Goal: Information Seeking & Learning: Understand process/instructions

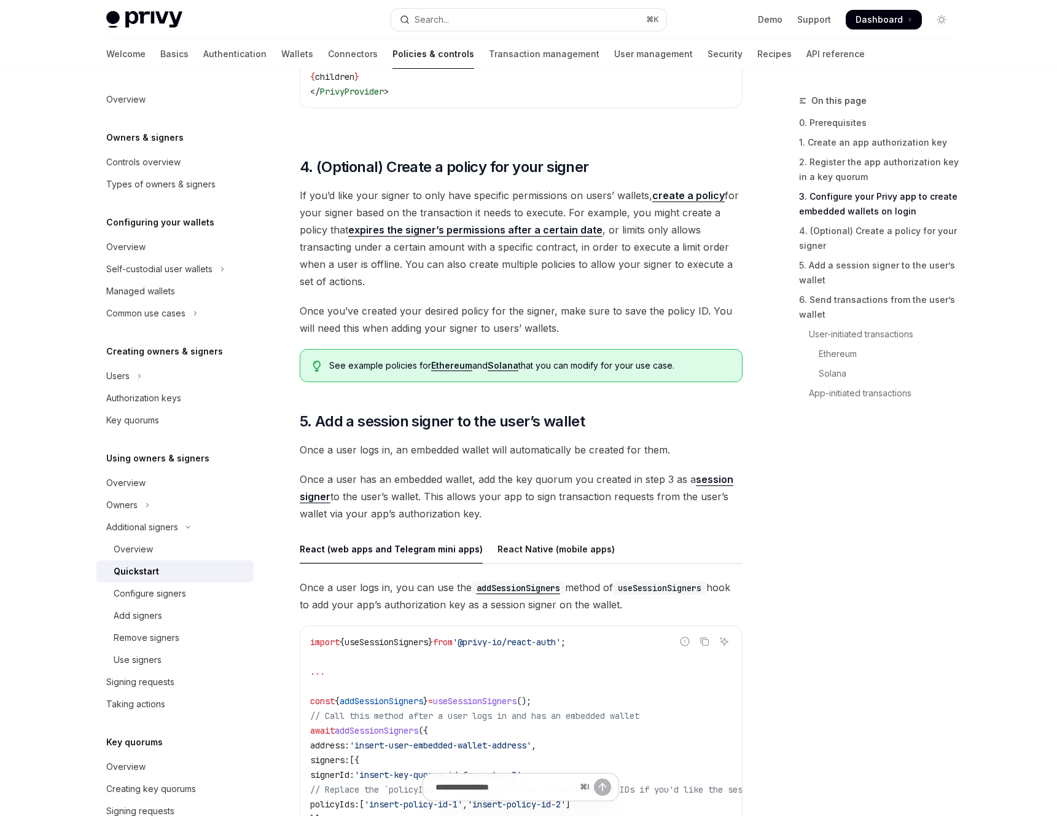
scroll to position [1561, 0]
click at [806, 55] on link "API reference" at bounding box center [835, 53] width 58 height 29
click at [461, 353] on div "See example policies for Ethereum and Solana that you can modify for your use c…" at bounding box center [521, 365] width 443 height 33
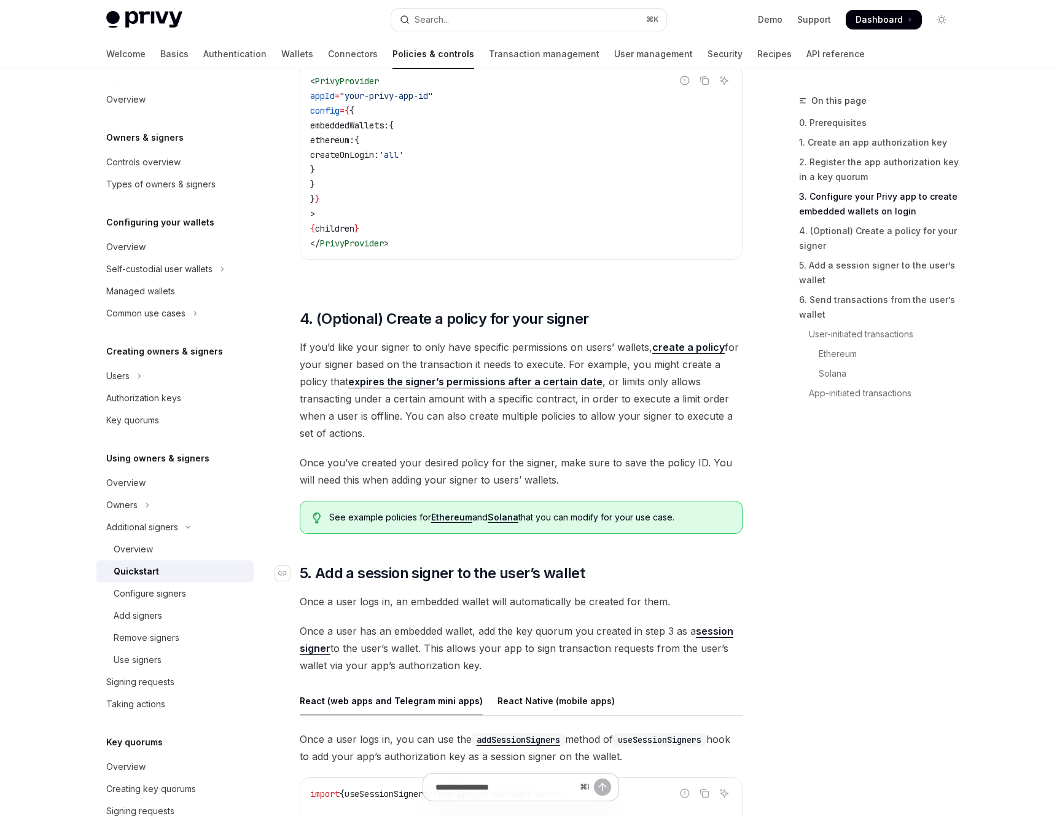
scroll to position [1172, 0]
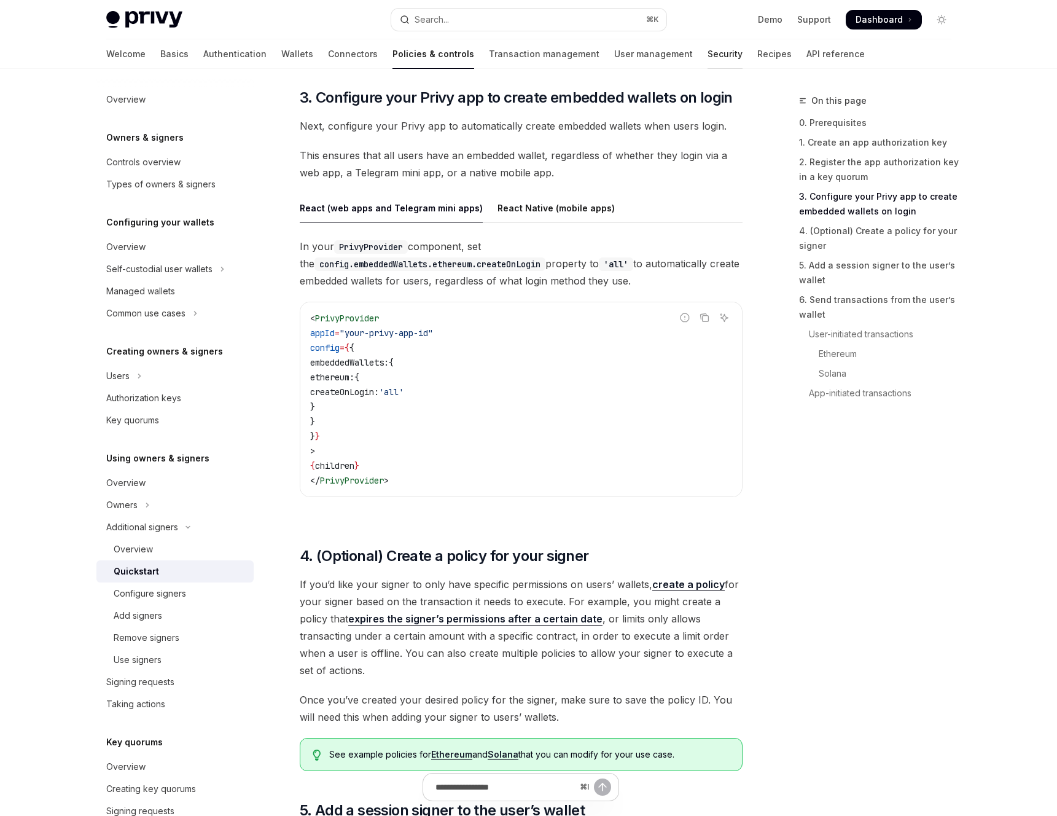
type textarea "*"
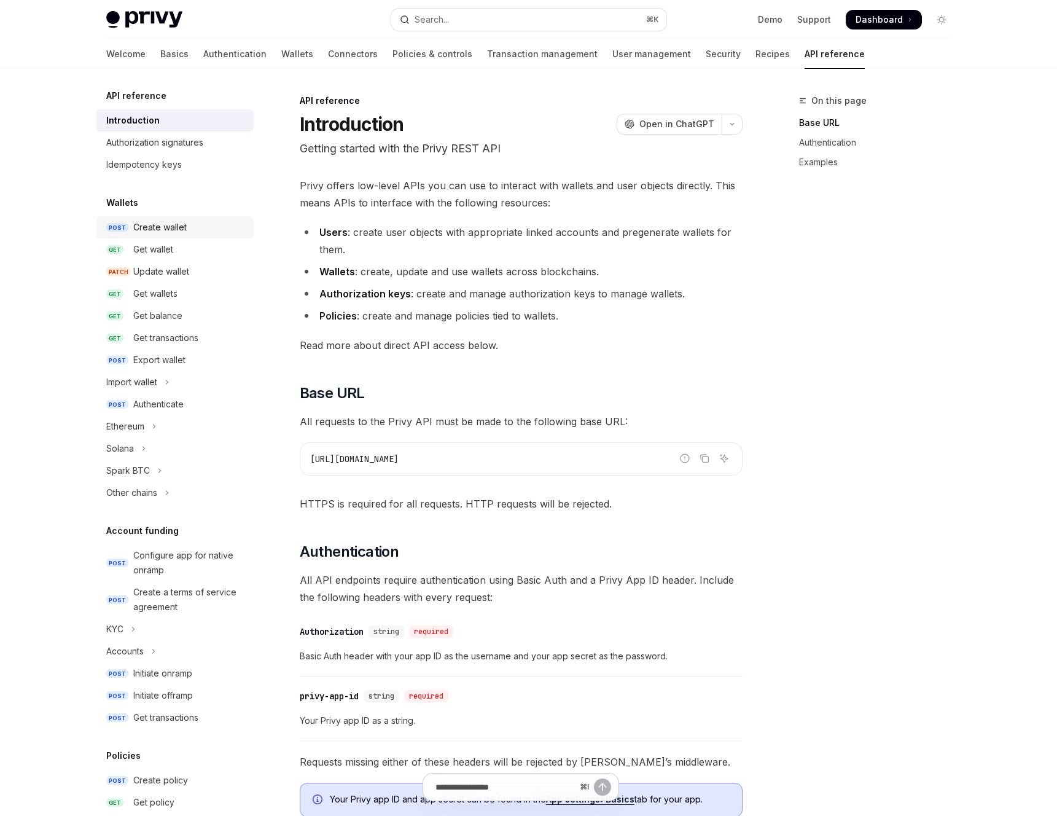
click at [128, 231] on link "POST Create wallet" at bounding box center [174, 227] width 157 height 22
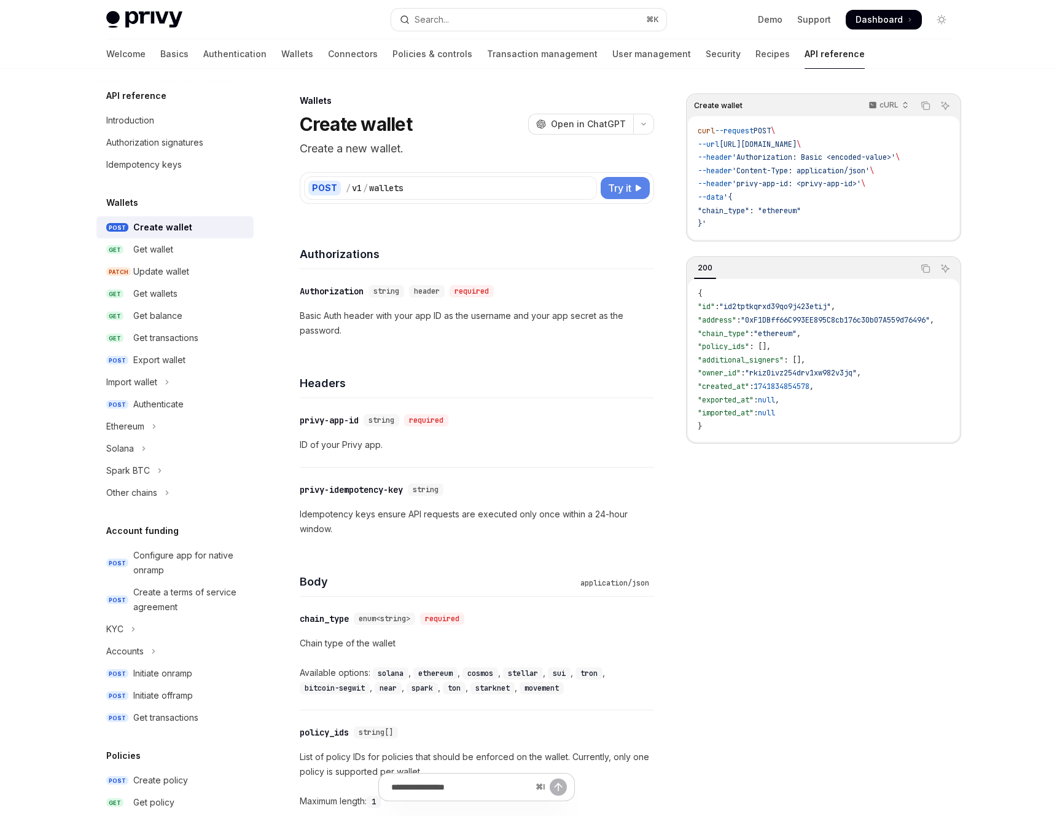
click at [634, 183] on button "Try it" at bounding box center [625, 188] width 49 height 22
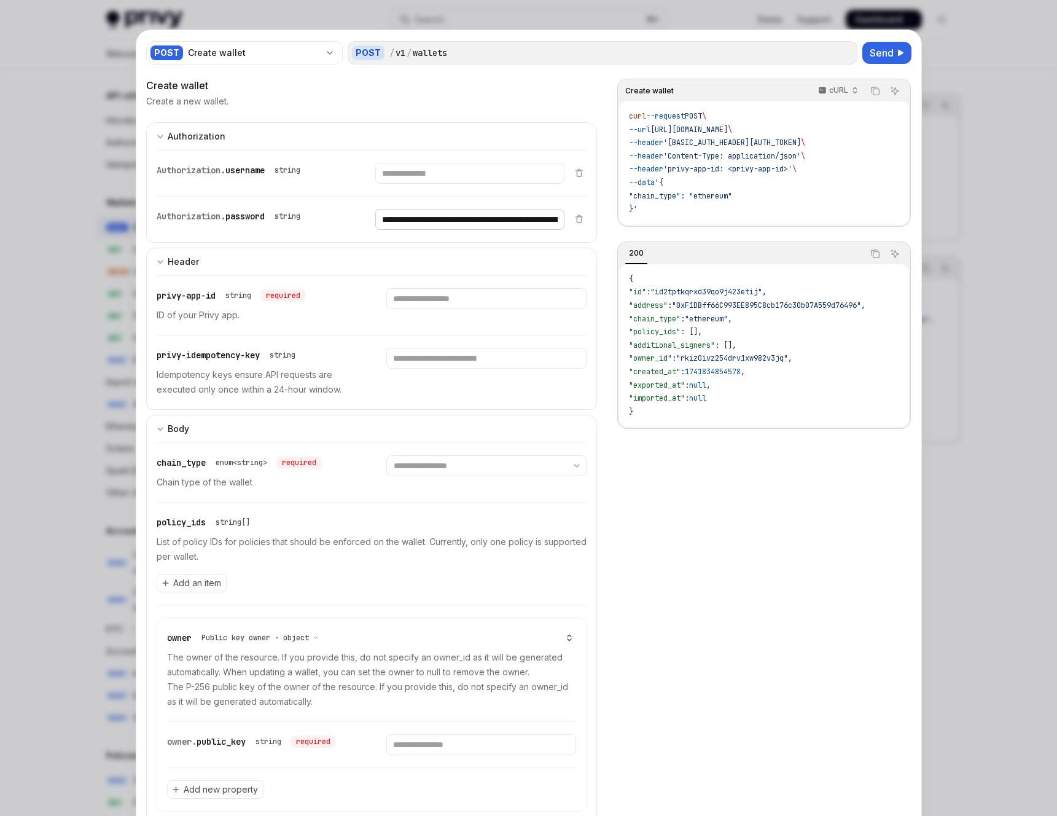
click at [501, 218] on input "**********" at bounding box center [469, 219] width 189 height 21
click at [1008, 84] on div at bounding box center [528, 408] width 1057 height 816
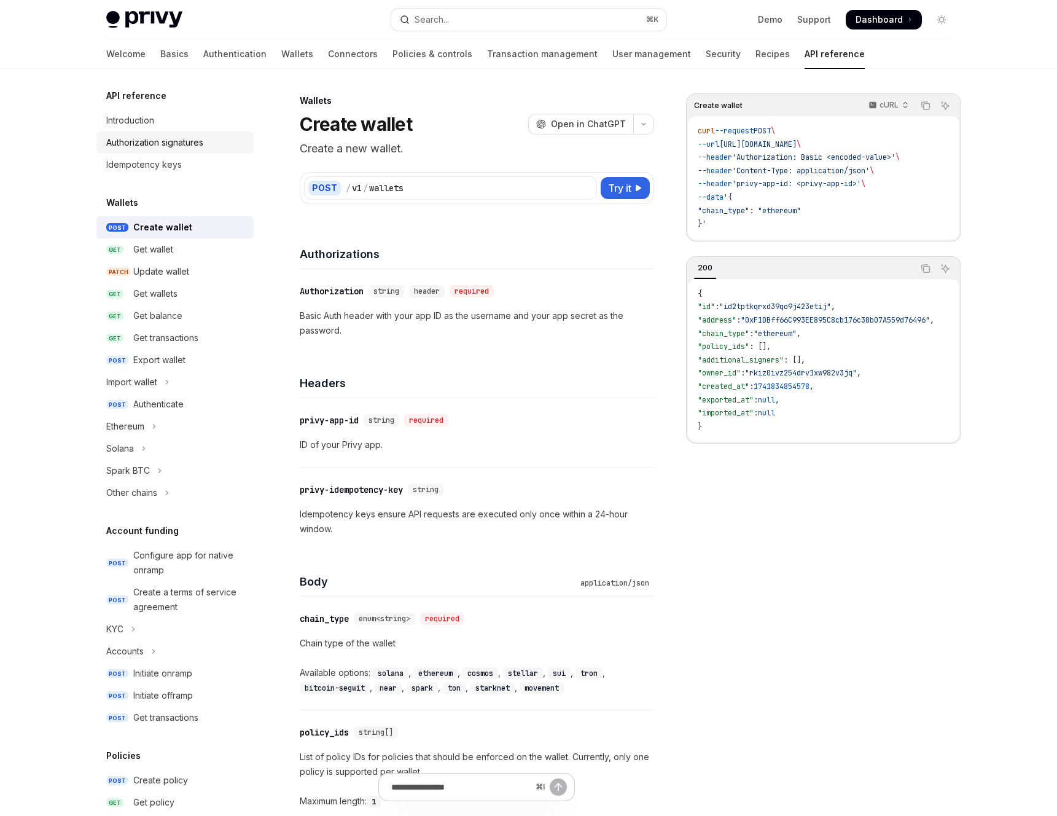
click at [152, 144] on div "Authorization signatures" at bounding box center [154, 142] width 97 height 15
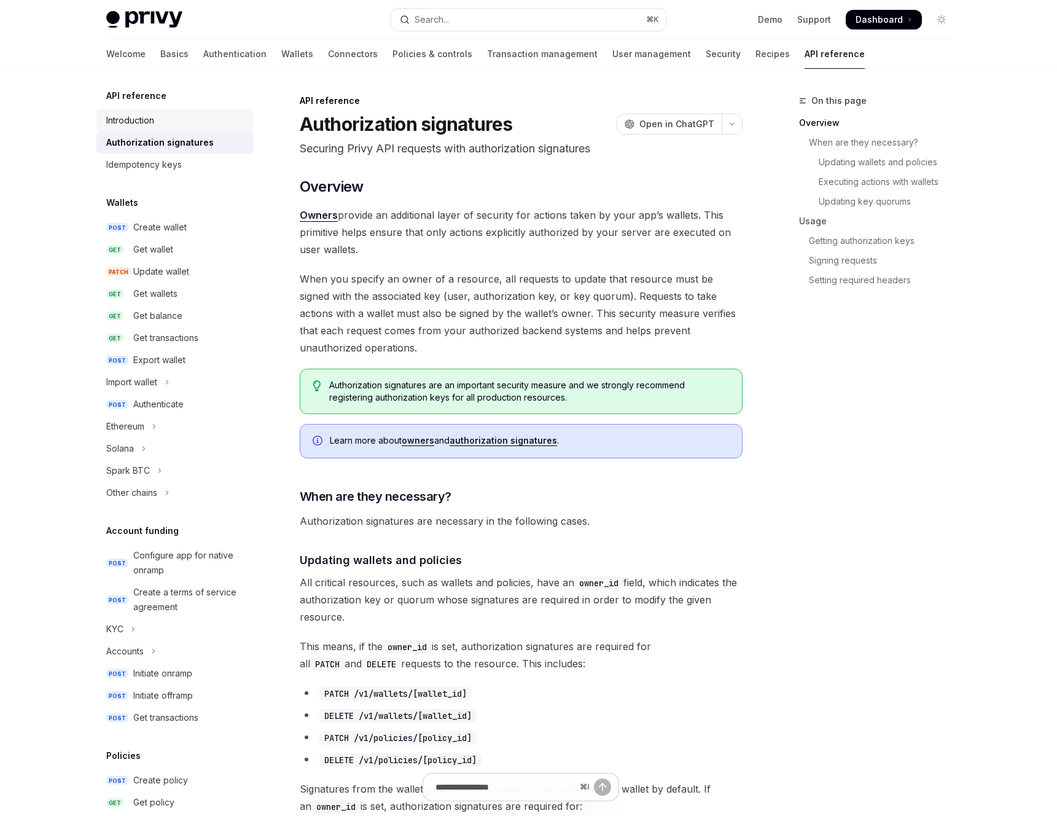
click at [144, 121] on div "Introduction" at bounding box center [130, 120] width 48 height 15
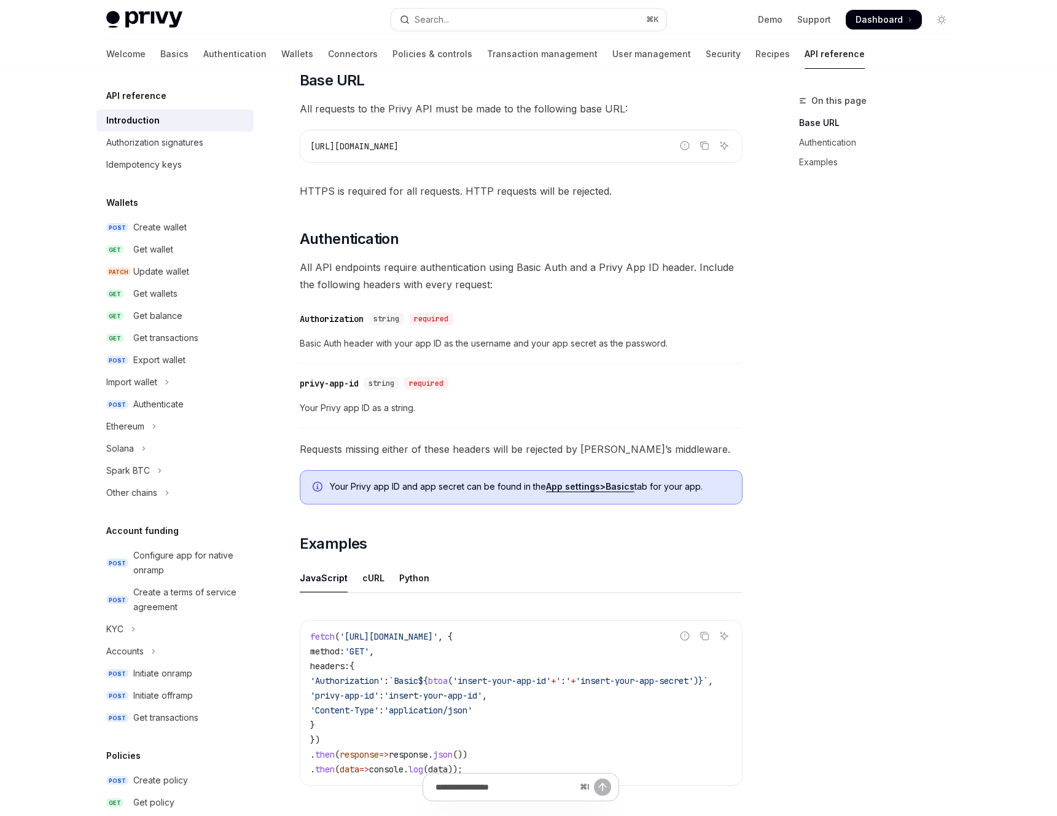
scroll to position [313, 0]
click at [861, 274] on div "On this page Base URL Authentication Examples" at bounding box center [867, 454] width 187 height 722
click at [348, 316] on div "Authorization" at bounding box center [332, 318] width 64 height 12
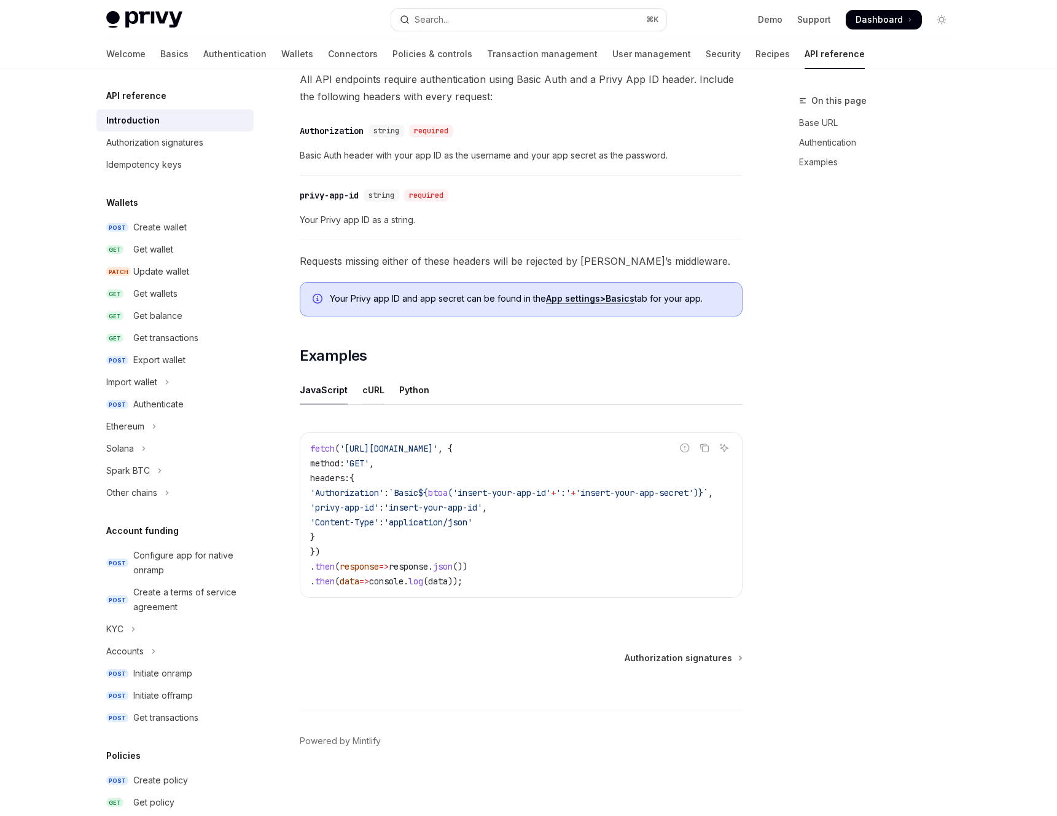
click at [374, 381] on div "cURL" at bounding box center [373, 389] width 22 height 29
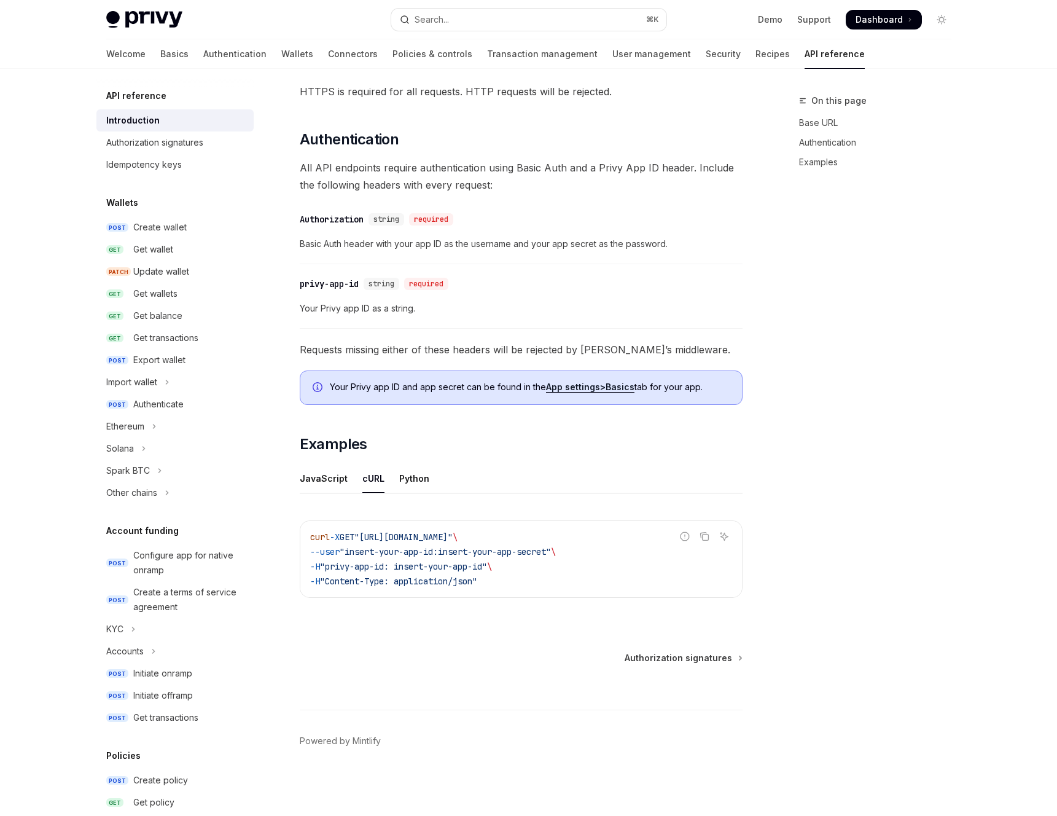
scroll to position [412, 0]
click at [401, 471] on div "Python" at bounding box center [414, 478] width 30 height 29
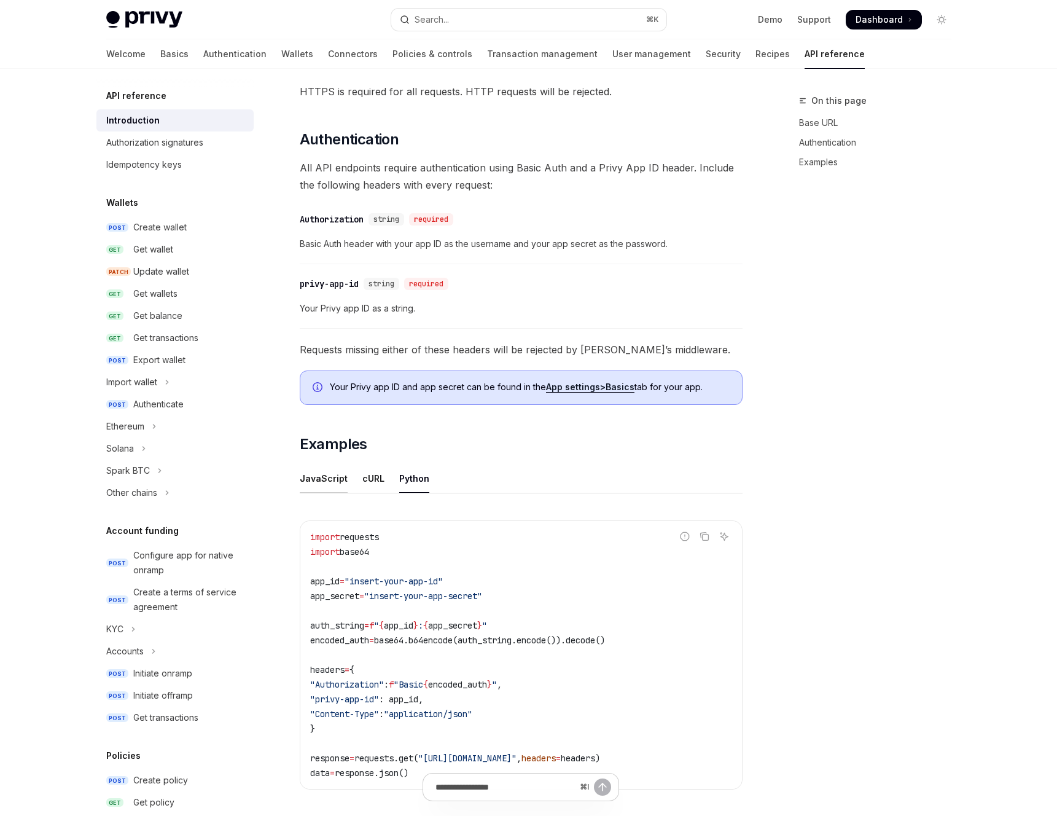
click at [322, 468] on div "JavaScript" at bounding box center [324, 478] width 48 height 29
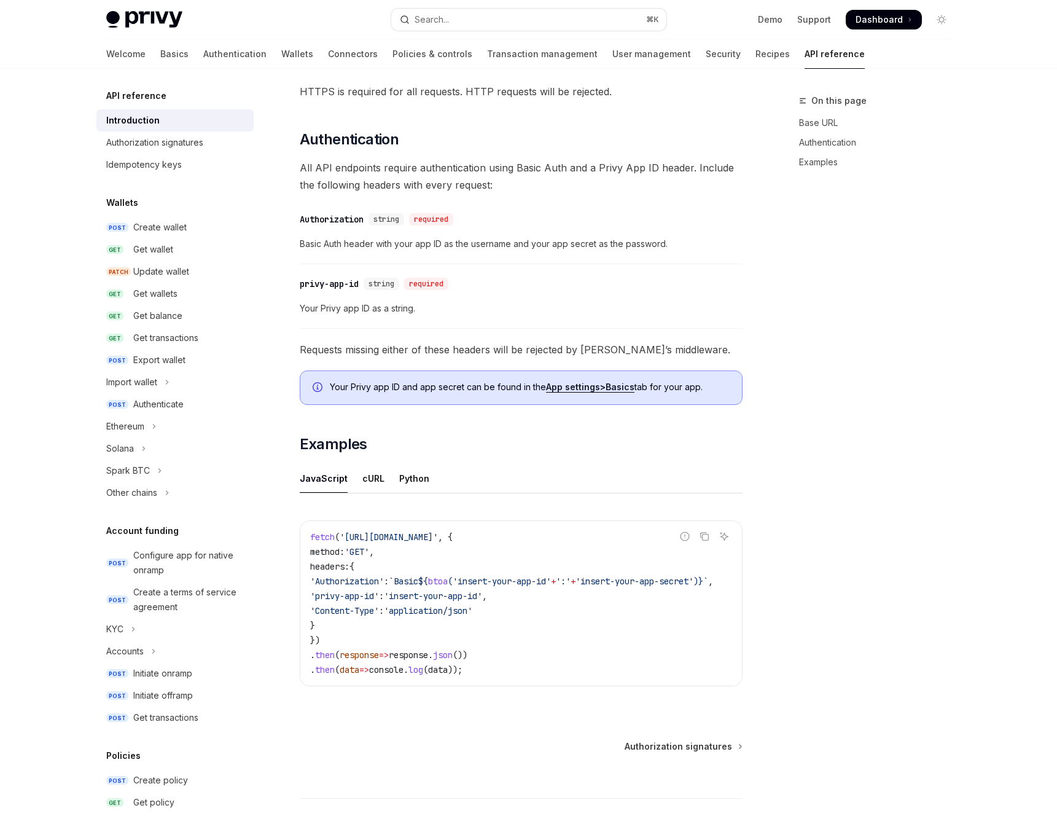
click at [343, 597] on span "'privy-app-id'" at bounding box center [344, 595] width 69 height 11
click at [379, 596] on span "'privy-app-id'" at bounding box center [344, 595] width 69 height 11
copy span "privy-app-id"
click at [370, 478] on div "cURL" at bounding box center [373, 478] width 22 height 29
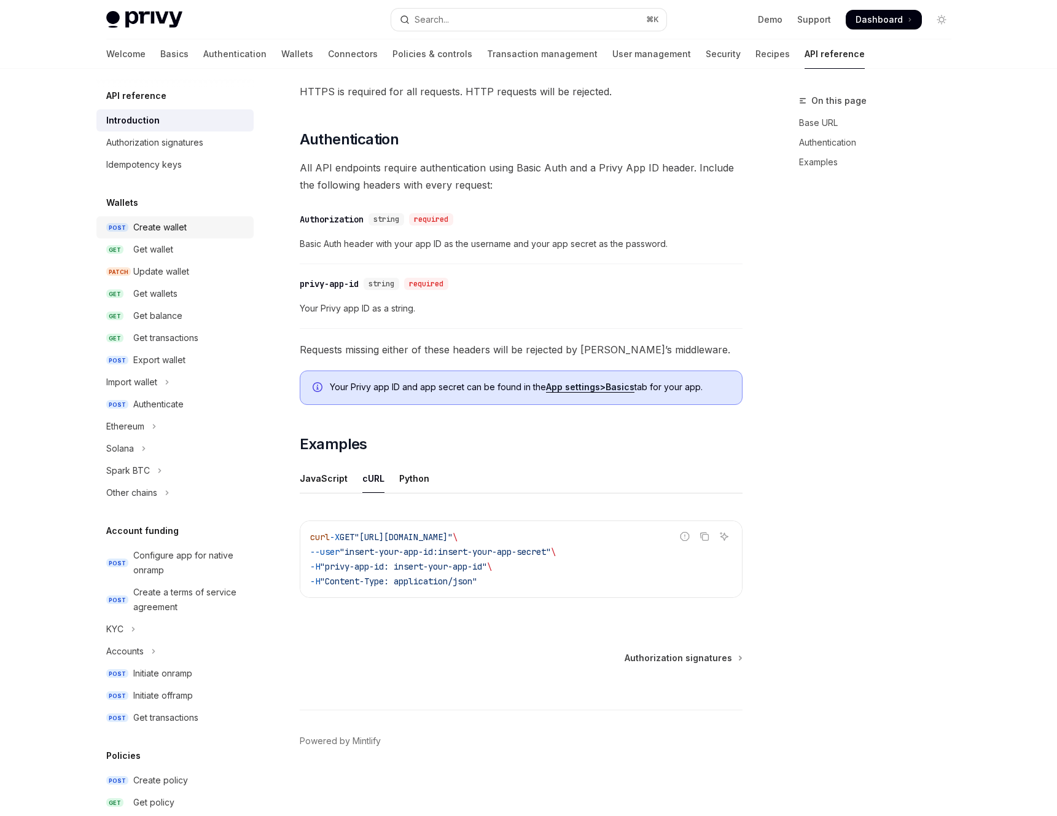
click at [186, 222] on div "Create wallet" at bounding box center [189, 227] width 113 height 15
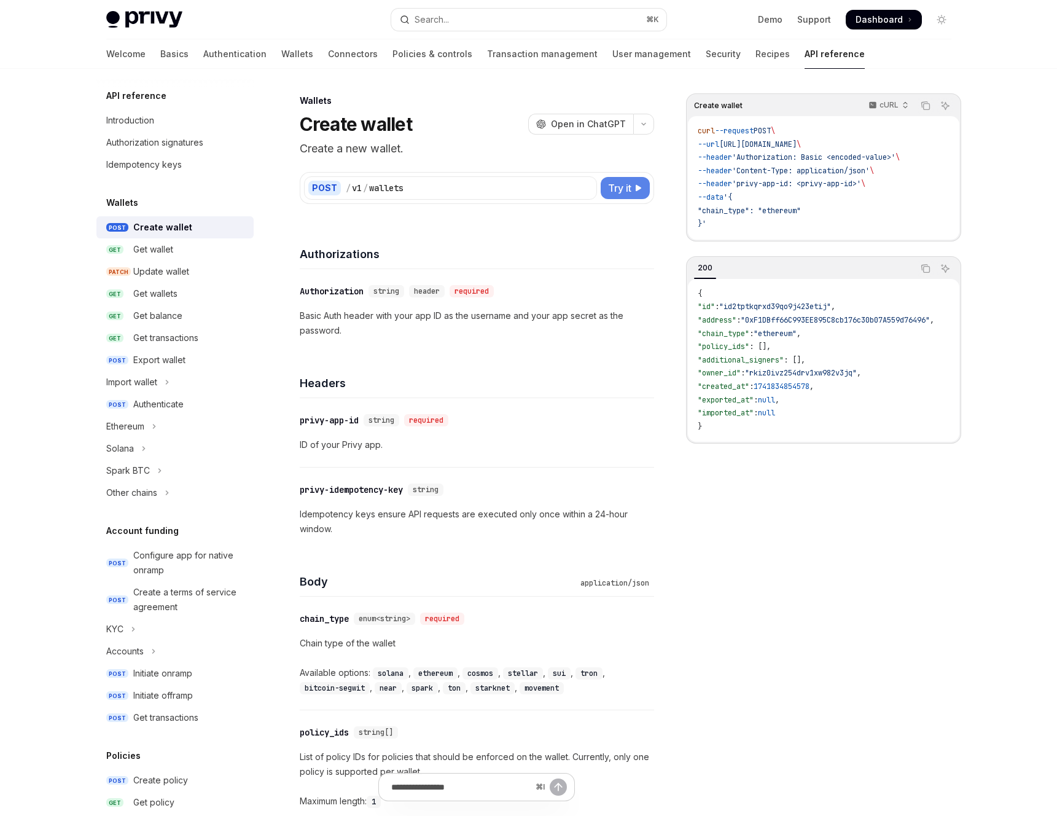
click at [633, 186] on button "Try it" at bounding box center [625, 188] width 49 height 22
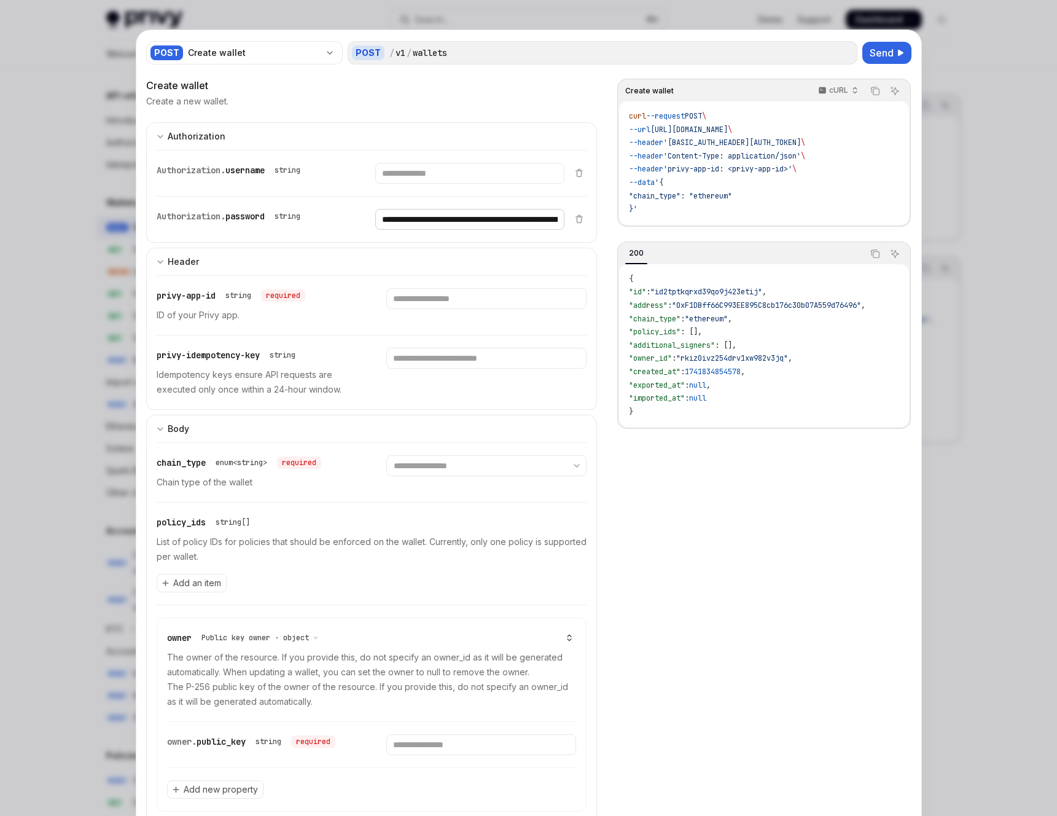
click at [529, 215] on input "**********" at bounding box center [469, 219] width 189 height 21
click at [531, 224] on input "**********" at bounding box center [469, 219] width 189 height 21
click at [454, 219] on input "**********" at bounding box center [469, 219] width 189 height 21
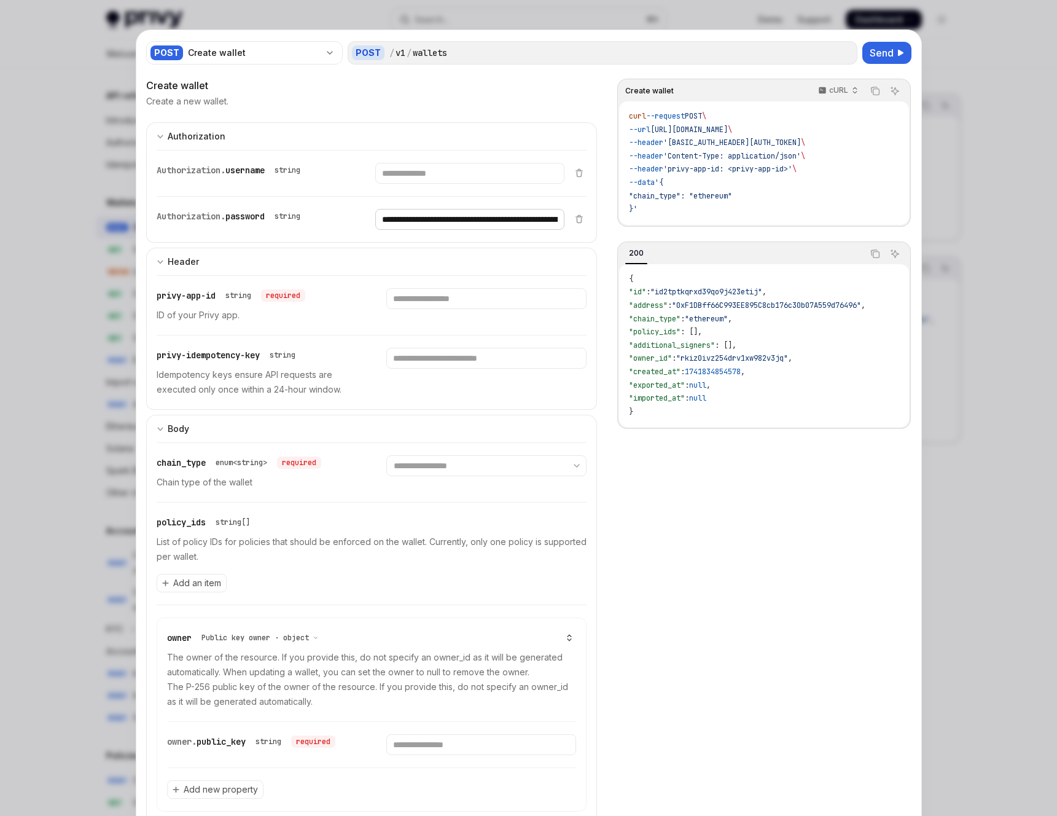
click at [454, 219] on input "**********" at bounding box center [469, 219] width 189 height 21
click at [372, 377] on div "privy-idempotency-key string Idempotency keys ensure API requests are executed …" at bounding box center [372, 372] width 431 height 74
click at [78, 349] on div at bounding box center [528, 408] width 1057 height 816
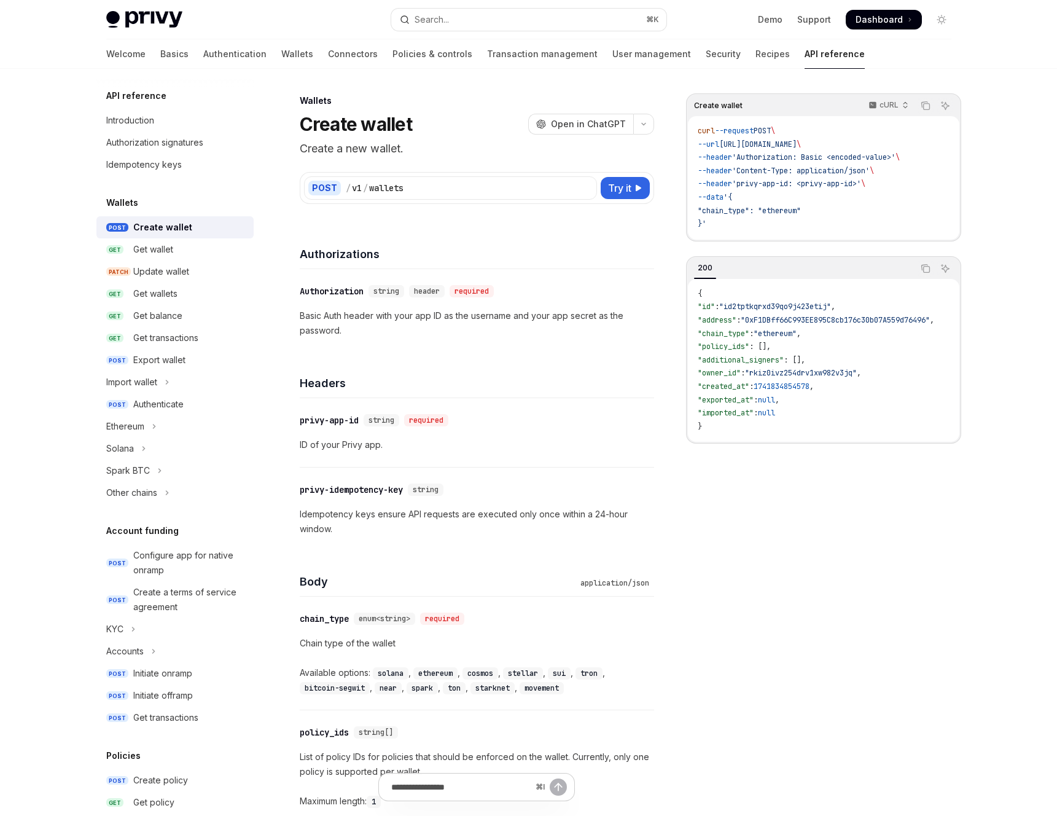
type textarea "*"
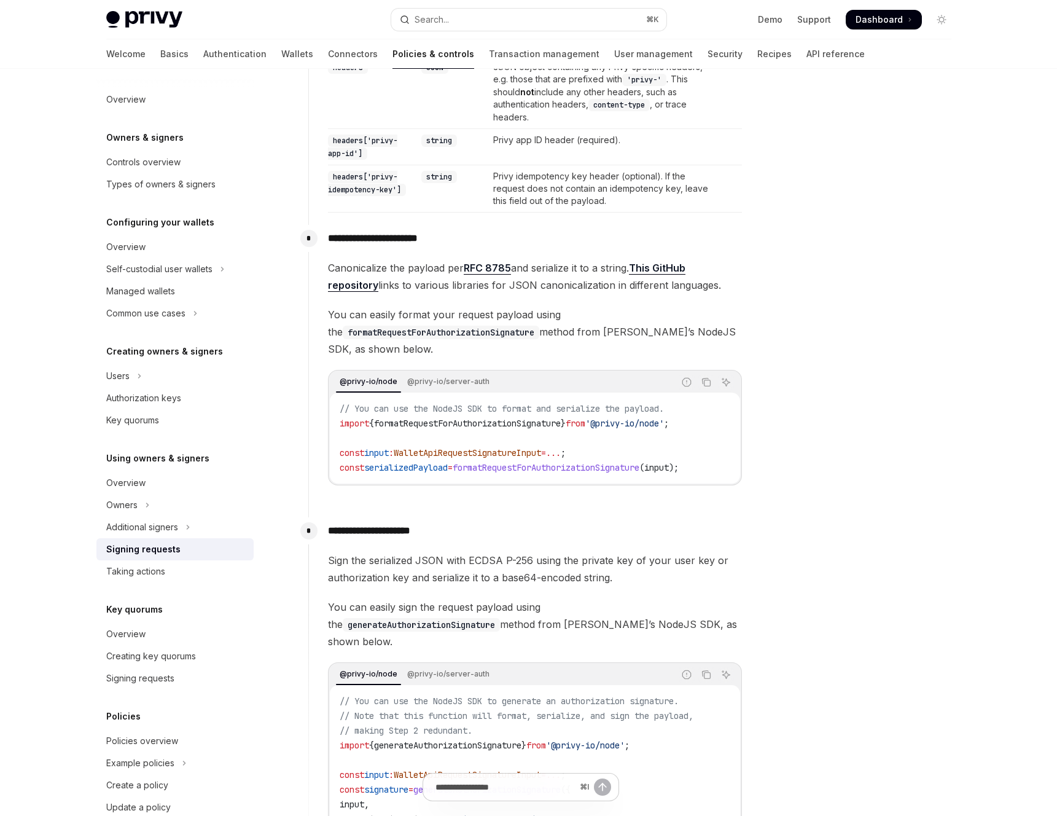
scroll to position [645, 0]
click at [647, 266] on link "This GitHub repository" at bounding box center [506, 275] width 357 height 30
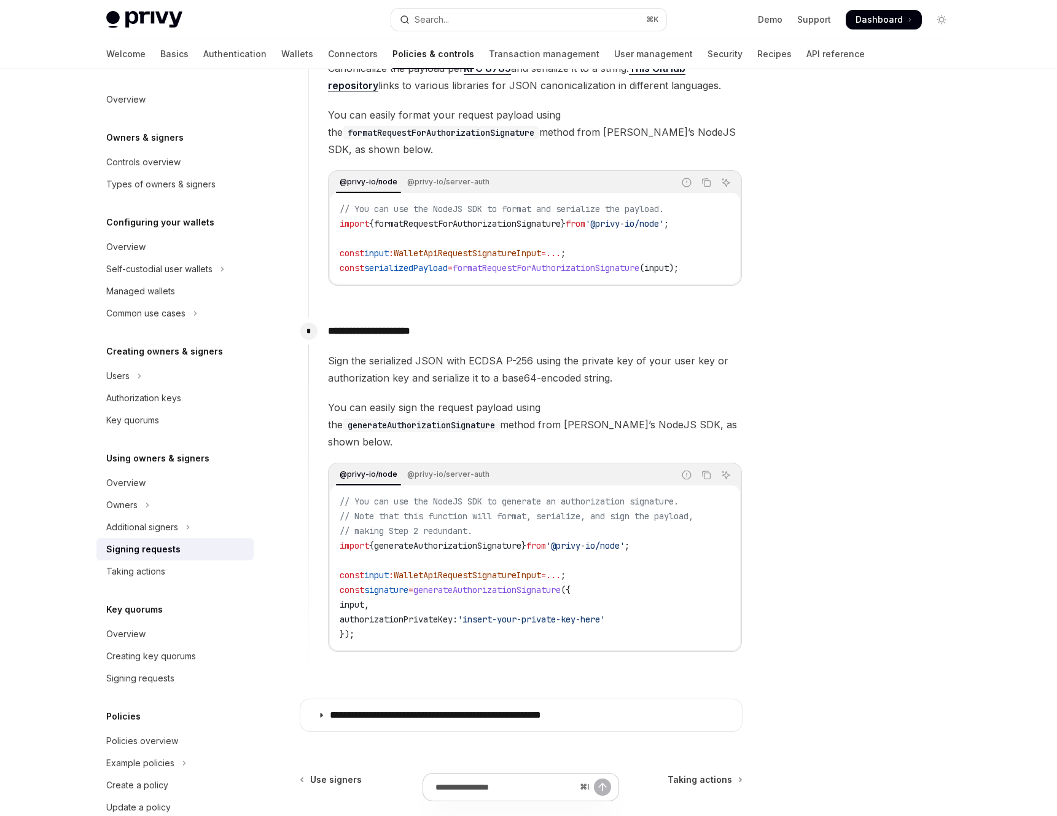
scroll to position [844, 0]
type textarea "*"
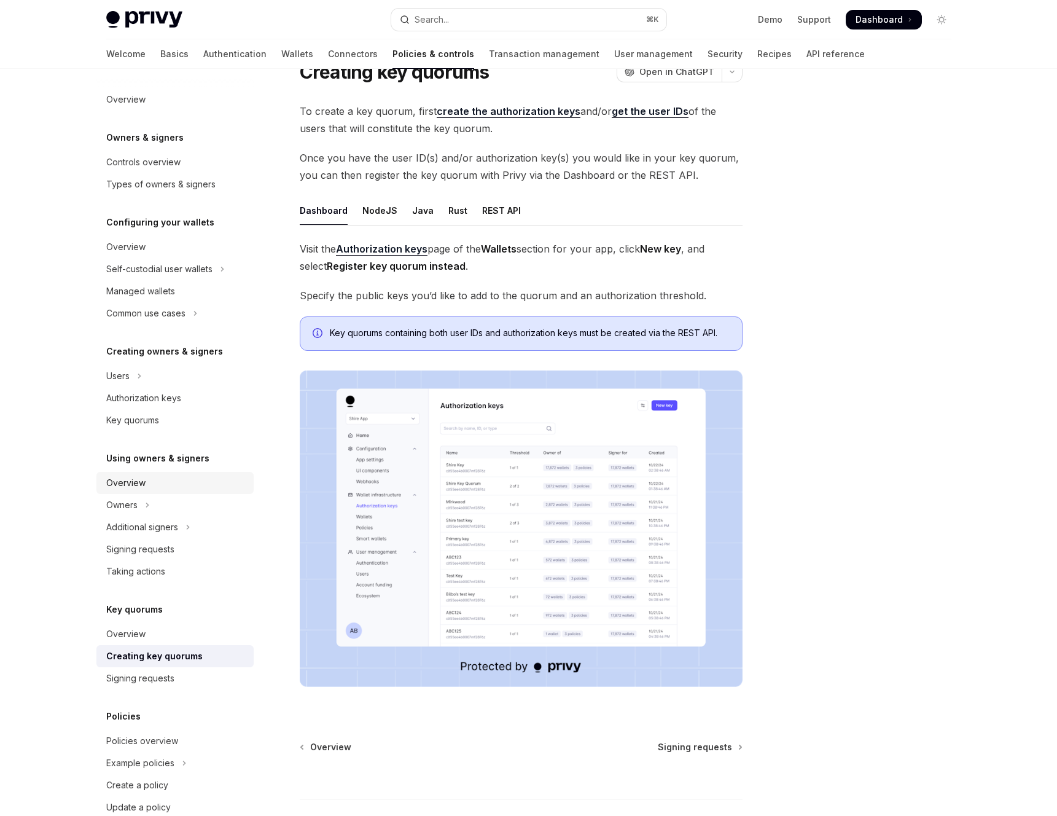
scroll to position [15, 0]
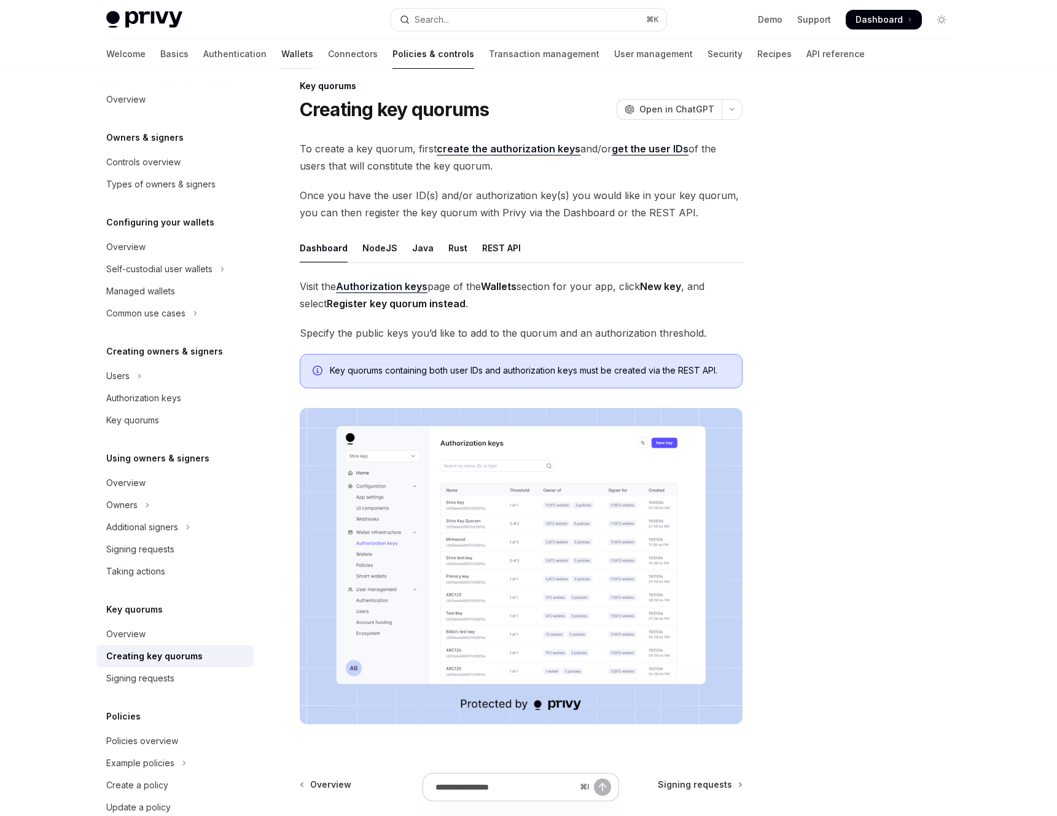
click at [281, 54] on link "Wallets" at bounding box center [297, 53] width 32 height 29
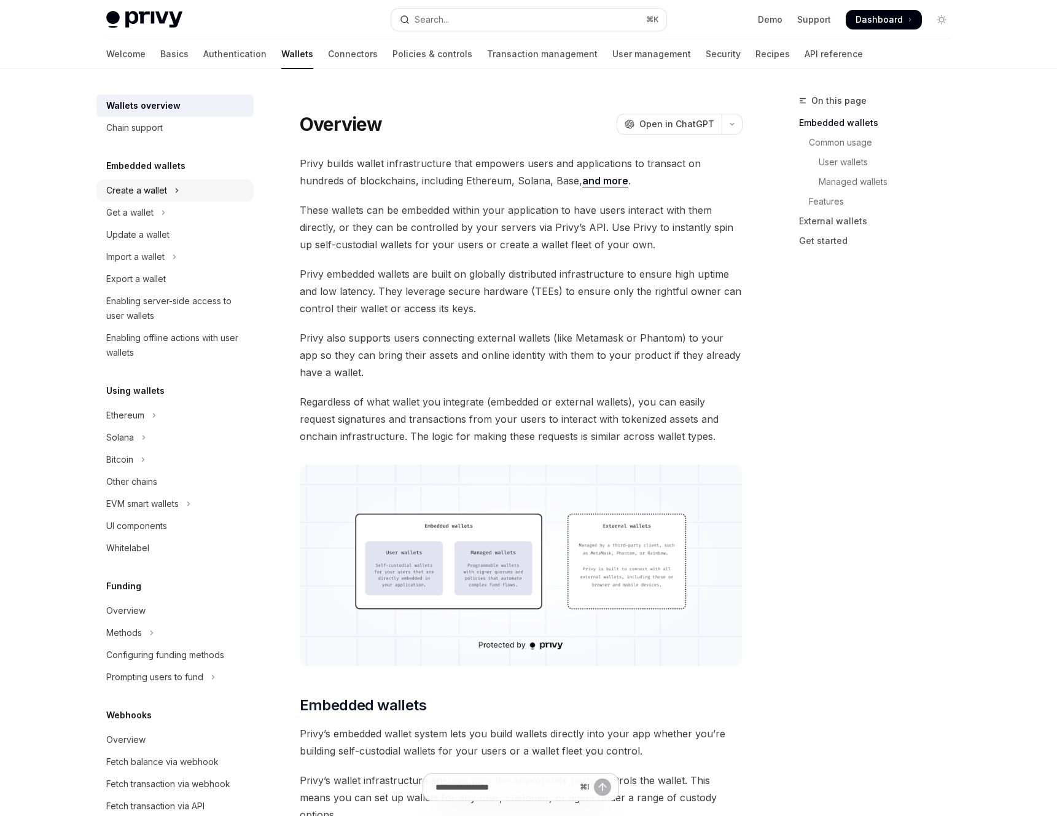
click at [144, 192] on div "Create a wallet" at bounding box center [136, 190] width 61 height 15
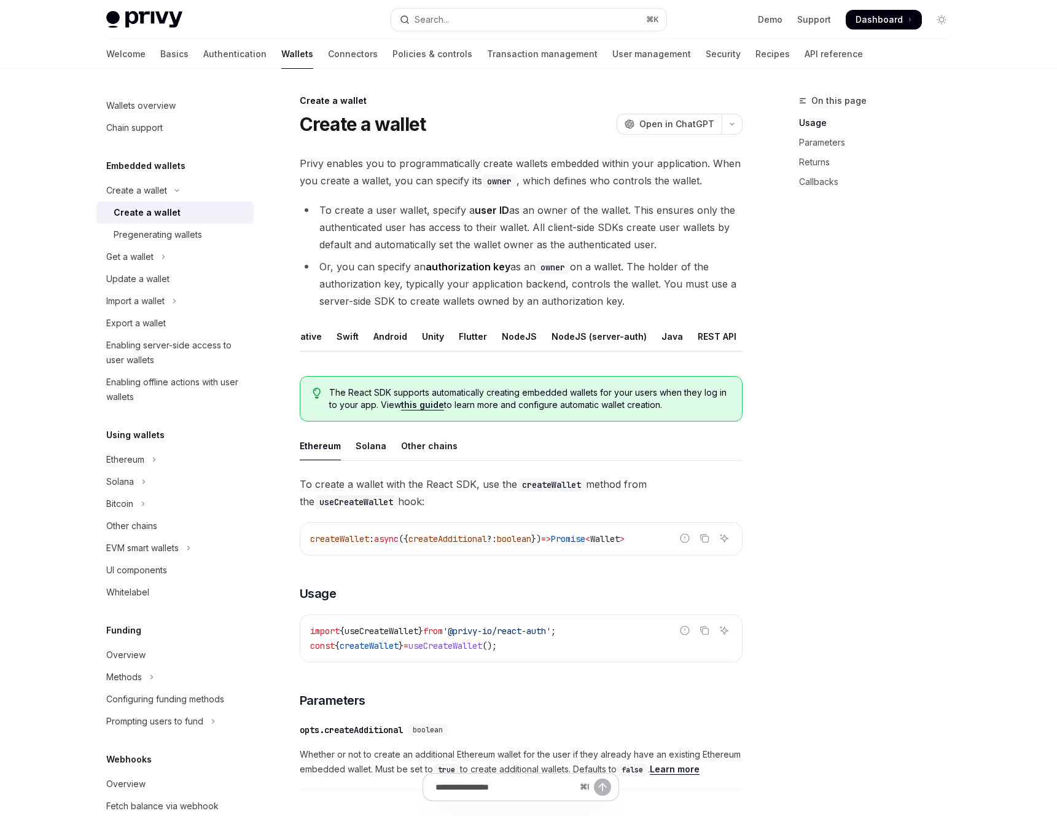
scroll to position [0, 84]
click at [691, 334] on div "REST API" at bounding box center [707, 336] width 39 height 29
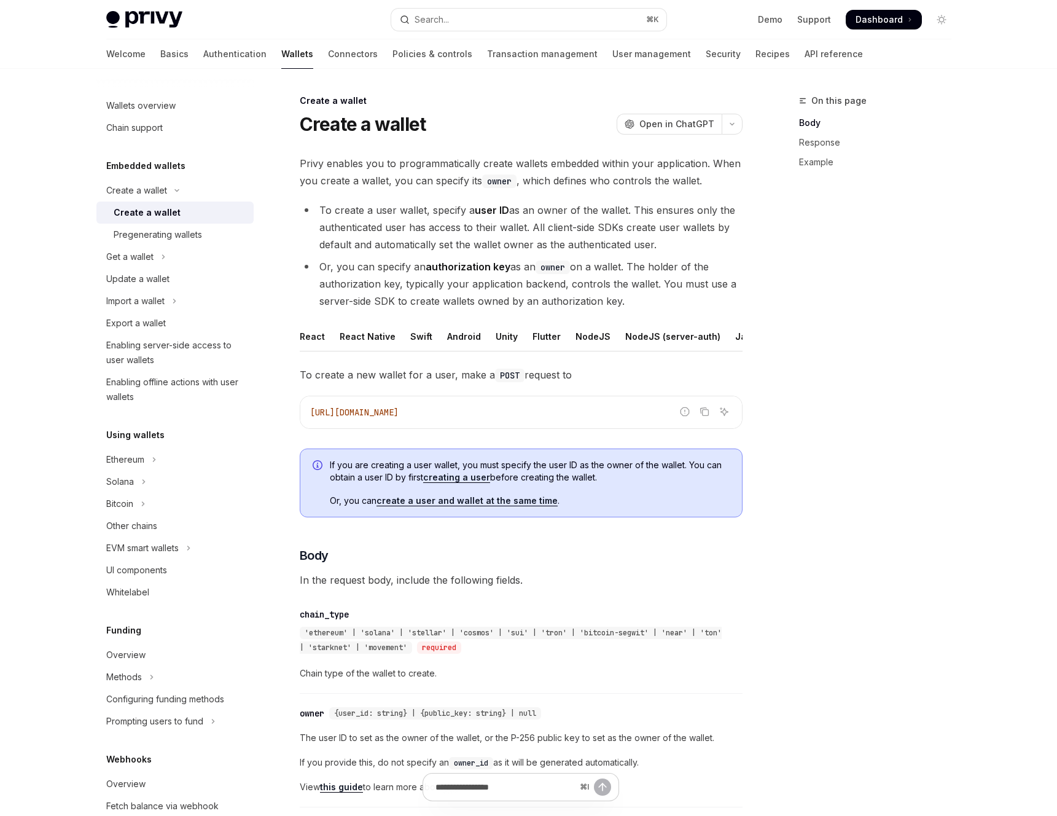
click at [338, 614] on div "chain_type" at bounding box center [324, 614] width 49 height 12
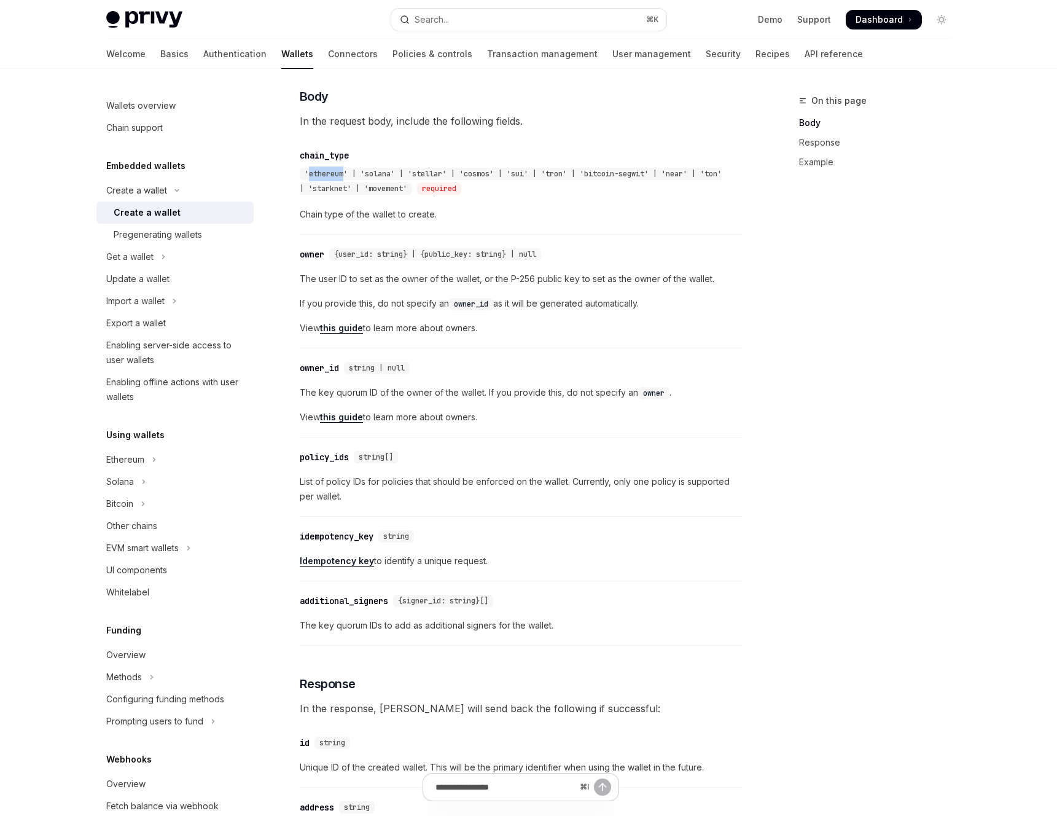
scroll to position [462, 0]
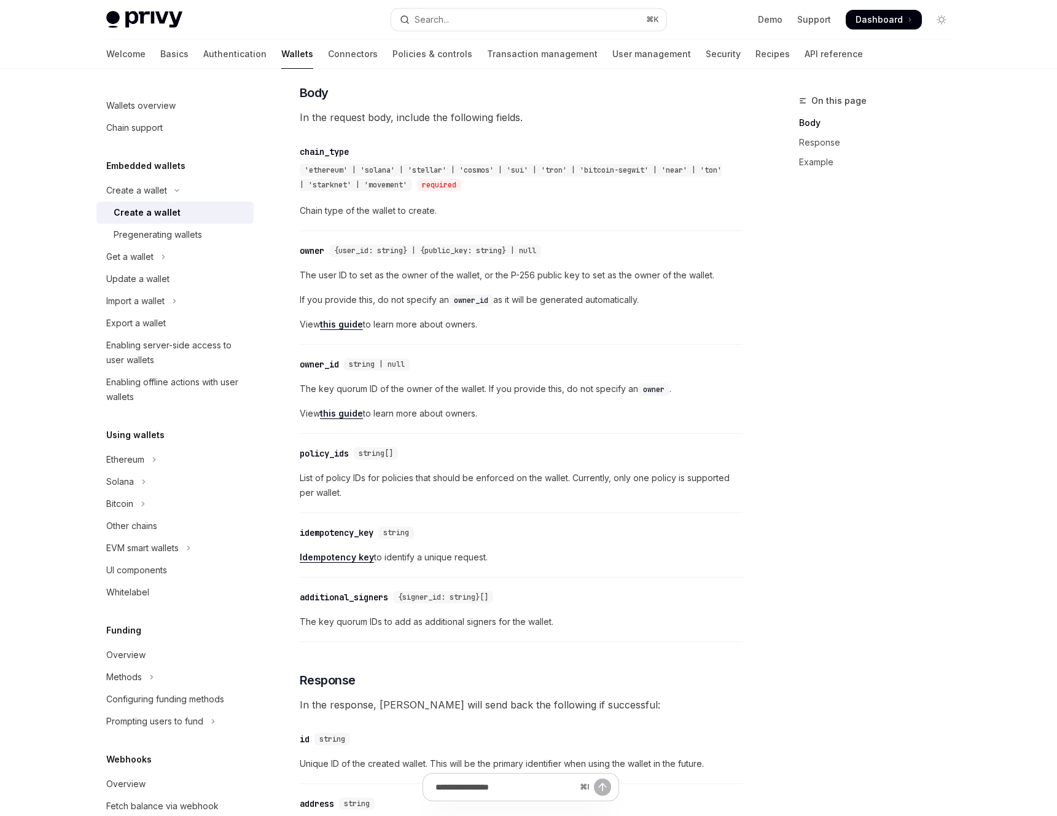
click at [421, 171] on span "'ethereum' | 'solana' | 'stellar' | 'cosmos' | 'sui' | 'tron' | 'bitcoin-segwit…" at bounding box center [511, 177] width 422 height 25
copy span "stellar"
click at [487, 170] on span "'ethereum' | 'solana' | 'stellar' | 'cosmos' | 'sui' | 'tron' | 'bitcoin-segwit…" at bounding box center [511, 177] width 422 height 25
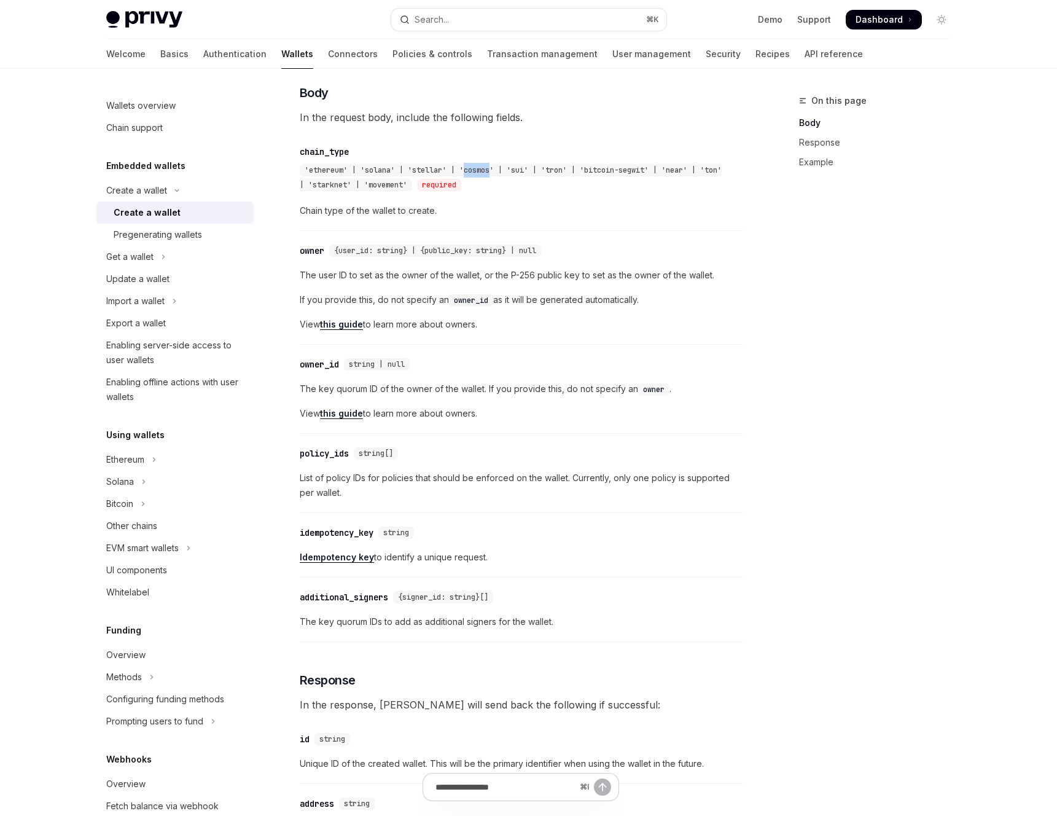
copy span "cosmos"
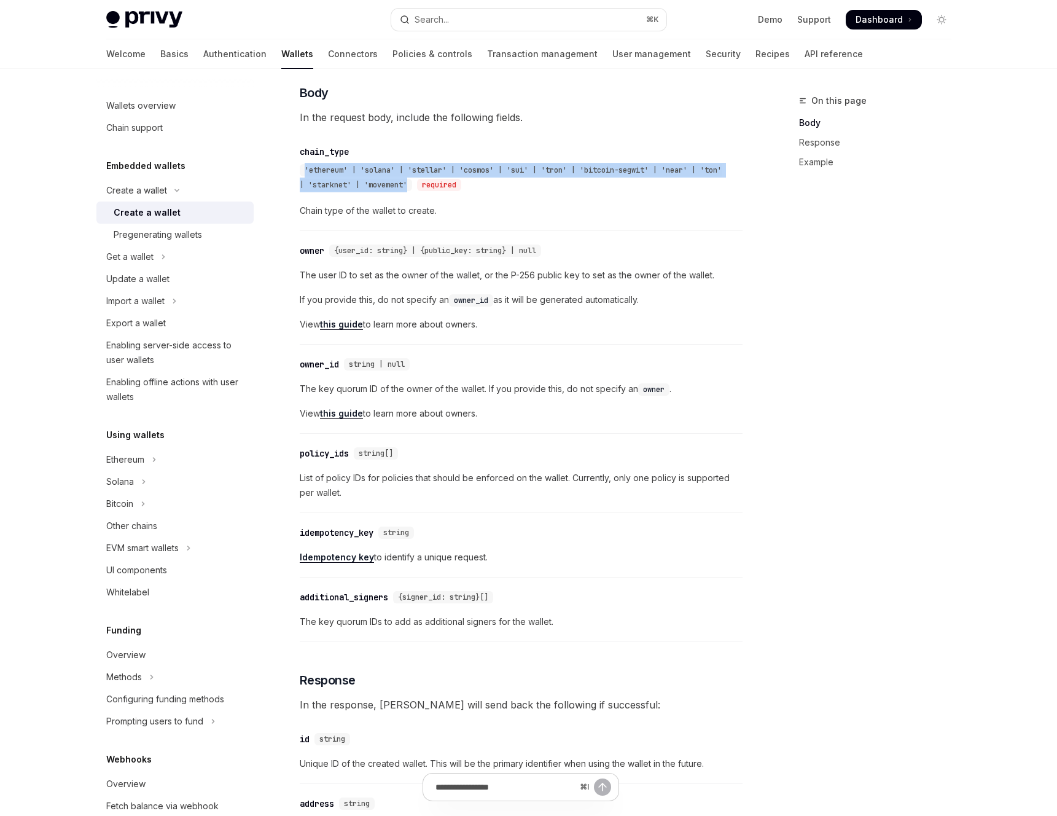
drag, startPoint x: 424, startPoint y: 184, endPoint x: 298, endPoint y: 170, distance: 126.6
click at [298, 170] on div "Create a wallet Create a wallet OpenAI Open in ChatGPT OpenAI Open in ChatGPT P…" at bounding box center [406, 766] width 678 height 2271
copy span "'ethereum' | 'solana' | 'stellar' | 'cosmos' | 'sui' | 'tron' | 'bitcoin-segwit…"
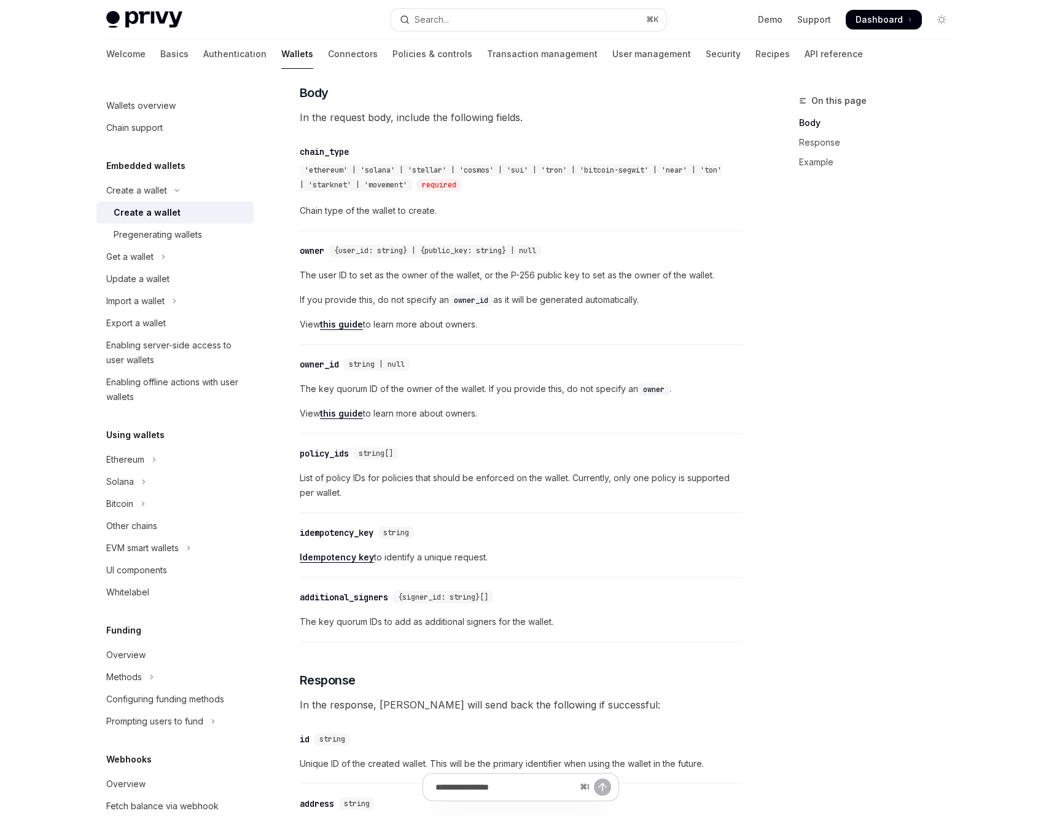
click at [561, 113] on span "In the request body, include the following fields." at bounding box center [521, 117] width 443 height 17
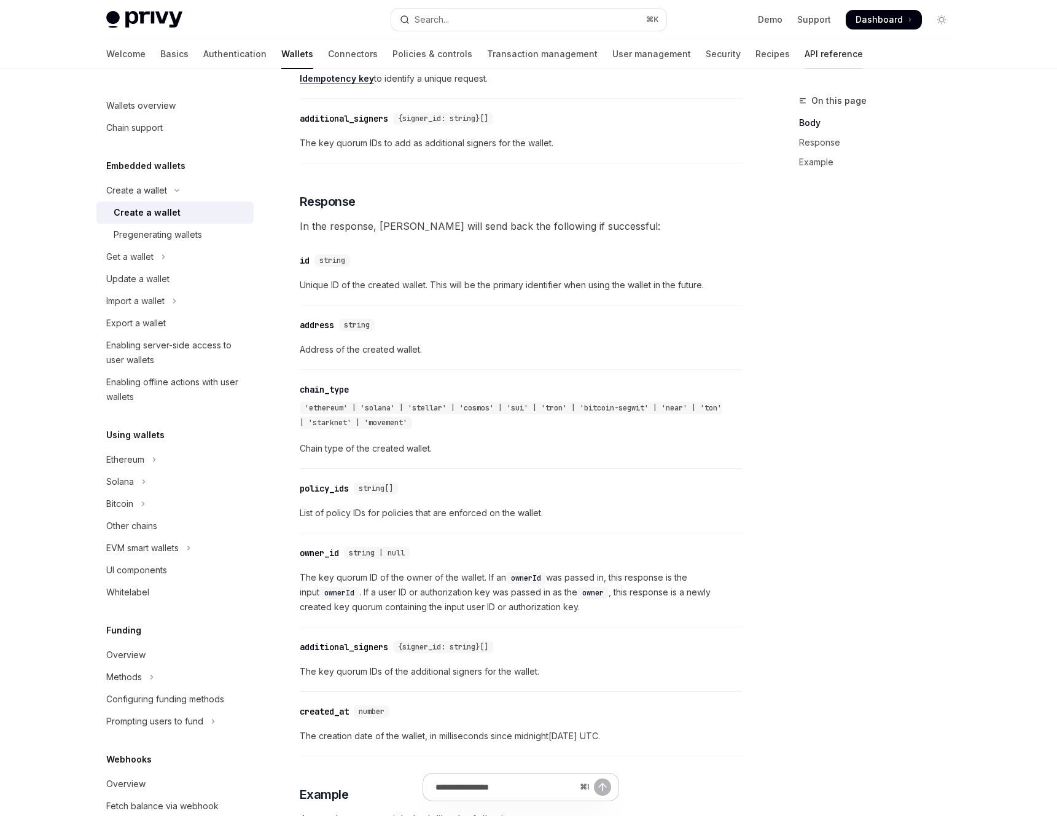
click at [805, 53] on link "API reference" at bounding box center [834, 53] width 58 height 29
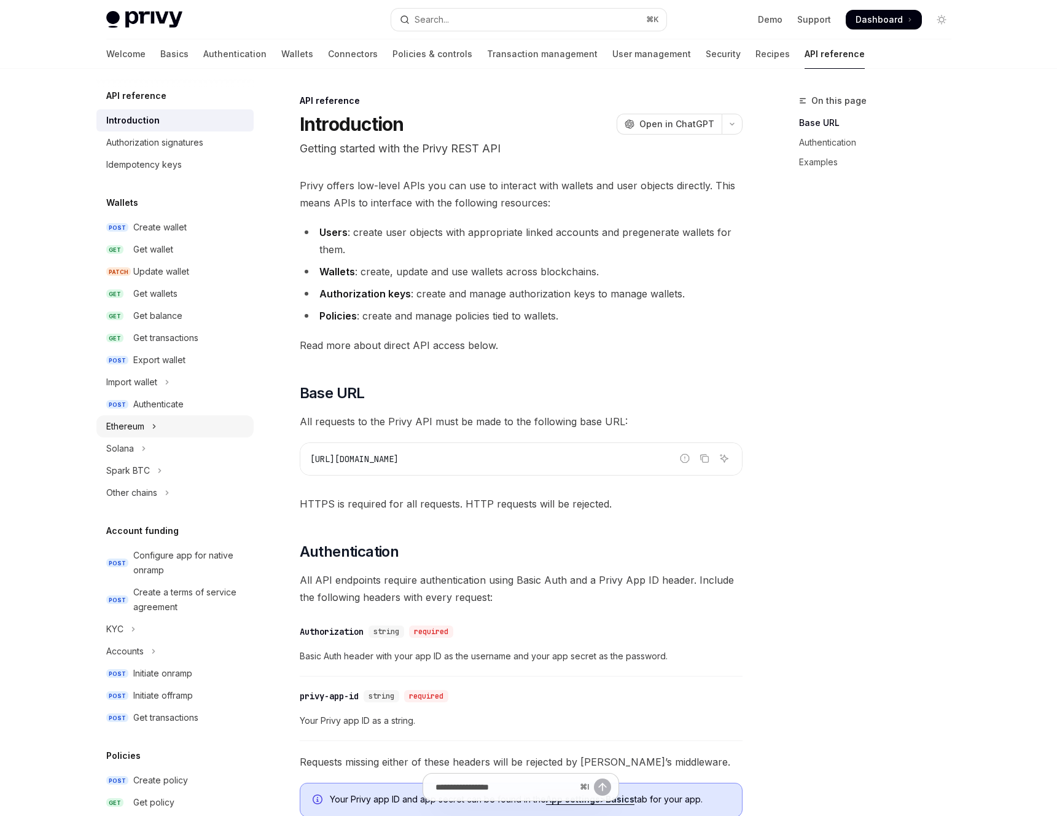
click at [128, 425] on div "Ethereum" at bounding box center [125, 426] width 38 height 15
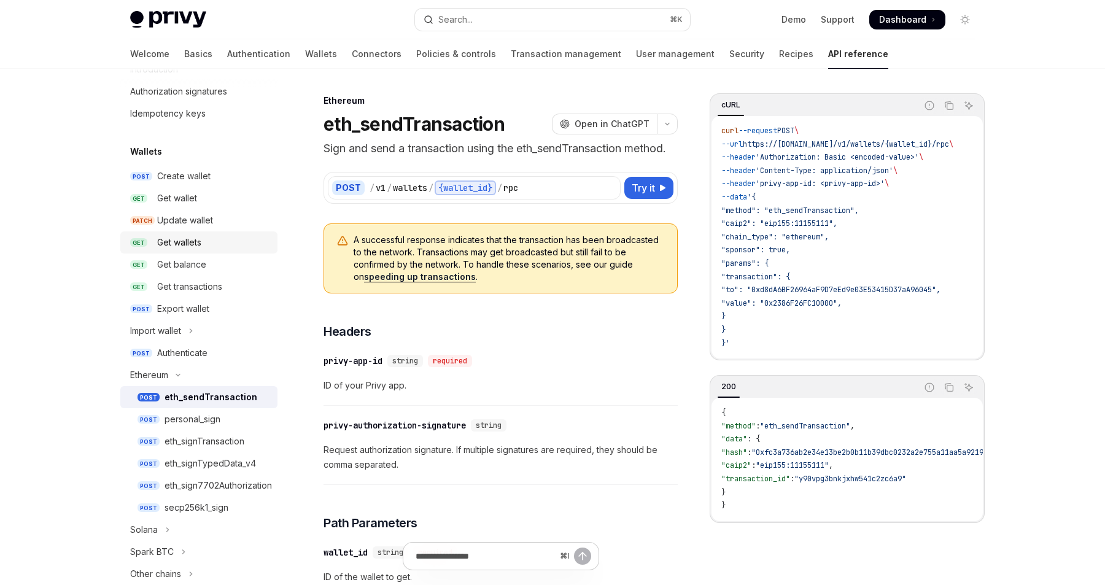
scroll to position [60, 0]
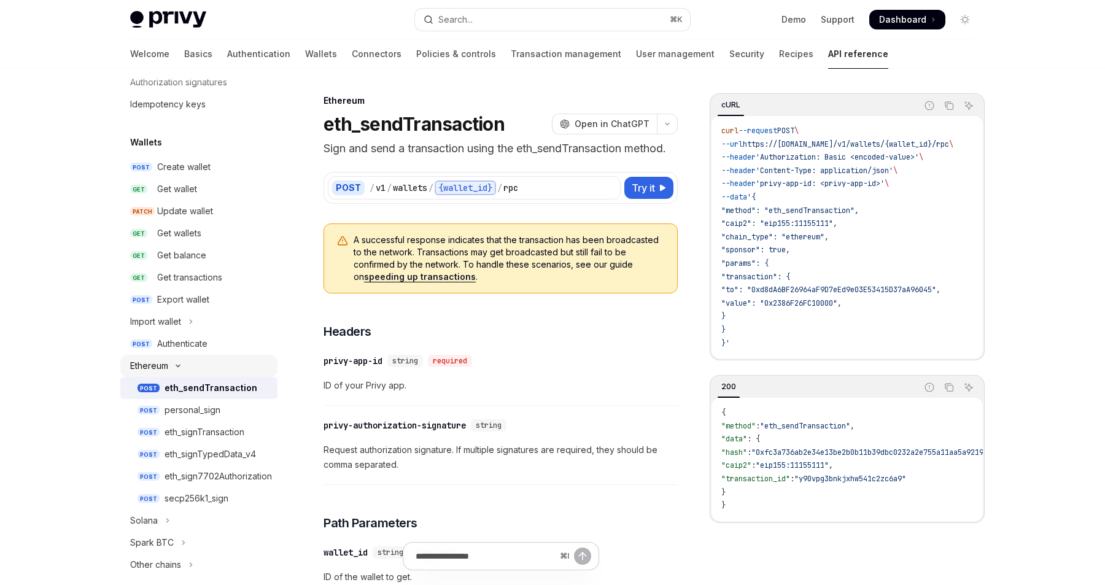
click at [147, 359] on div "Ethereum" at bounding box center [149, 366] width 38 height 15
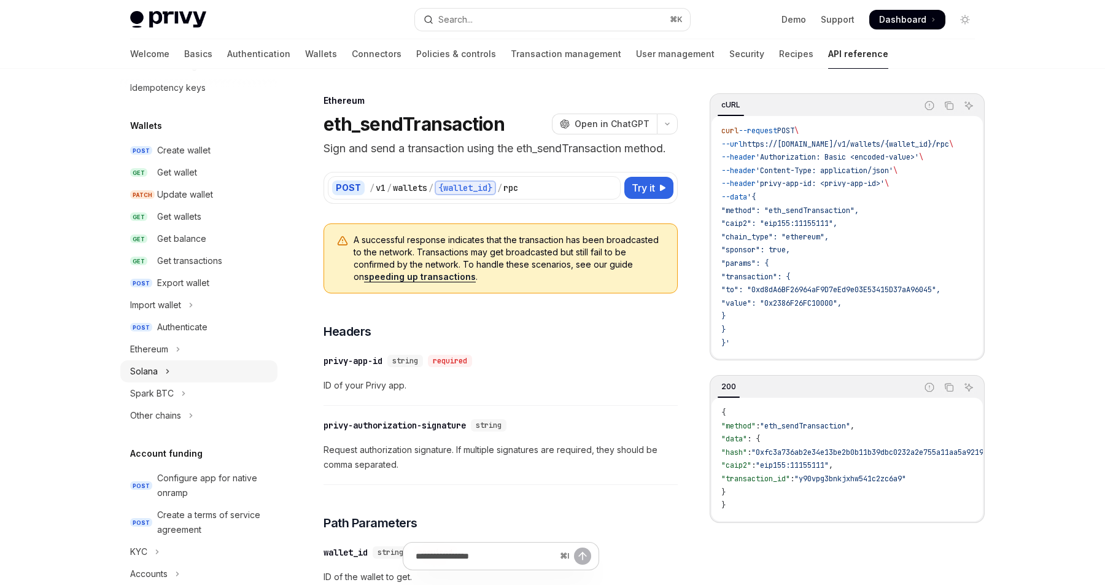
scroll to position [78, 0]
click at [147, 364] on div "Solana" at bounding box center [144, 370] width 28 height 15
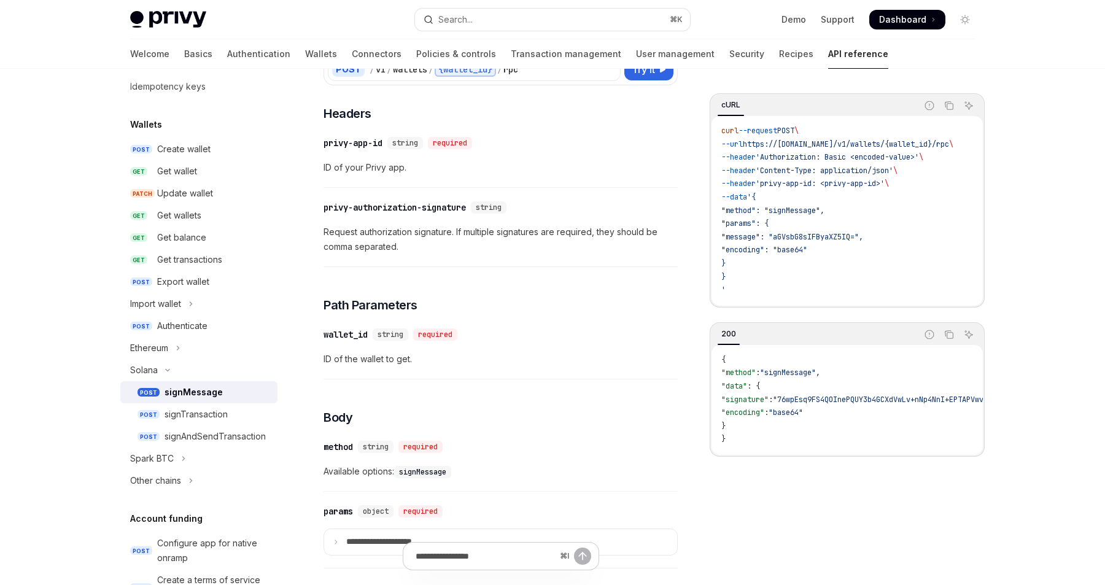
scroll to position [127, 0]
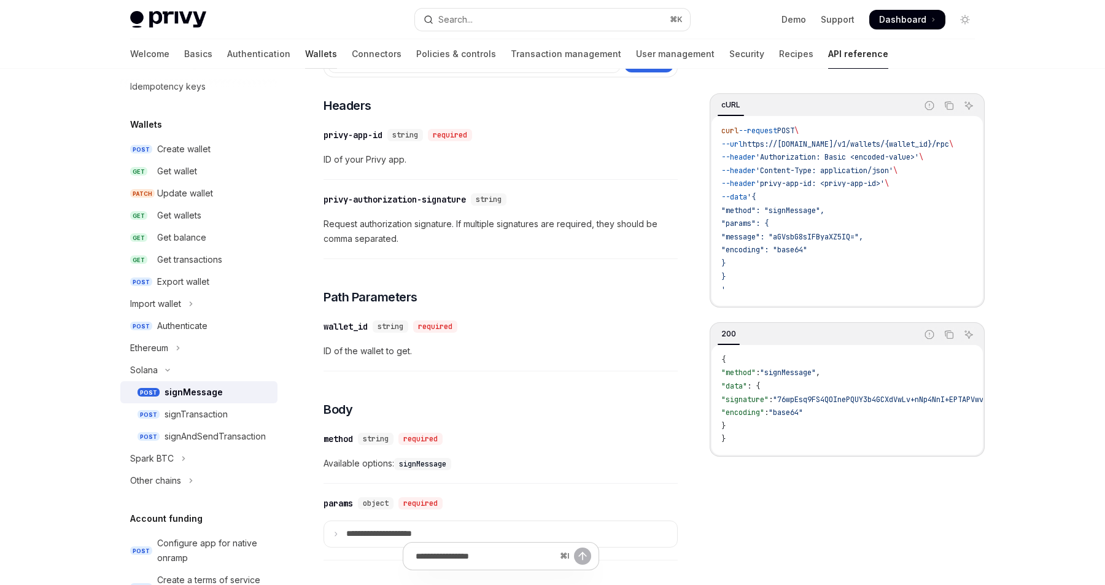
click at [305, 53] on link "Wallets" at bounding box center [321, 53] width 32 height 29
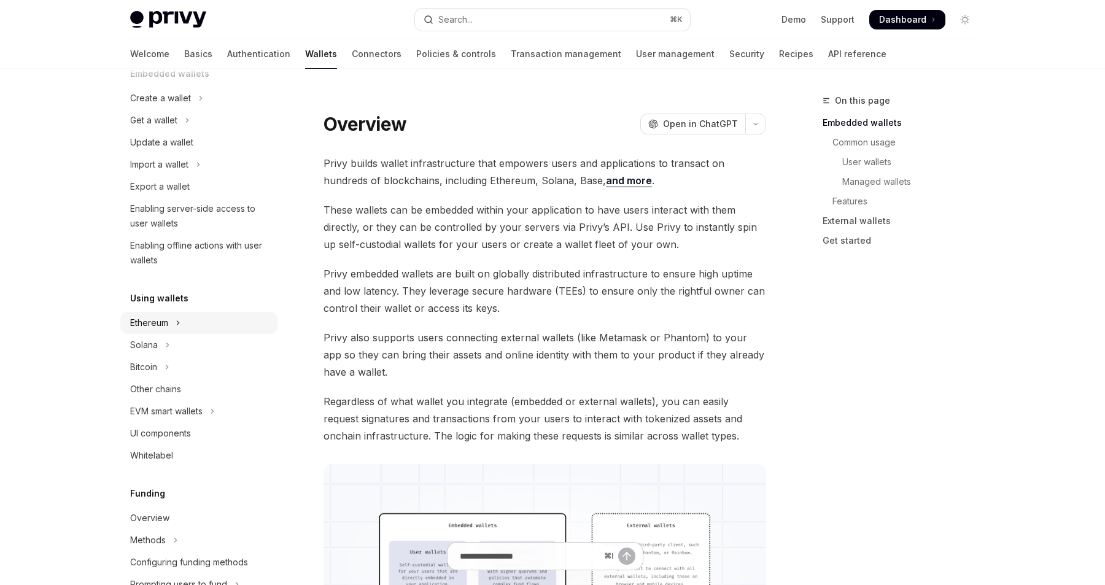
scroll to position [125, 0]
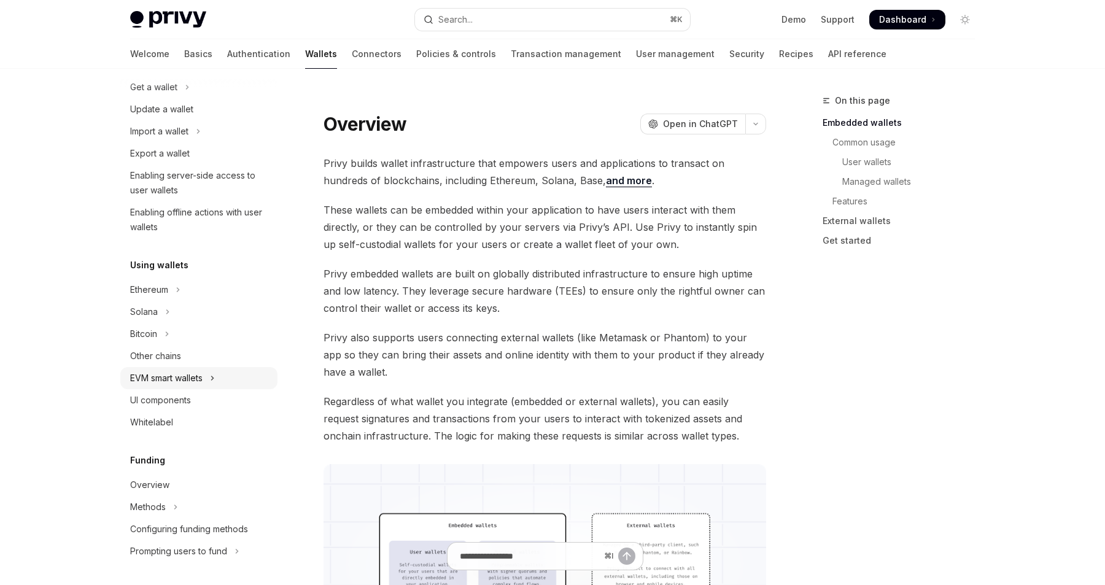
click at [184, 384] on div "EVM smart wallets" at bounding box center [166, 378] width 72 height 15
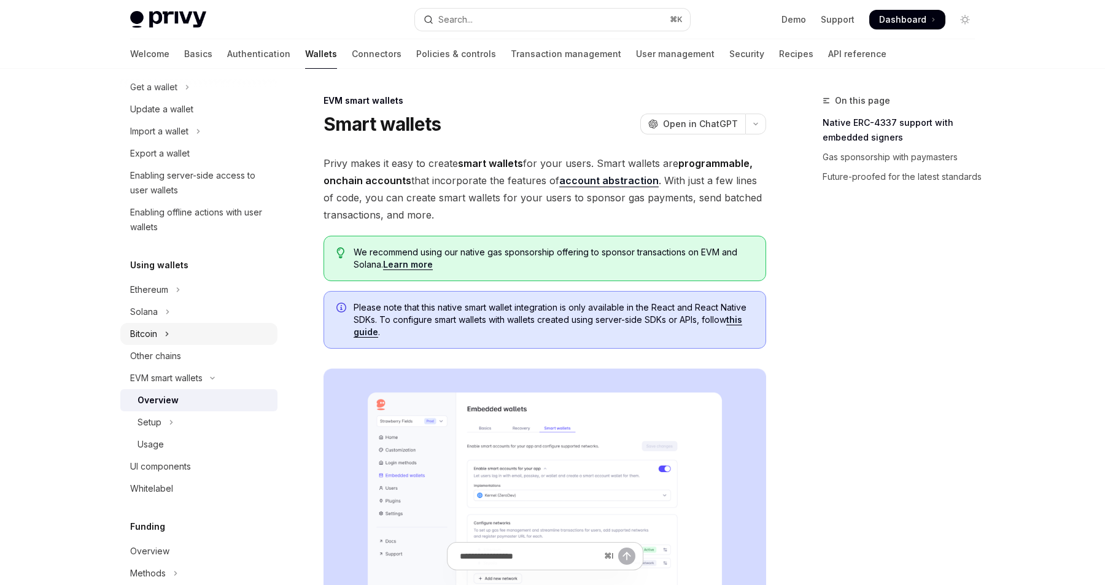
click at [156, 331] on div "Bitcoin" at bounding box center [143, 334] width 27 height 15
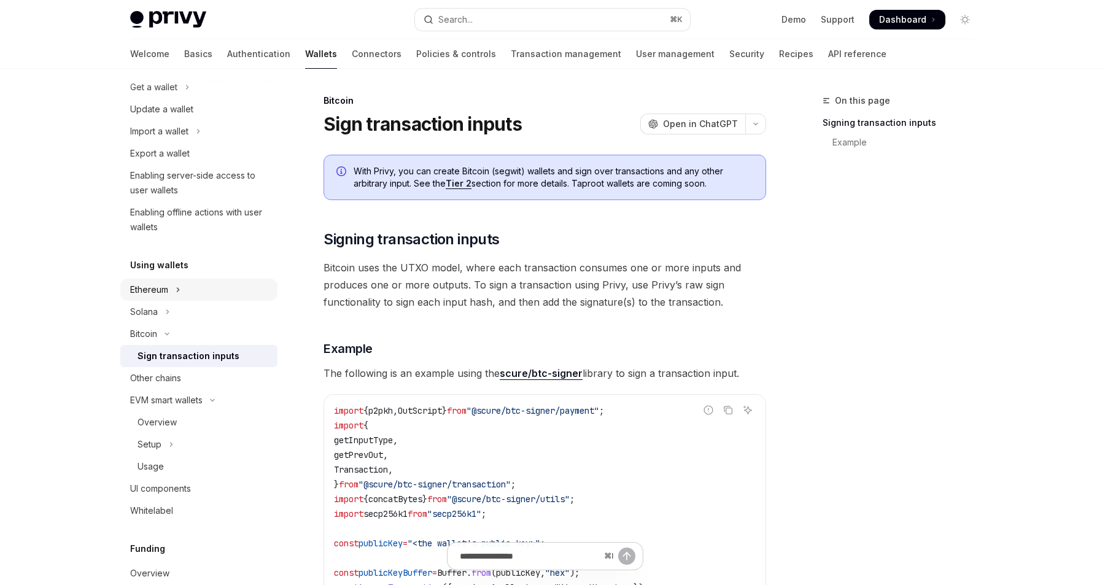
click at [173, 297] on button "Ethereum" at bounding box center [198, 290] width 157 height 22
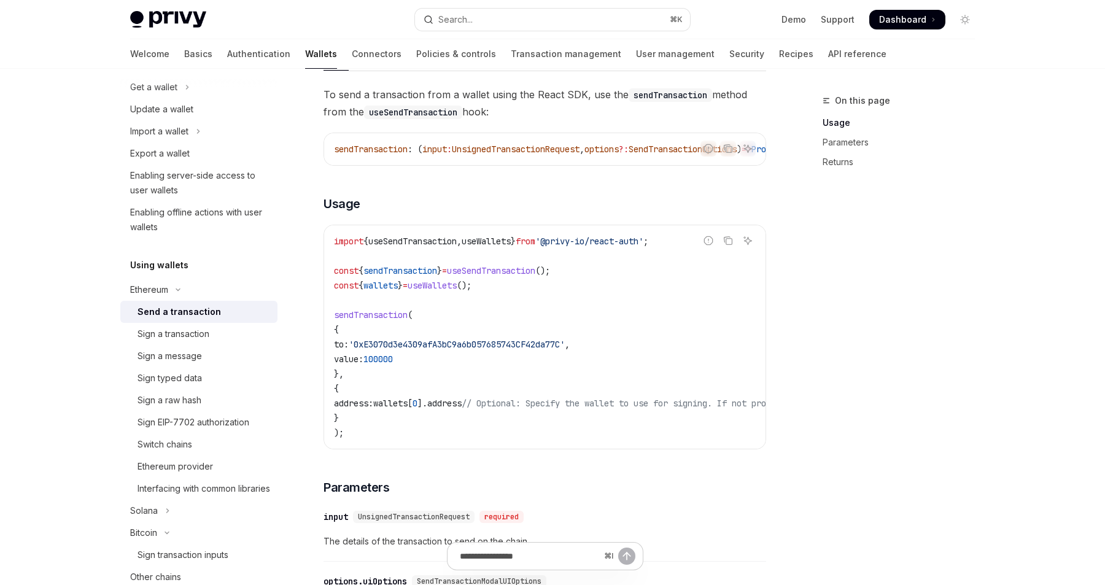
scroll to position [119, 0]
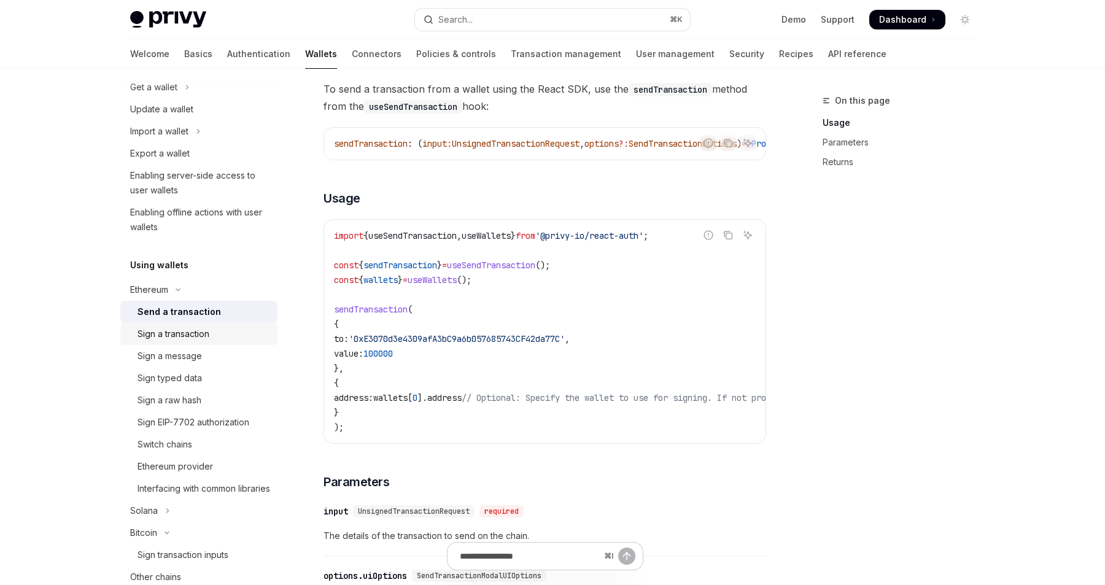
click at [222, 334] on div "Sign a transaction" at bounding box center [204, 334] width 133 height 15
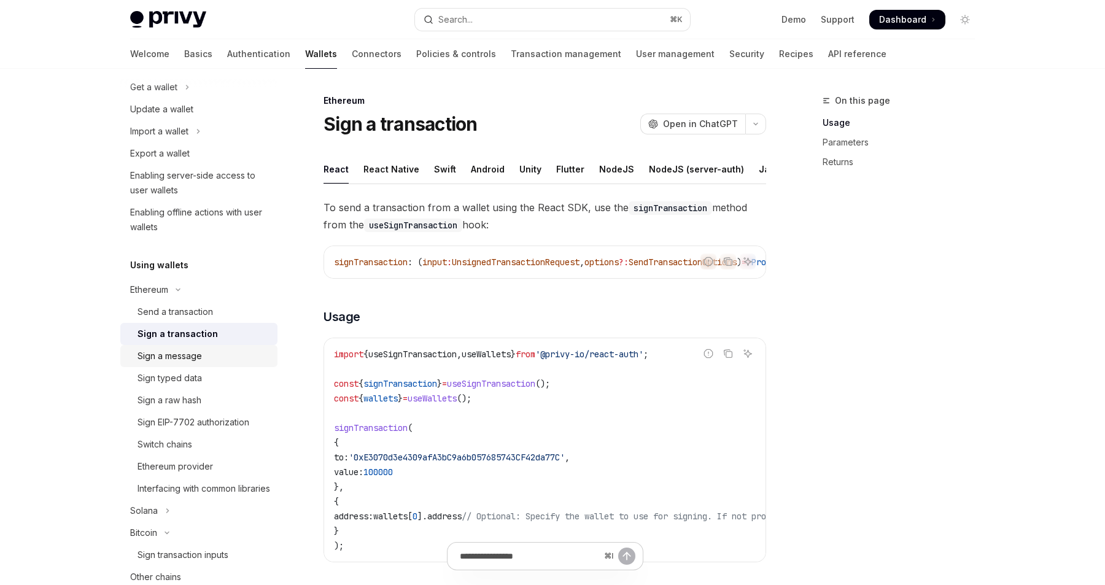
click at [201, 351] on div "Sign a message" at bounding box center [170, 356] width 64 height 15
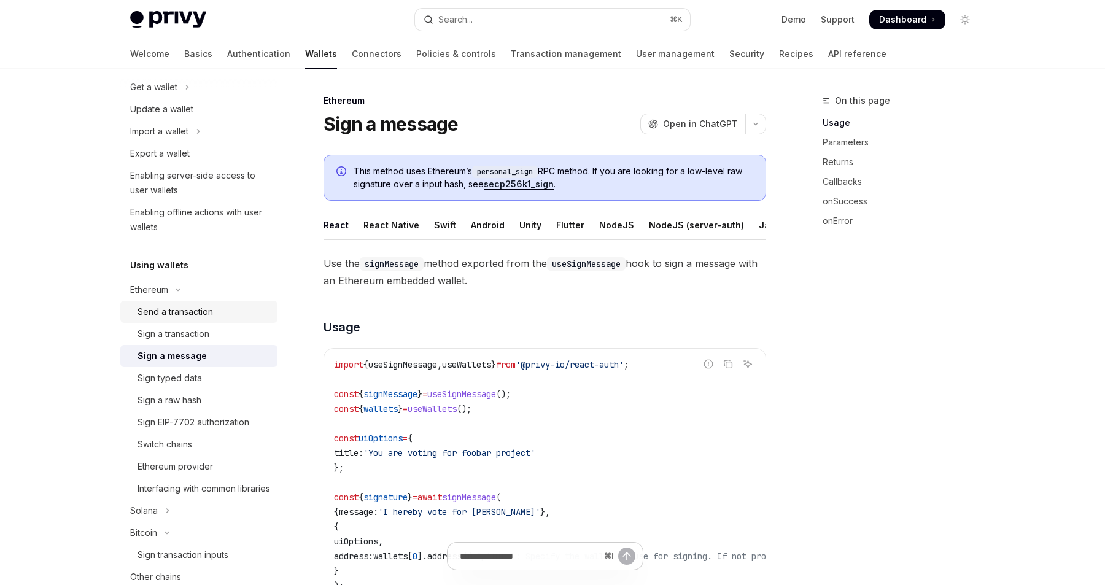
click at [203, 310] on div "Send a transaction" at bounding box center [176, 312] width 76 height 15
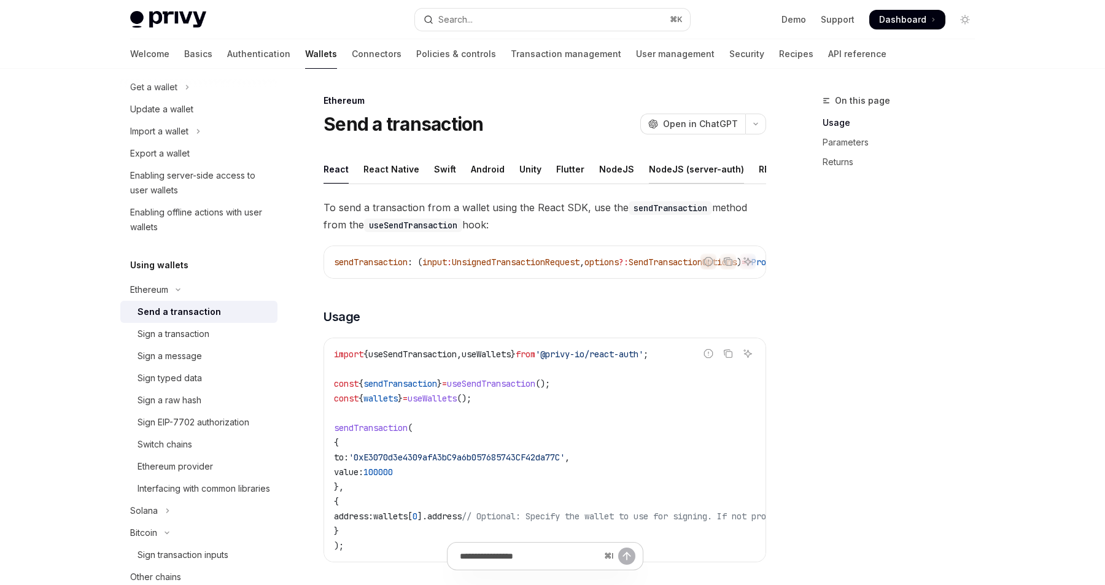
click at [675, 168] on div "NodeJS (server-auth)" at bounding box center [696, 169] width 95 height 29
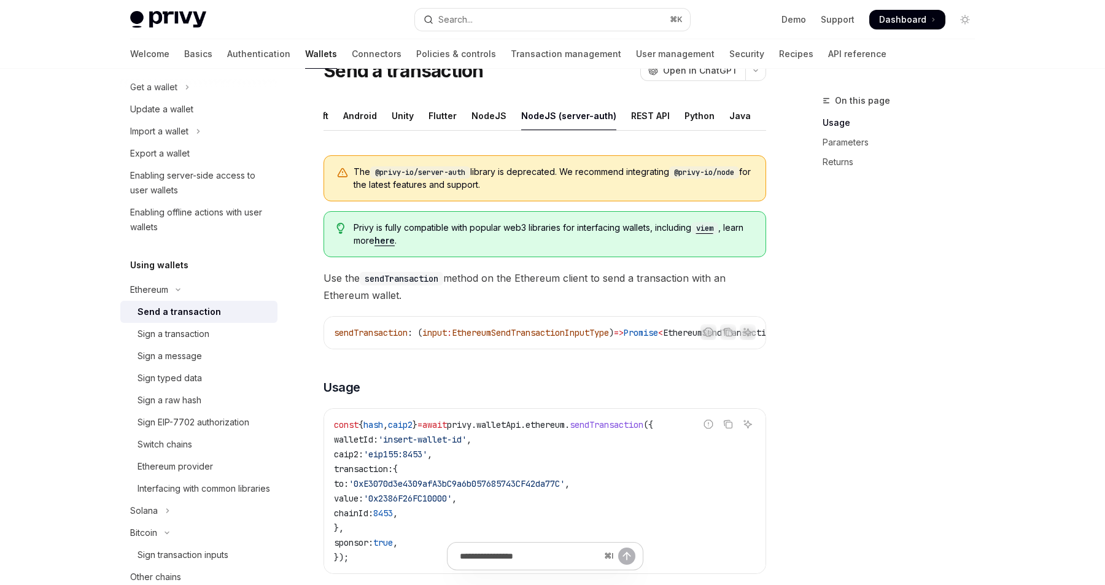
scroll to position [53, 0]
click at [648, 117] on div "REST API" at bounding box center [650, 116] width 39 height 29
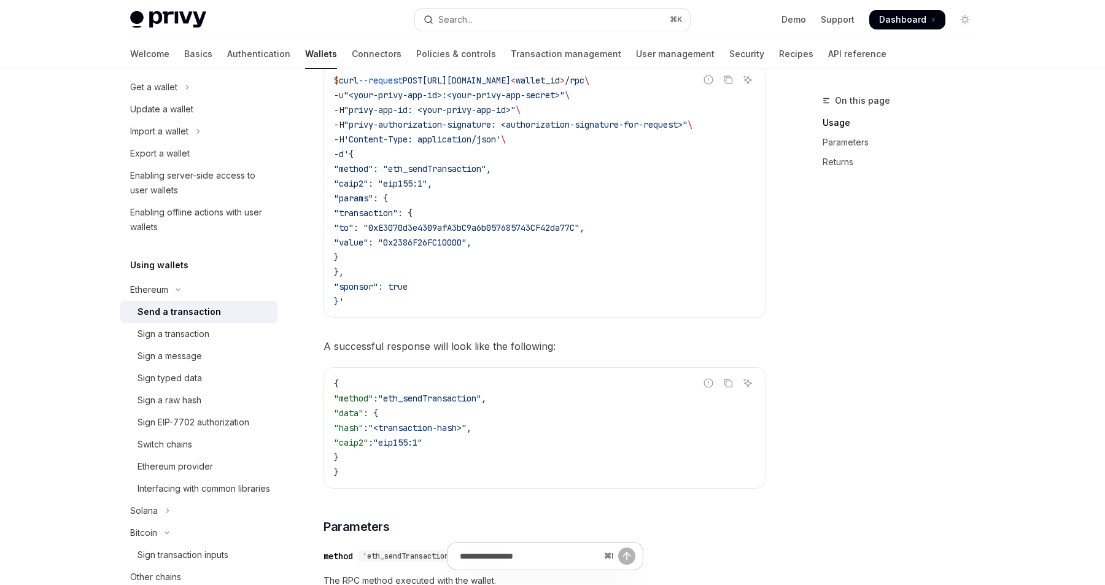
scroll to position [351, 0]
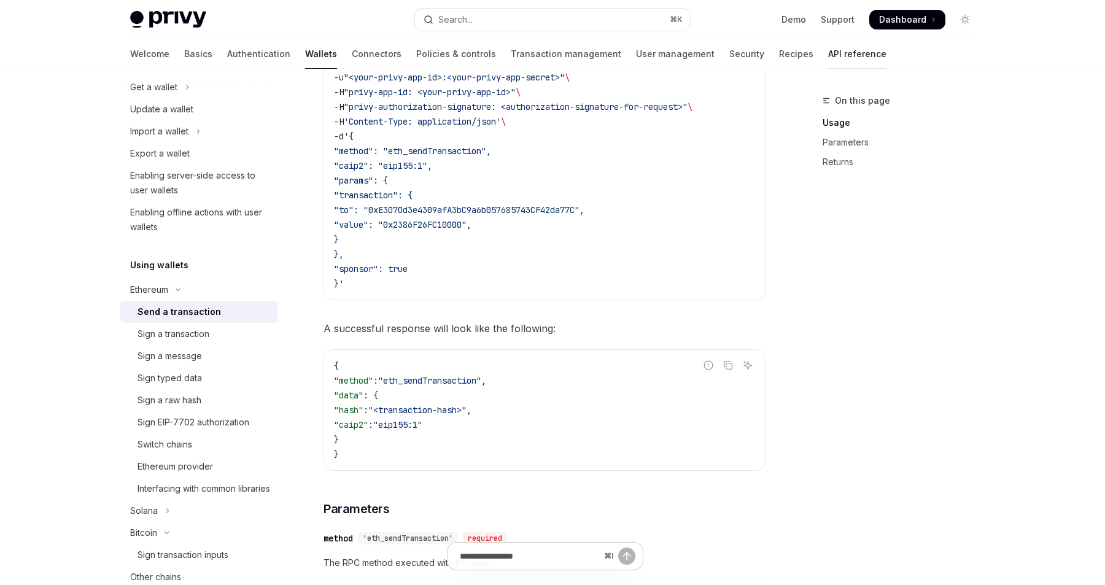
click at [829, 54] on link "API reference" at bounding box center [858, 53] width 58 height 29
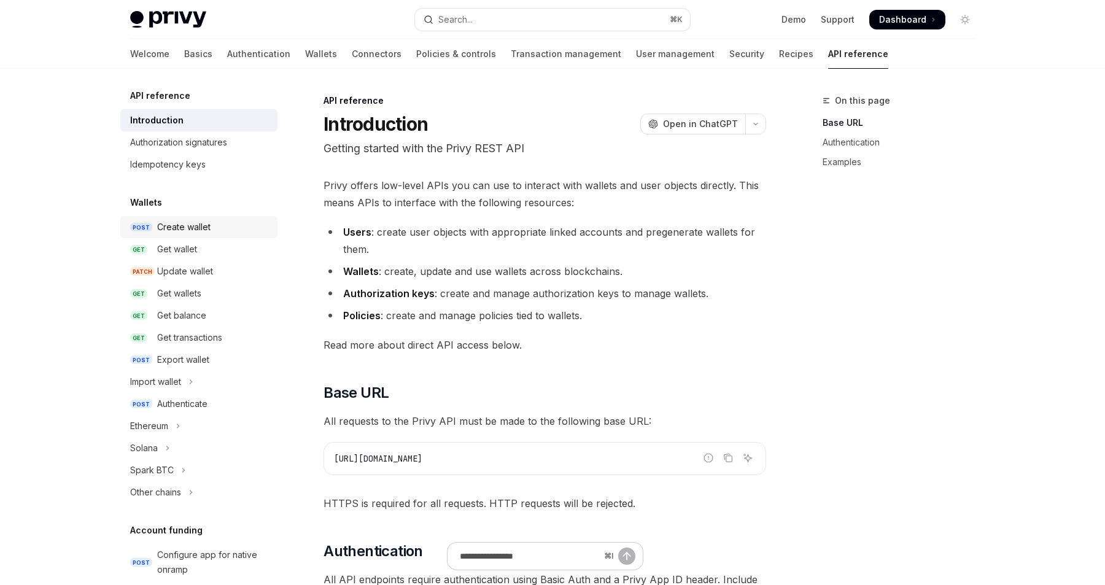
click at [196, 220] on div "Create wallet" at bounding box center [183, 227] width 53 height 15
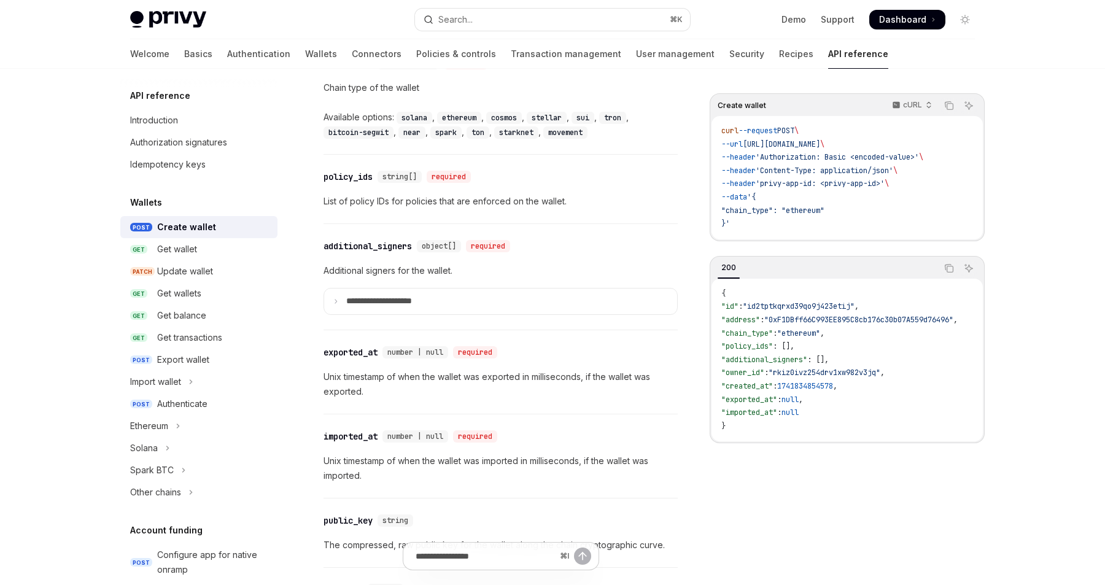
scroll to position [1479, 0]
click at [352, 300] on p "**********" at bounding box center [388, 302] width 85 height 11
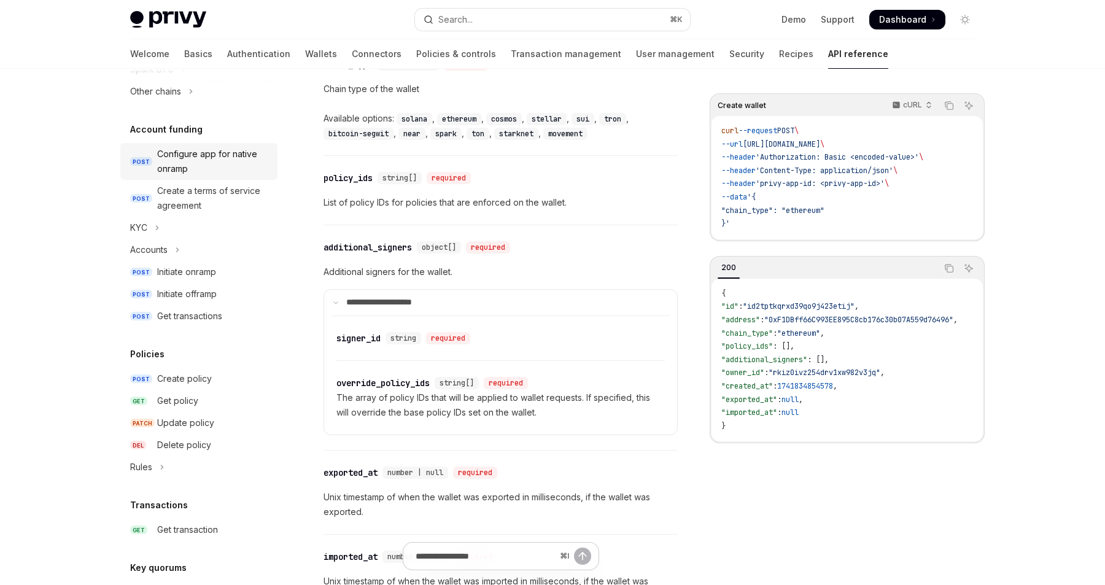
scroll to position [405, 0]
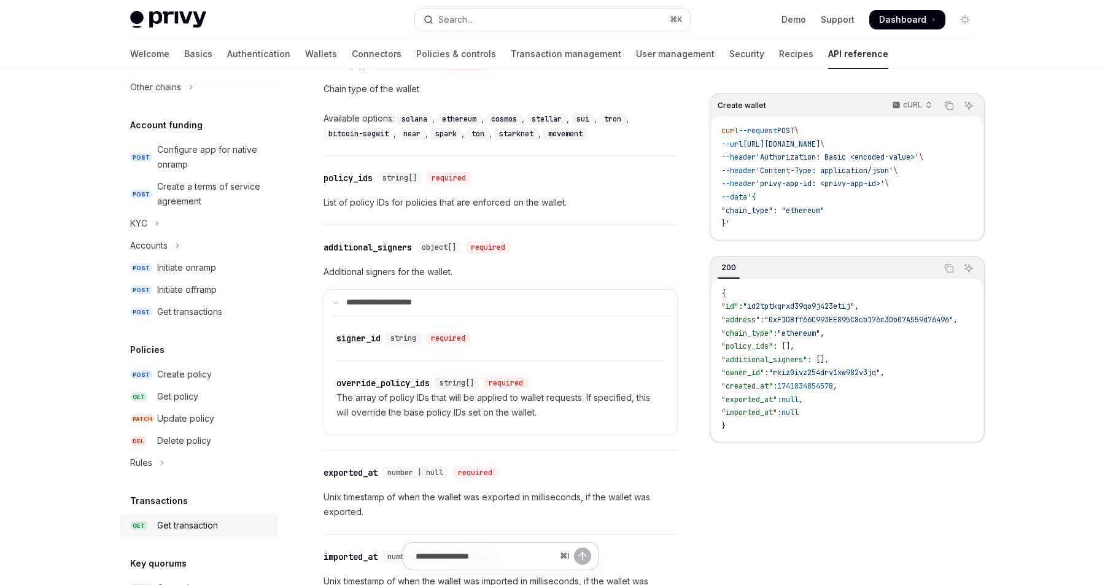
click at [181, 527] on div "Get transaction" at bounding box center [187, 525] width 61 height 15
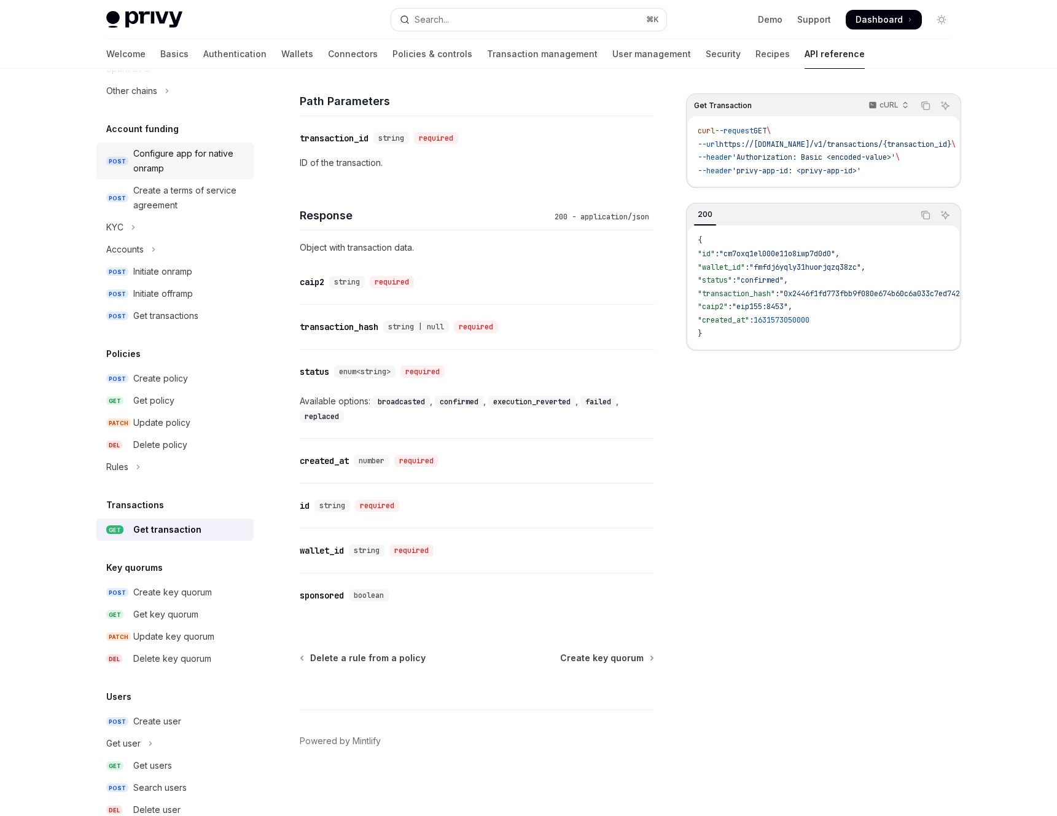
scroll to position [402, 0]
click at [167, 537] on link "GET Get transaction" at bounding box center [174, 529] width 157 height 22
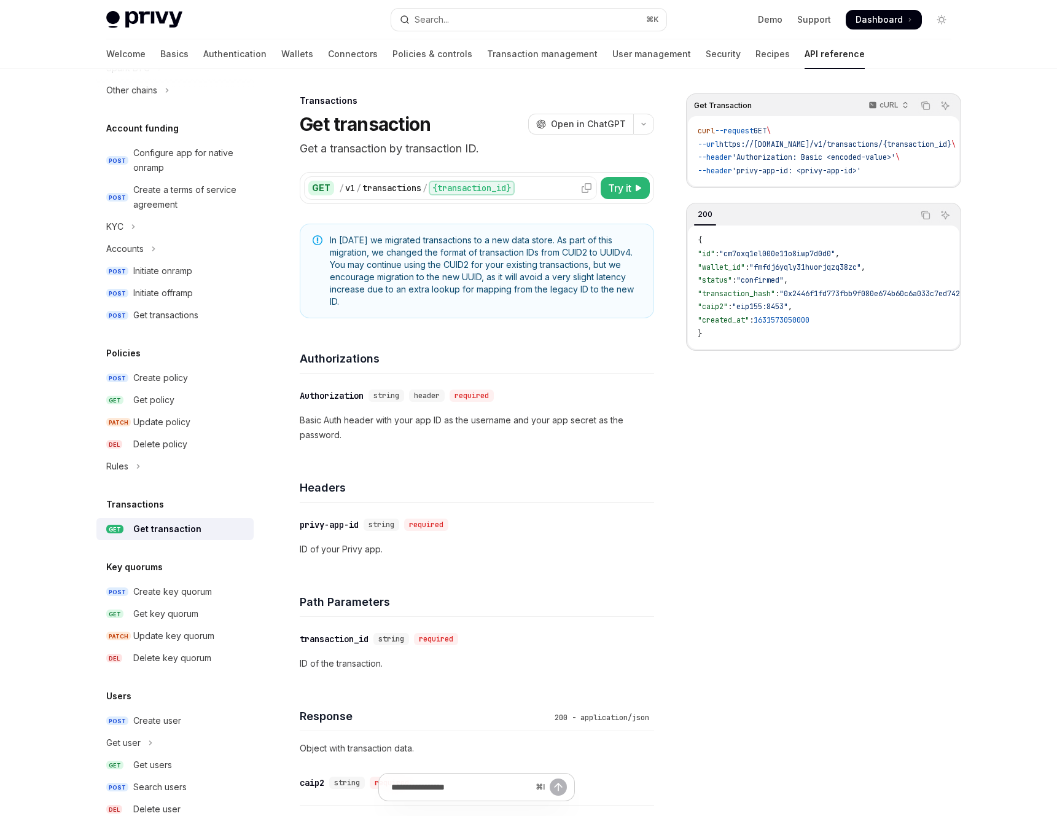
click at [588, 187] on icon at bounding box center [587, 188] width 10 height 10
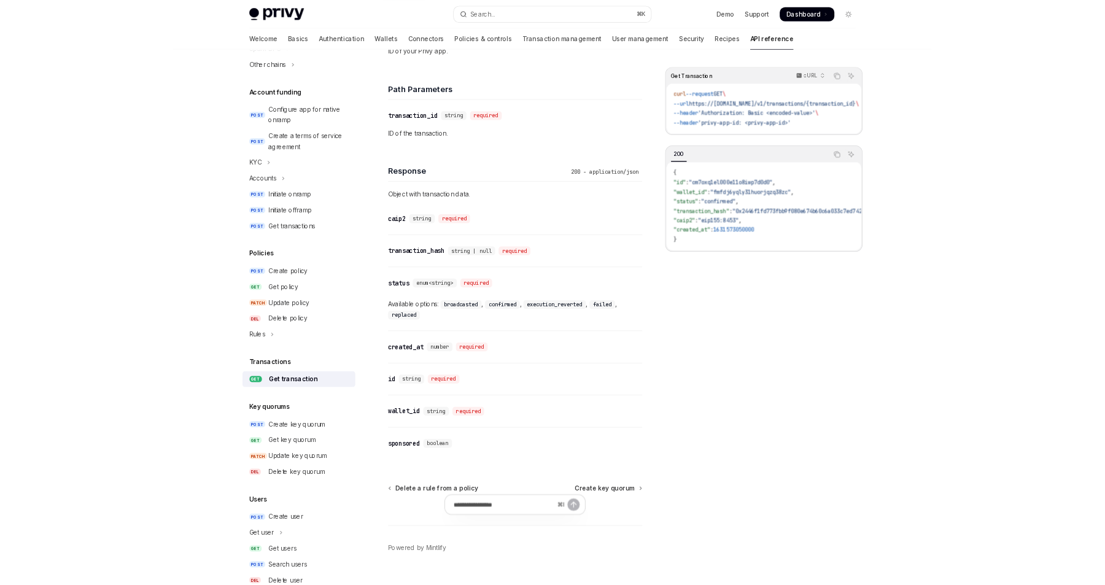
scroll to position [501, 0]
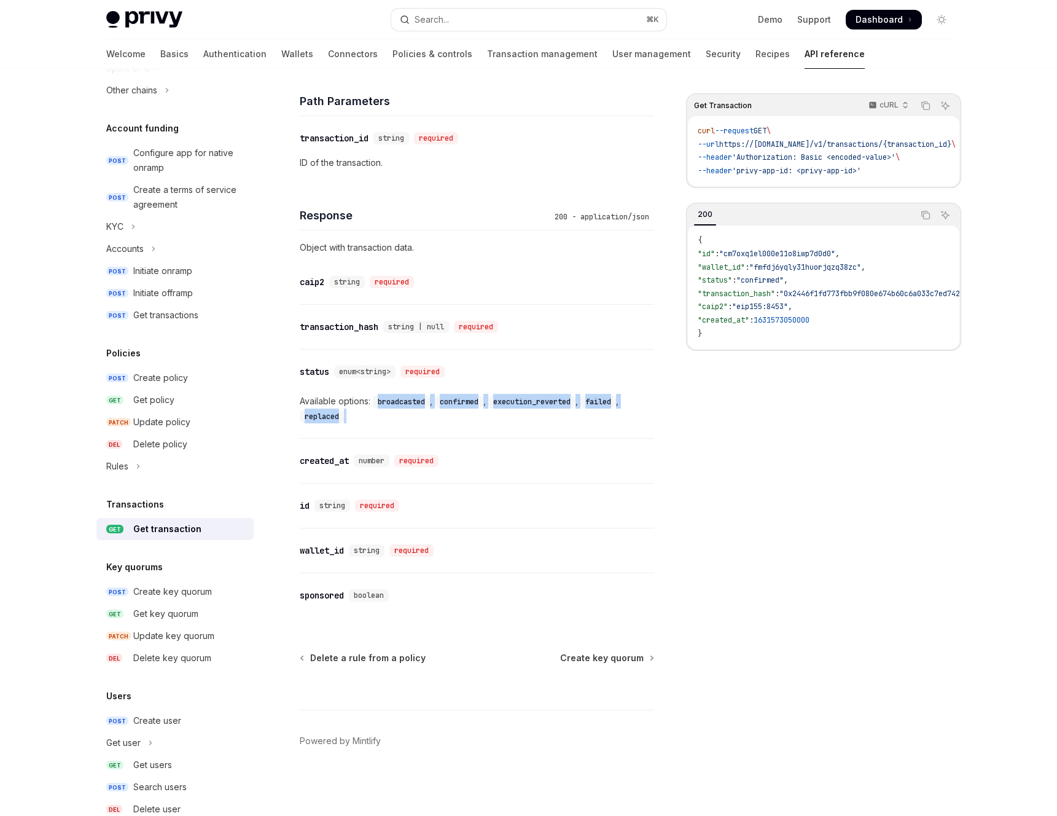
drag, startPoint x: 377, startPoint y: 400, endPoint x: 388, endPoint y: 418, distance: 21.0
click at [388, 418] on div "Available options: broadcasted , confirmed , execution_reverted , failed , repl…" at bounding box center [477, 408] width 354 height 29
copy div "broadcasted , confirmed , execution_reverted , failed , replaced"
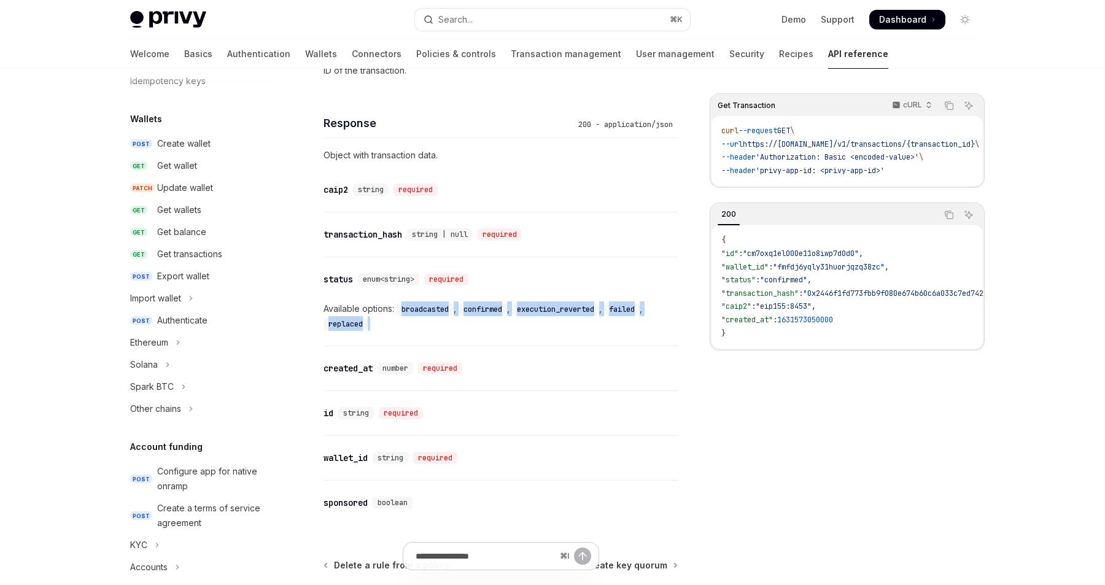
scroll to position [82, 0]
click at [169, 340] on button "Ethereum" at bounding box center [198, 344] width 157 height 22
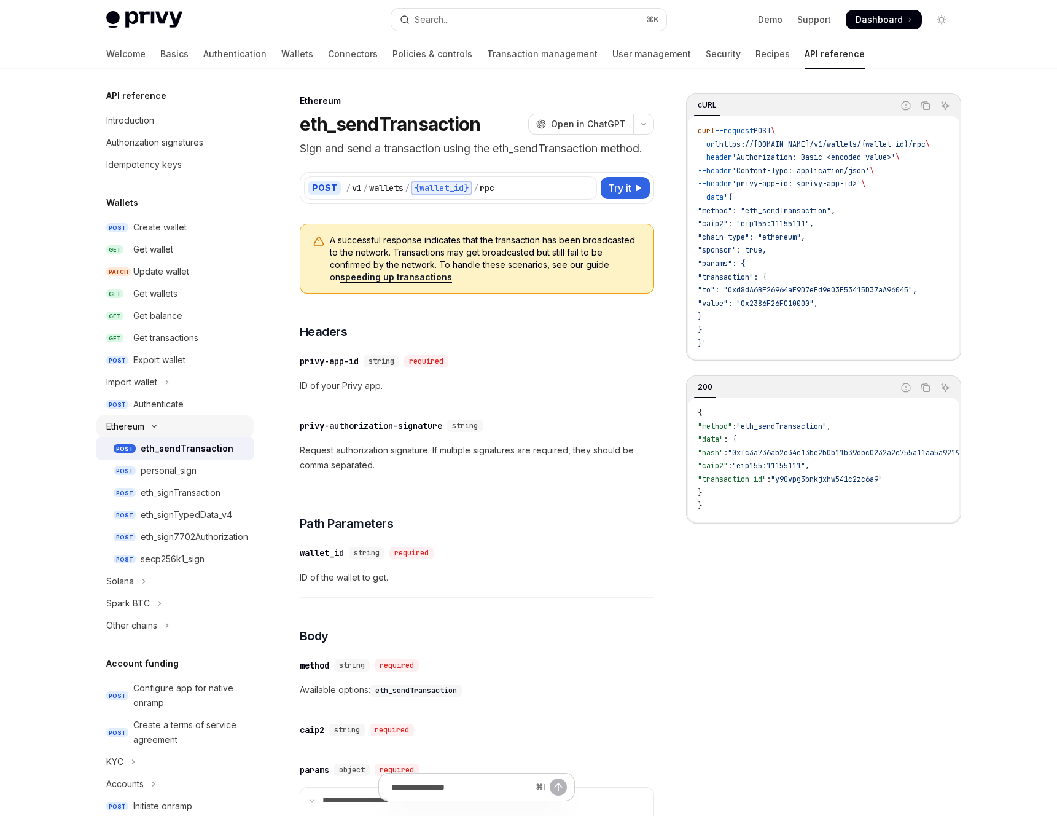
click at [157, 428] on icon "Toggle Ethereum section" at bounding box center [154, 426] width 15 height 5
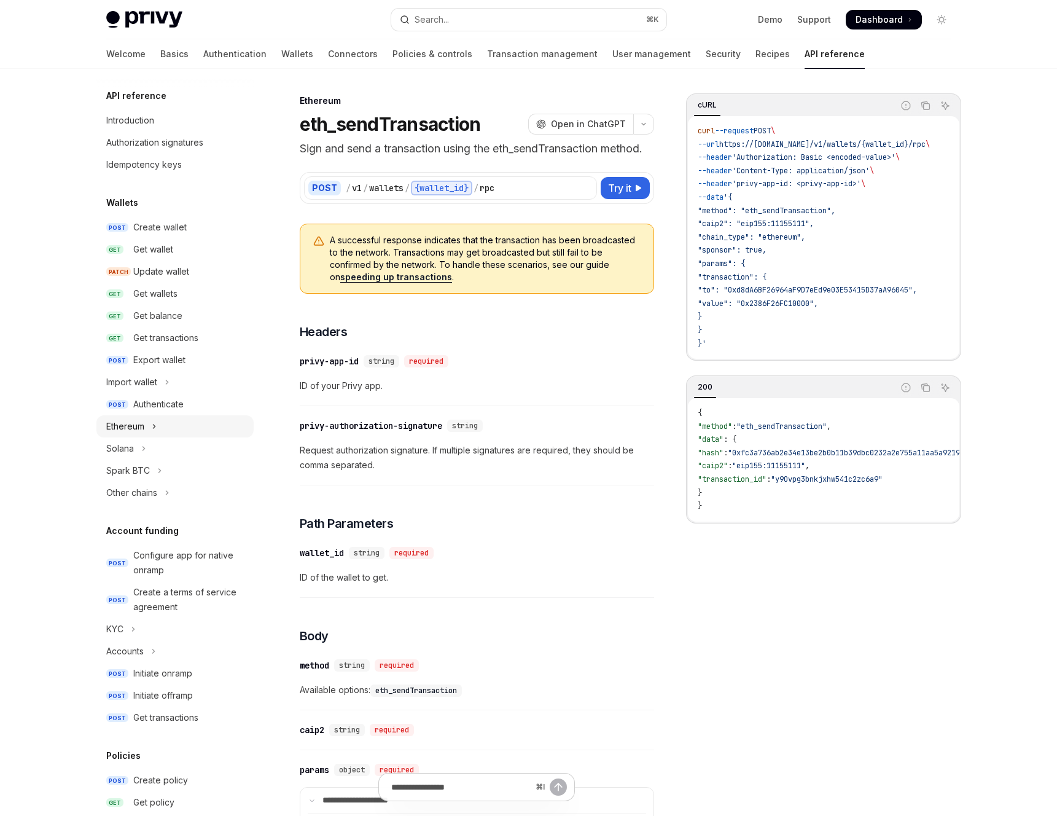
click at [154, 426] on icon "Toggle Ethereum section" at bounding box center [154, 426] width 2 height 4
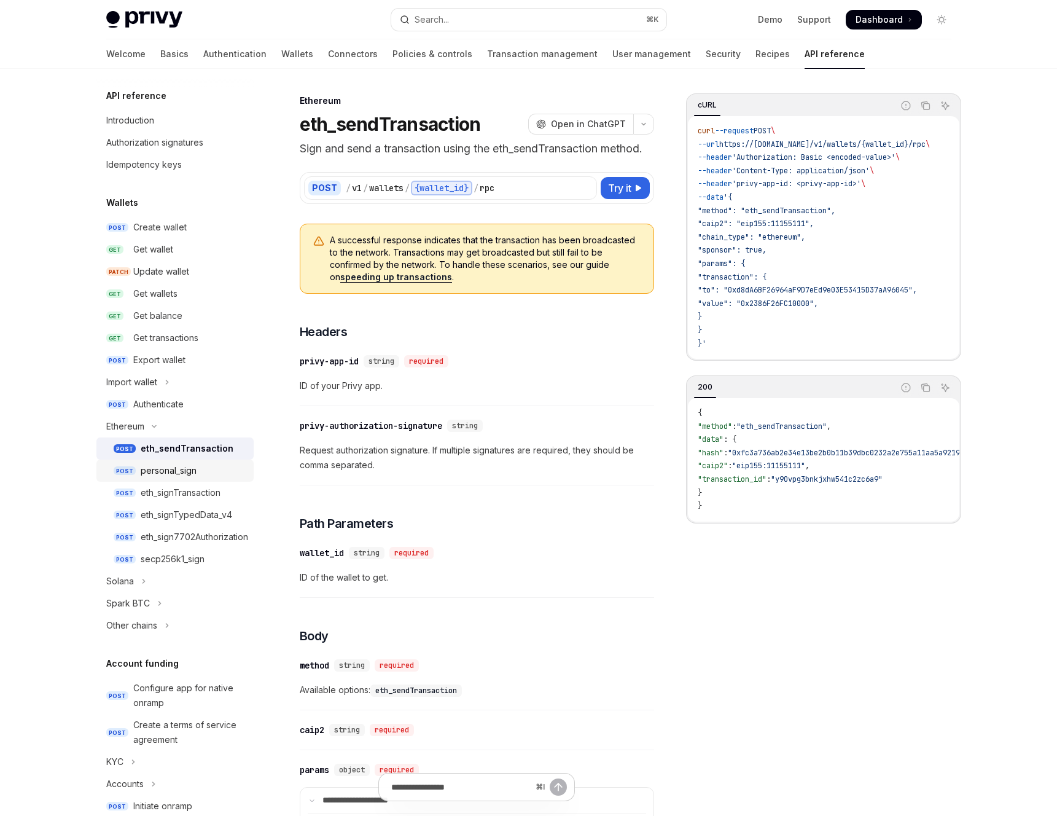
click at [157, 474] on div "personal_sign" at bounding box center [169, 470] width 56 height 15
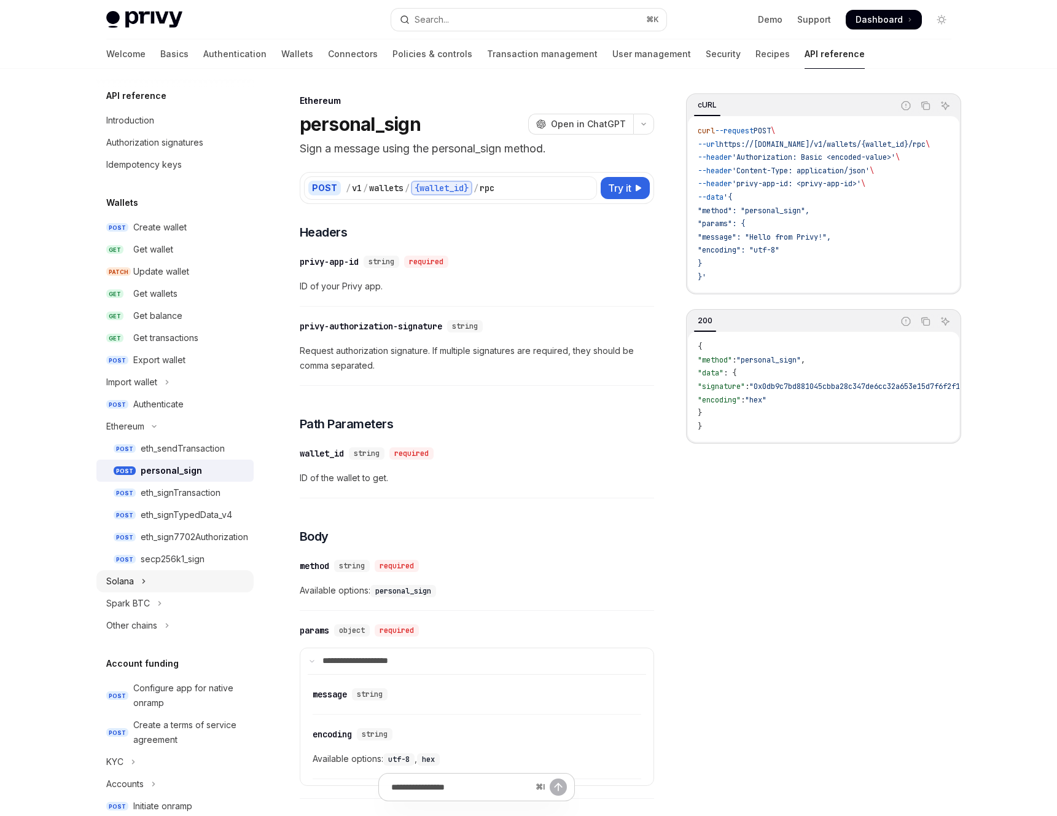
click at [141, 575] on icon "Toggle Solana section" at bounding box center [143, 581] width 5 height 15
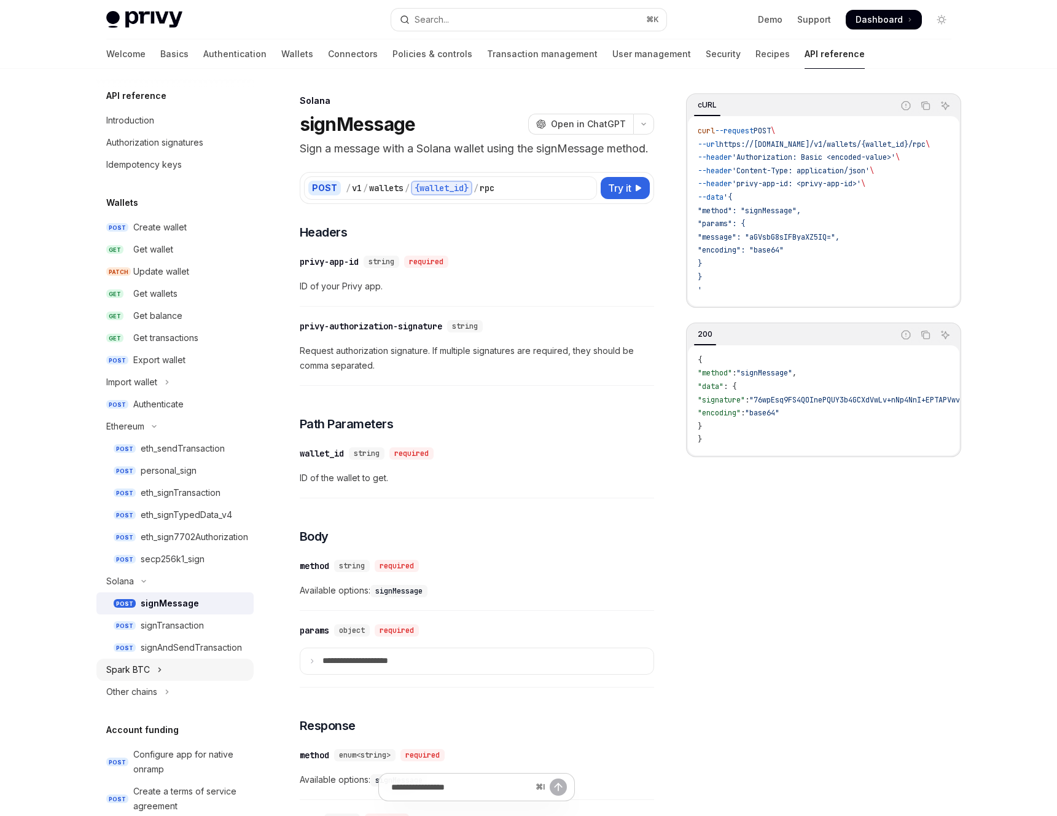
click at [159, 665] on icon "Toggle Spark BTC section" at bounding box center [159, 669] width 5 height 15
type textarea "*"
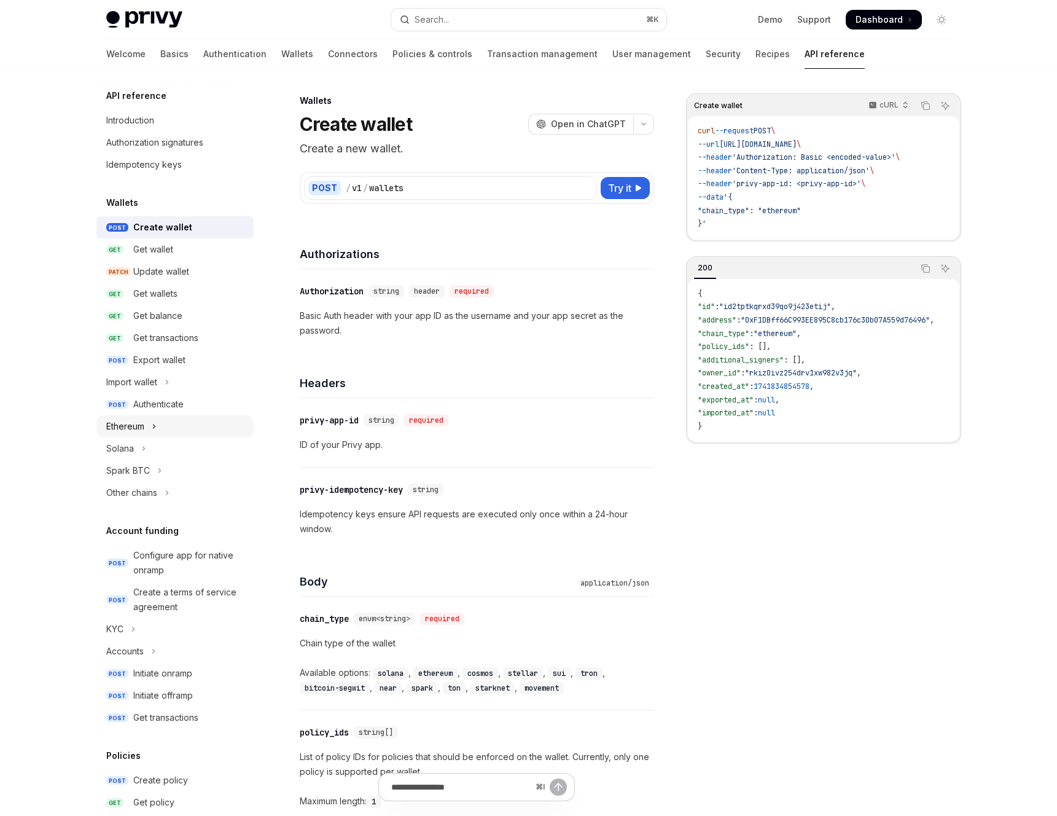
click at [138, 428] on div "Ethereum" at bounding box center [125, 426] width 38 height 15
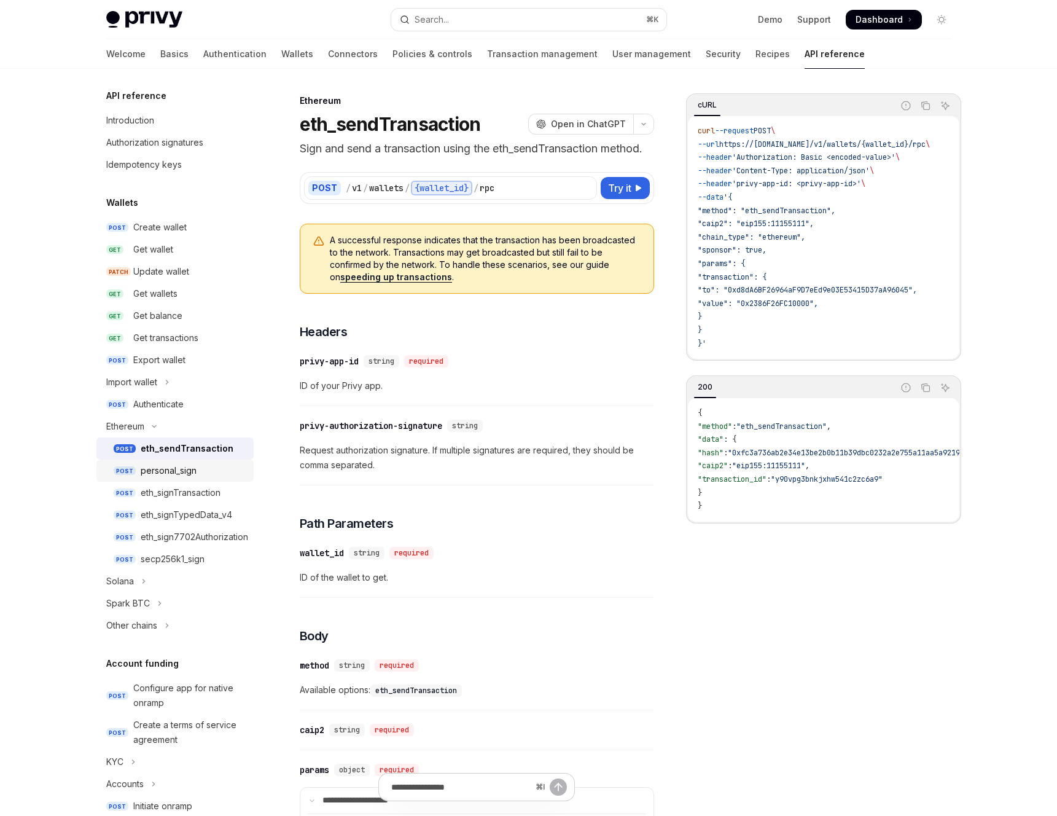
click at [173, 468] on div "personal_sign" at bounding box center [169, 470] width 56 height 15
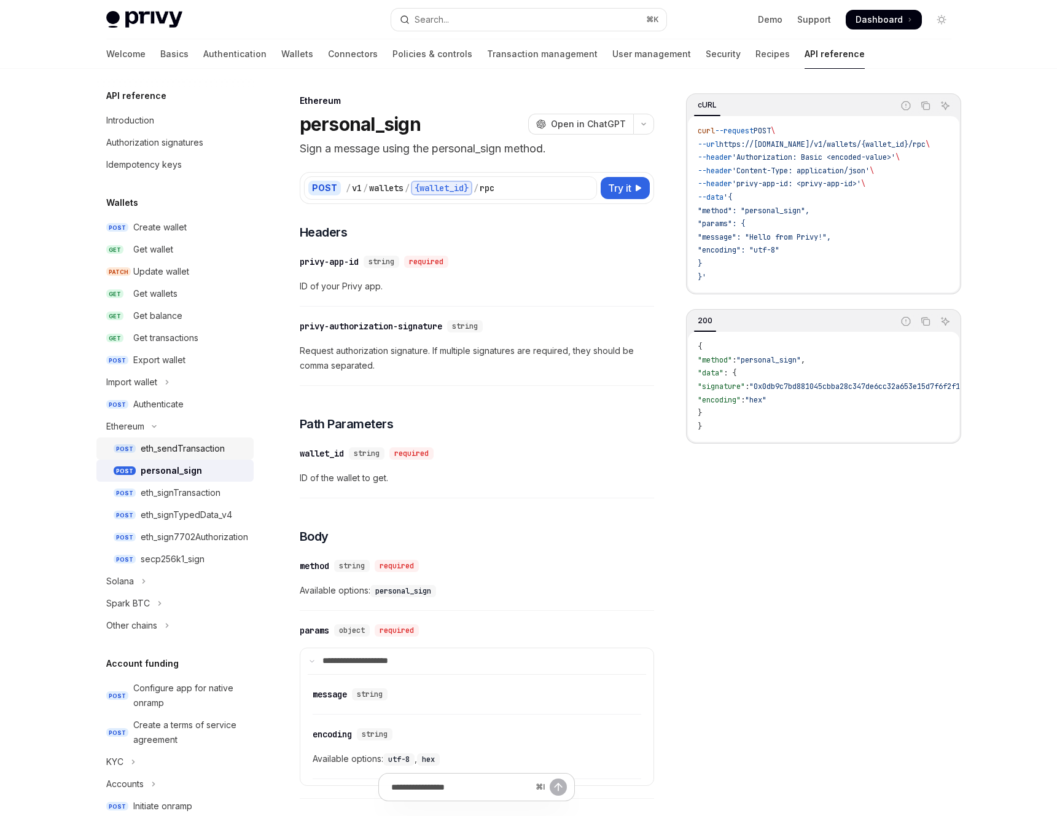
click at [181, 454] on div "eth_sendTransaction" at bounding box center [183, 448] width 84 height 15
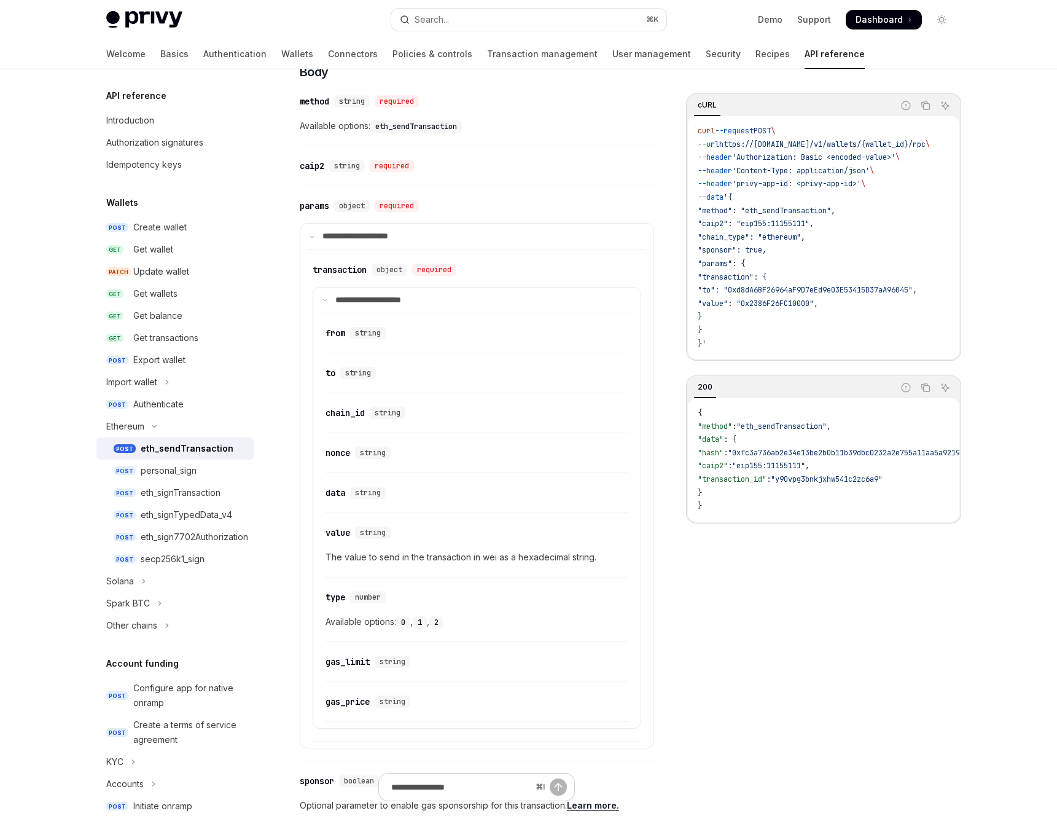
scroll to position [563, 0]
click at [322, 241] on p "**********" at bounding box center [363, 237] width 82 height 11
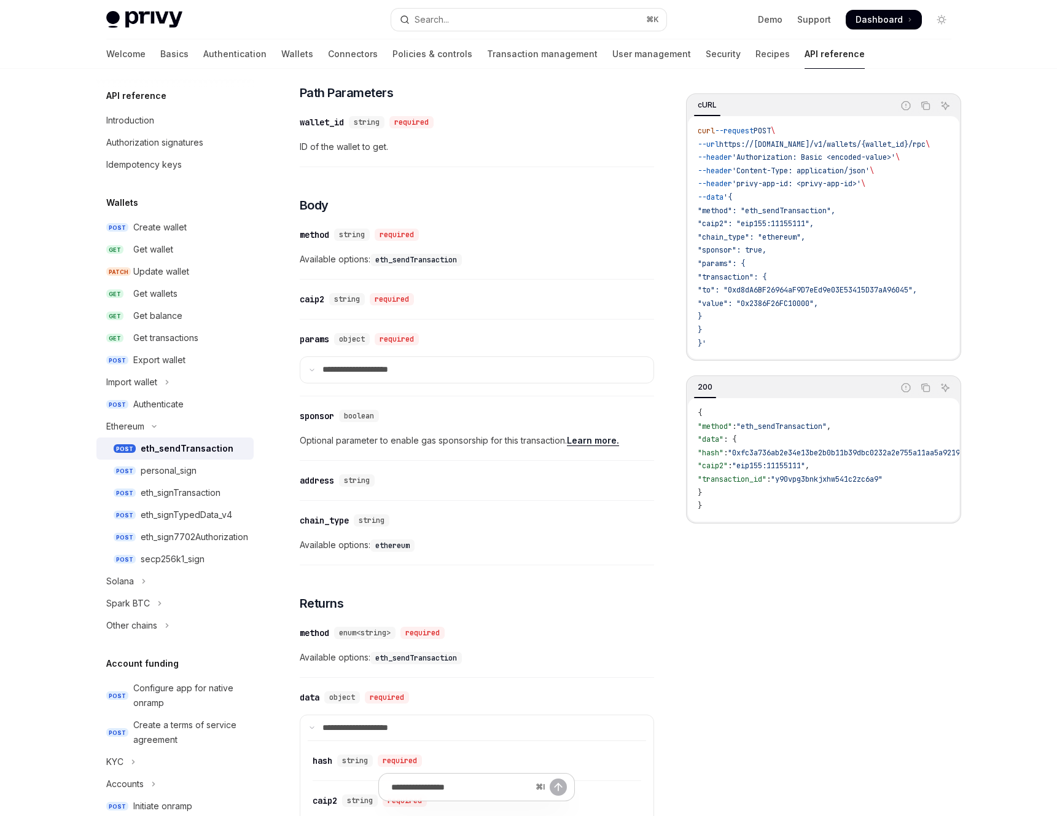
scroll to position [0, 0]
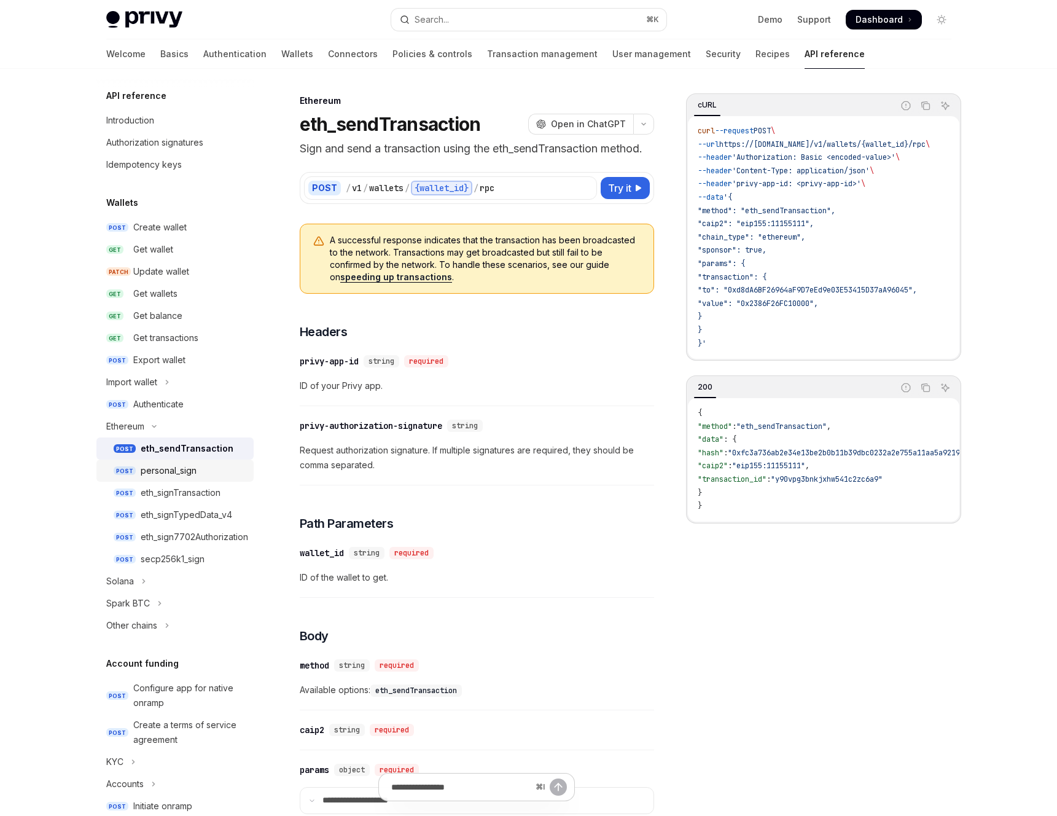
click at [126, 469] on span "POST" at bounding box center [125, 470] width 22 height 9
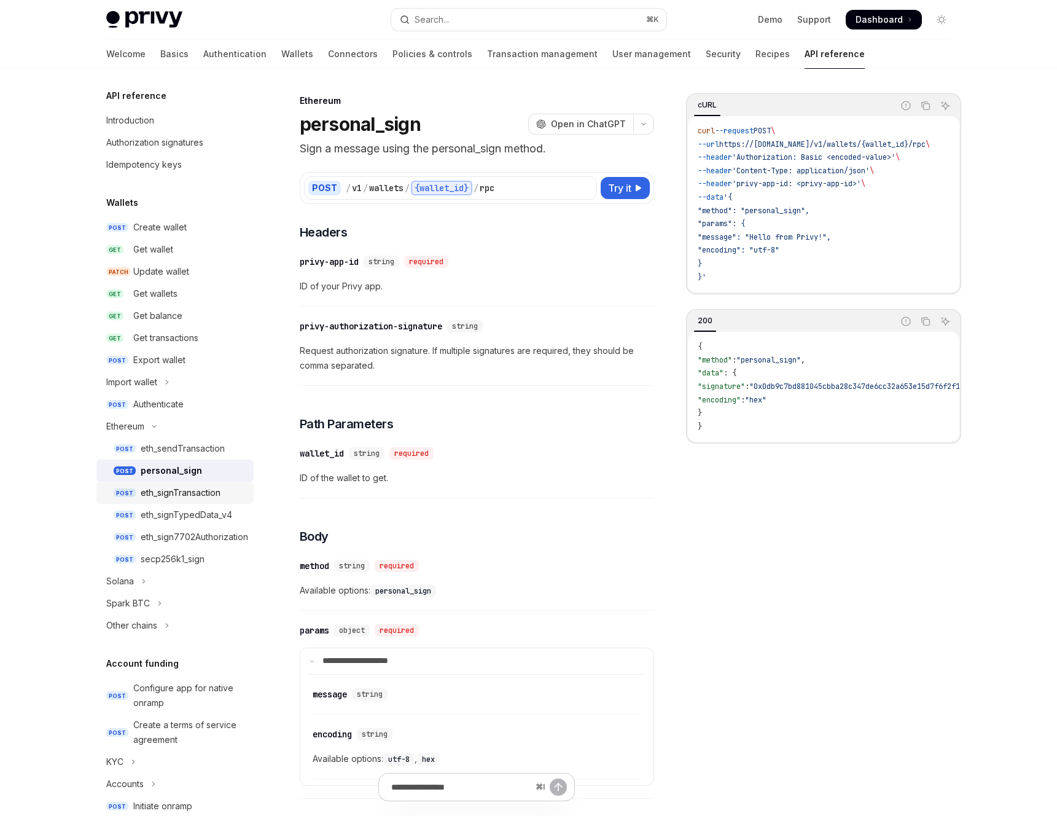
click at [135, 497] on link "POST eth_signTransaction" at bounding box center [174, 493] width 157 height 22
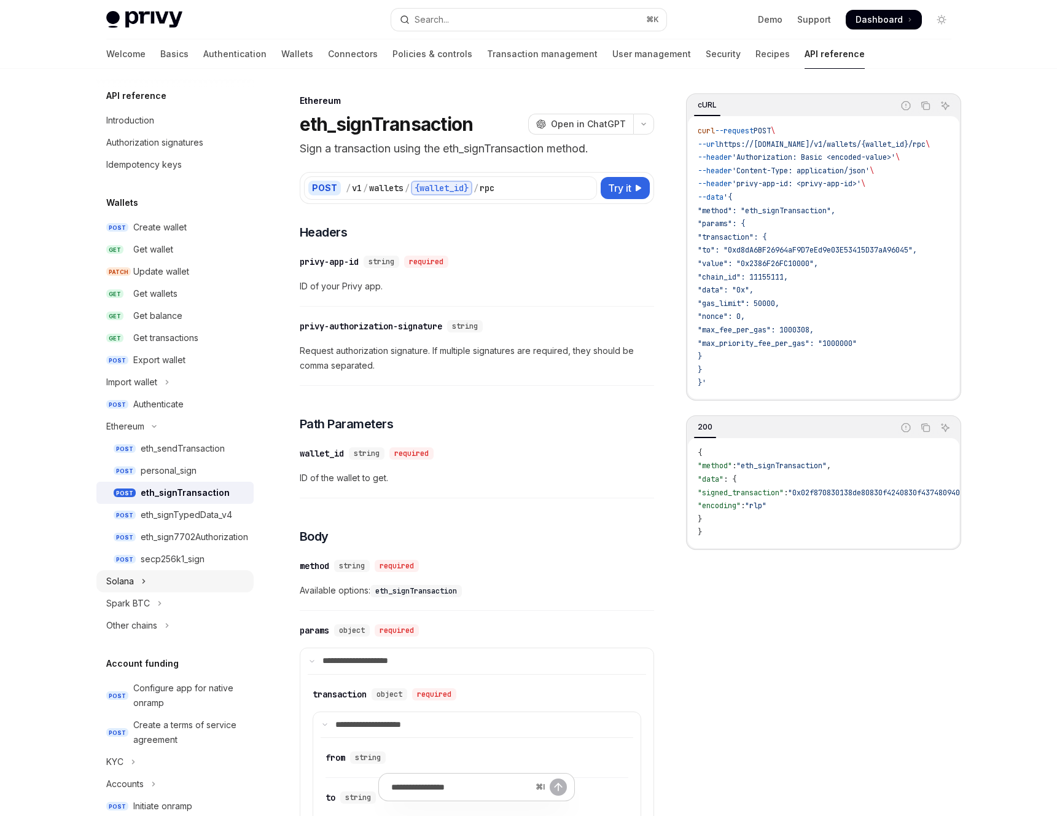
click at [145, 587] on icon "Toggle Solana section" at bounding box center [143, 581] width 5 height 15
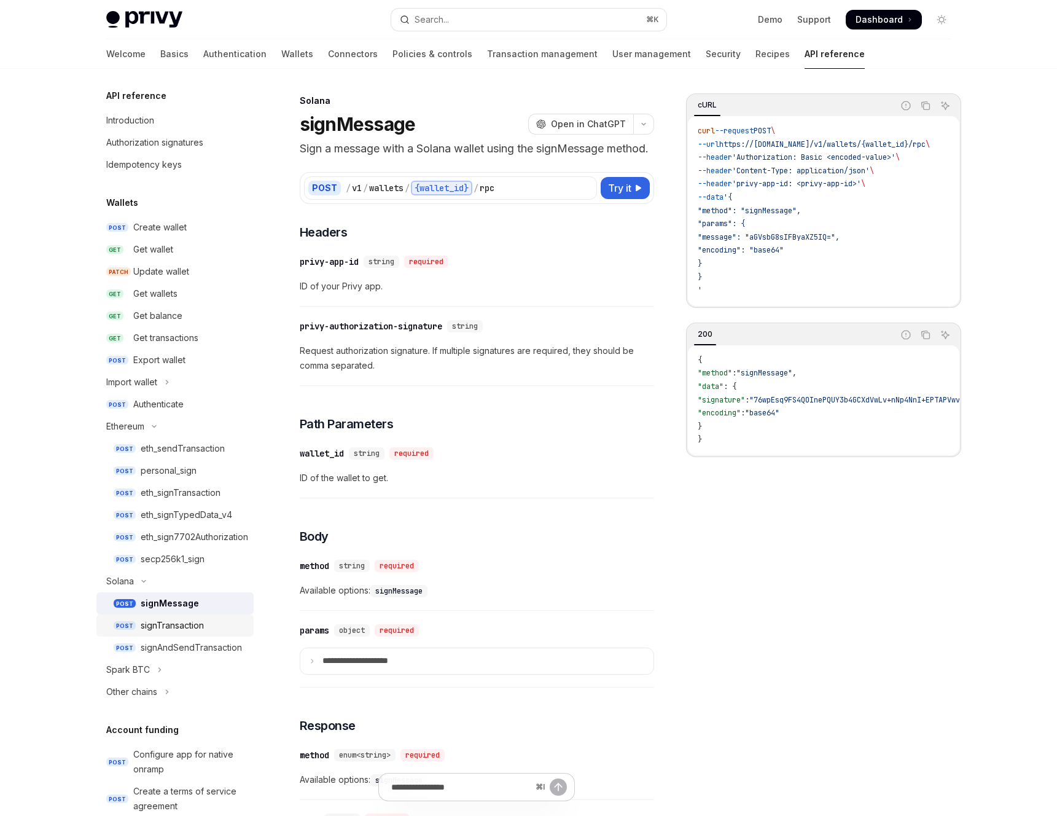
click at [156, 634] on link "POST signTransaction" at bounding box center [174, 625] width 157 height 22
type textarea "*"
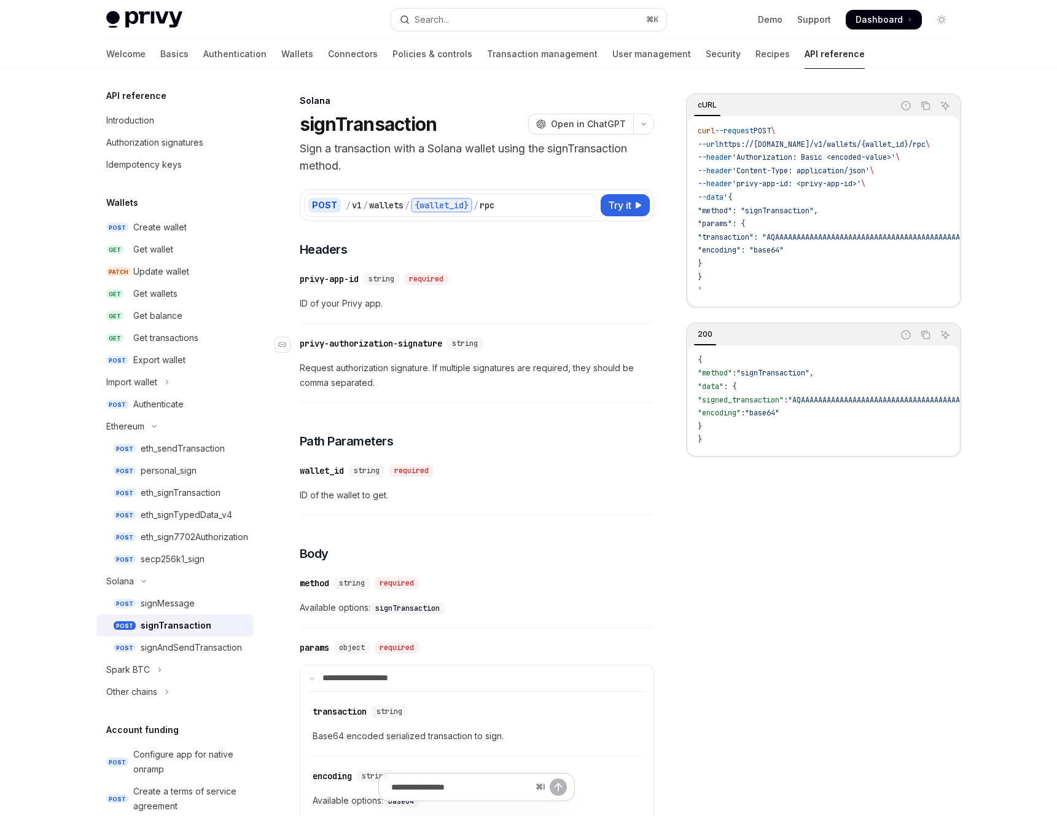
click at [311, 345] on div "privy-authorization-signature" at bounding box center [371, 343] width 142 height 12
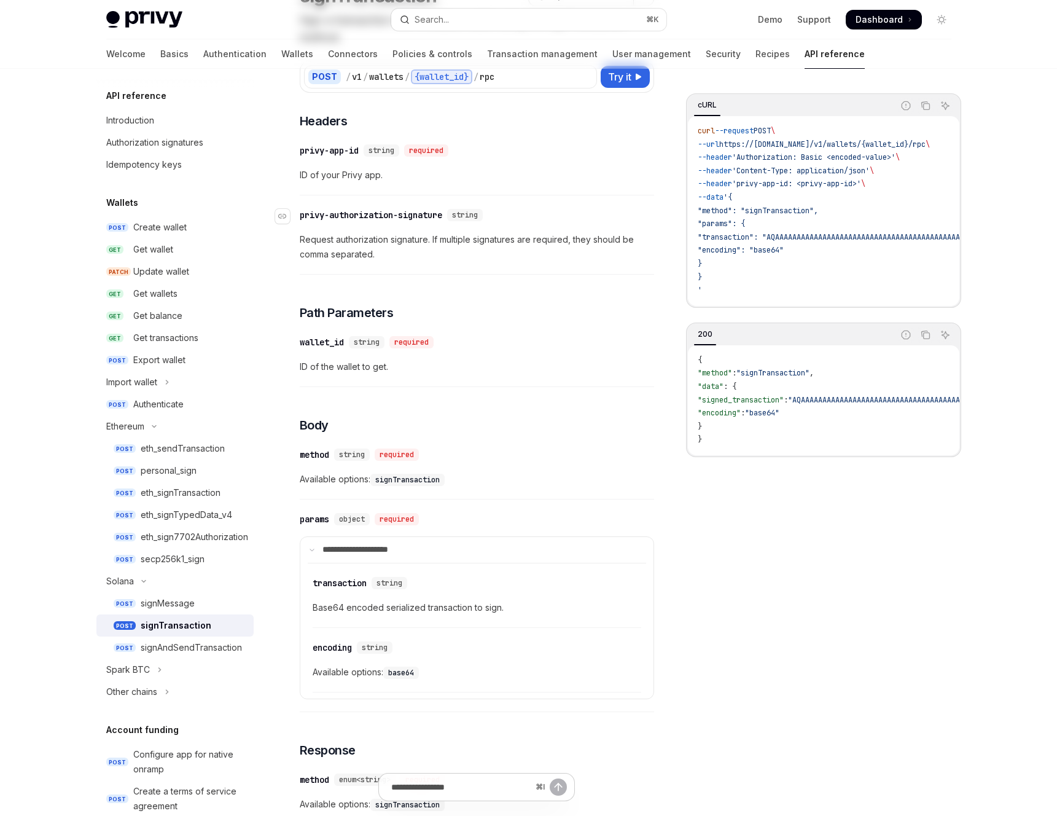
click at [311, 345] on div "**********" at bounding box center [477, 561] width 354 height 899
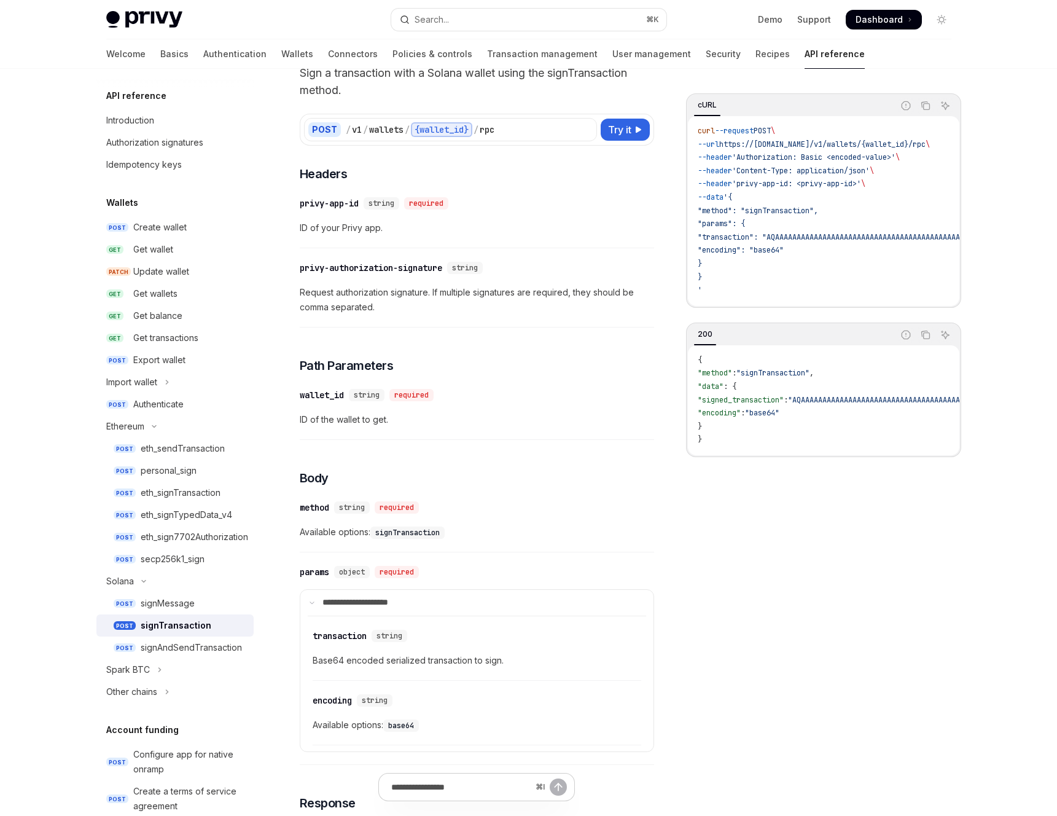
scroll to position [74, 0]
copy div "​ privy-authorization-signature"
drag, startPoint x: 452, startPoint y: 270, endPoint x: 295, endPoint y: 290, distance: 158.5
click at [295, 290] on div "Solana signTransaction OpenAI Open in ChatGPT Sign a transaction with a Solana …" at bounding box center [362, 641] width 590 height 1245
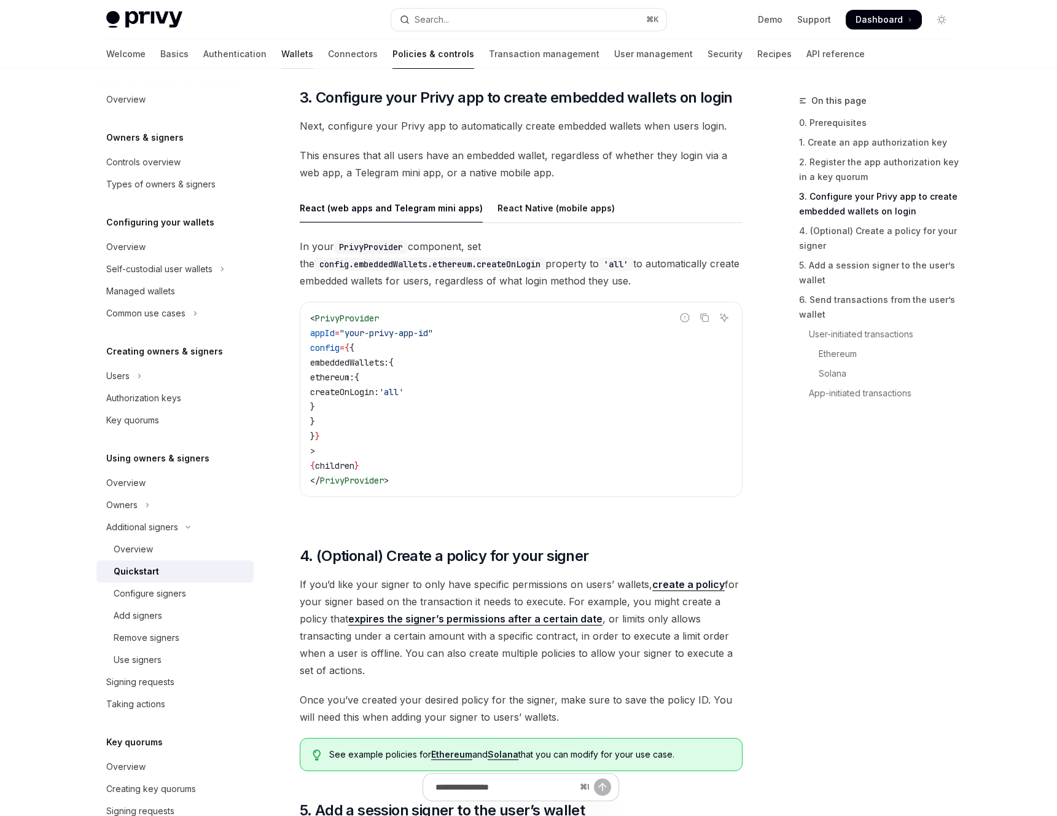
click at [281, 49] on link "Wallets" at bounding box center [297, 53] width 32 height 29
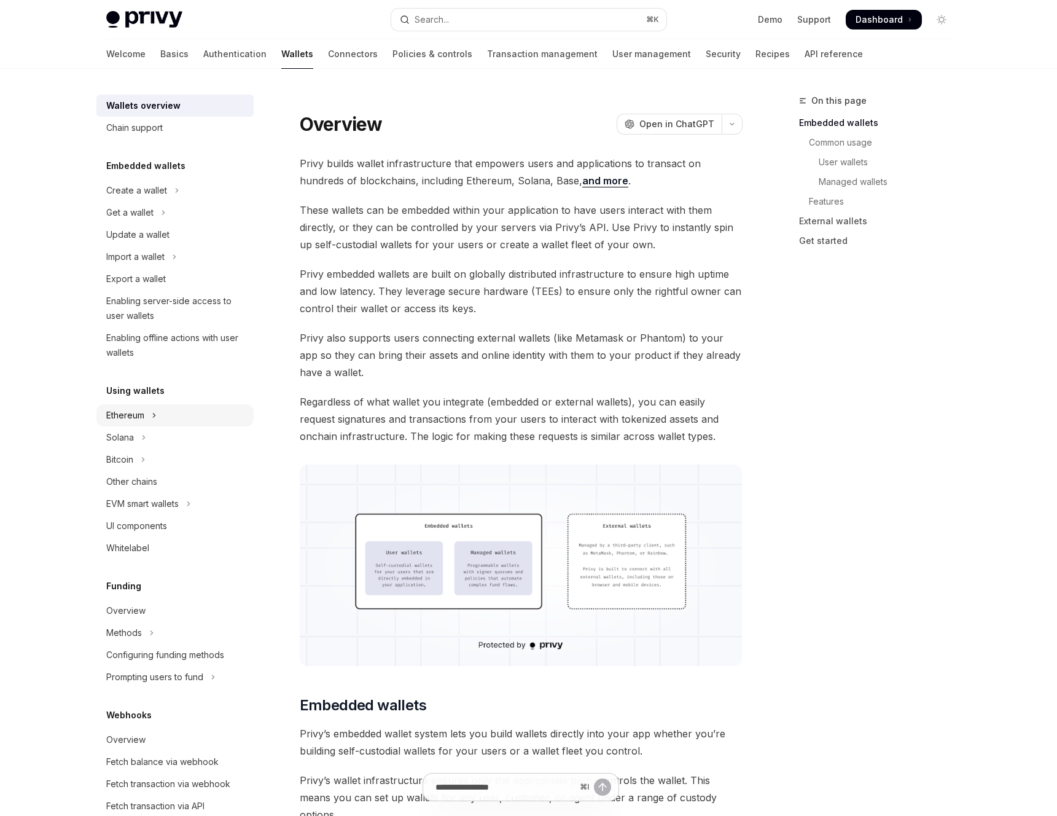
click at [141, 423] on button "Ethereum" at bounding box center [174, 415] width 157 height 22
type textarea "*"
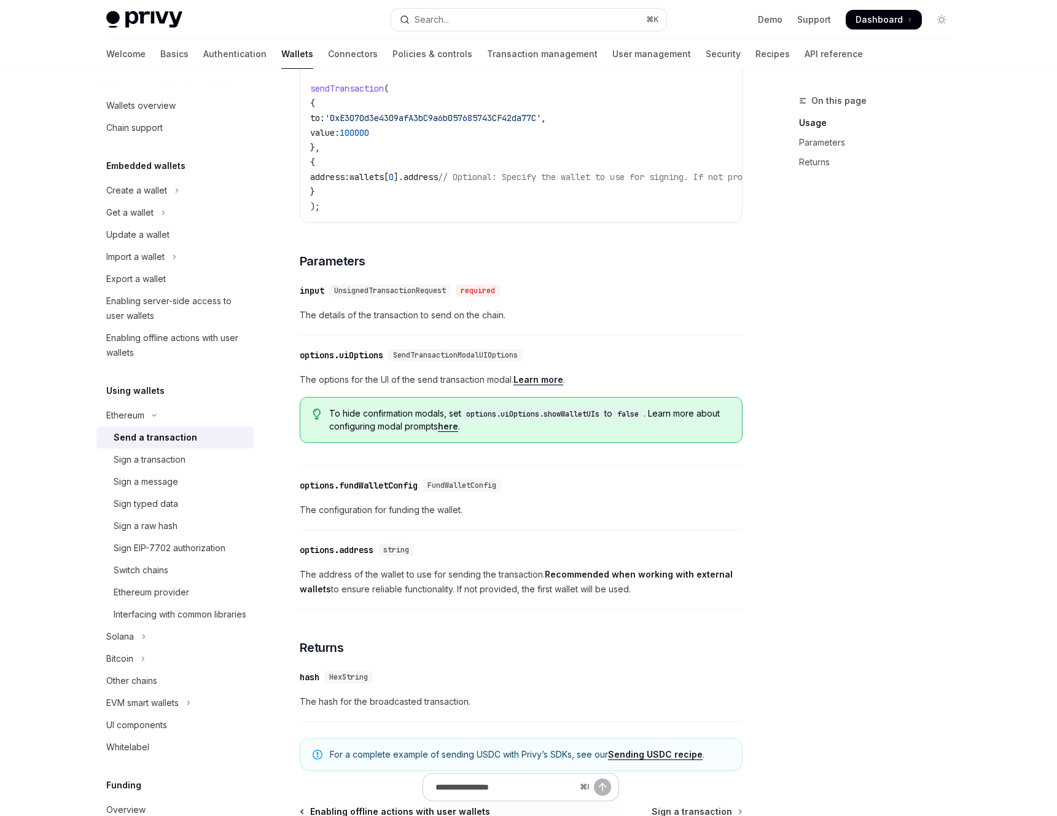
scroll to position [334, 0]
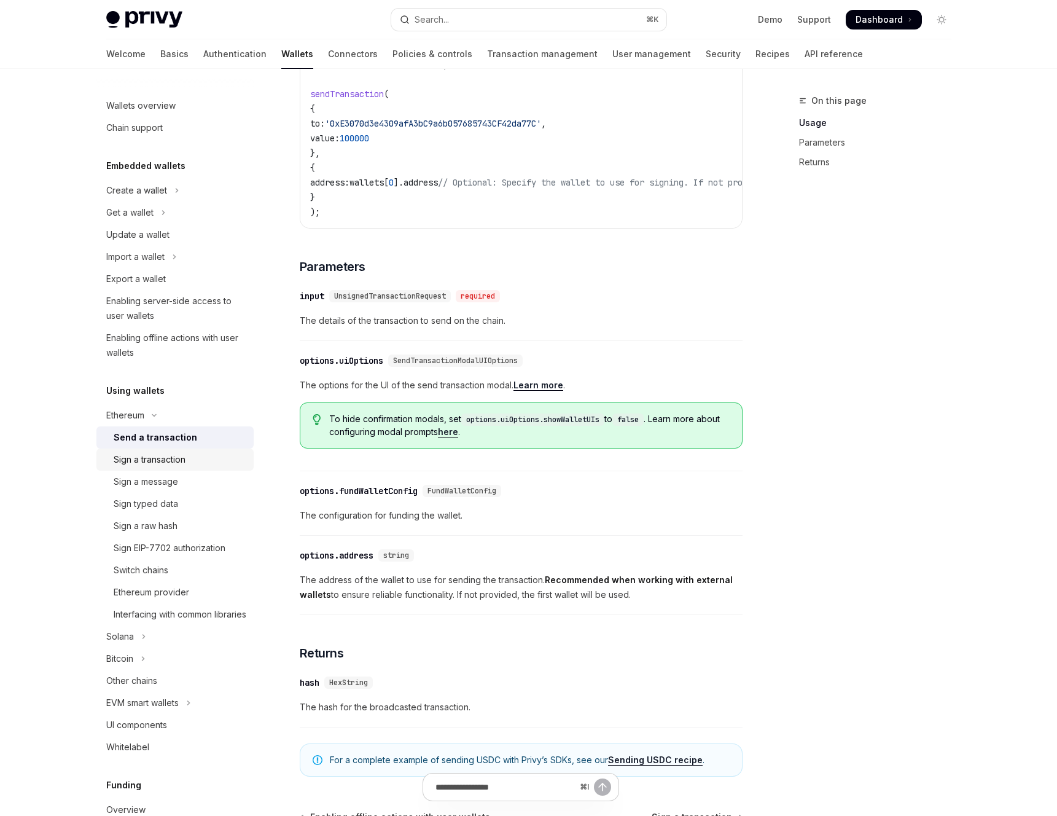
click at [144, 456] on div "Sign a transaction" at bounding box center [150, 459] width 72 height 15
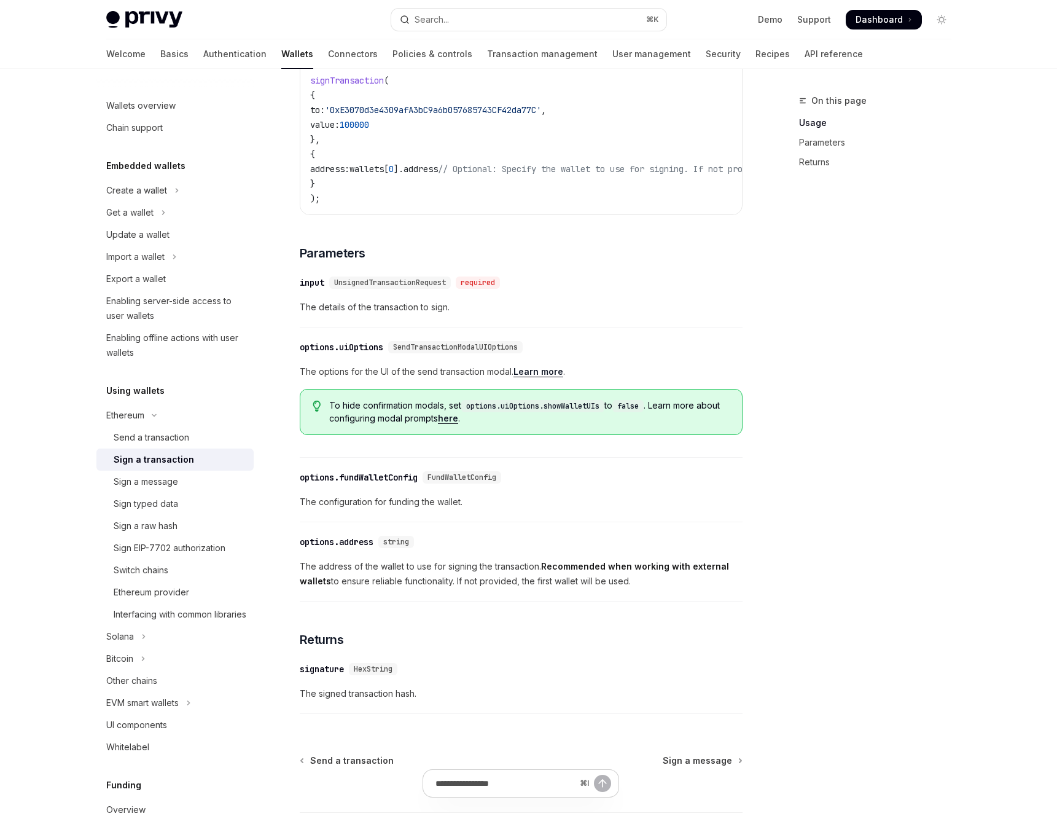
scroll to position [347, 0]
click at [187, 434] on div "Send a transaction" at bounding box center [152, 437] width 76 height 15
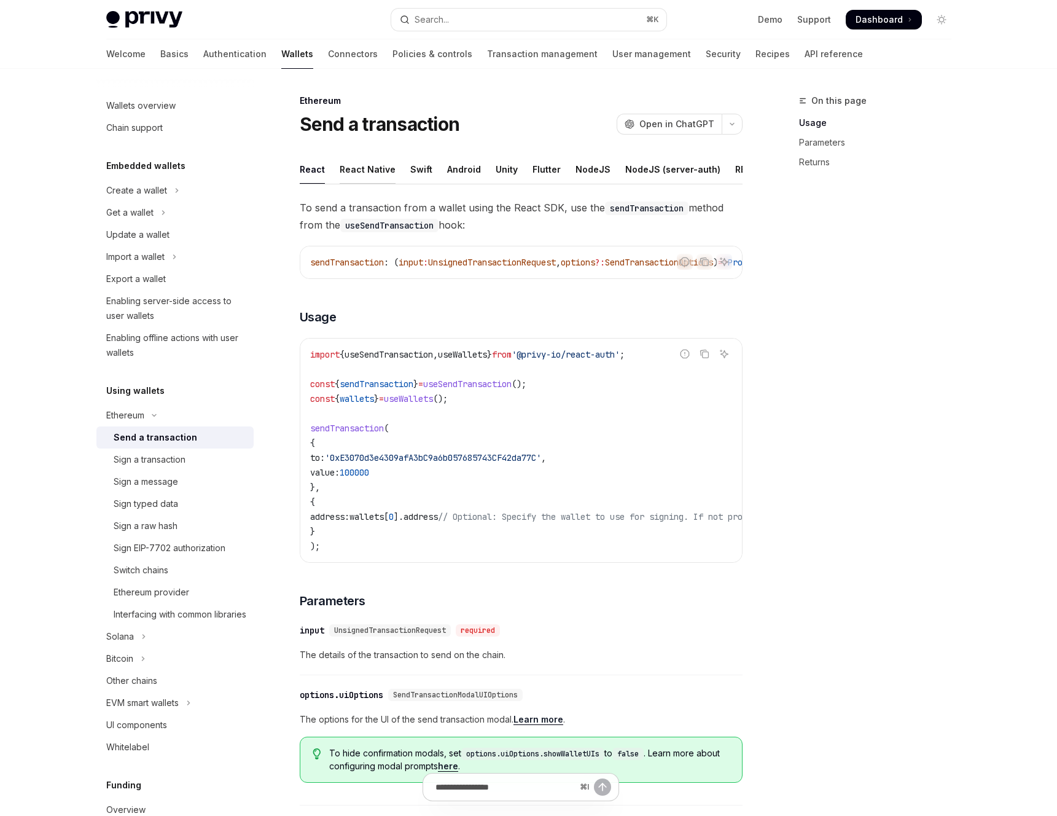
click at [379, 171] on div "React Native" at bounding box center [368, 169] width 56 height 29
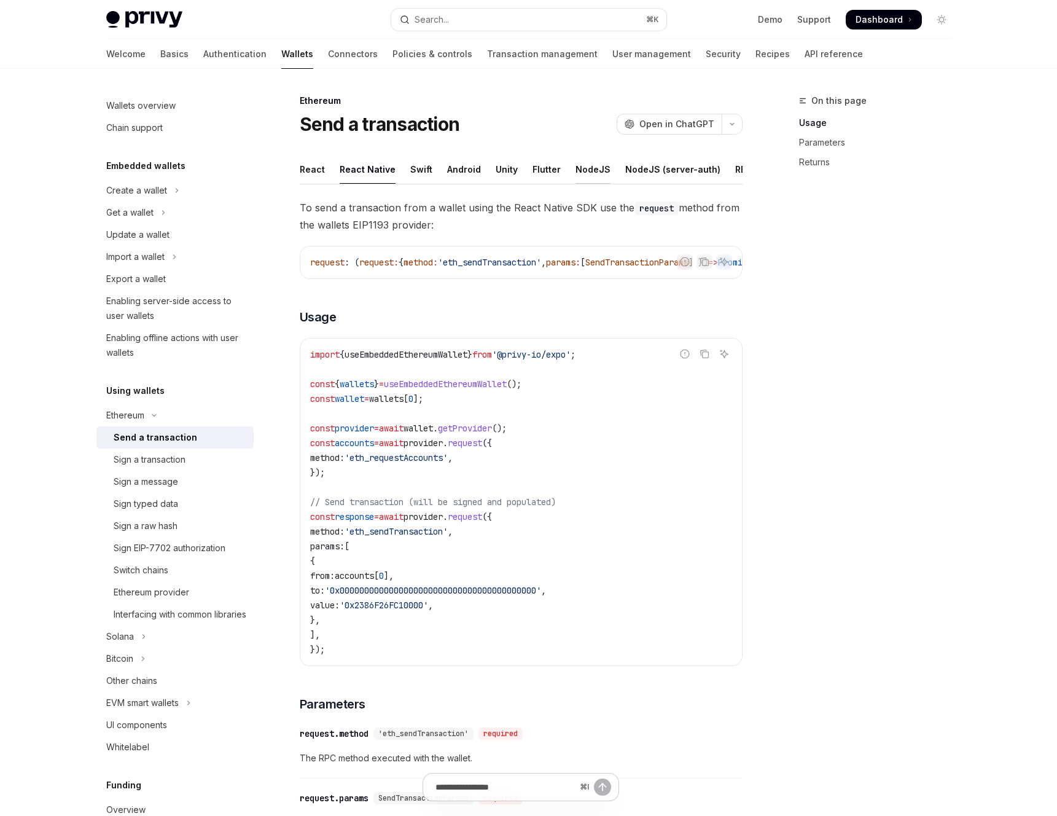
click at [585, 170] on div "NodeJS" at bounding box center [592, 169] width 35 height 29
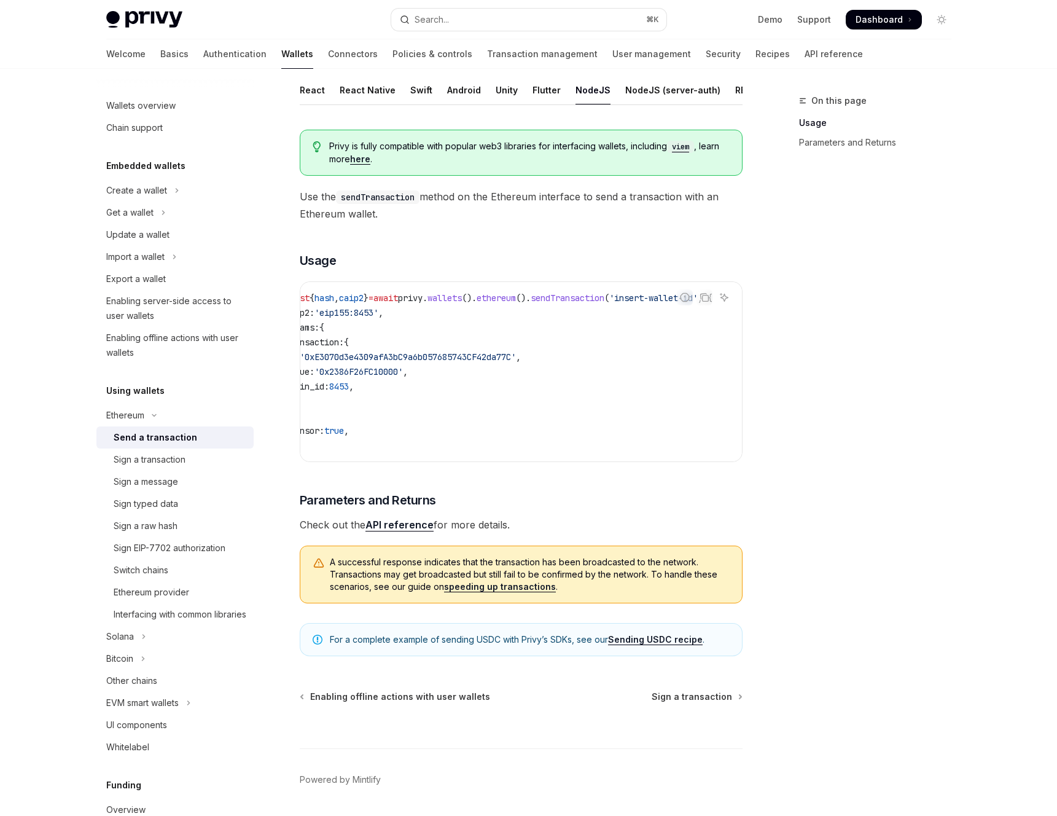
scroll to position [0, 72]
click at [653, 92] on div "NodeJS (server-auth)" at bounding box center [672, 90] width 95 height 29
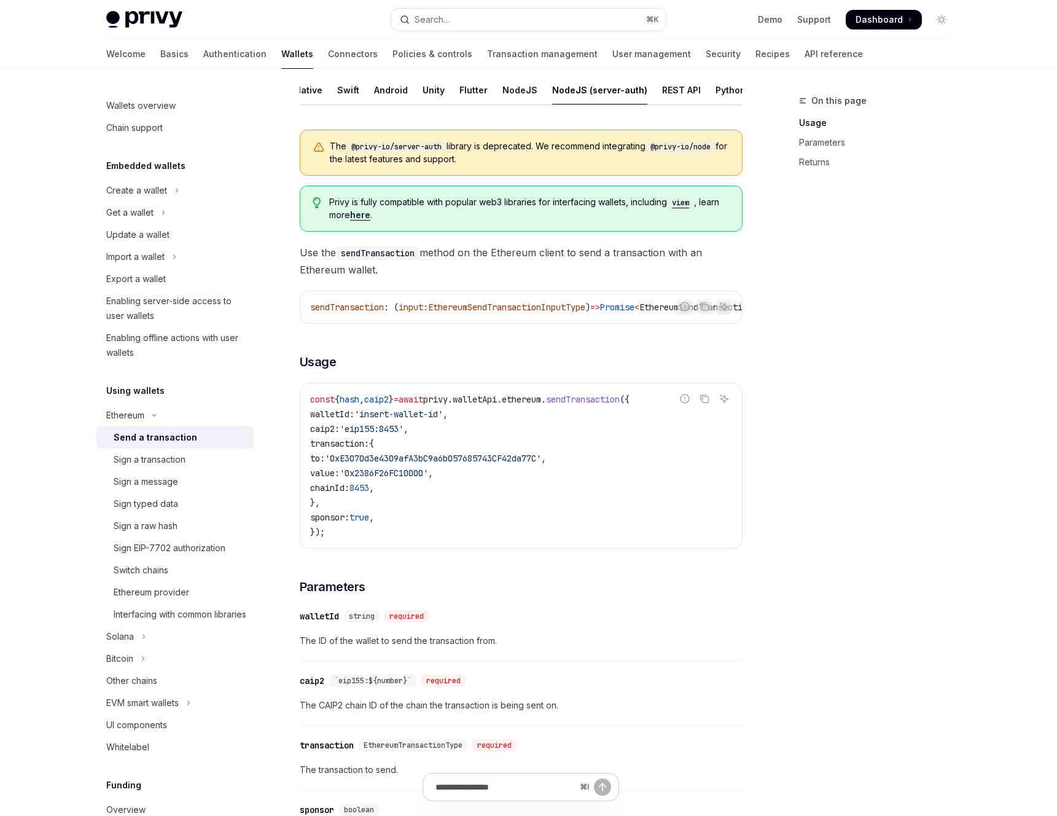
scroll to position [0, 128]
click at [617, 92] on div "REST API" at bounding box center [626, 90] width 39 height 29
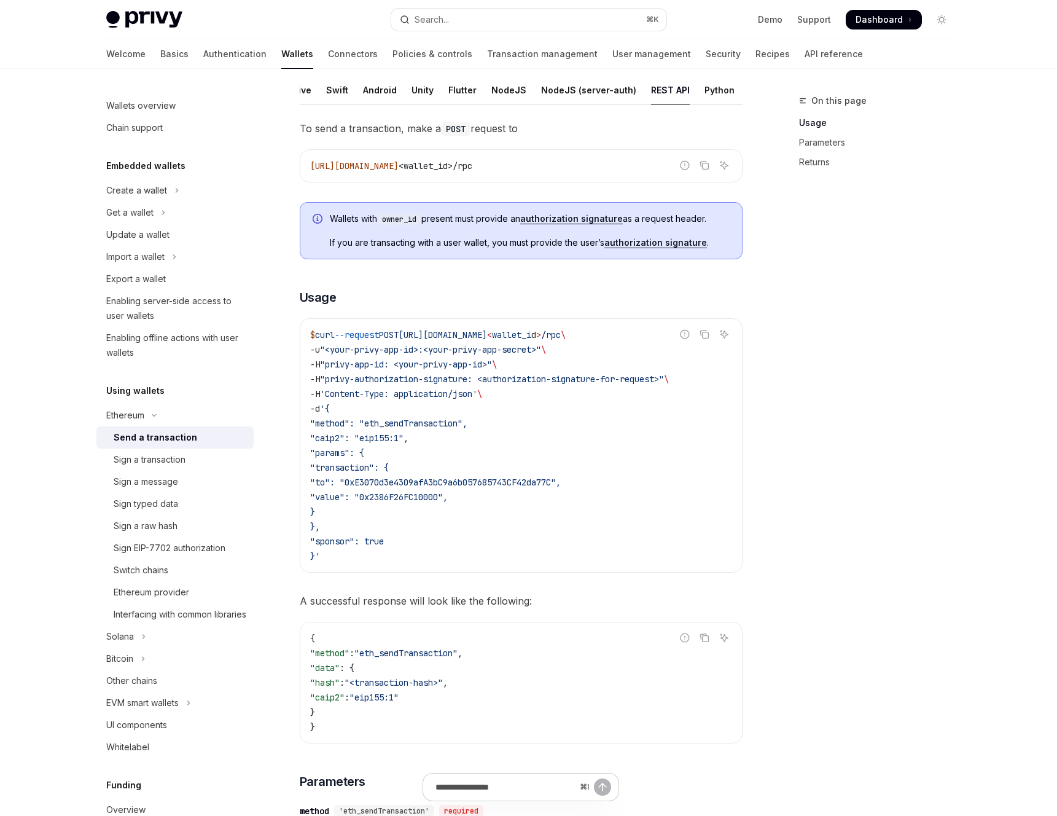
scroll to position [0, 128]
click at [661, 91] on div "Python" at bounding box center [676, 90] width 30 height 29
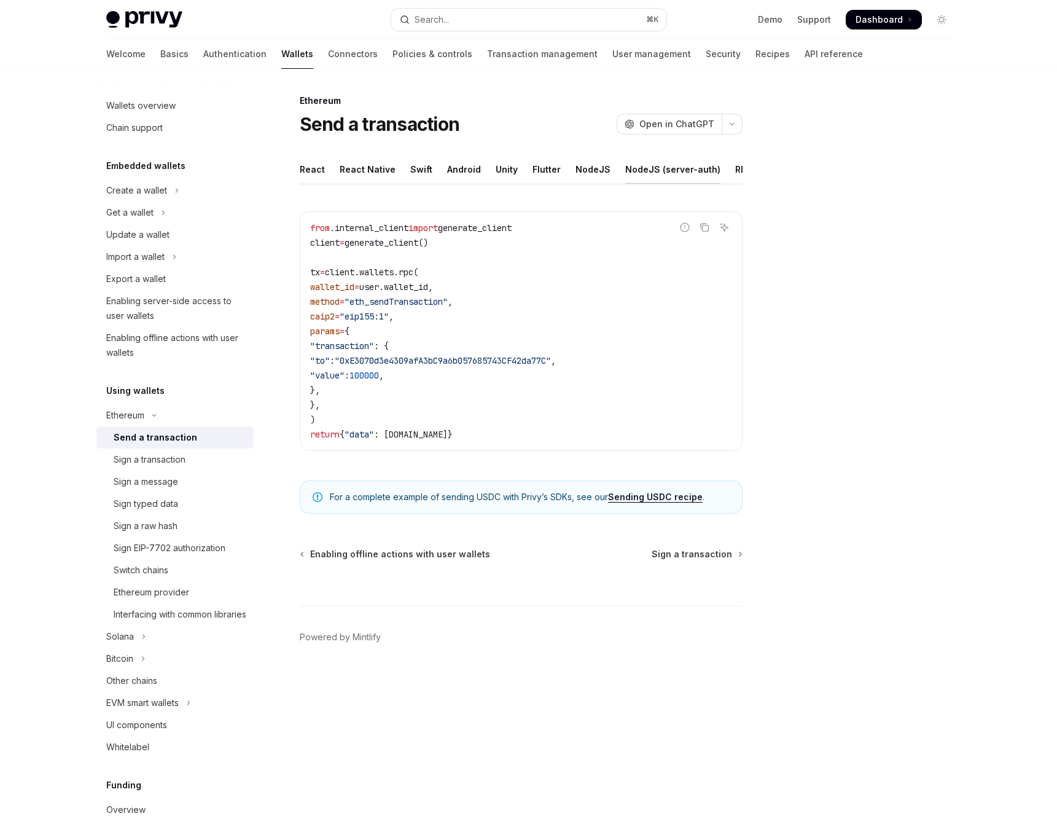
scroll to position [0, 128]
click at [706, 171] on div "Java" at bounding box center [716, 169] width 21 height 29
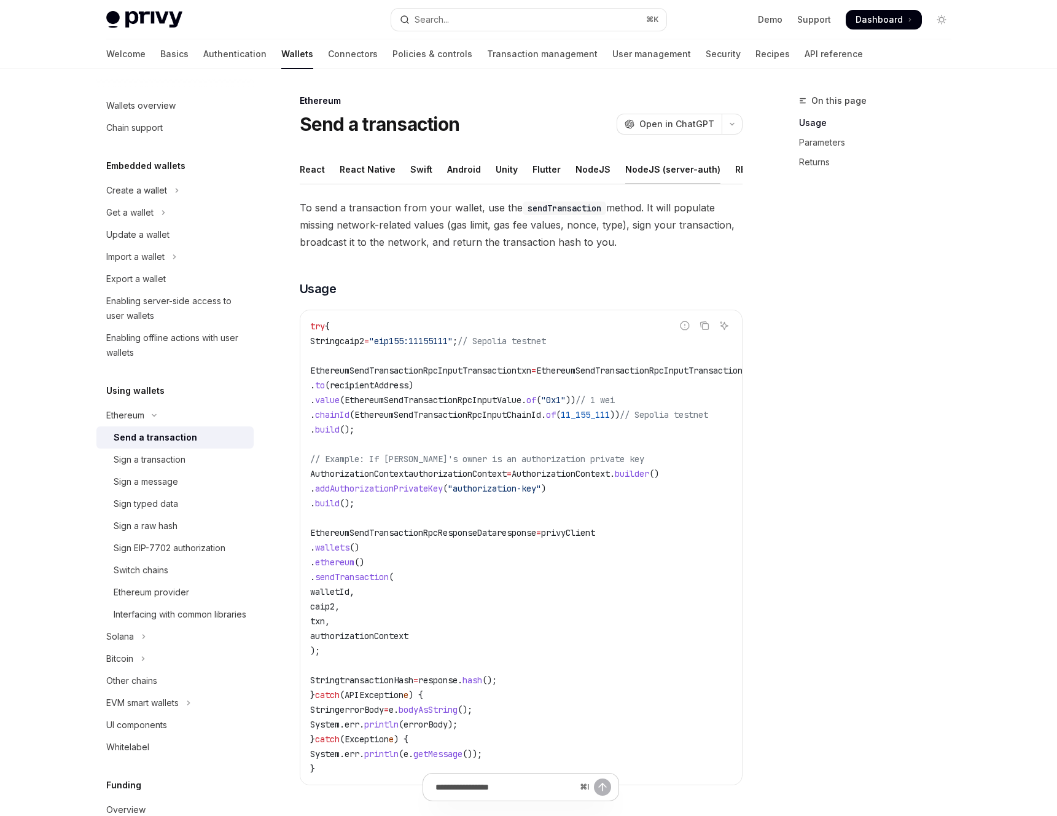
scroll to position [0, 128]
click at [742, 172] on div "Rust" at bounding box center [751, 169] width 19 height 29
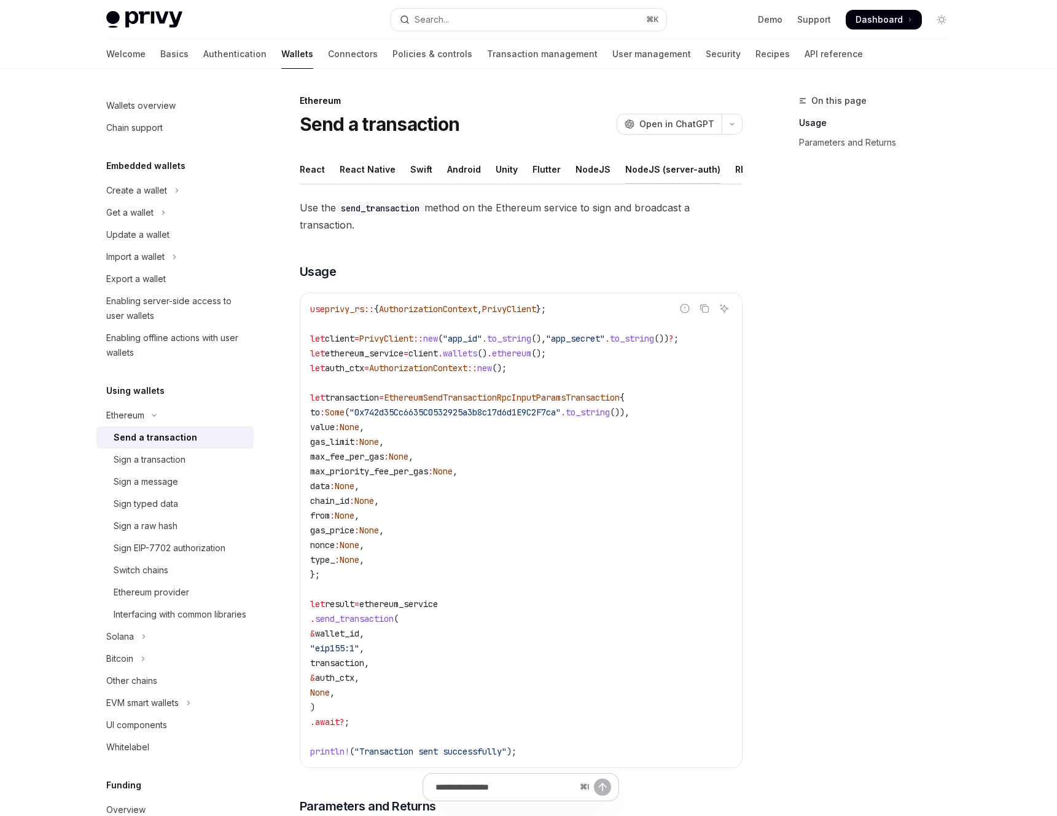
scroll to position [0, 128]
click at [662, 170] on div "Python" at bounding box center [676, 169] width 30 height 29
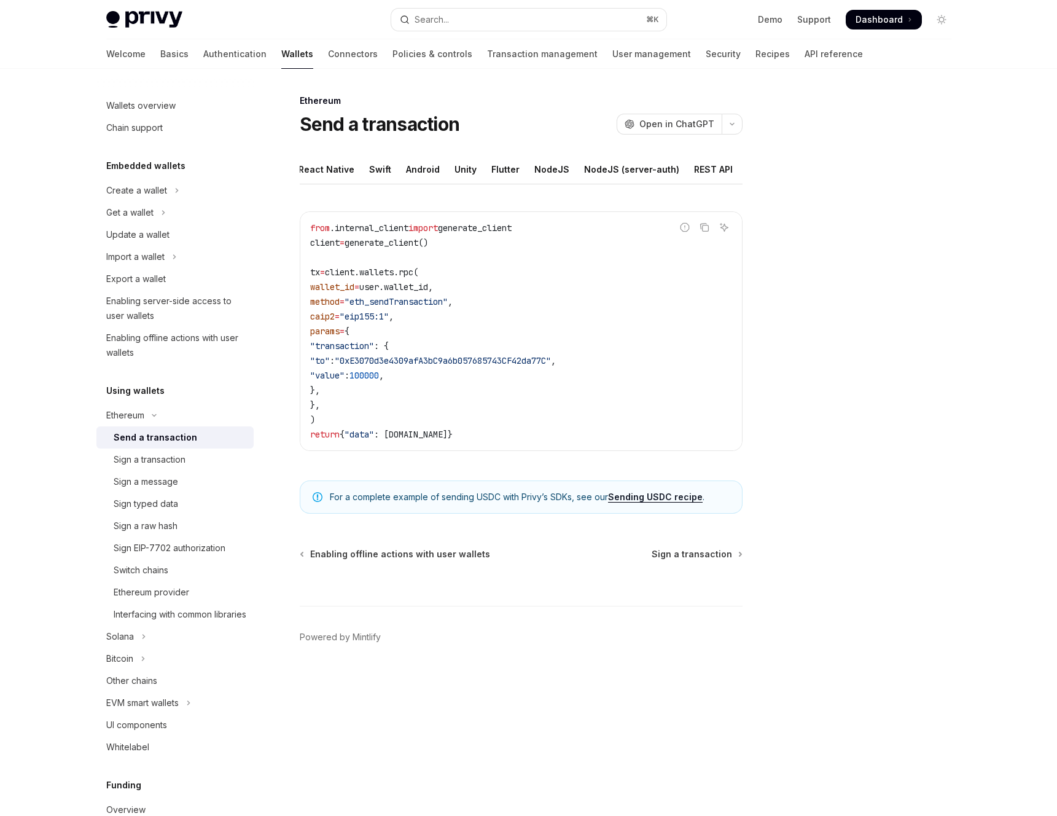
scroll to position [0, 37]
click at [610, 163] on div "NodeJS (server-auth)" at bounding box center [635, 169] width 95 height 29
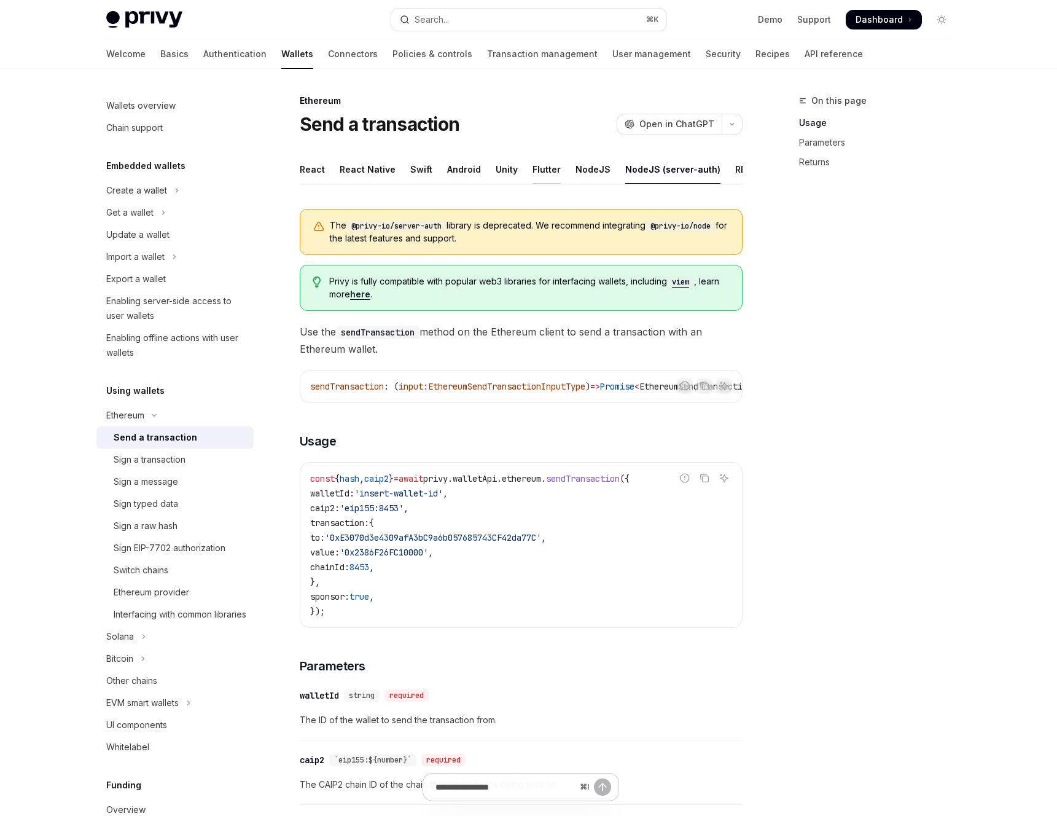
click at [548, 165] on div "Flutter" at bounding box center [546, 169] width 28 height 29
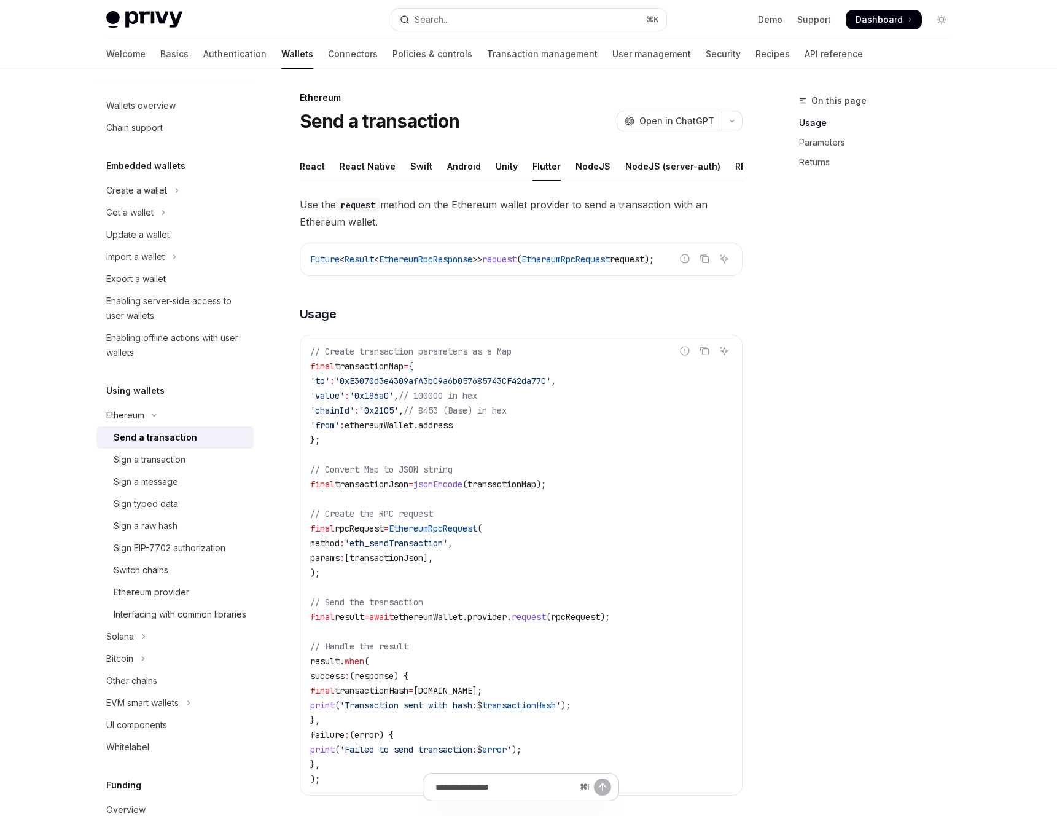
scroll to position [1, 0]
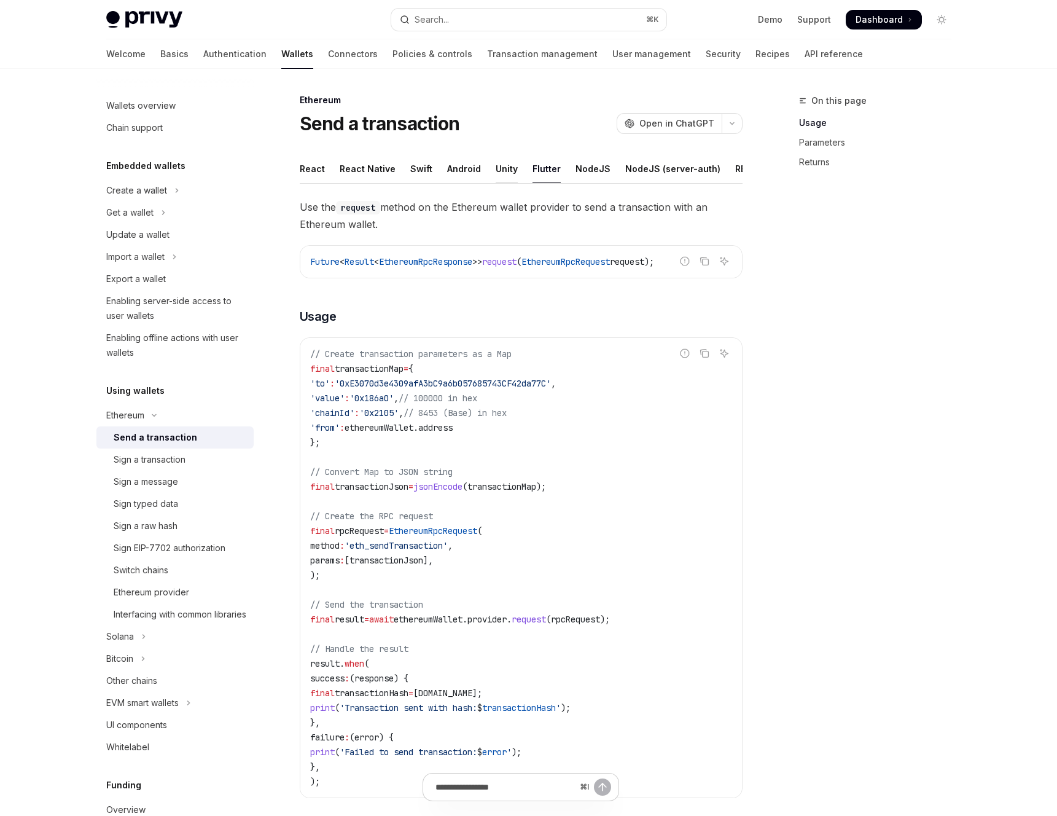
click at [505, 168] on div "Unity" at bounding box center [507, 168] width 22 height 29
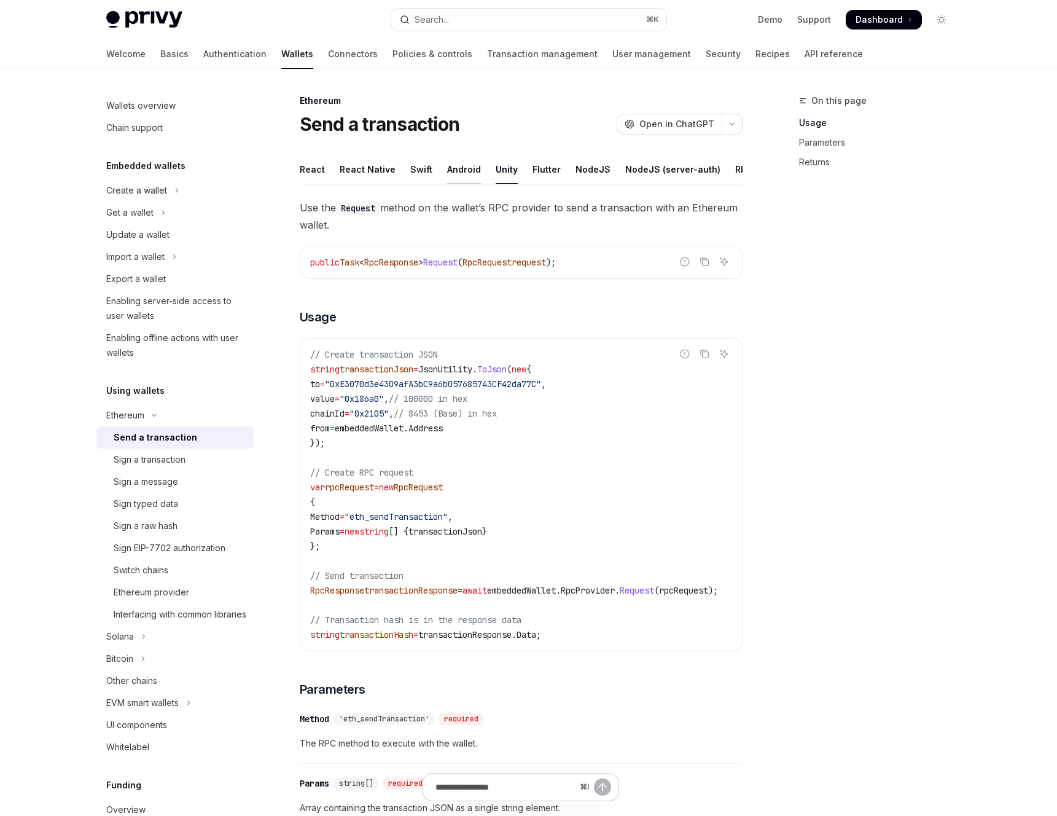
click at [461, 163] on div "Android" at bounding box center [464, 169] width 34 height 29
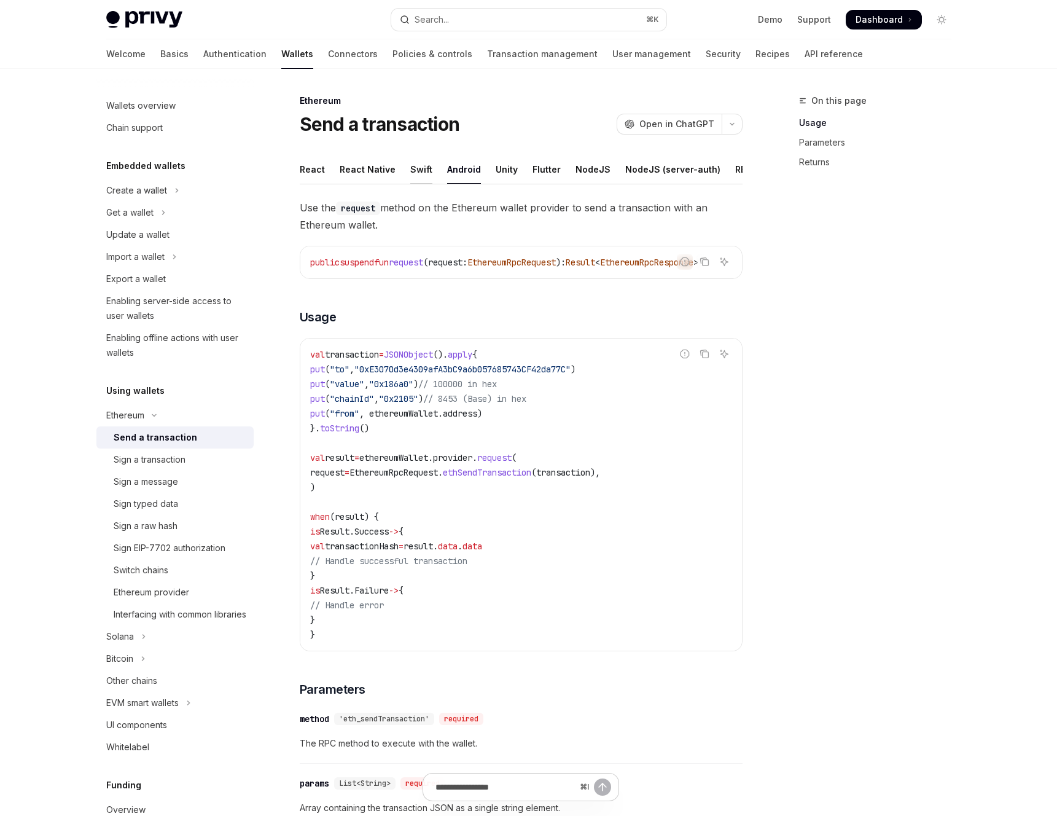
click at [421, 171] on div "Swift" at bounding box center [421, 169] width 22 height 29
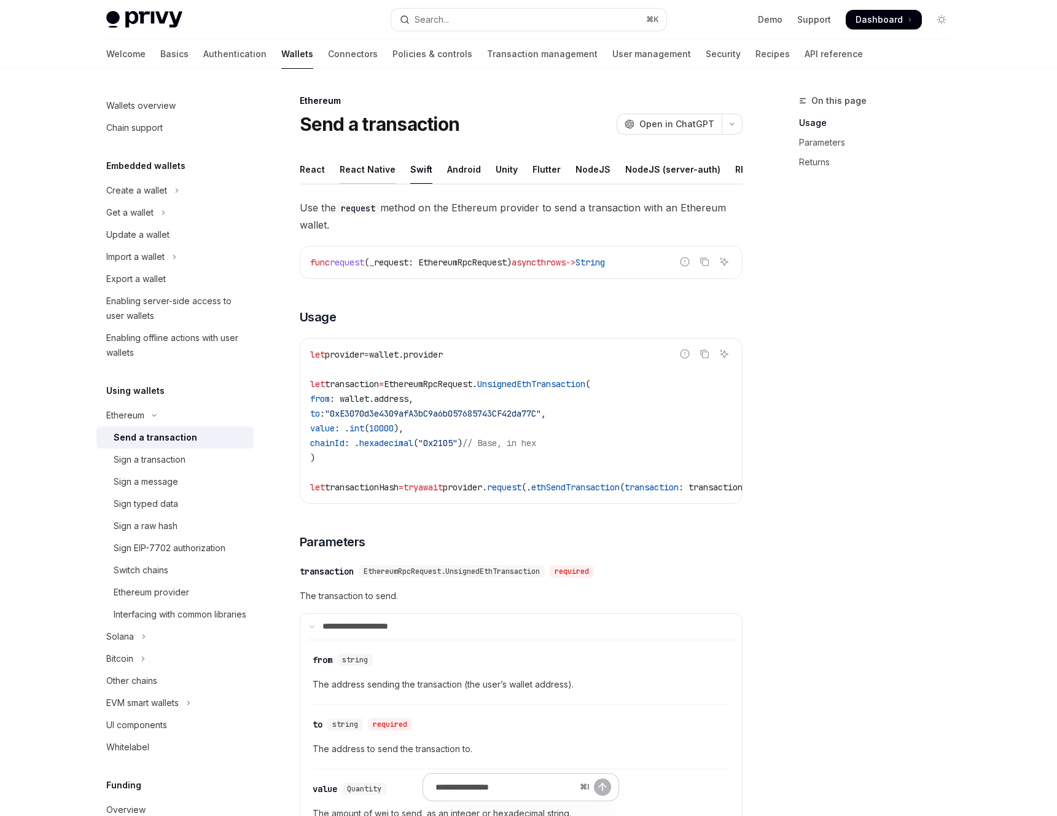
click at [376, 173] on div "React Native" at bounding box center [368, 169] width 56 height 29
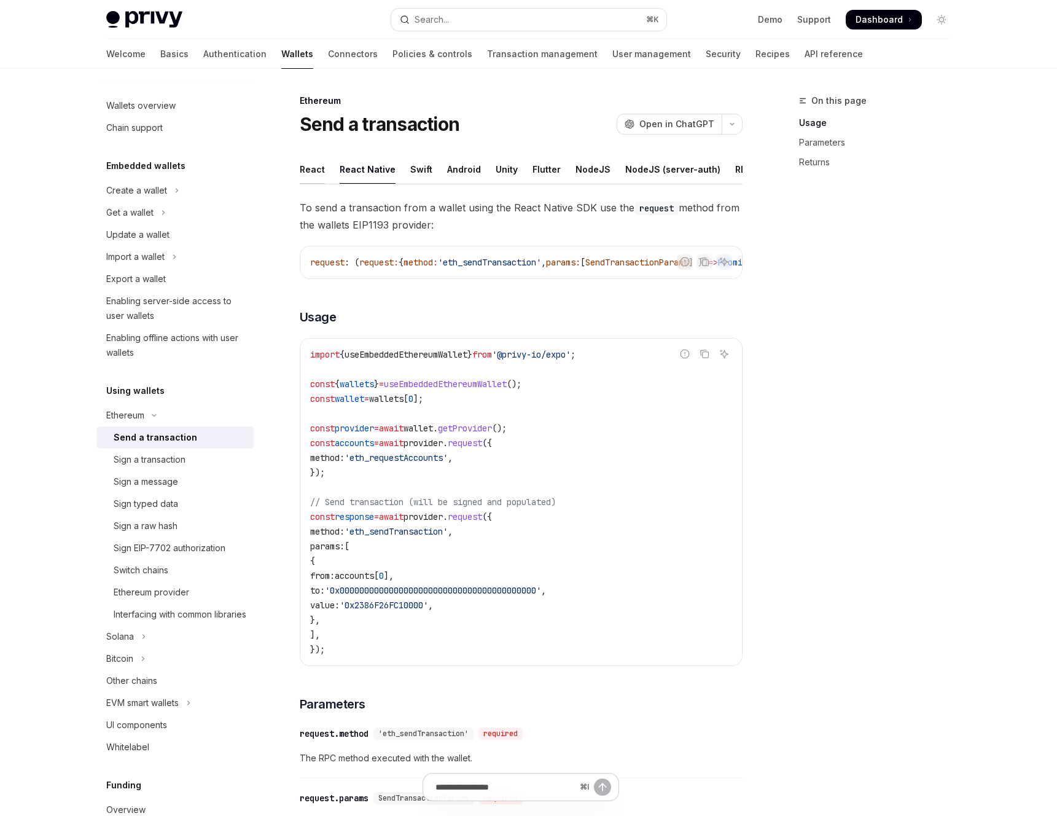
click at [317, 170] on div "React" at bounding box center [312, 169] width 25 height 29
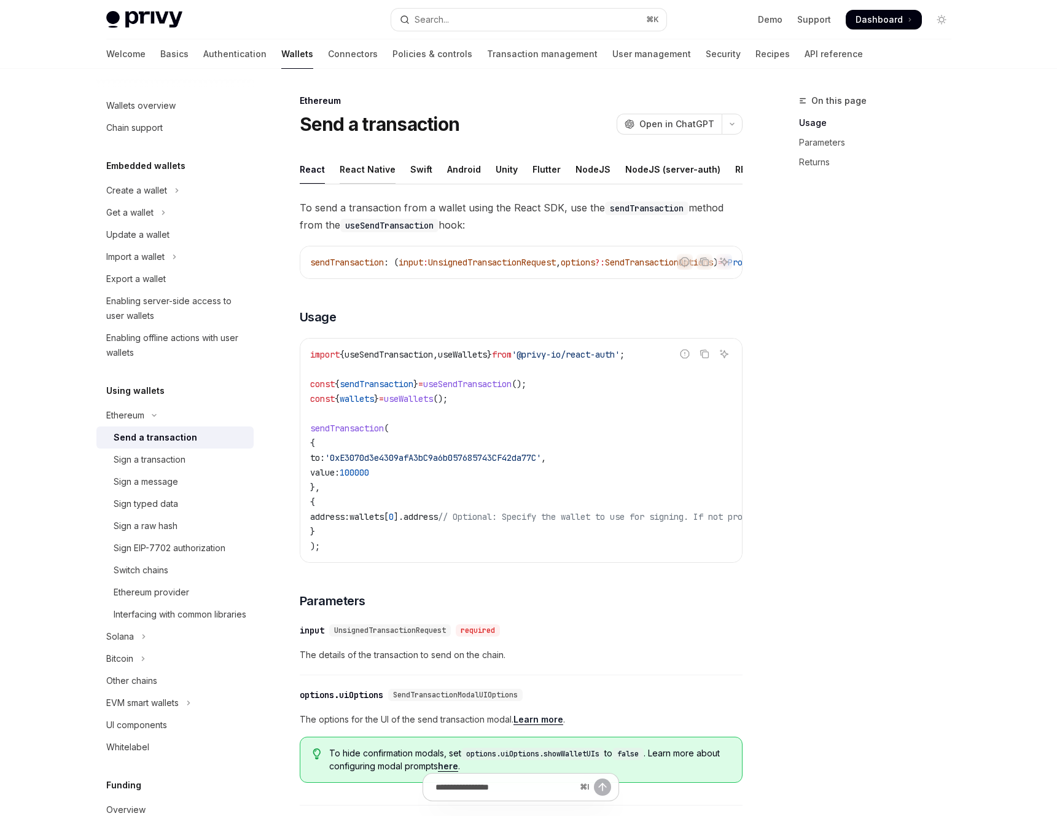
click at [354, 173] on div "React Native" at bounding box center [368, 169] width 56 height 29
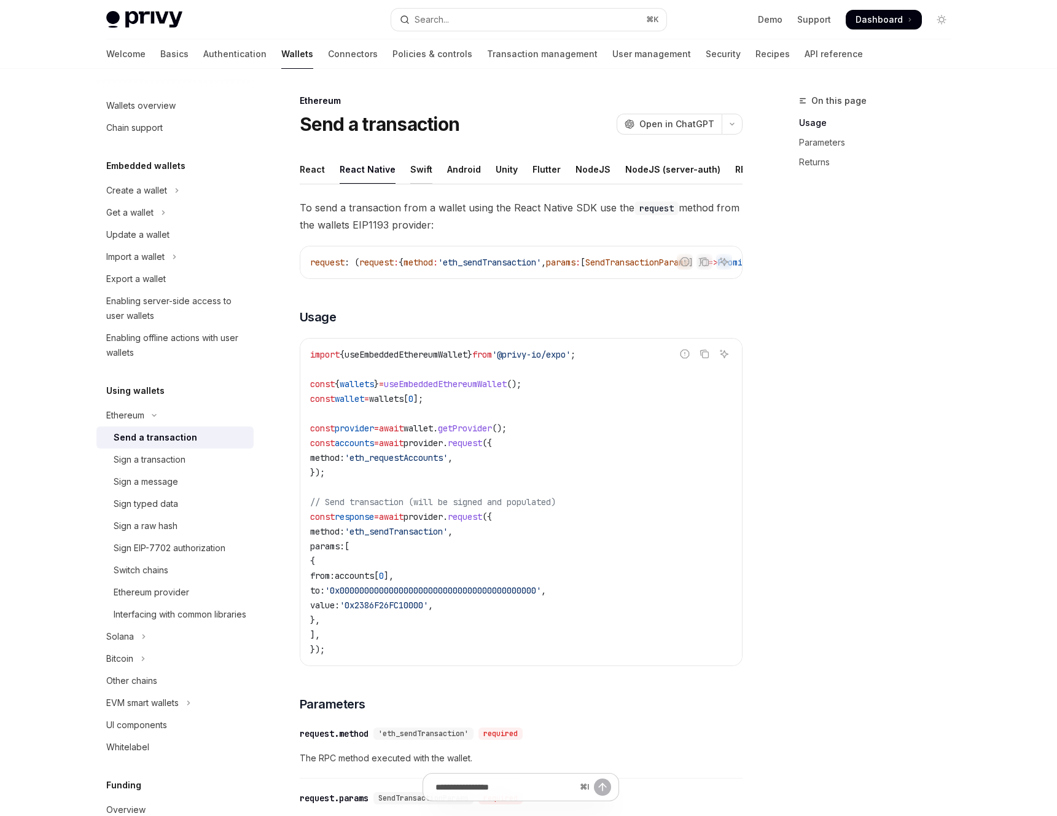
click at [415, 174] on div "Swift" at bounding box center [421, 169] width 22 height 29
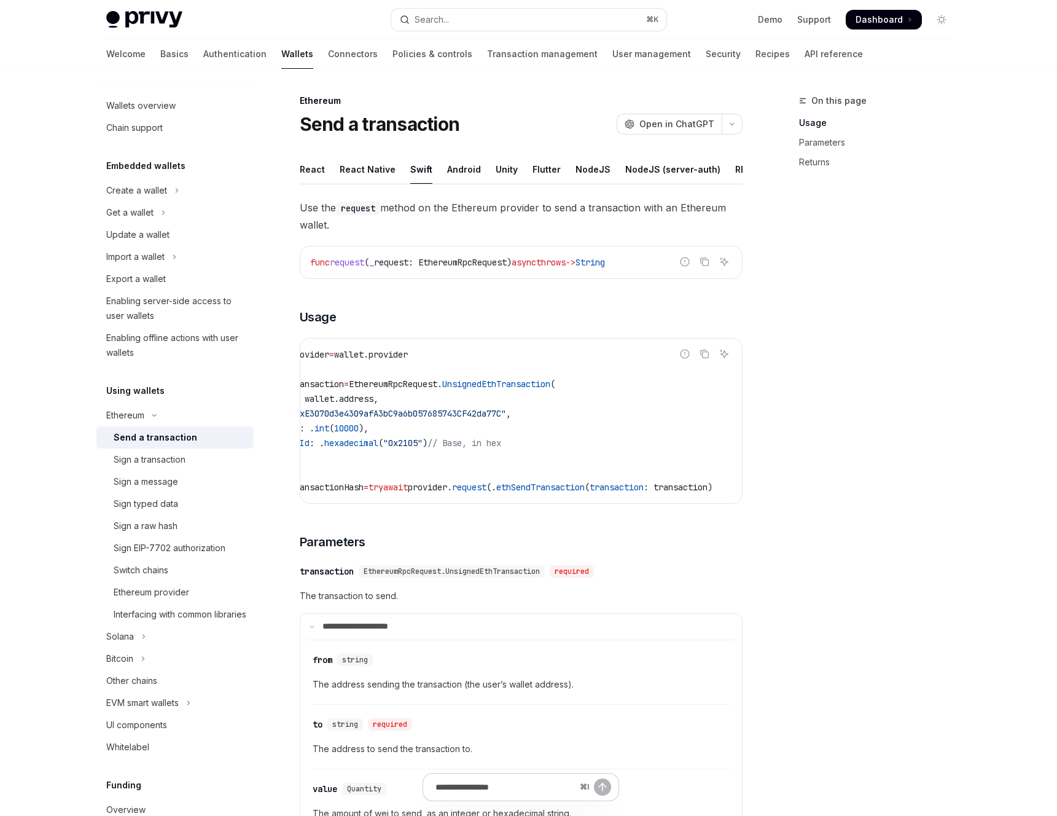
scroll to position [0, 82]
click at [461, 173] on div "Android" at bounding box center [464, 169] width 34 height 29
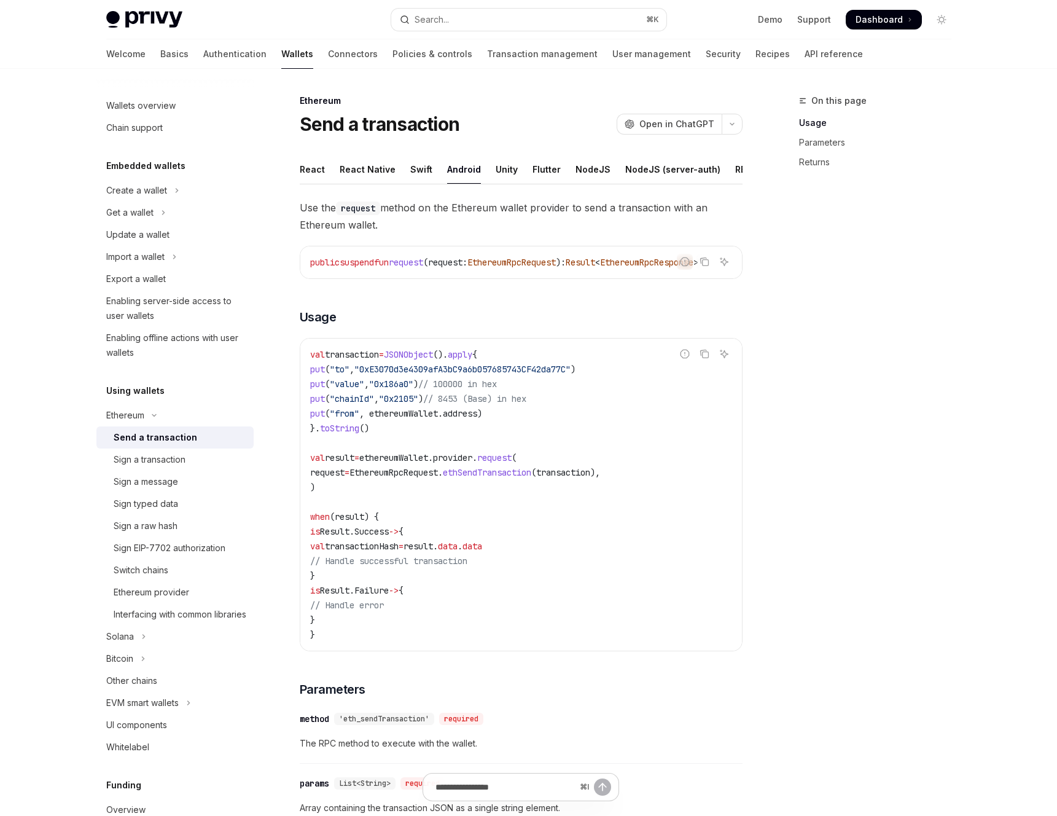
click at [135, 434] on div "Send a transaction" at bounding box center [156, 437] width 84 height 15
click at [144, 462] on div "Sign a transaction" at bounding box center [150, 459] width 72 height 15
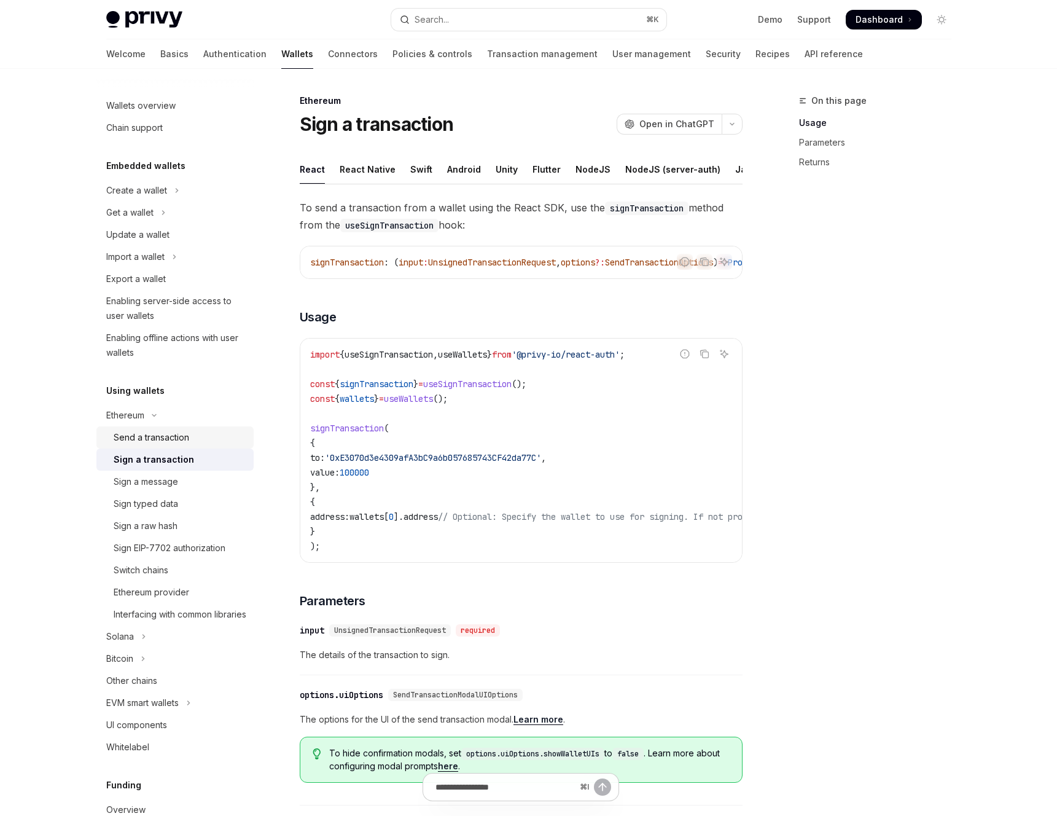
click at [160, 447] on link "Send a transaction" at bounding box center [174, 437] width 157 height 22
type textarea "*"
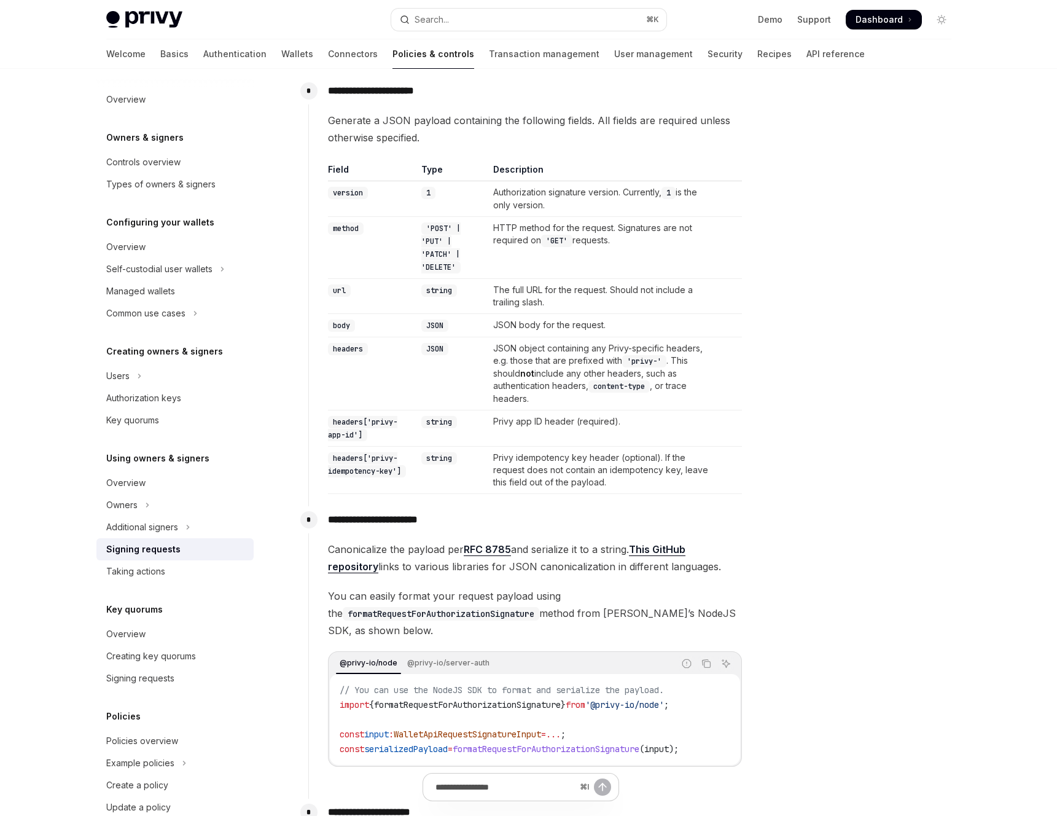
scroll to position [365, 0]
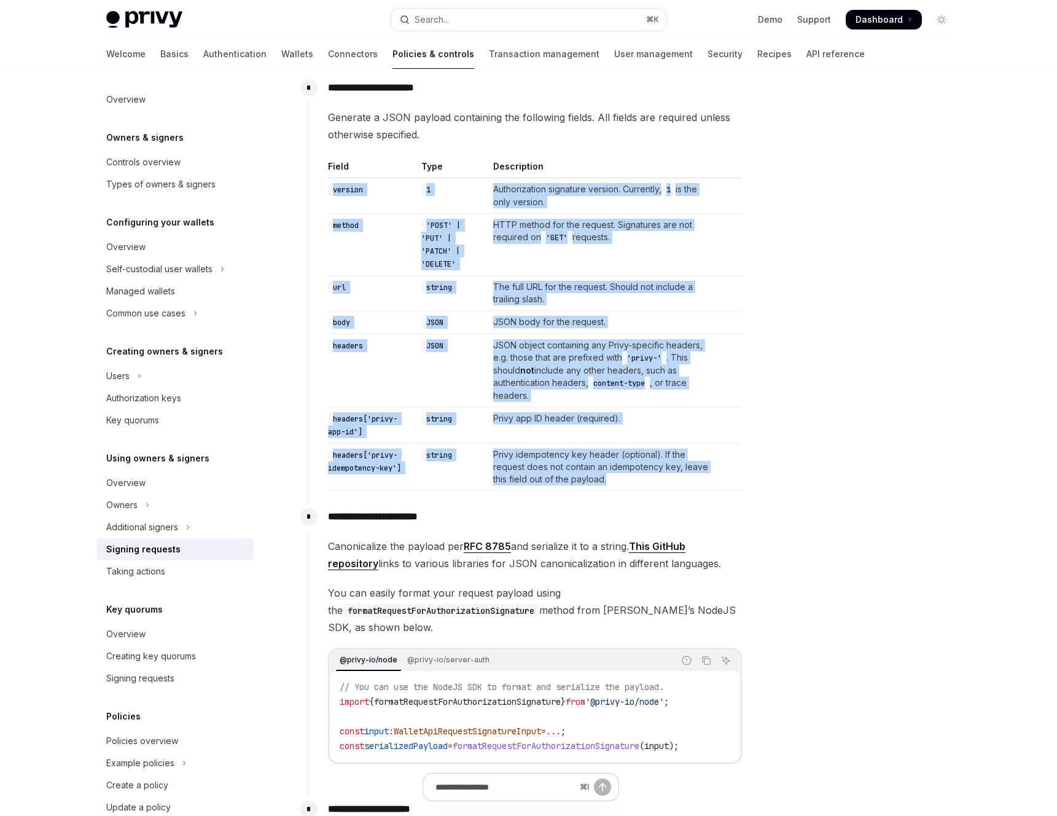
drag, startPoint x: 653, startPoint y: 480, endPoint x: 321, endPoint y: 188, distance: 442.6
click at [321, 188] on div "**********" at bounding box center [525, 282] width 434 height 416
copy tbody "version 1 Authorization signature version. Currently, 1 is the only version. me…"
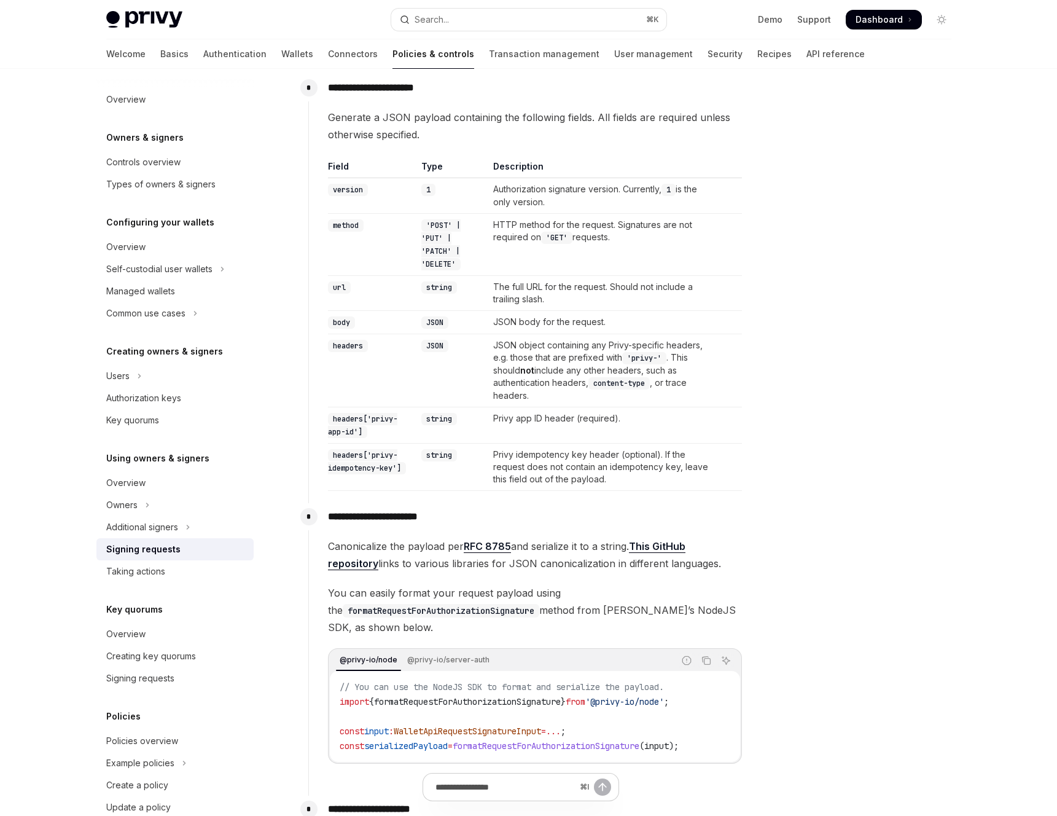
click at [353, 351] on code "headers" at bounding box center [348, 346] width 40 height 12
copy code "headers"
click at [387, 418] on code "headers['privy-app-id']" at bounding box center [362, 425] width 69 height 25
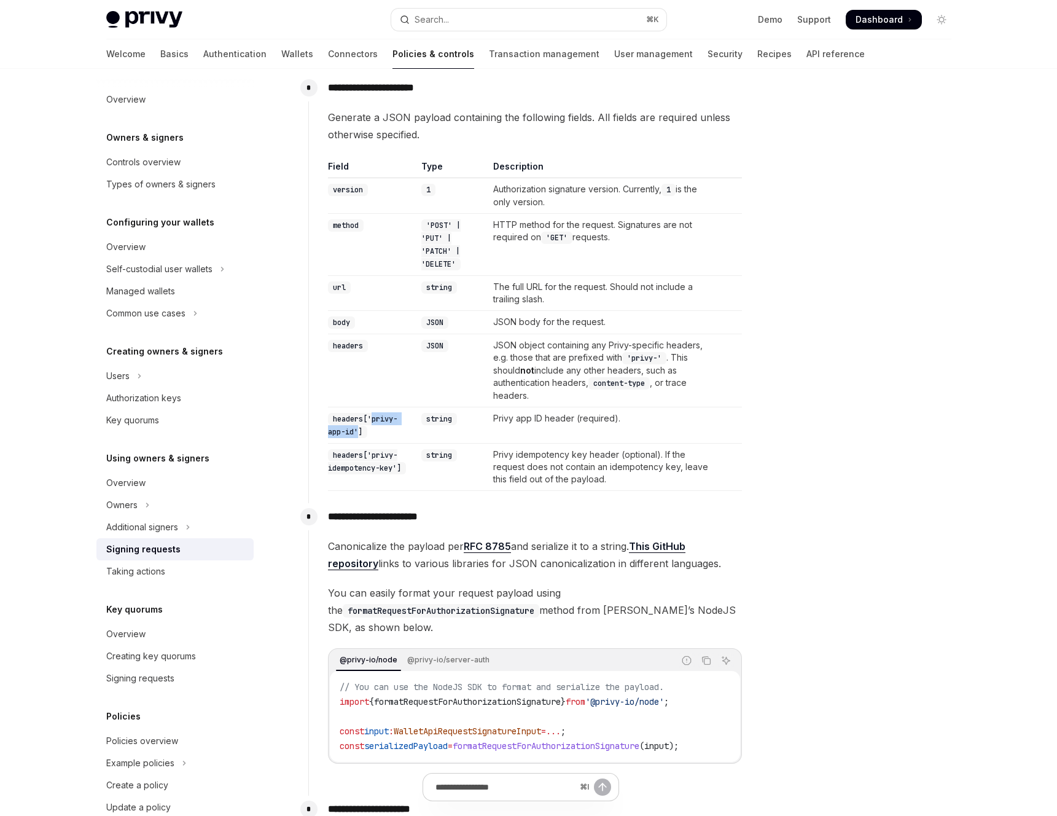
click at [353, 432] on code "headers['privy-app-id']" at bounding box center [362, 425] width 69 height 25
copy code "privy-app-id'"
drag, startPoint x: 368, startPoint y: 455, endPoint x: 398, endPoint y: 466, distance: 31.9
click at [398, 466] on code "headers['privy-idempotency-key']" at bounding box center [367, 461] width 78 height 25
copy code "'privy-idempotency-key'"
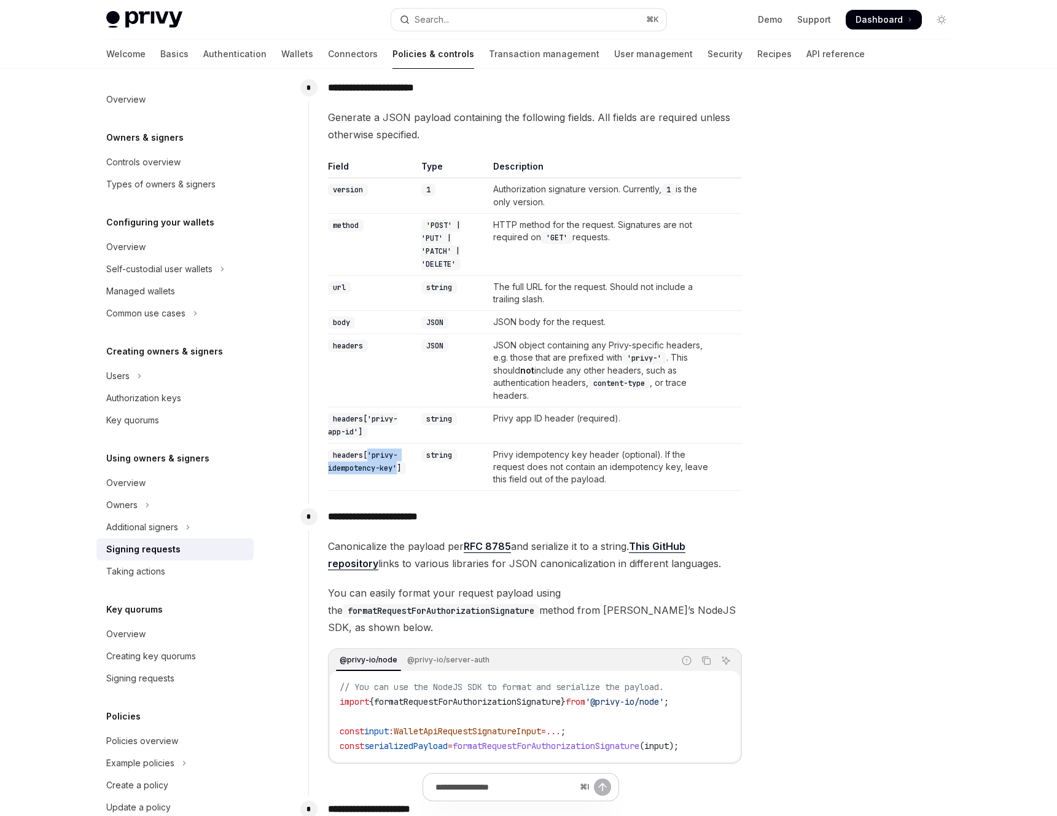
click at [474, 550] on link "RFC 8785" at bounding box center [487, 546] width 47 height 13
click at [658, 548] on link "This GitHub repository" at bounding box center [506, 555] width 357 height 30
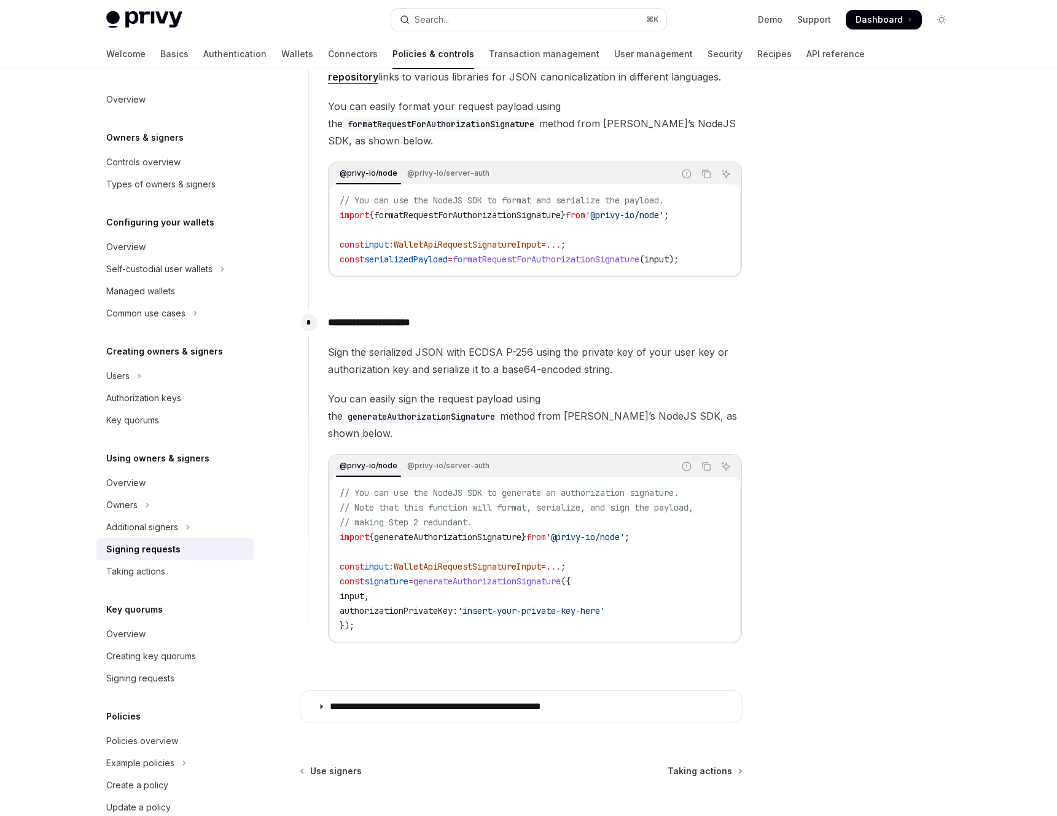
scroll to position [856, 0]
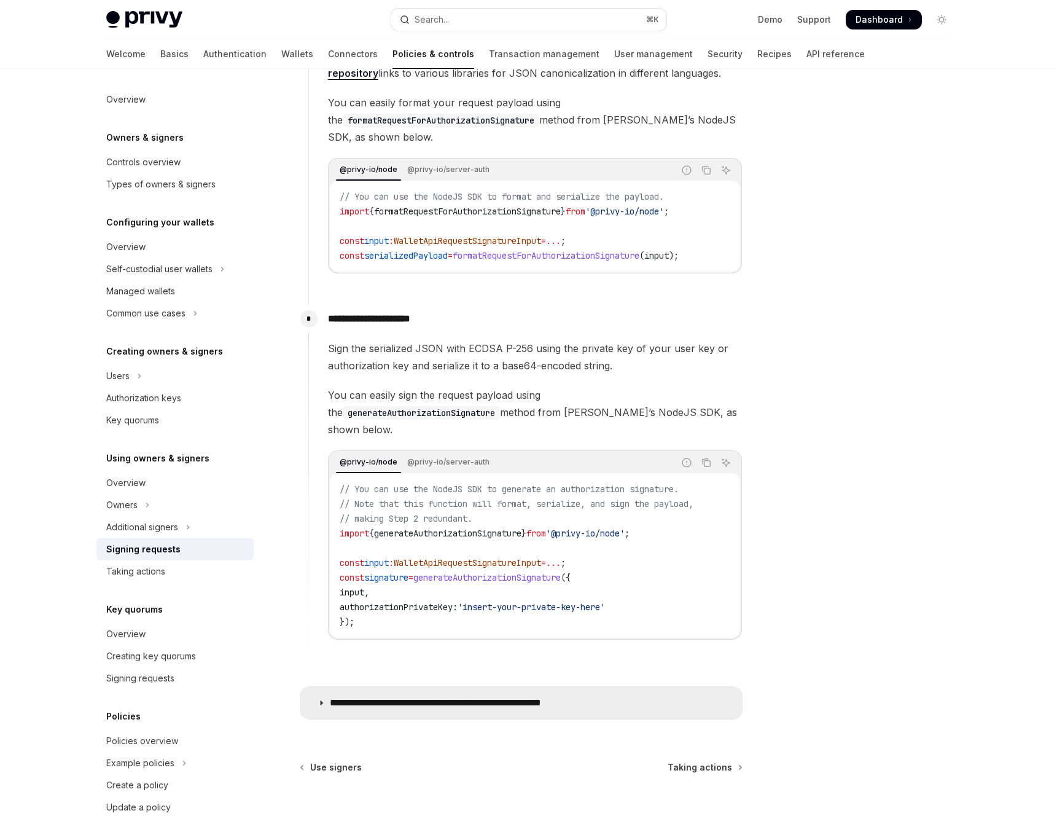
click at [526, 687] on summary "**********" at bounding box center [521, 703] width 442 height 32
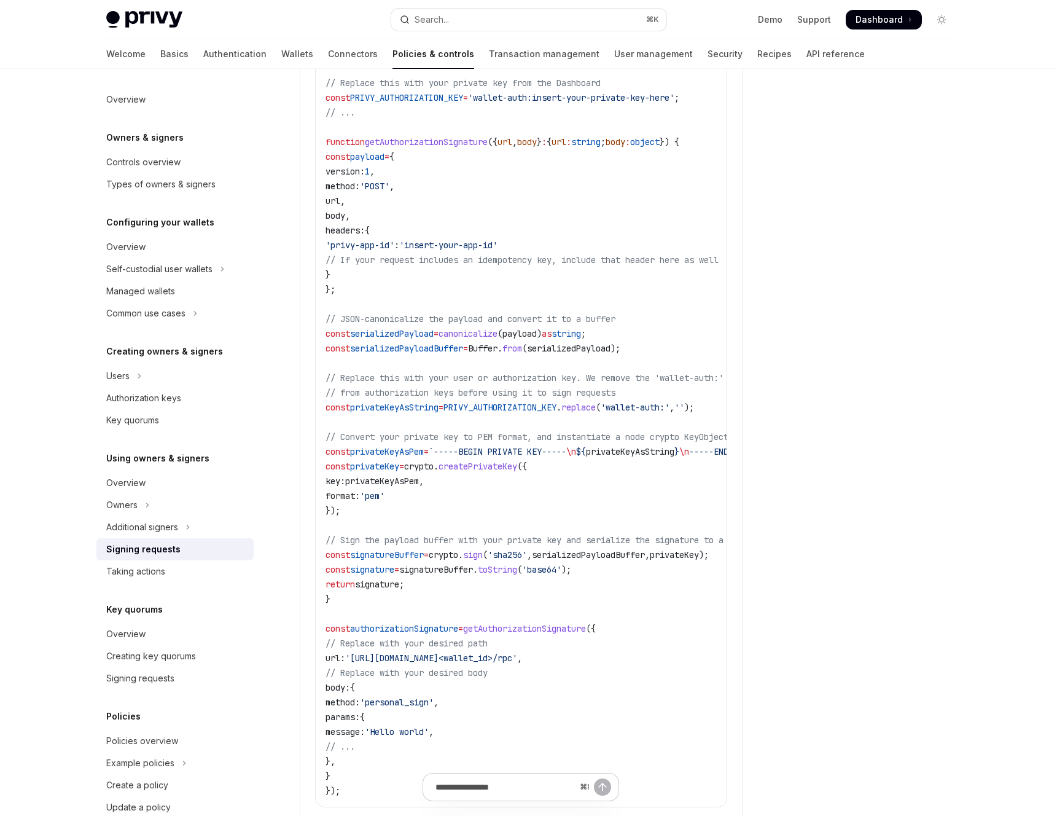
click at [421, 402] on span "privateKeyAsString" at bounding box center [394, 407] width 88 height 11
copy span "privateKeyAsString"
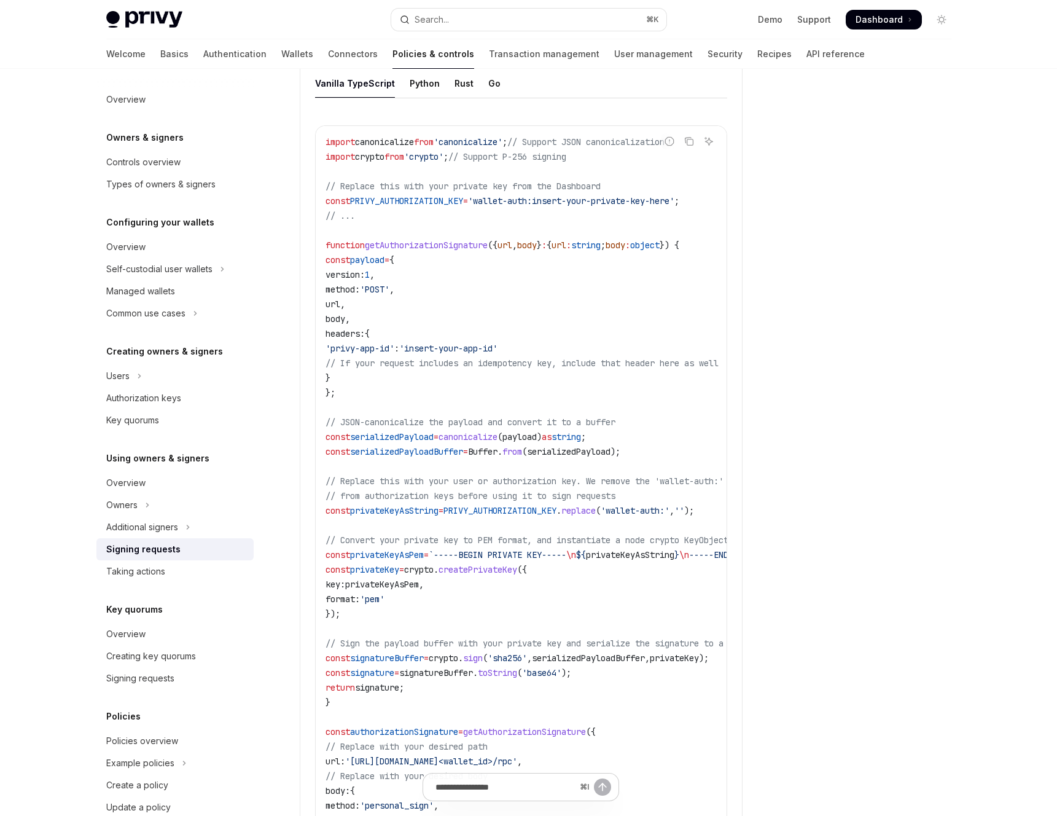
scroll to position [1491, 0]
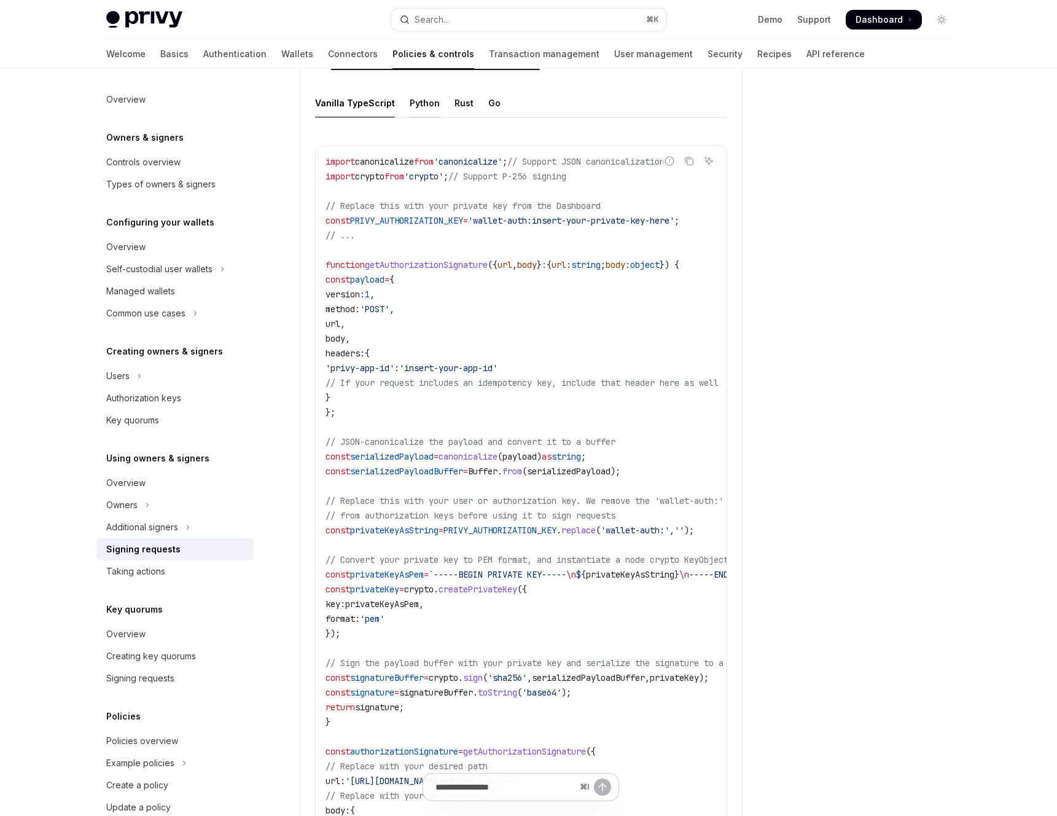
click at [421, 96] on div "Python" at bounding box center [425, 102] width 30 height 29
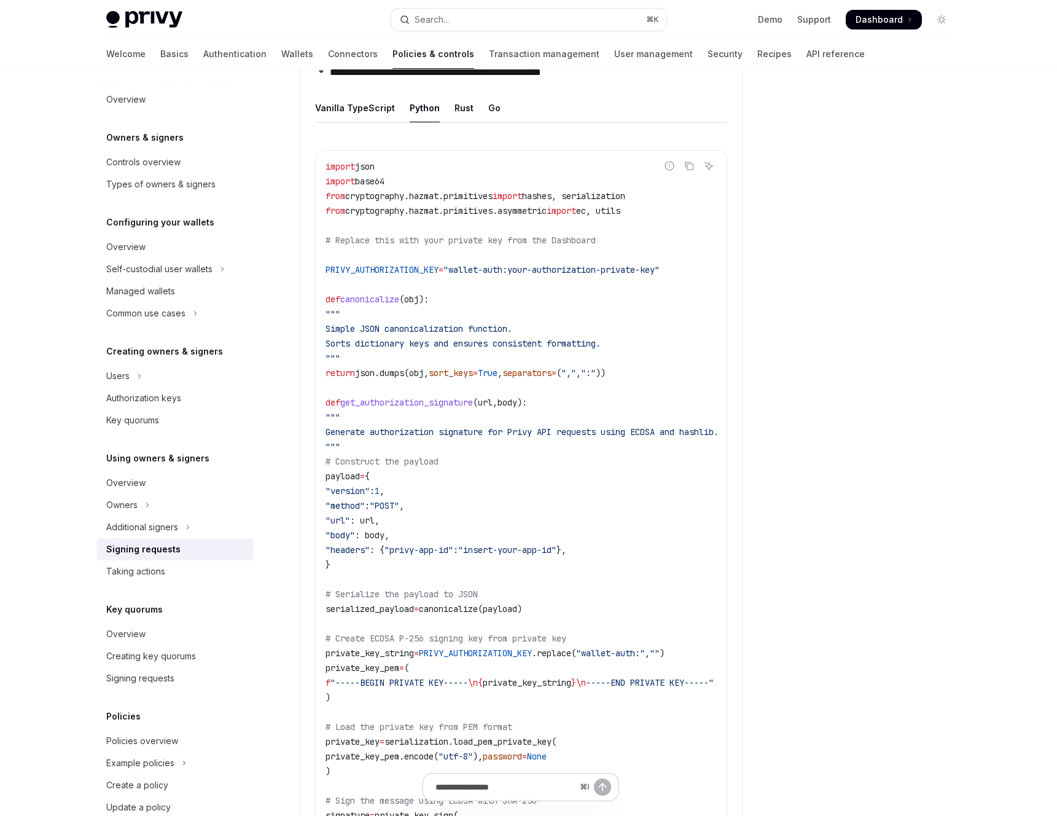
scroll to position [1468, 0]
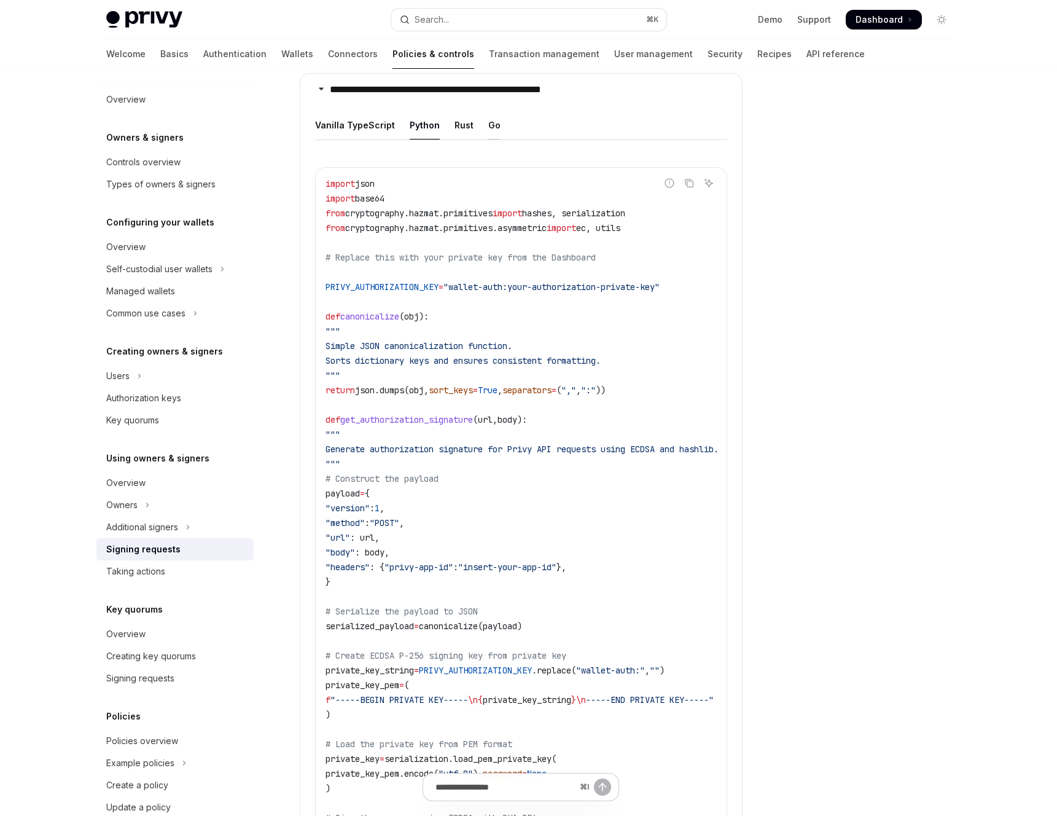
click at [488, 112] on div "Go" at bounding box center [494, 125] width 12 height 29
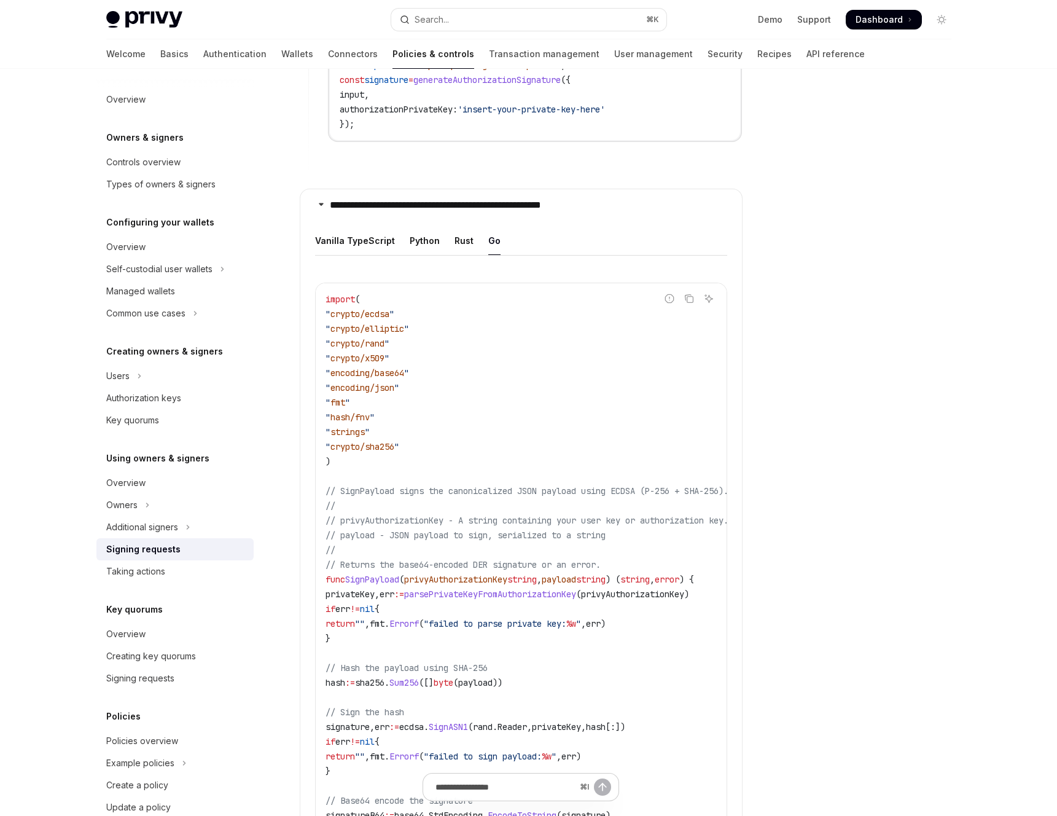
scroll to position [1350, 0]
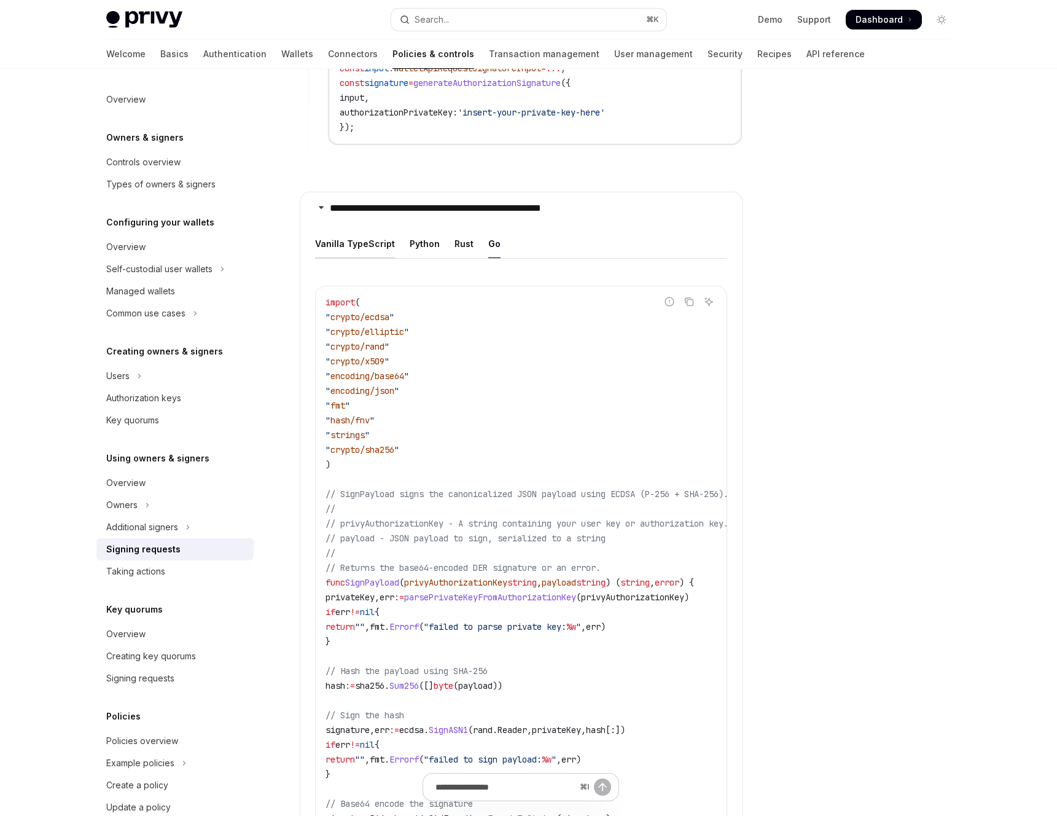
click at [360, 249] on div "Vanilla TypeScript" at bounding box center [355, 243] width 80 height 29
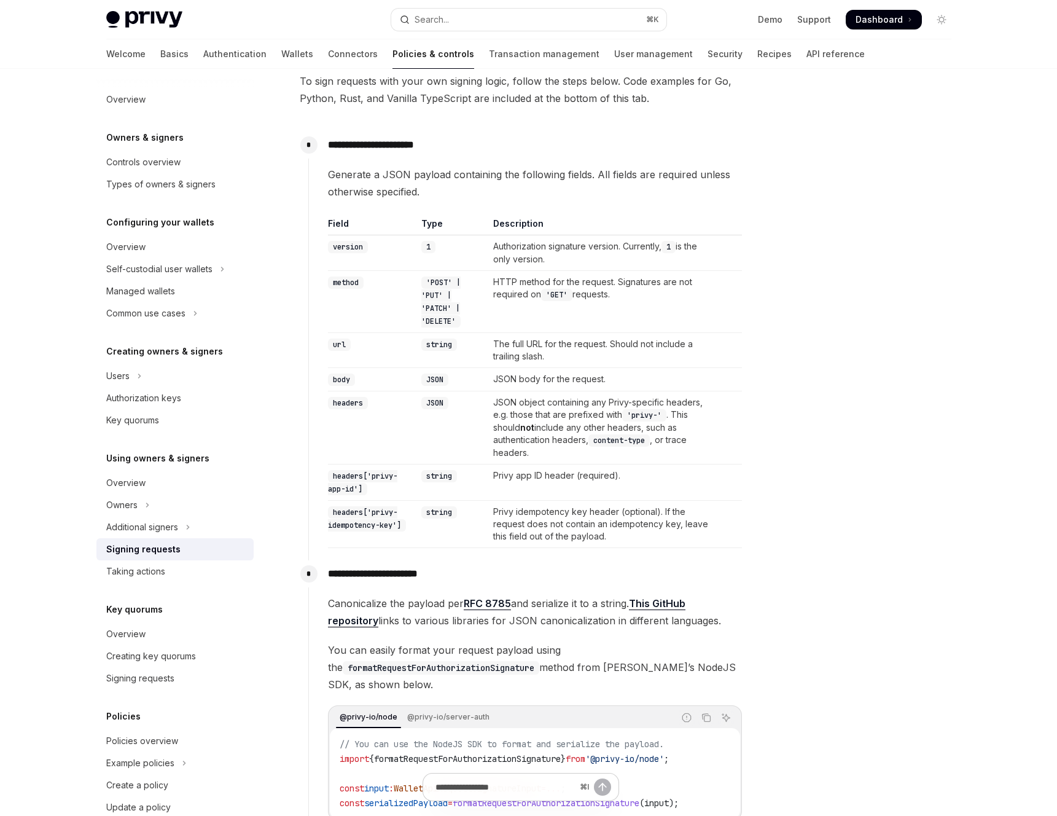
scroll to position [305, 0]
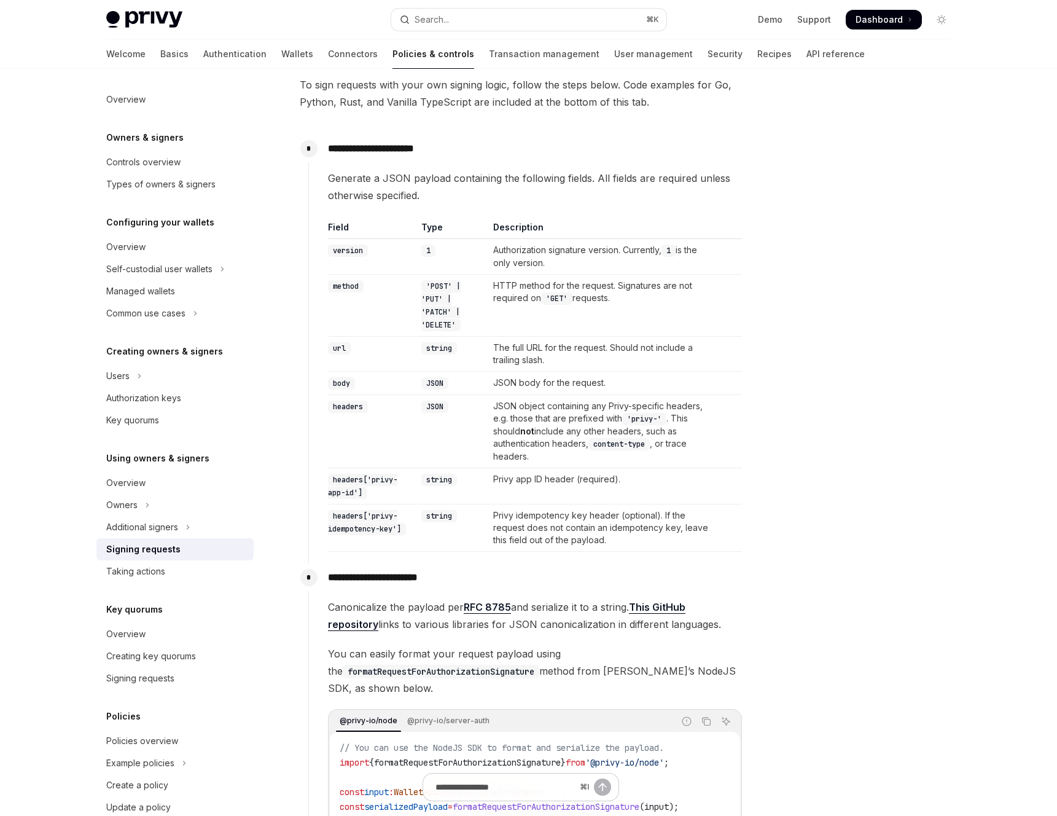
click at [824, 496] on div at bounding box center [867, 454] width 187 height 722
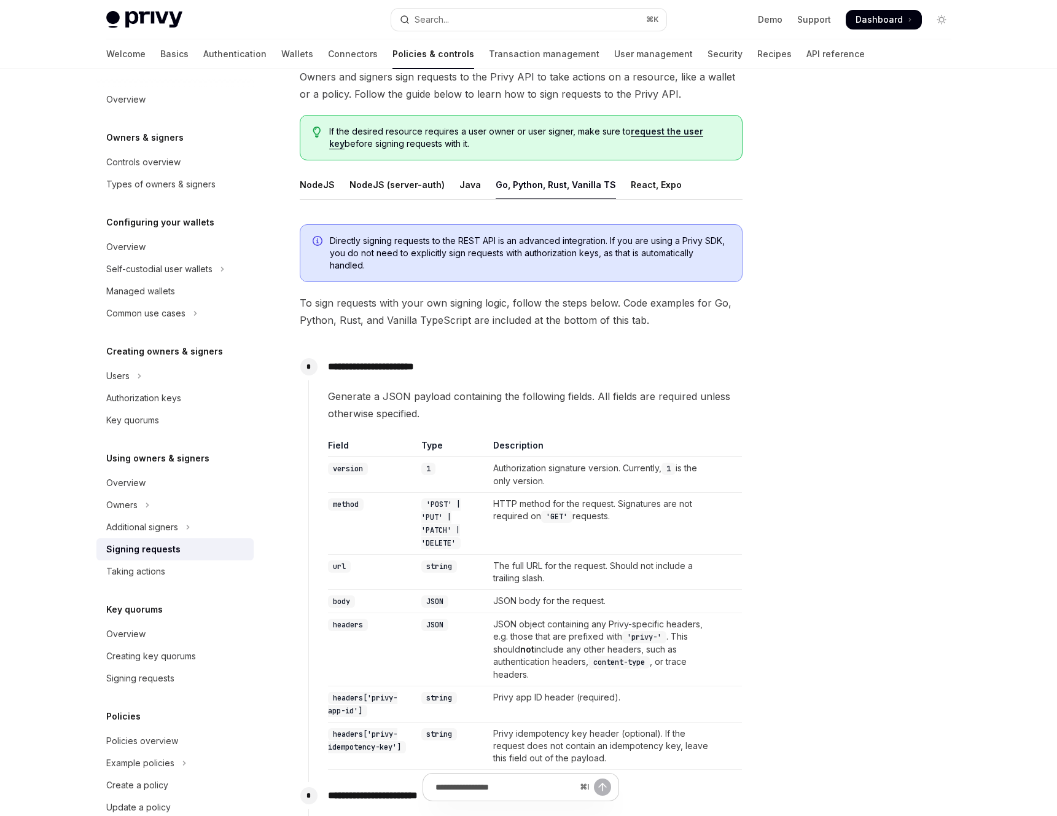
scroll to position [0, 0]
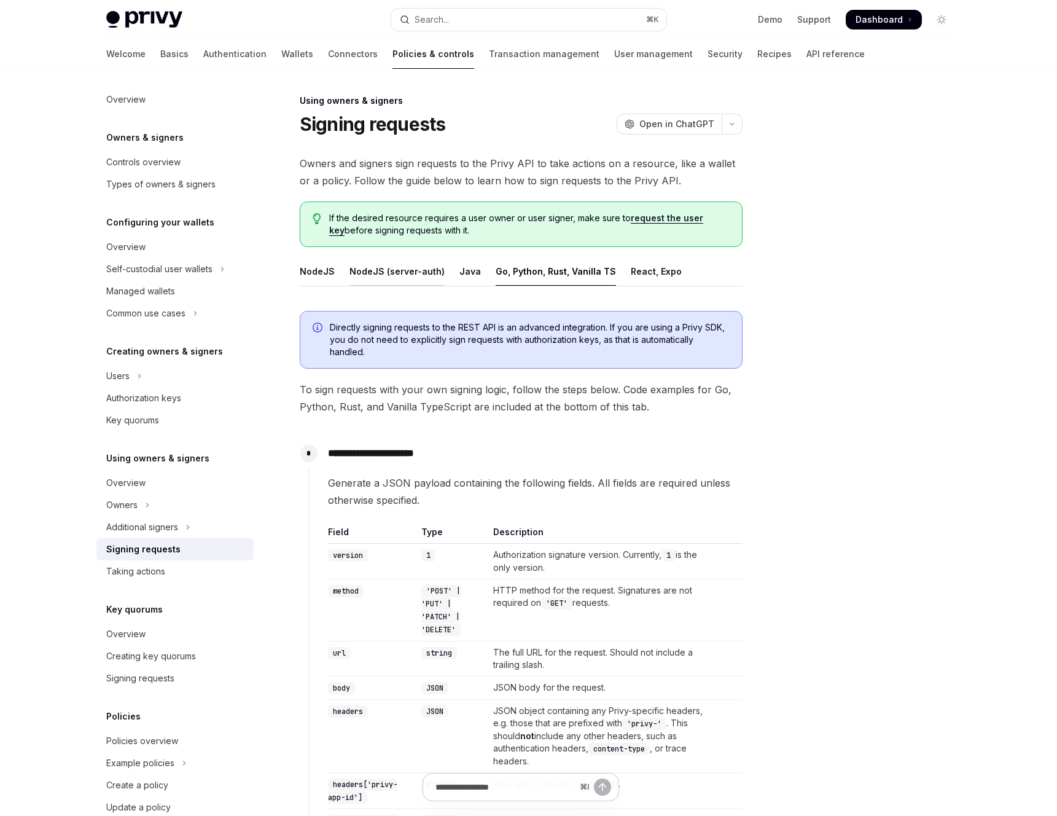
click at [391, 274] on div "NodeJS (server-auth)" at bounding box center [396, 271] width 95 height 29
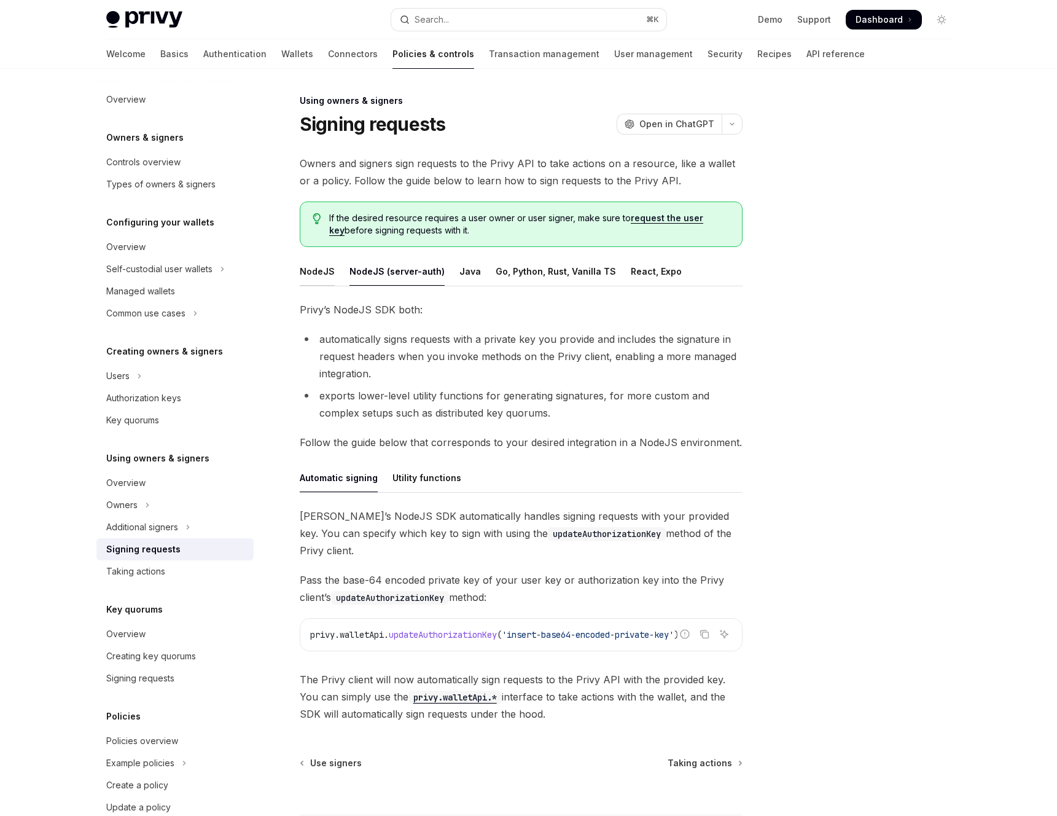
click at [314, 271] on div "NodeJS" at bounding box center [317, 271] width 35 height 29
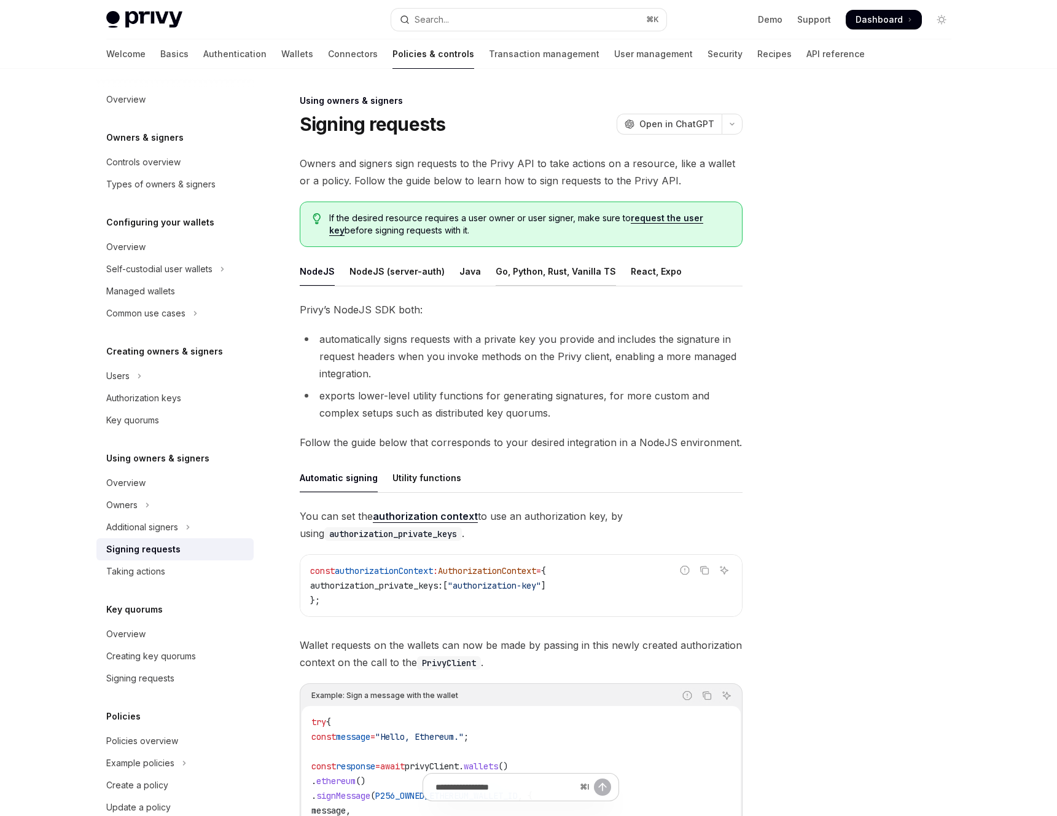
click at [545, 270] on div "Go, Python, Rust, Vanilla TS" at bounding box center [556, 271] width 120 height 29
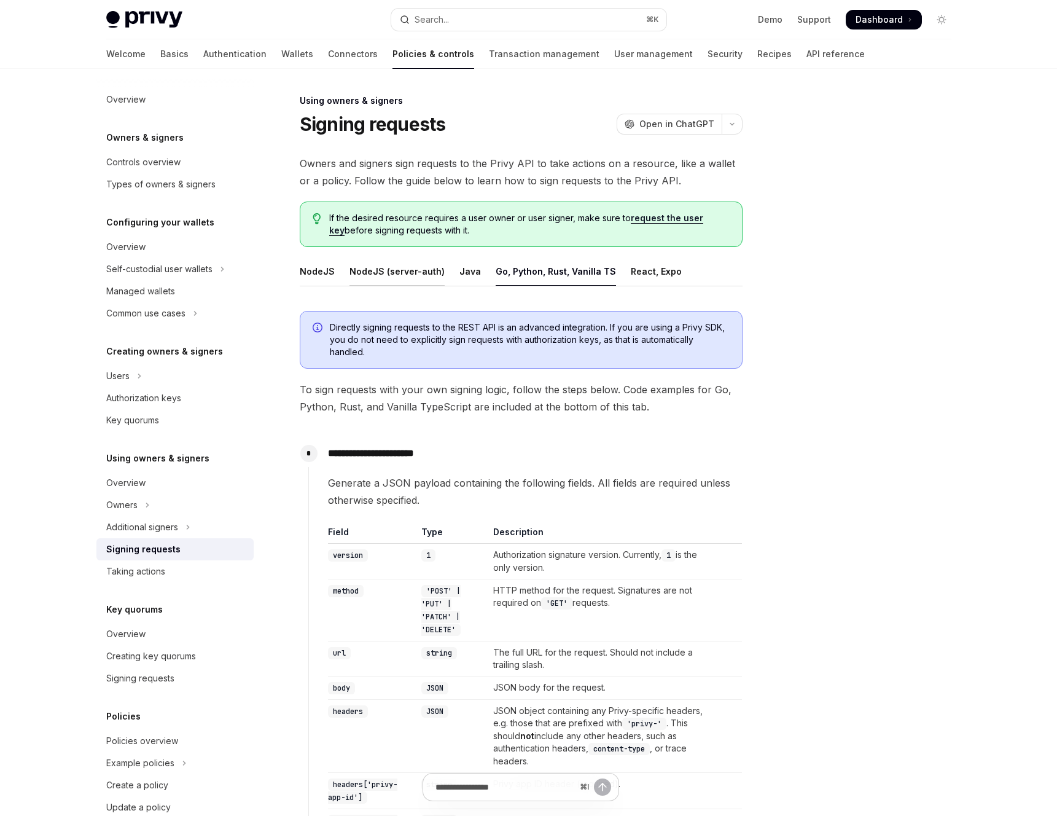
click at [429, 273] on div "NodeJS (server-auth)" at bounding box center [396, 271] width 95 height 29
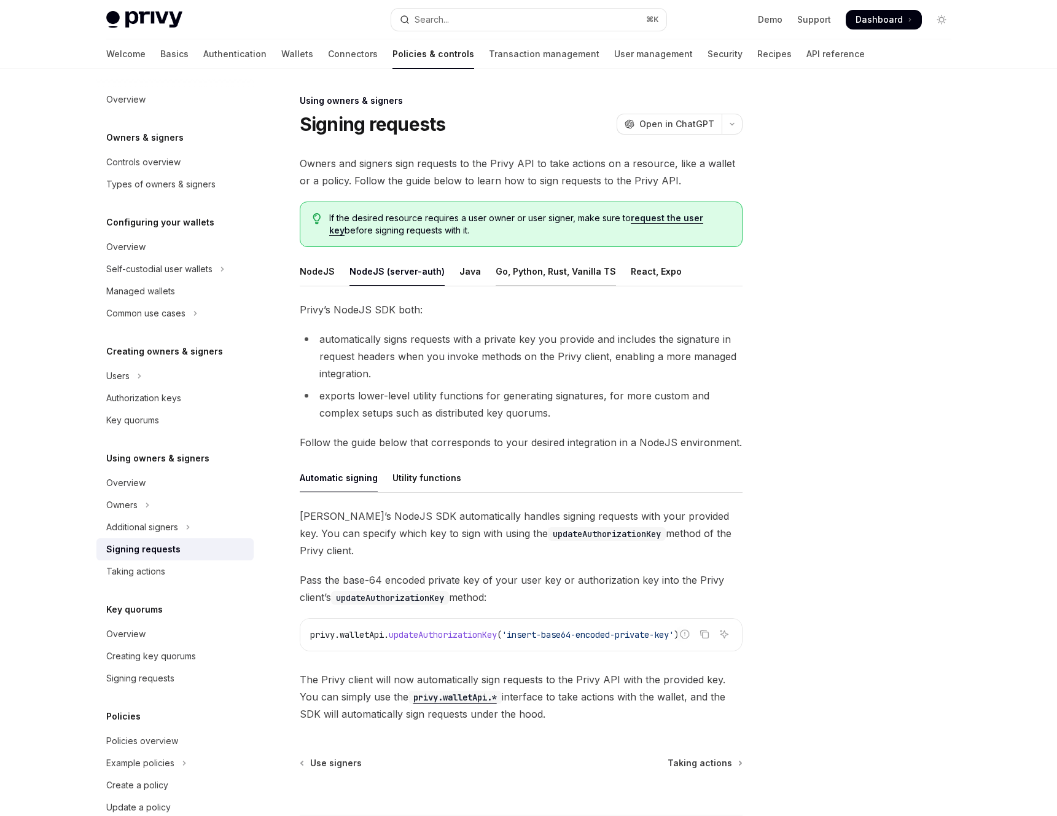
click at [519, 273] on div "Go, Python, Rust, Vanilla TS" at bounding box center [556, 271] width 120 height 29
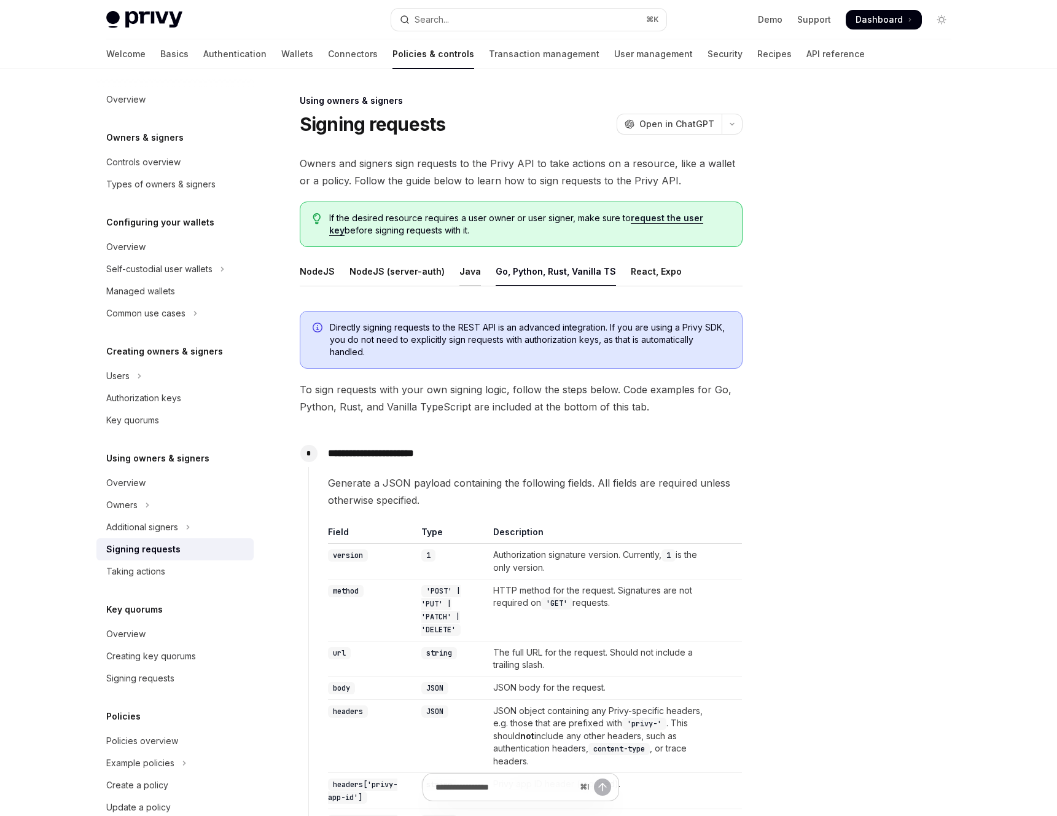
scroll to position [957, 0]
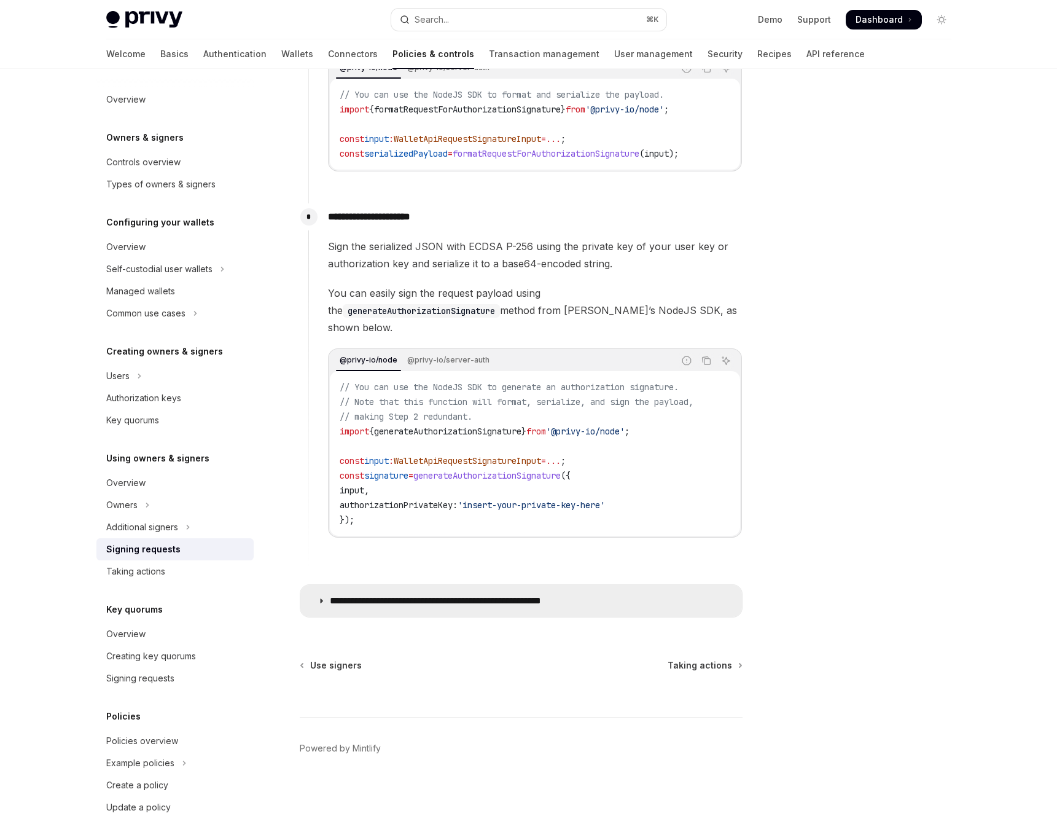
click at [423, 585] on summary "**********" at bounding box center [521, 601] width 442 height 32
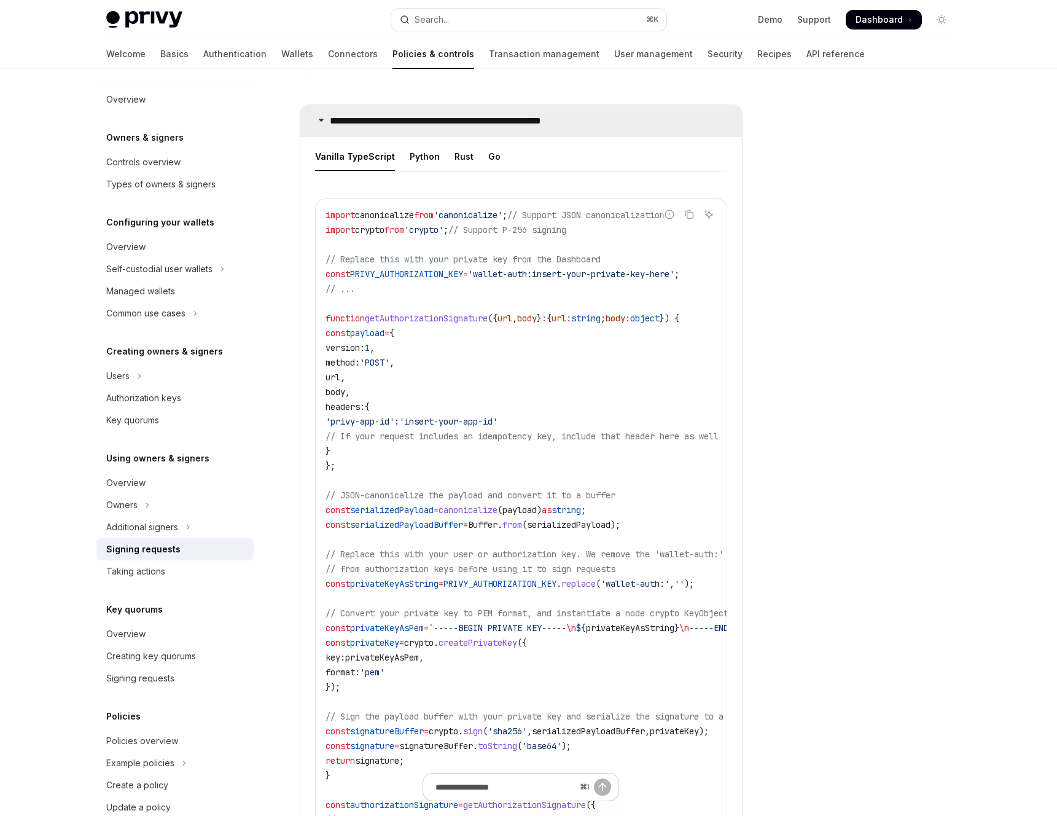
scroll to position [1442, 0]
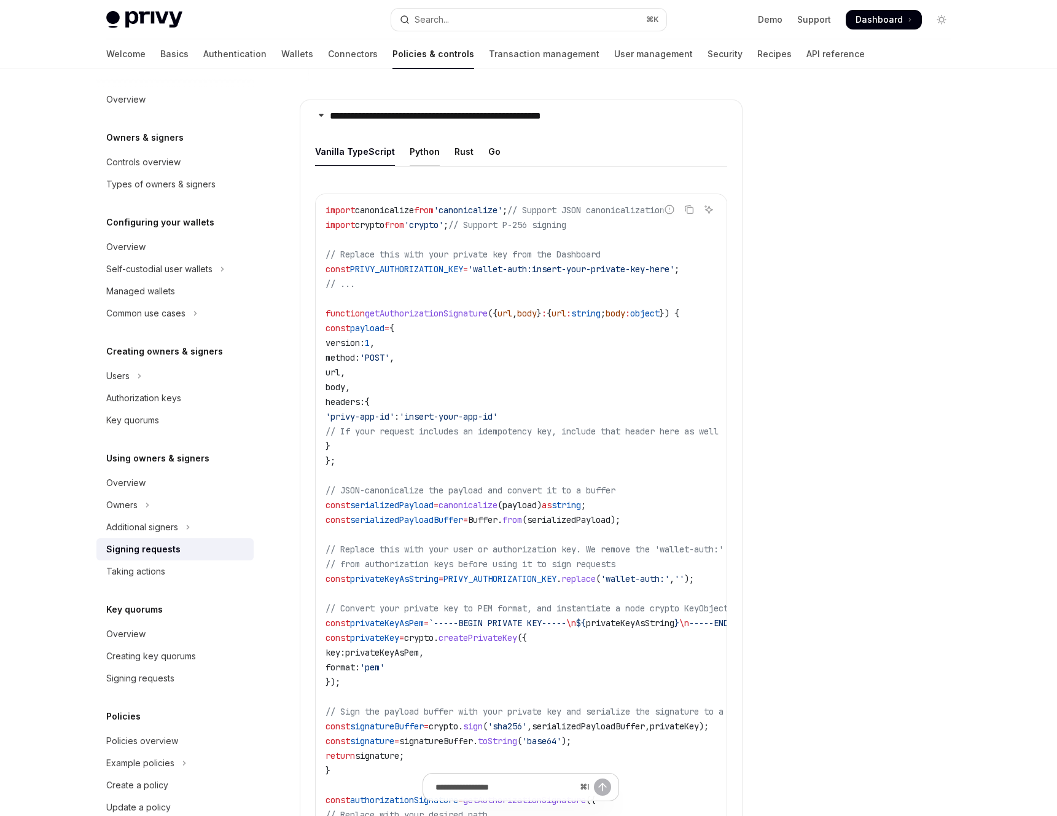
click at [430, 144] on div "Python" at bounding box center [425, 151] width 30 height 29
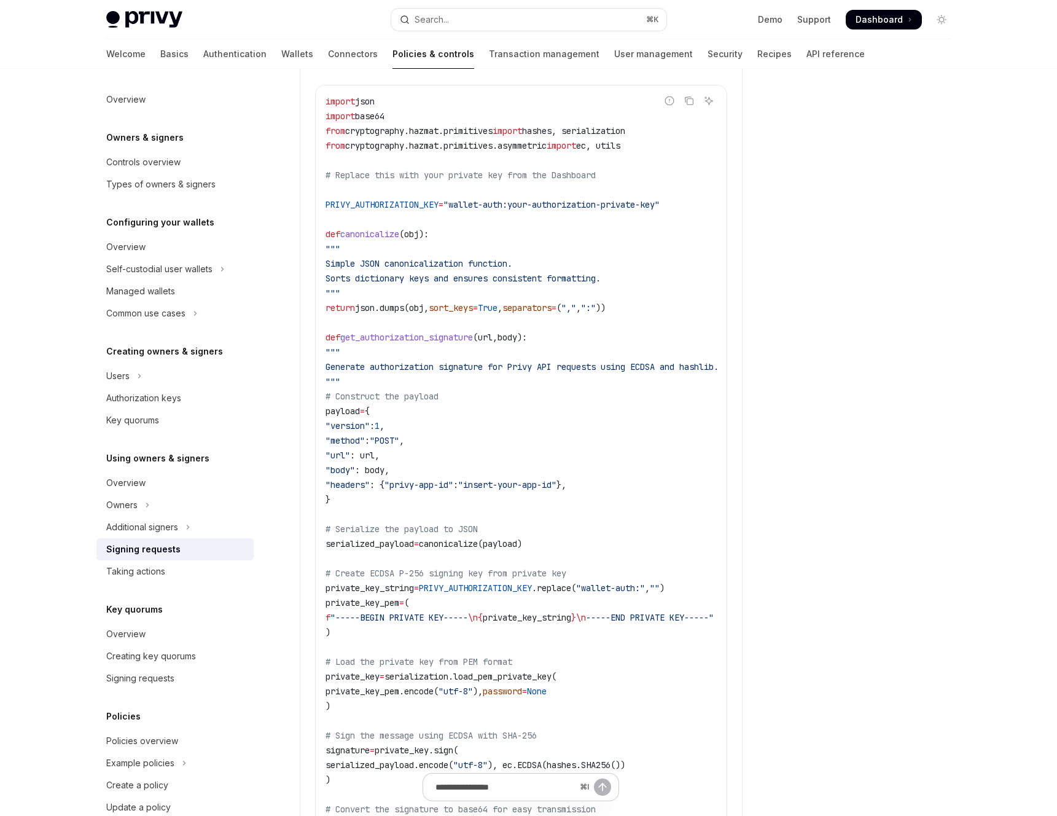
scroll to position [1549, 0]
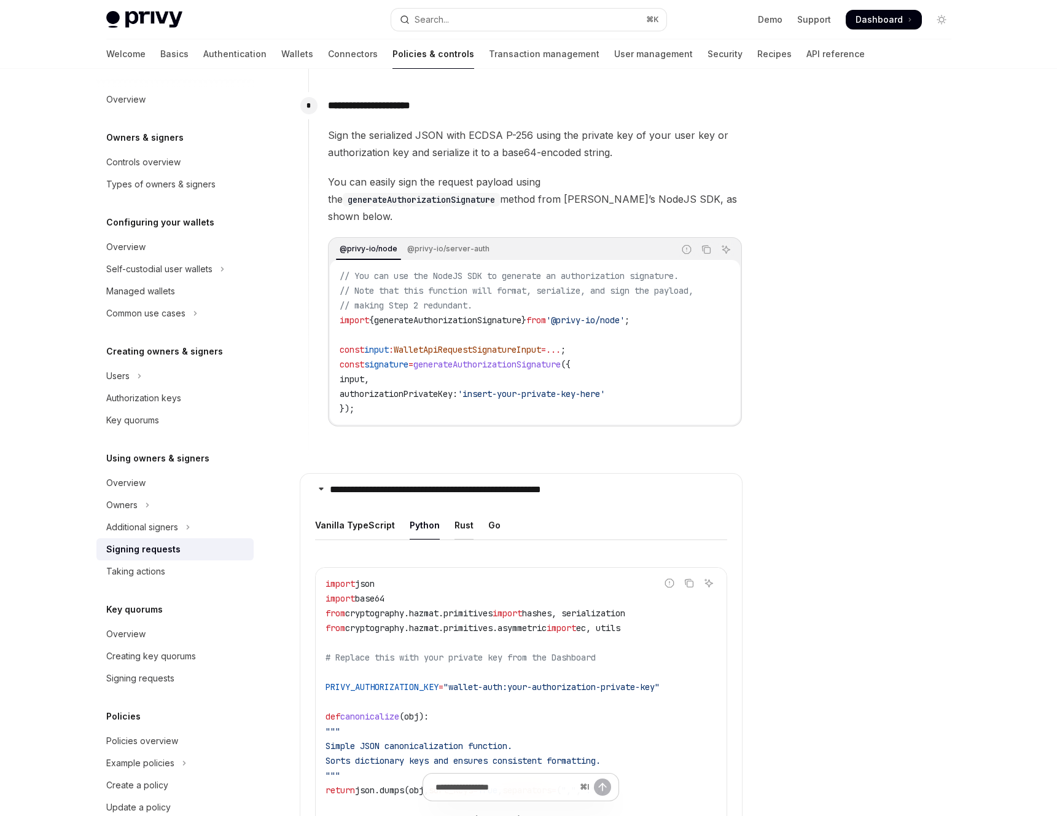
click at [460, 510] on div "Rust" at bounding box center [463, 524] width 19 height 29
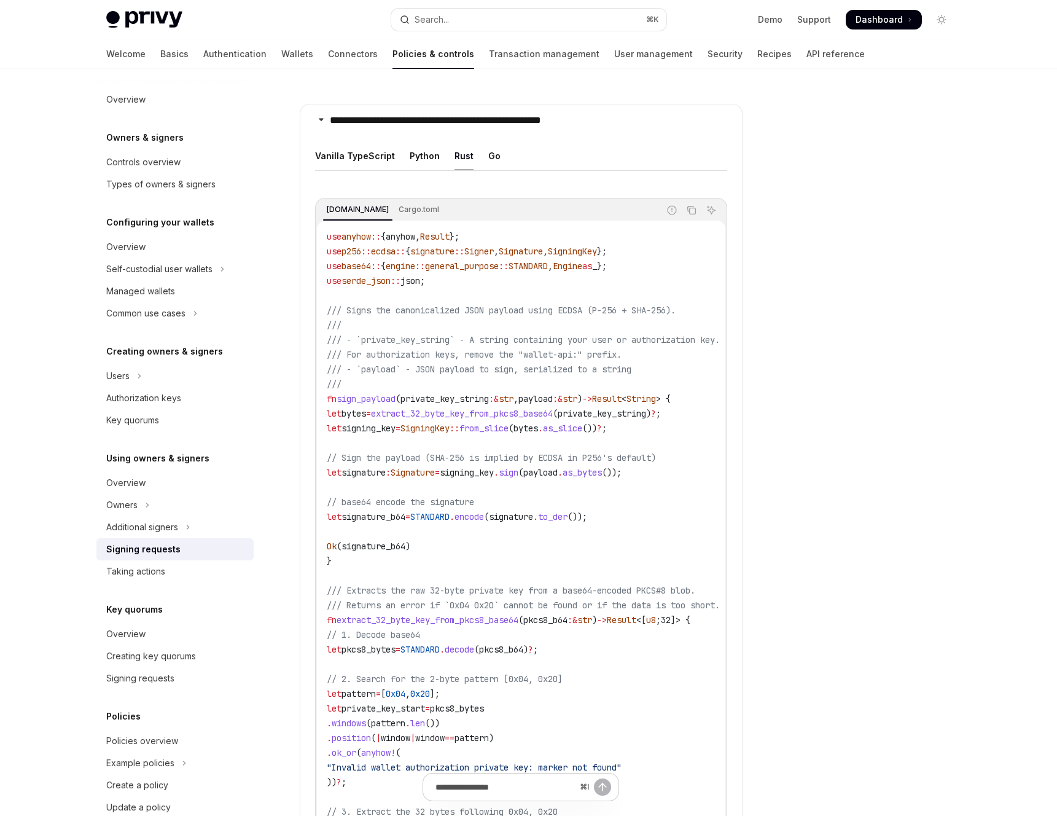
scroll to position [1396, 0]
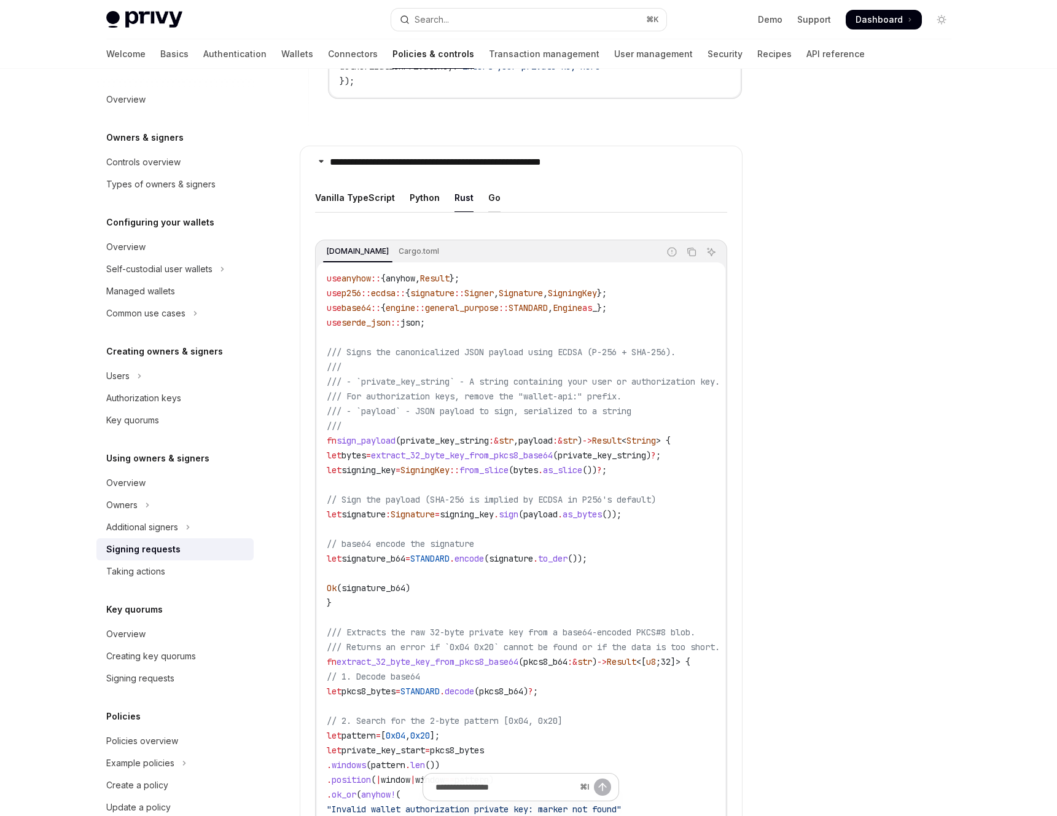
click at [488, 193] on div "Go" at bounding box center [494, 197] width 12 height 29
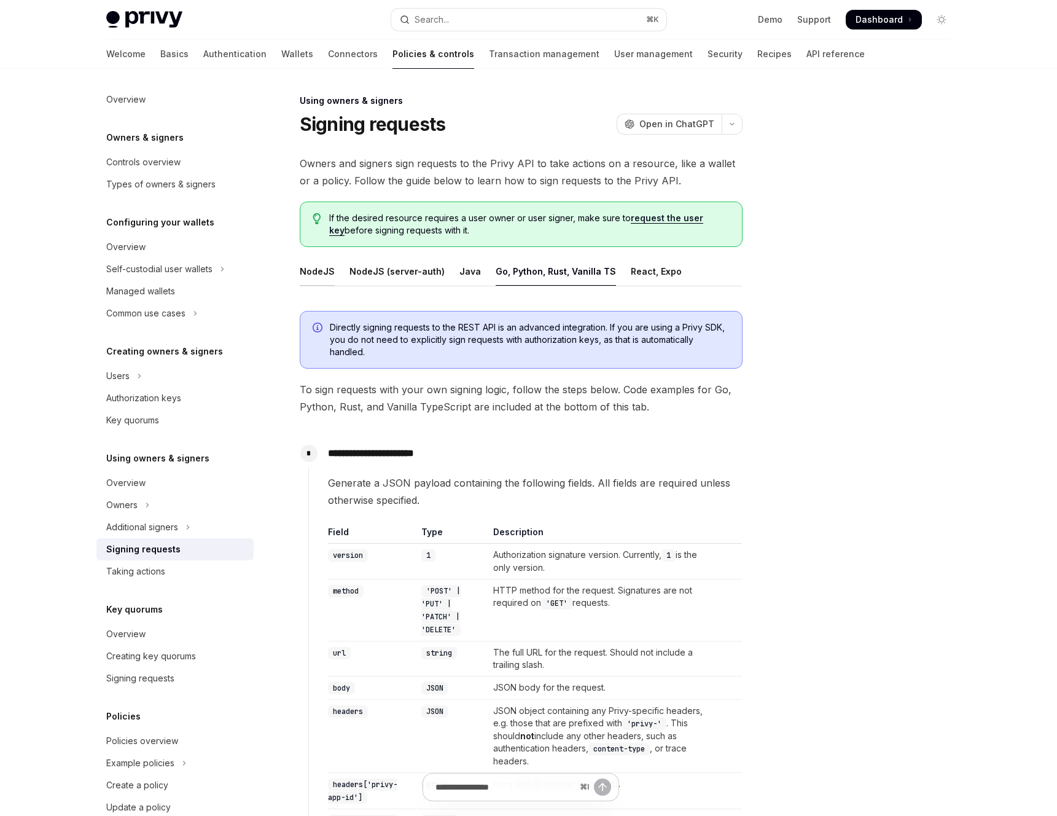
click at [327, 268] on div "NodeJS" at bounding box center [317, 271] width 35 height 29
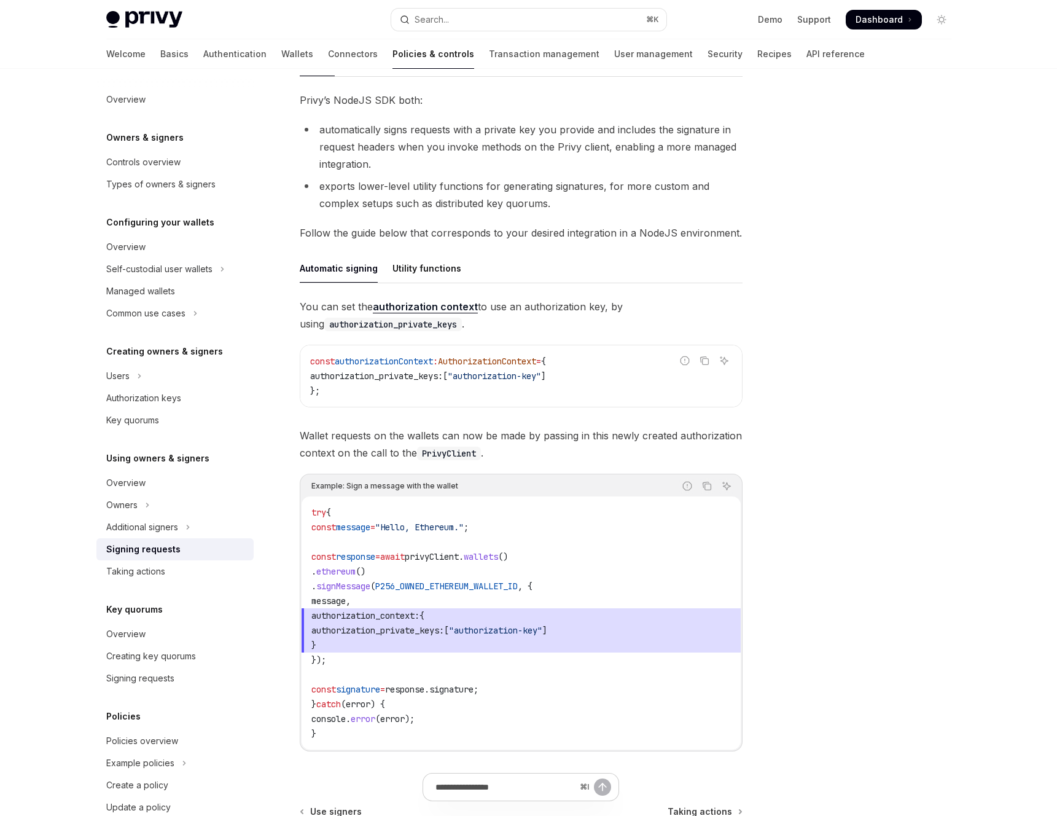
scroll to position [198, 0]
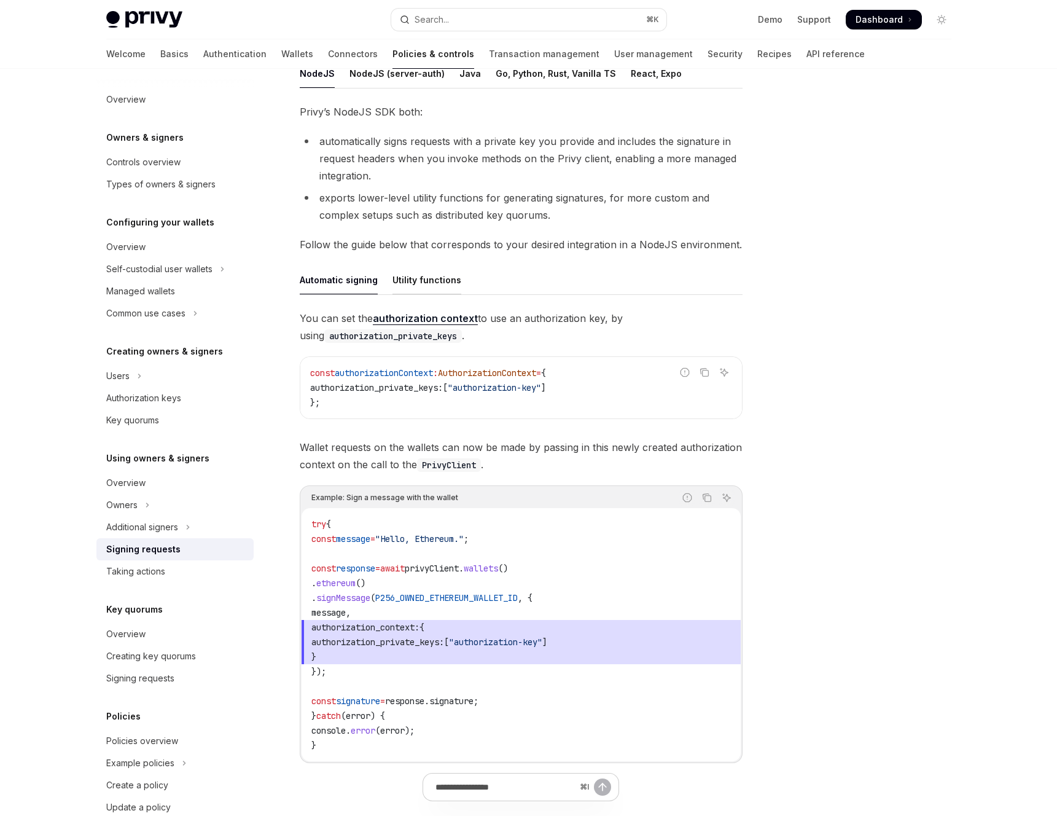
click at [409, 275] on div "Utility functions" at bounding box center [426, 279] width 69 height 29
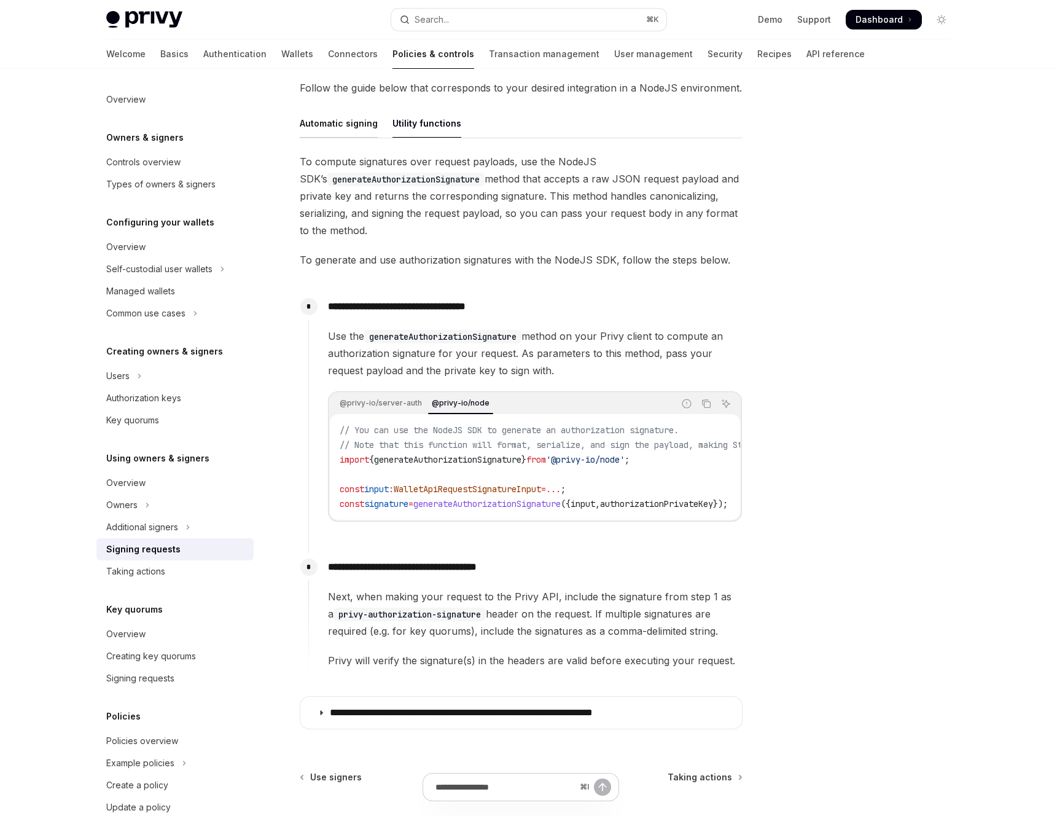
scroll to position [367, 0]
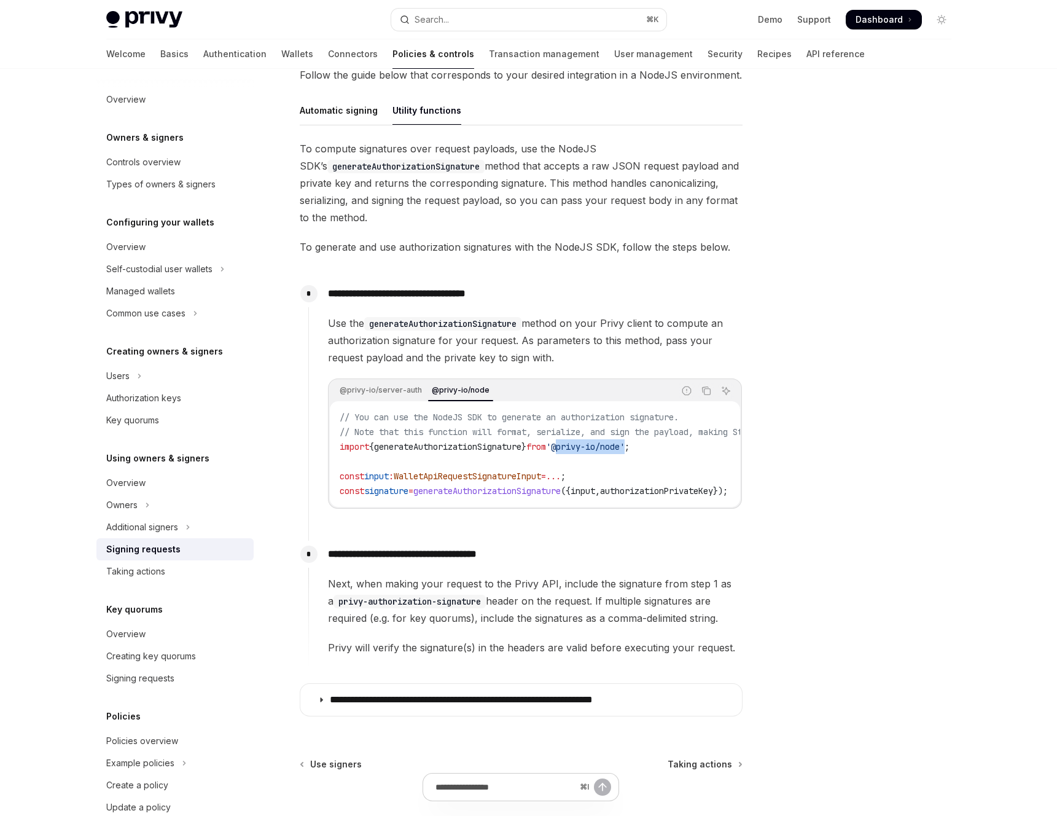
drag, startPoint x: 577, startPoint y: 447, endPoint x: 648, endPoint y: 448, distance: 71.2
click at [625, 448] on span "'@privy-io/node'" at bounding box center [585, 446] width 79 height 11
copy span "@privy-io/node"
click at [710, 393] on icon "Copy the contents from the code block" at bounding box center [706, 391] width 10 height 10
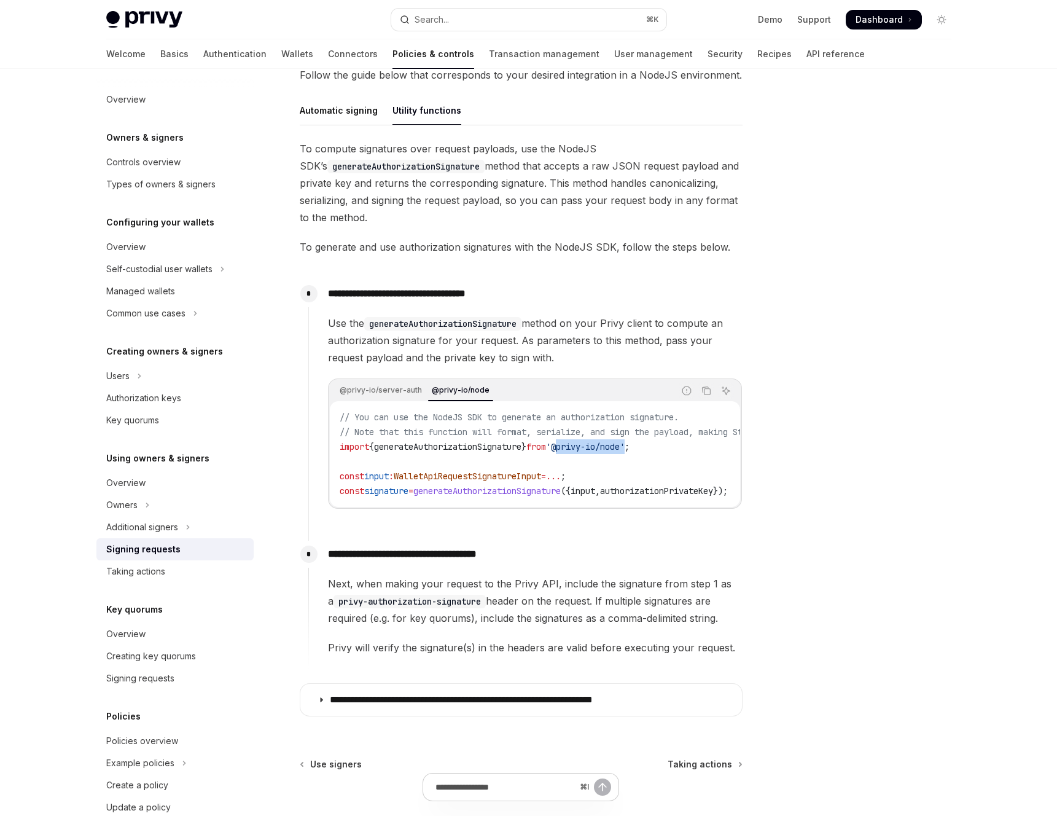
scroll to position [478, 0]
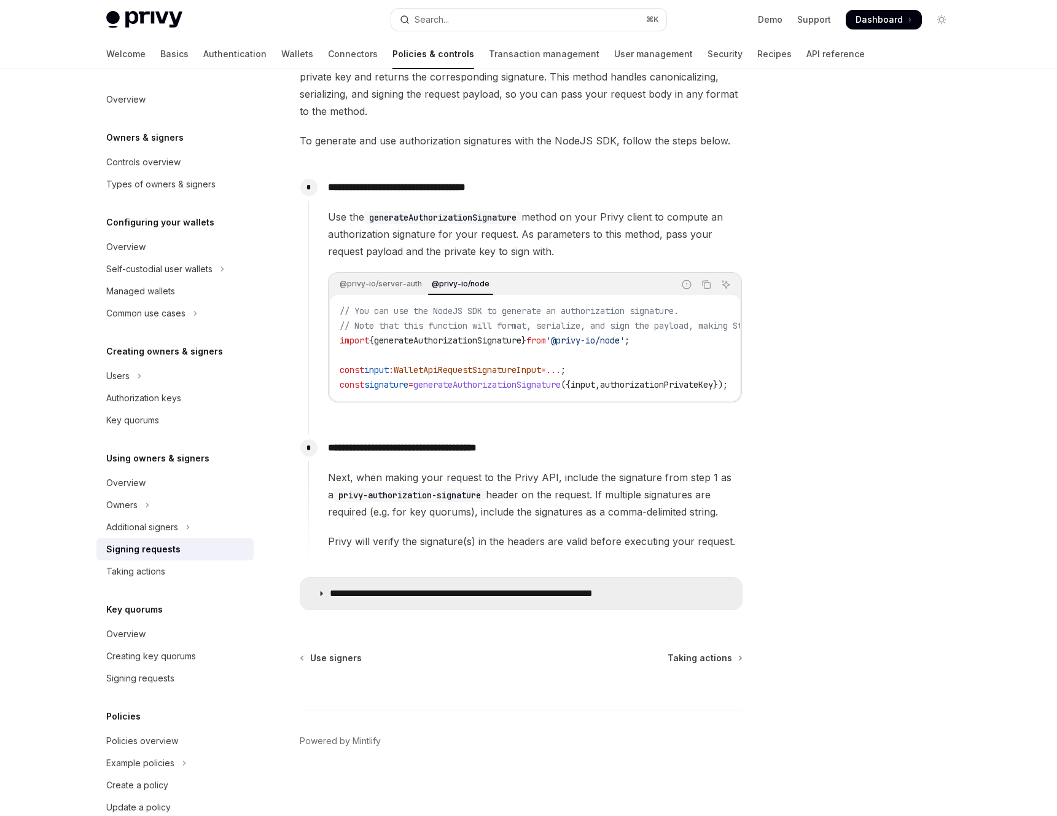
click at [539, 585] on summary "**********" at bounding box center [521, 593] width 442 height 32
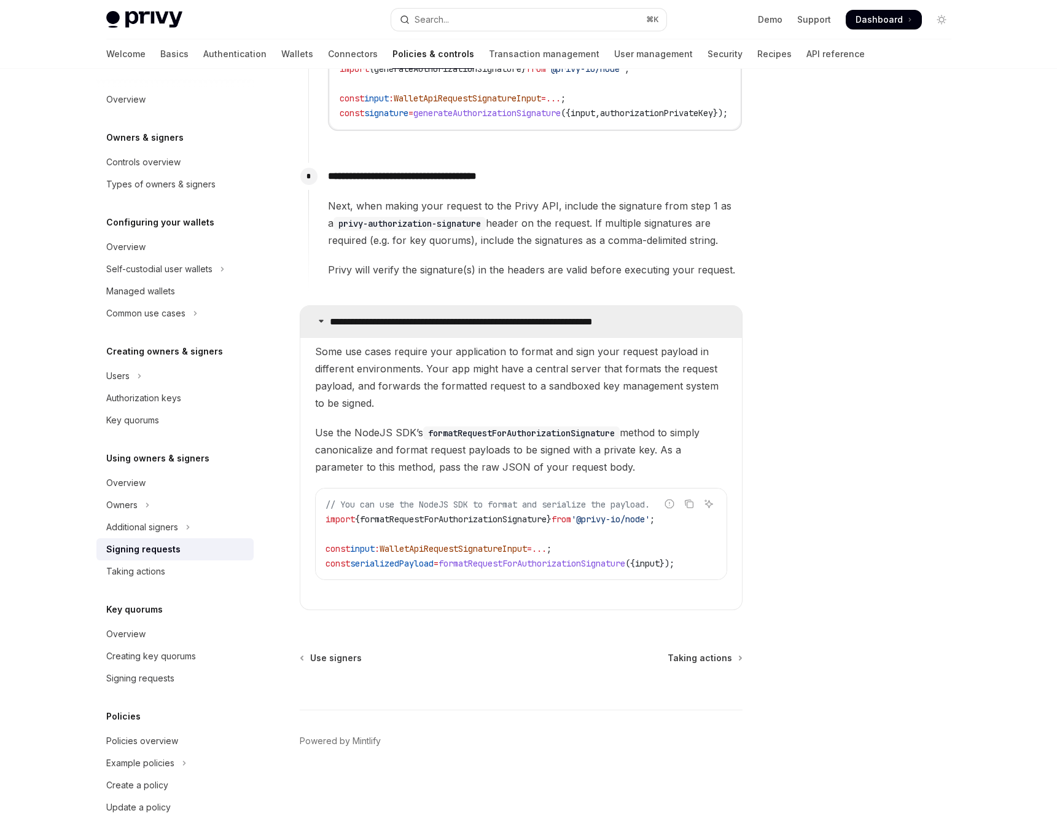
scroll to position [754, 0]
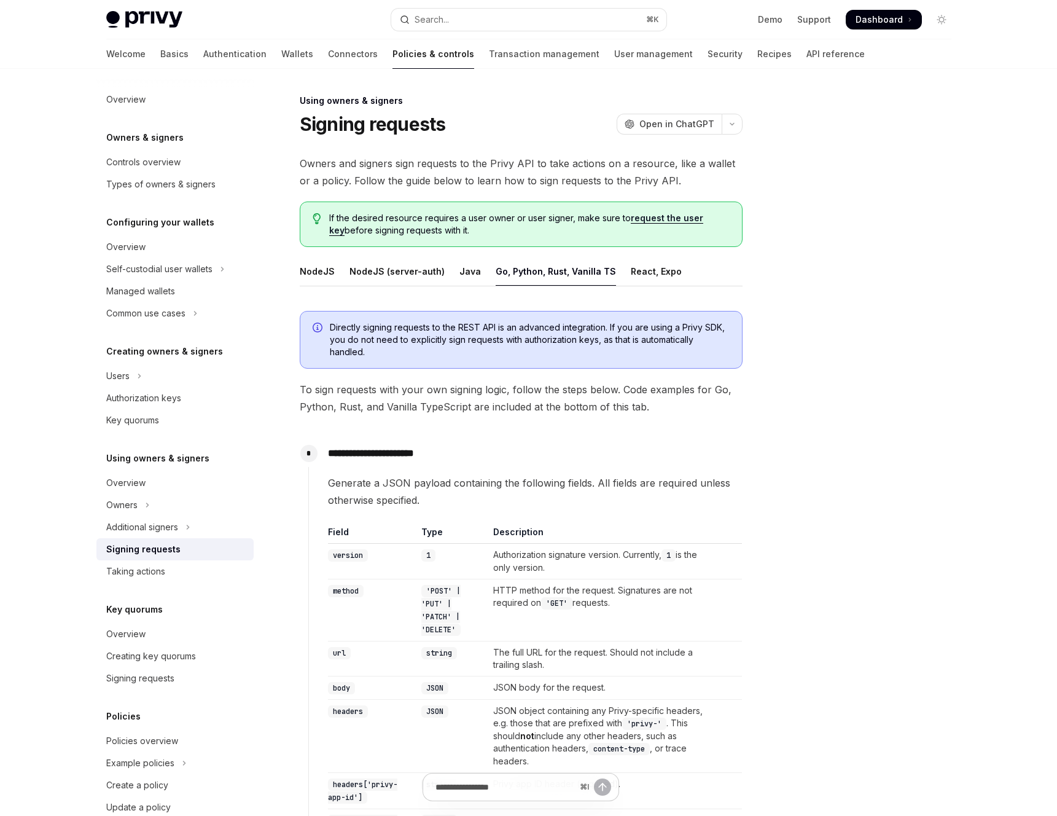
scroll to position [957, 0]
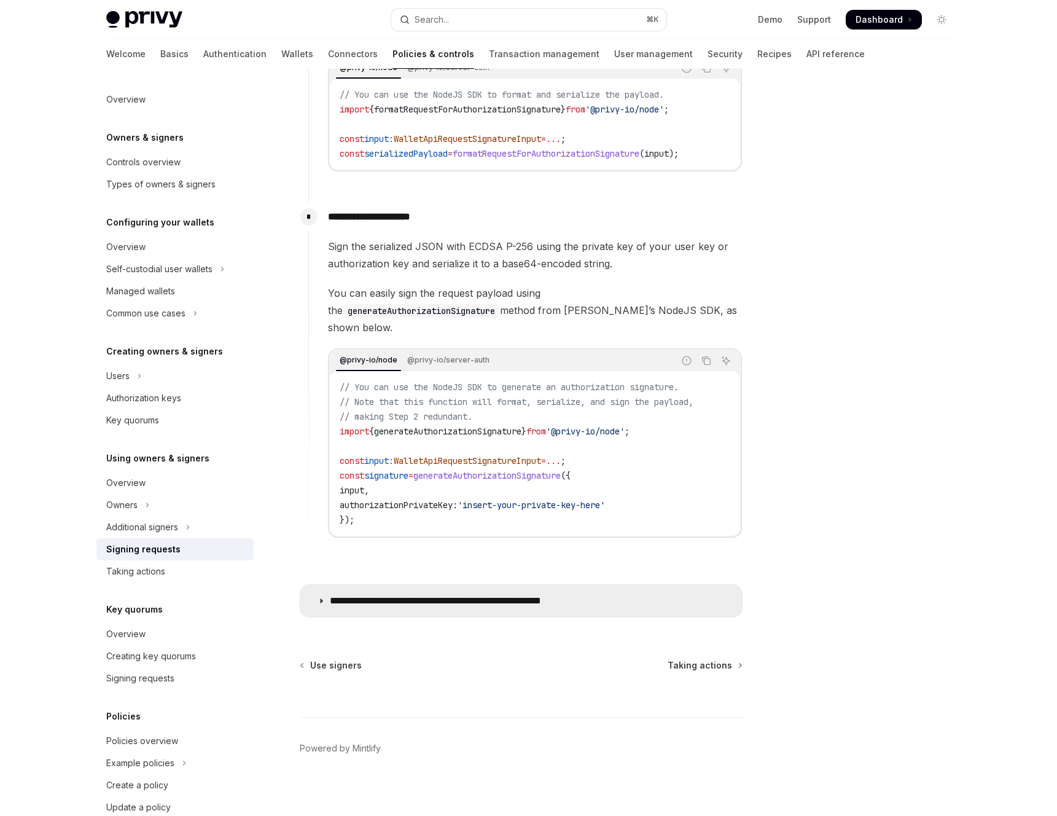
click at [476, 595] on p "**********" at bounding box center [468, 601] width 276 height 12
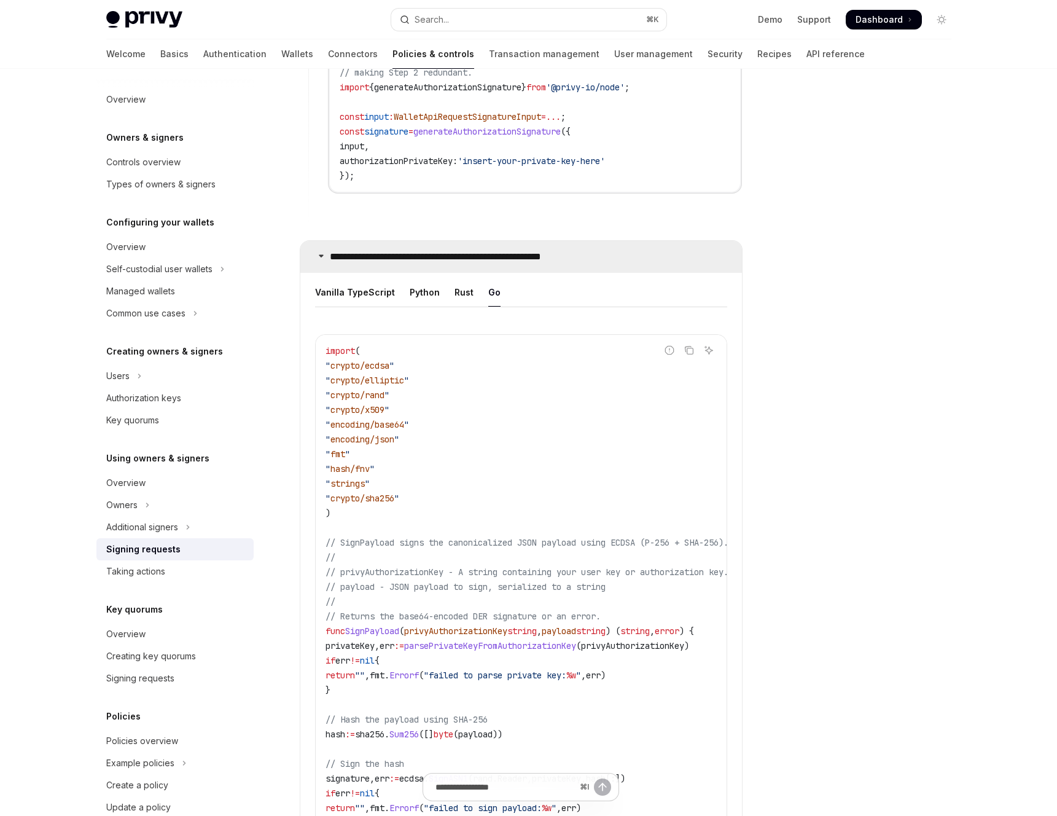
scroll to position [1067, 0]
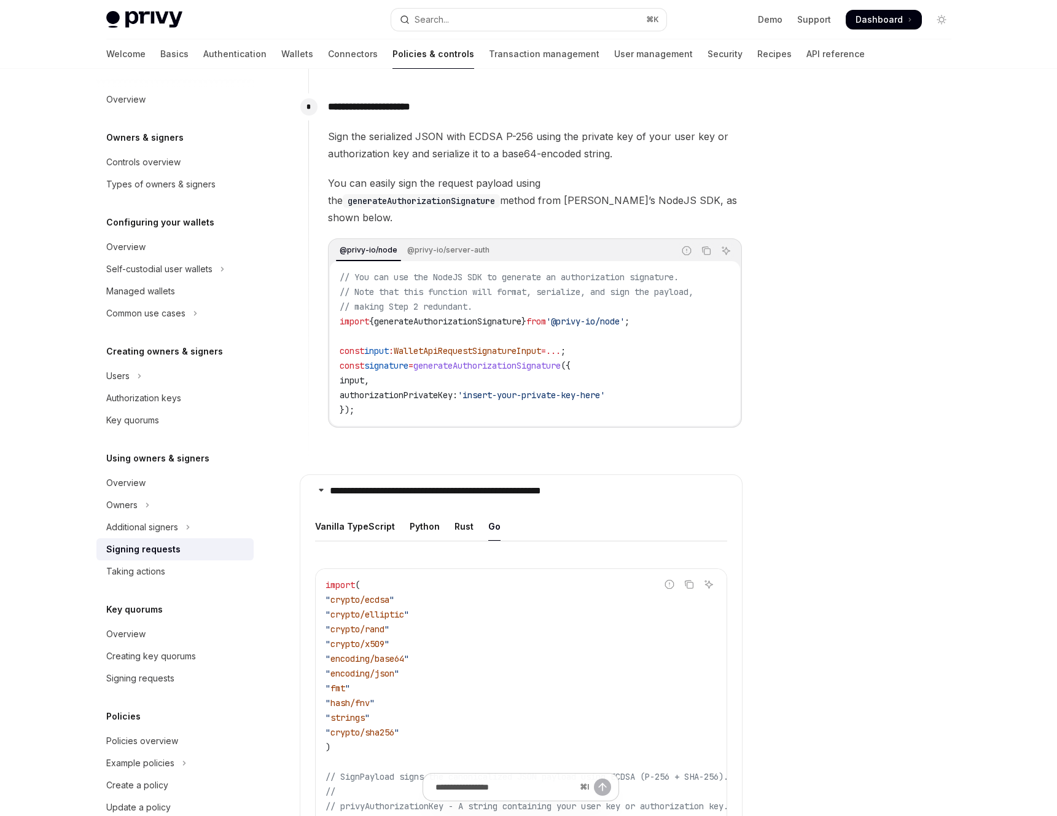
click at [413, 531] on div "Python" at bounding box center [425, 526] width 30 height 29
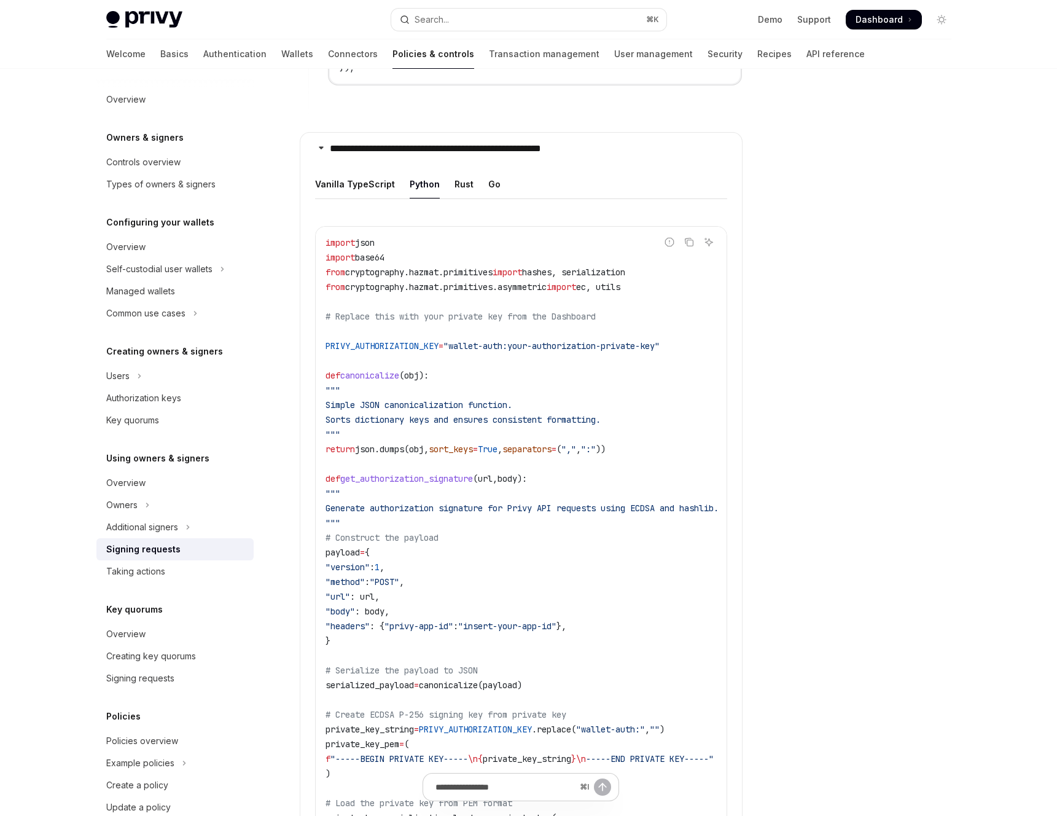
scroll to position [1383, 0]
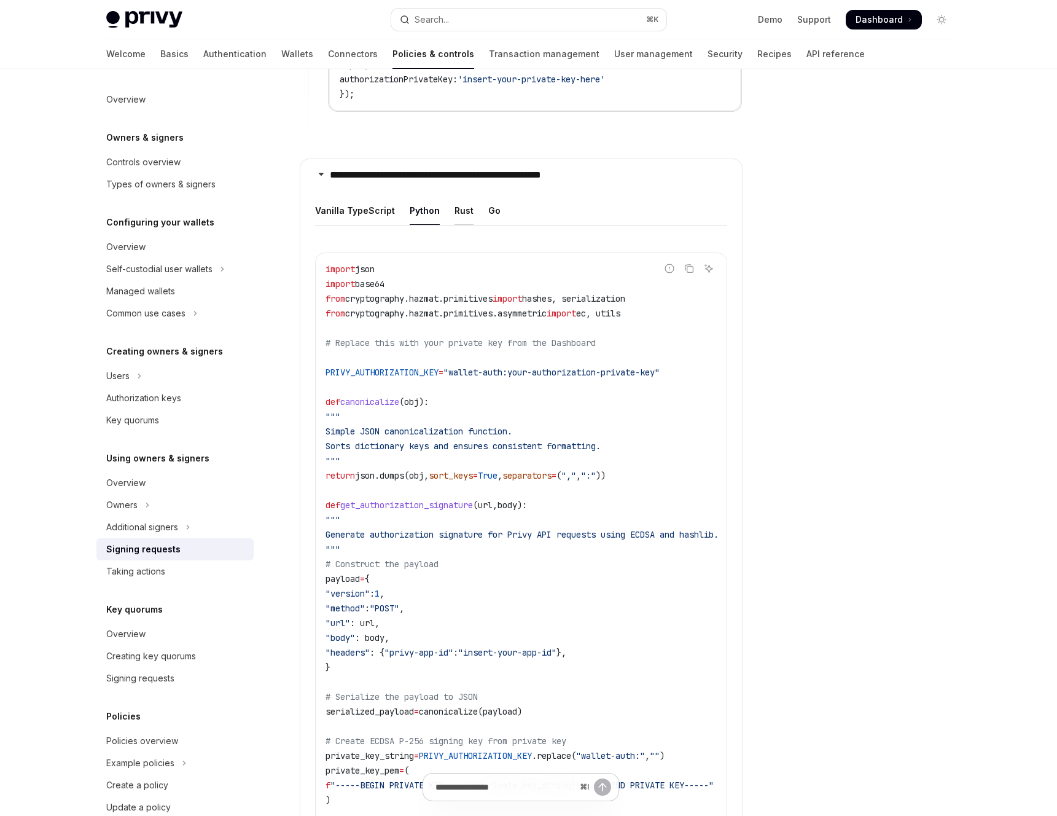
click at [454, 197] on div "Rust" at bounding box center [463, 210] width 19 height 29
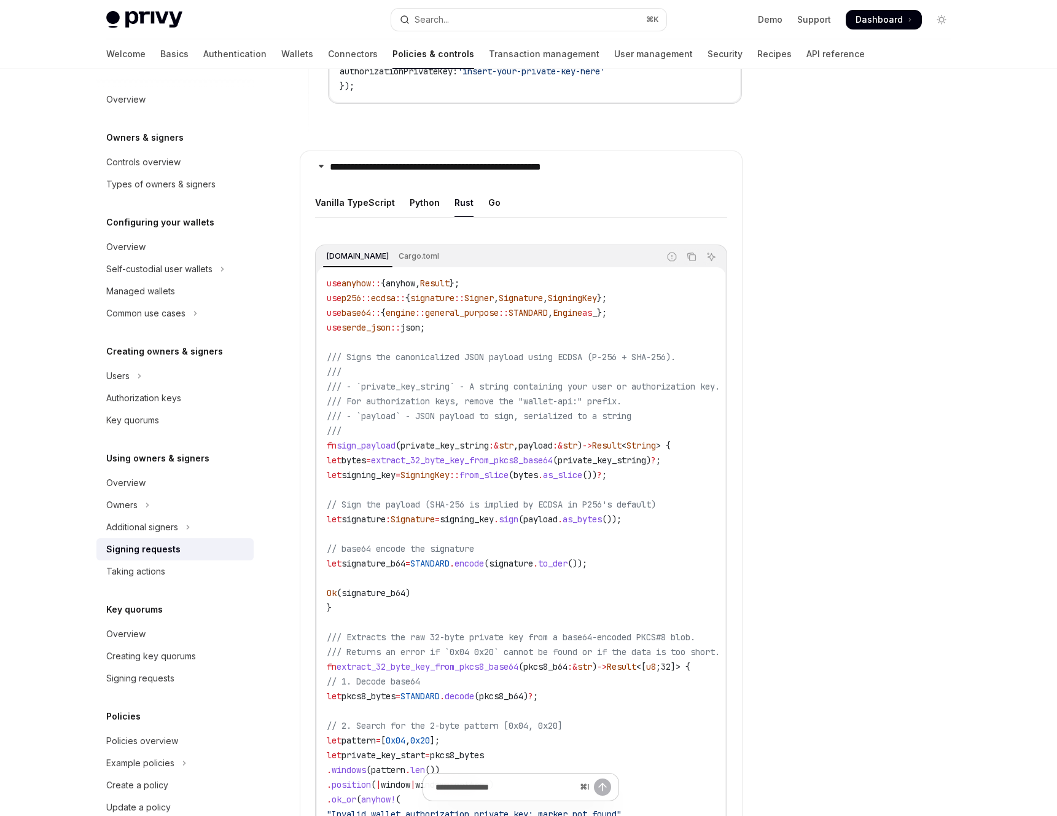
scroll to position [1370, 0]
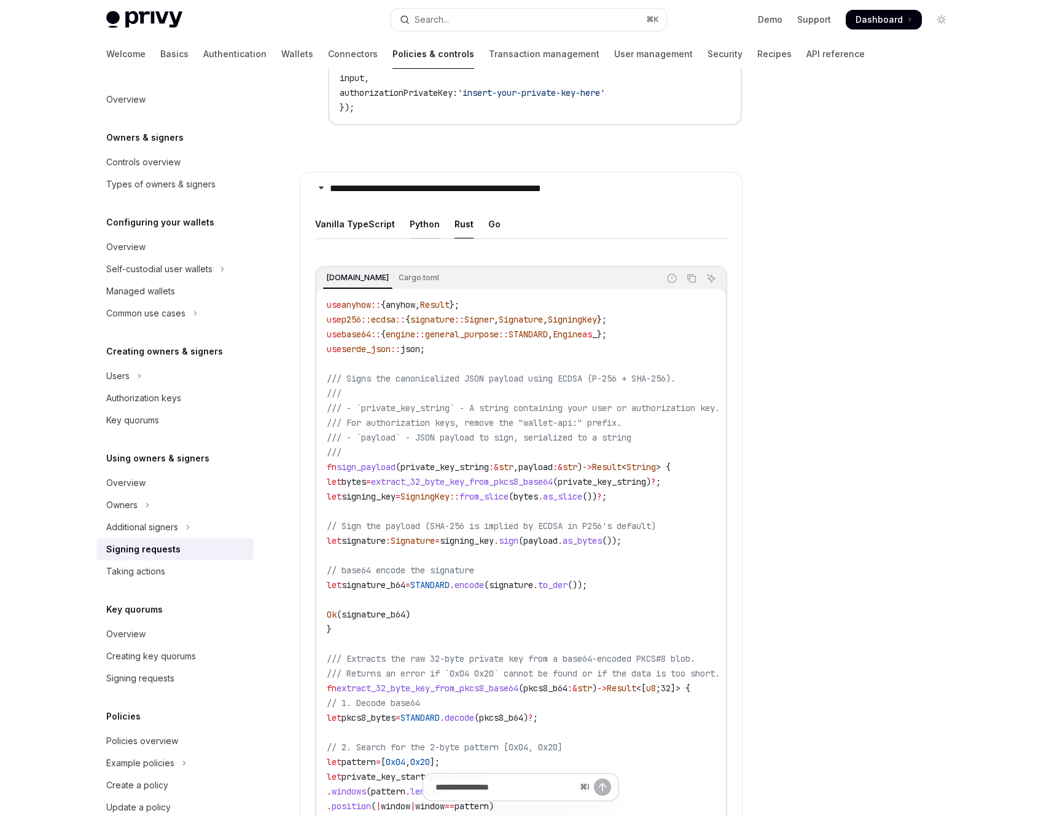
click at [417, 212] on div "Python" at bounding box center [425, 223] width 30 height 29
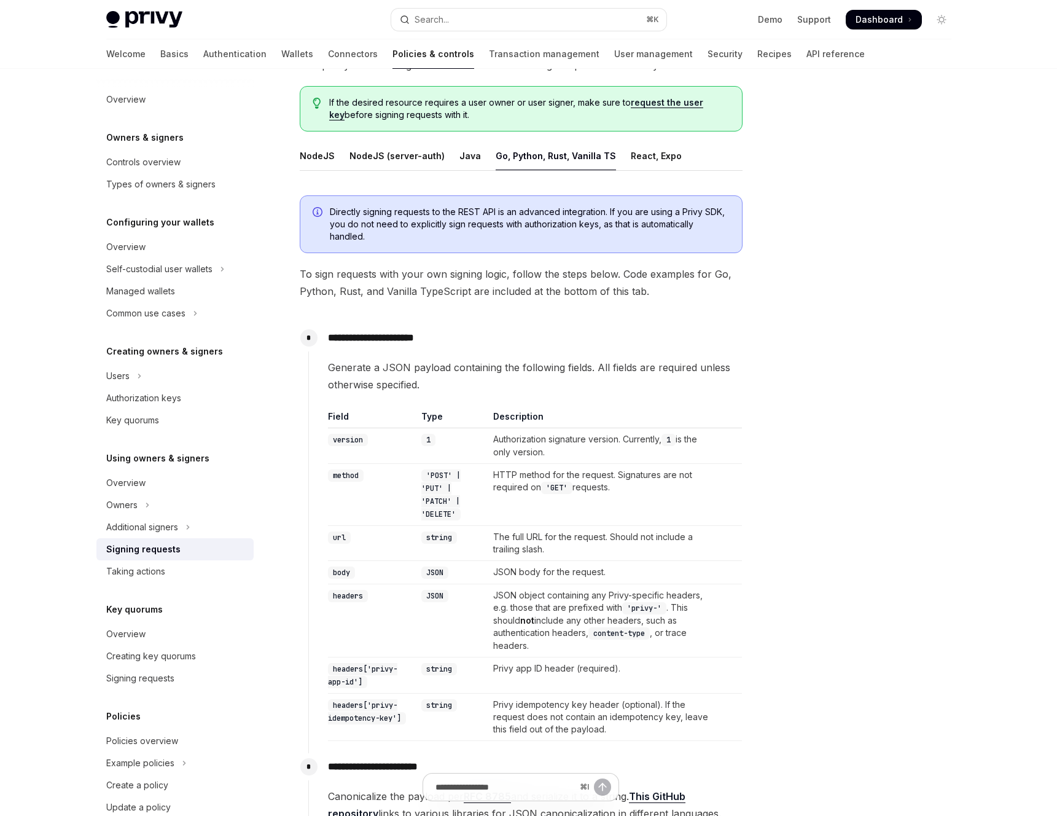
scroll to position [119, 0]
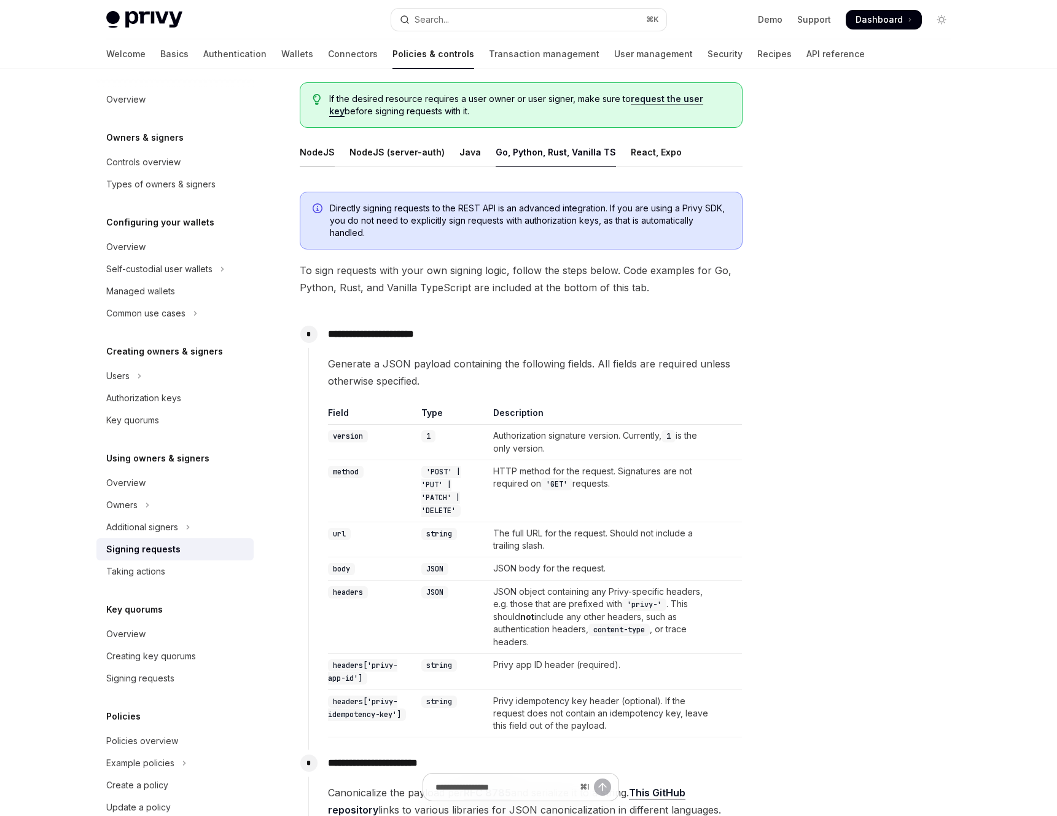
click at [322, 154] on div "NodeJS" at bounding box center [317, 152] width 35 height 29
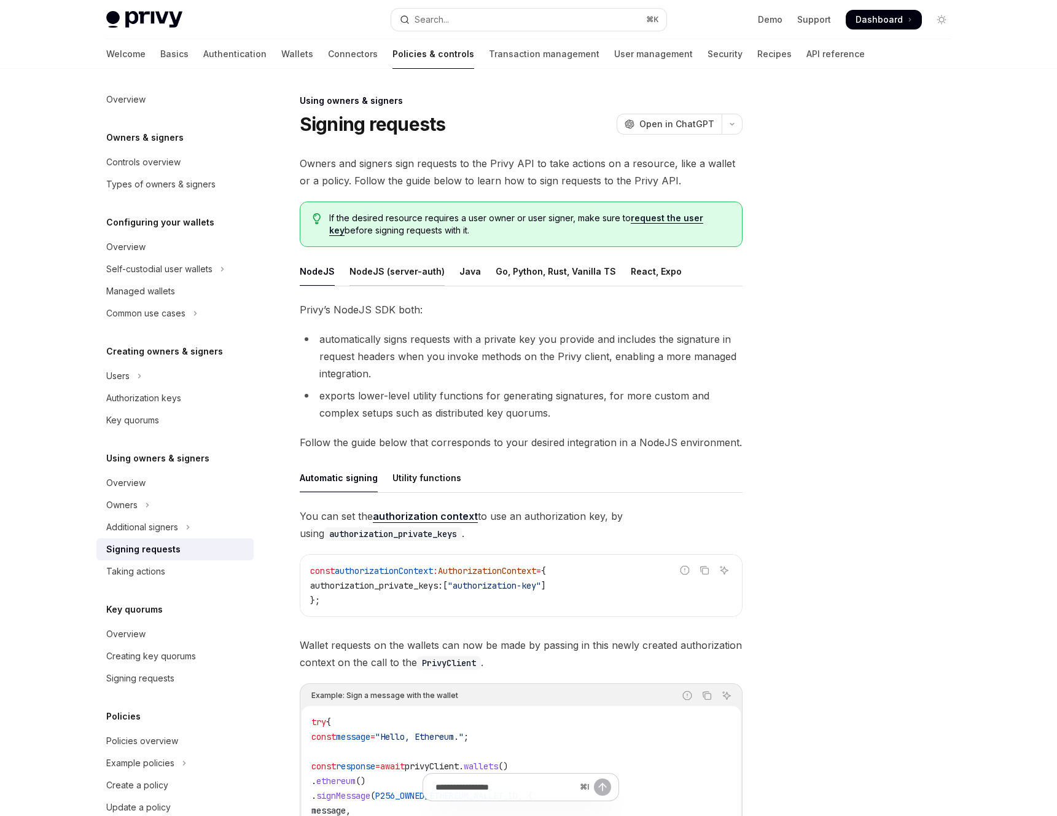
click at [404, 270] on div "NodeJS (server-auth)" at bounding box center [396, 271] width 95 height 29
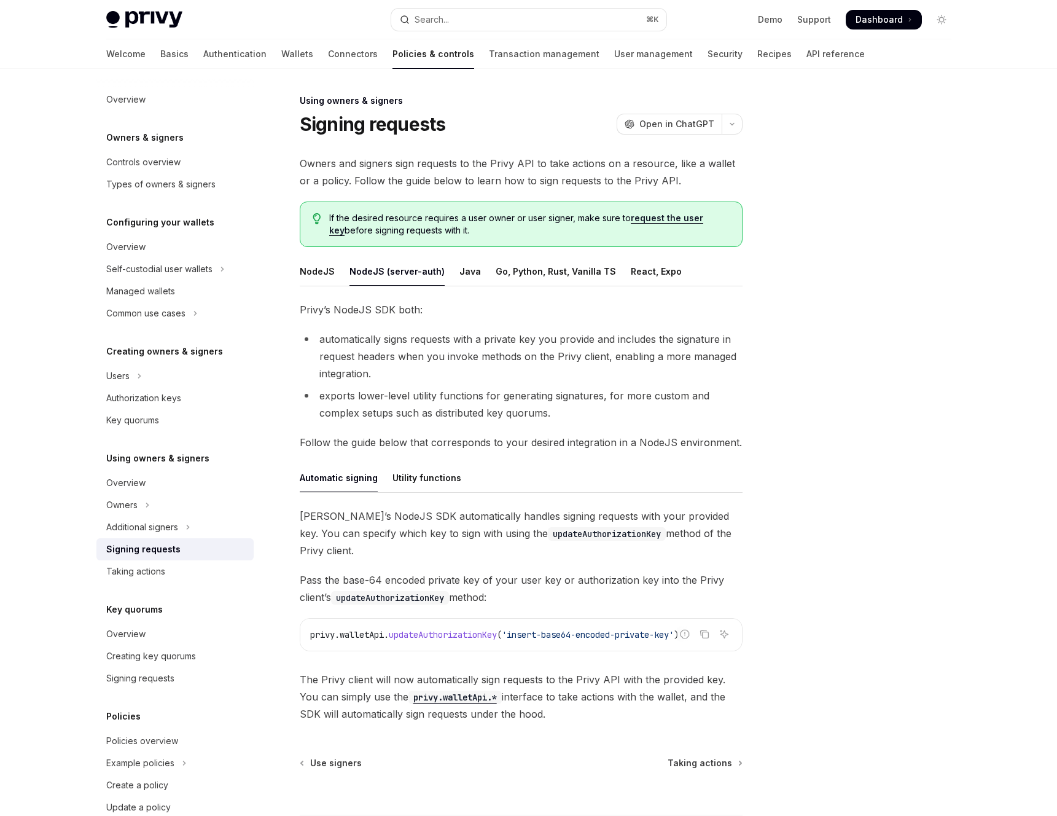
scroll to position [88, 0]
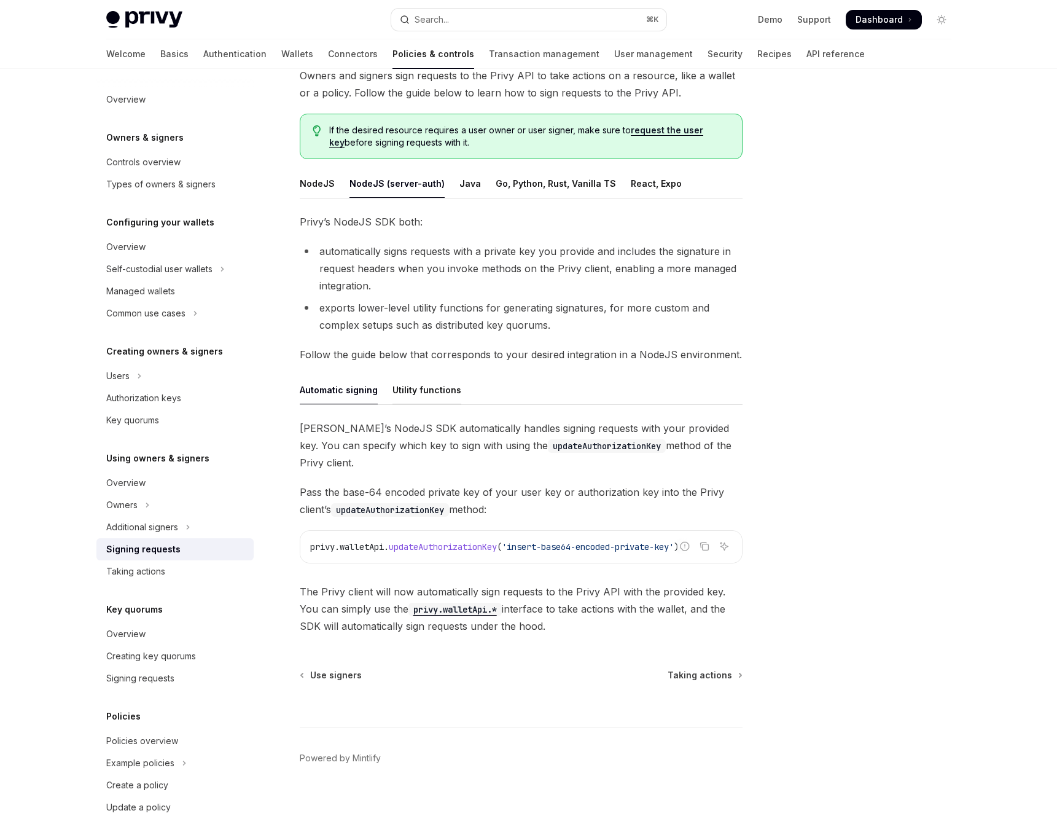
click at [418, 397] on div "Utility functions" at bounding box center [426, 389] width 69 height 29
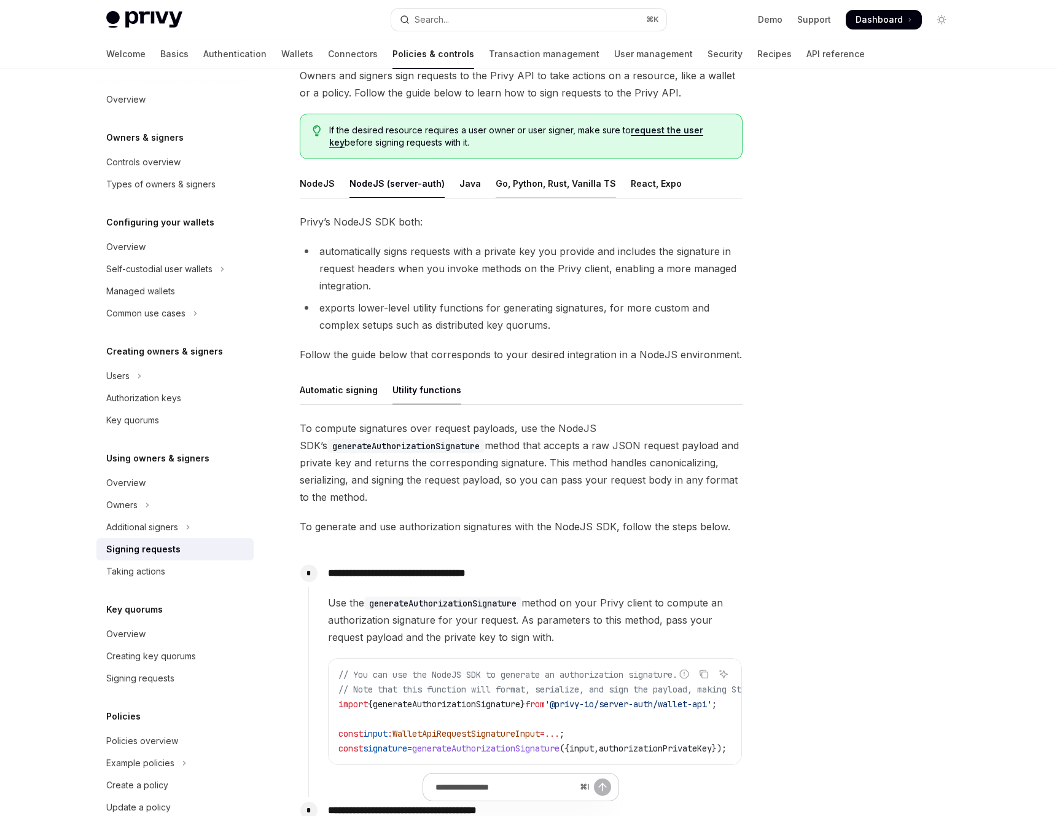
click at [522, 171] on div "Go, Python, Rust, Vanilla TS" at bounding box center [556, 183] width 120 height 29
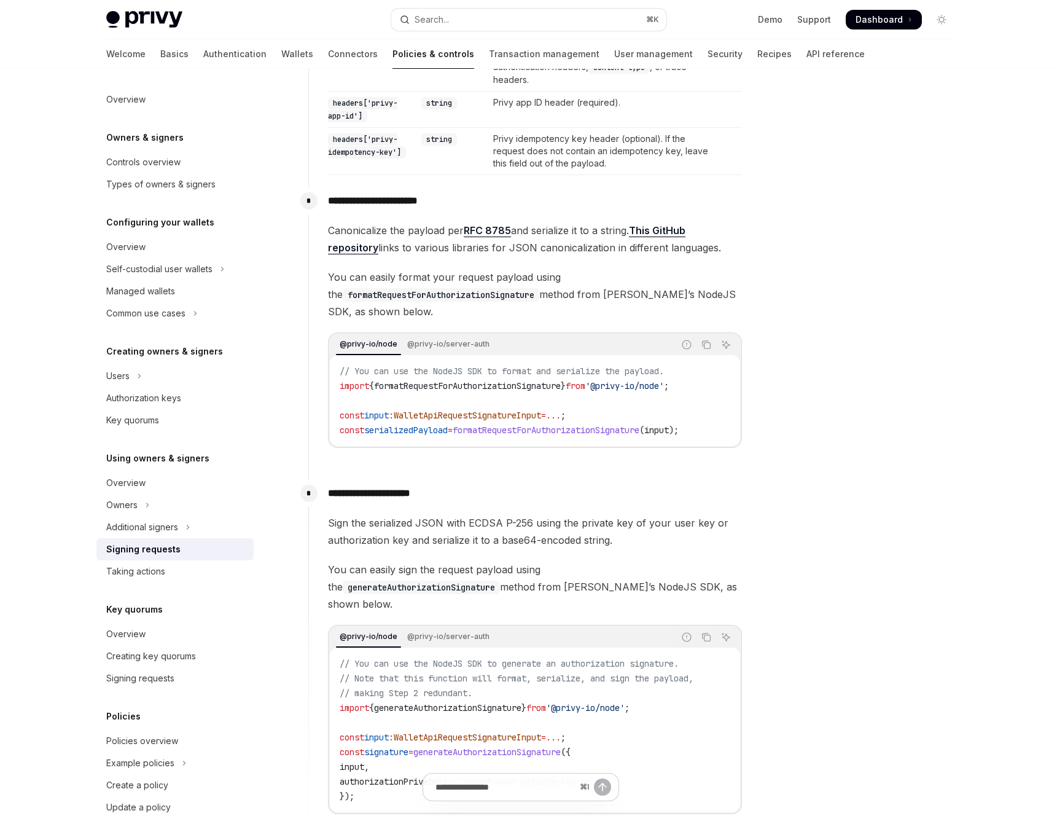
scroll to position [683, 0]
click at [447, 359] on div "// You can use the NodeJS SDK to format and serialize the payload. import { for…" at bounding box center [535, 398] width 410 height 91
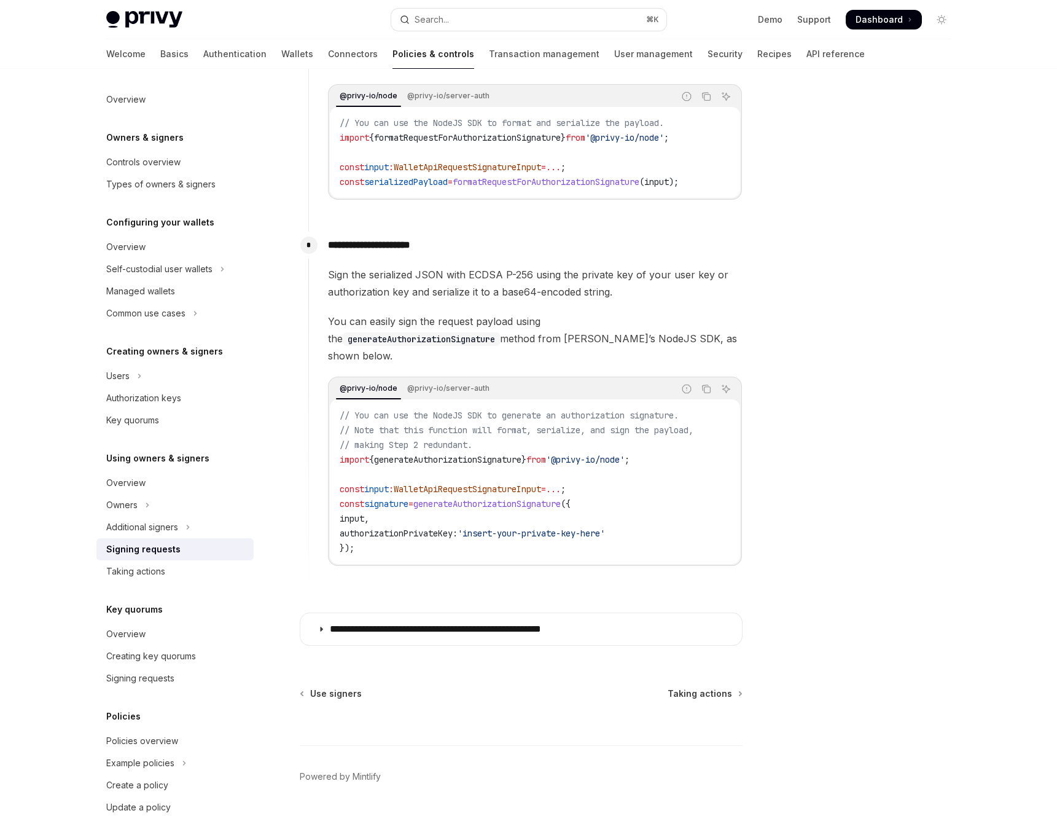
scroll to position [957, 0]
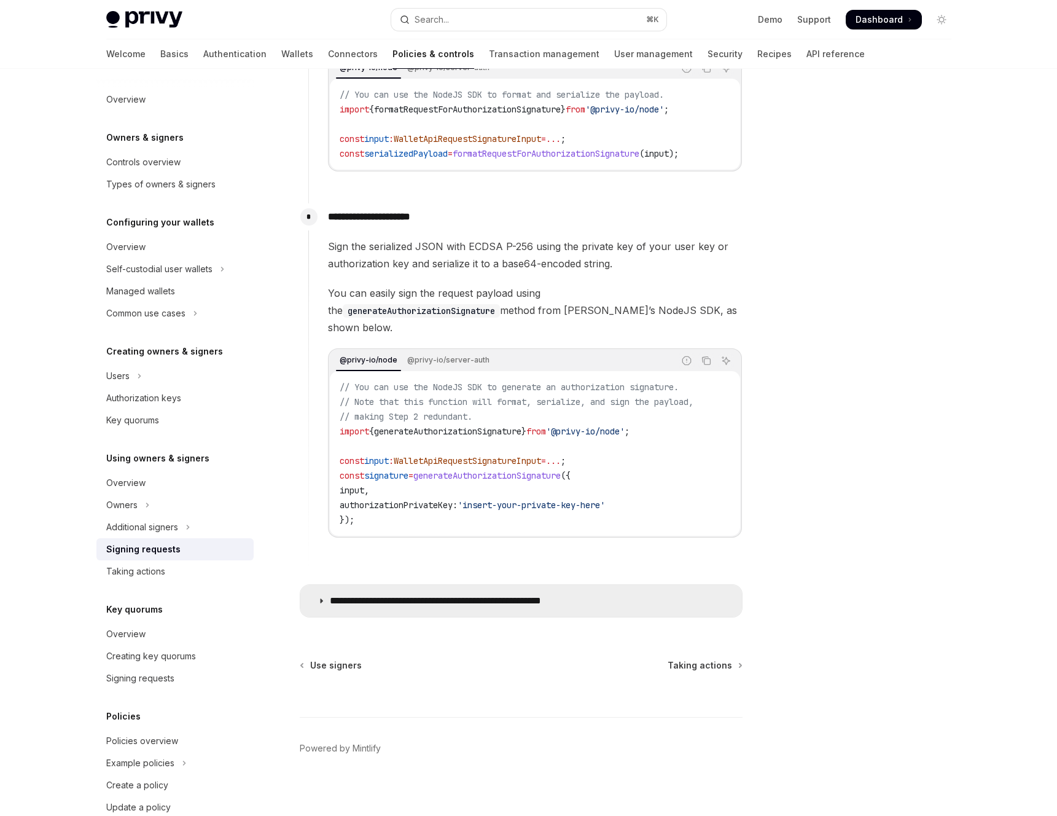
click at [430, 599] on summary "**********" at bounding box center [521, 601] width 442 height 32
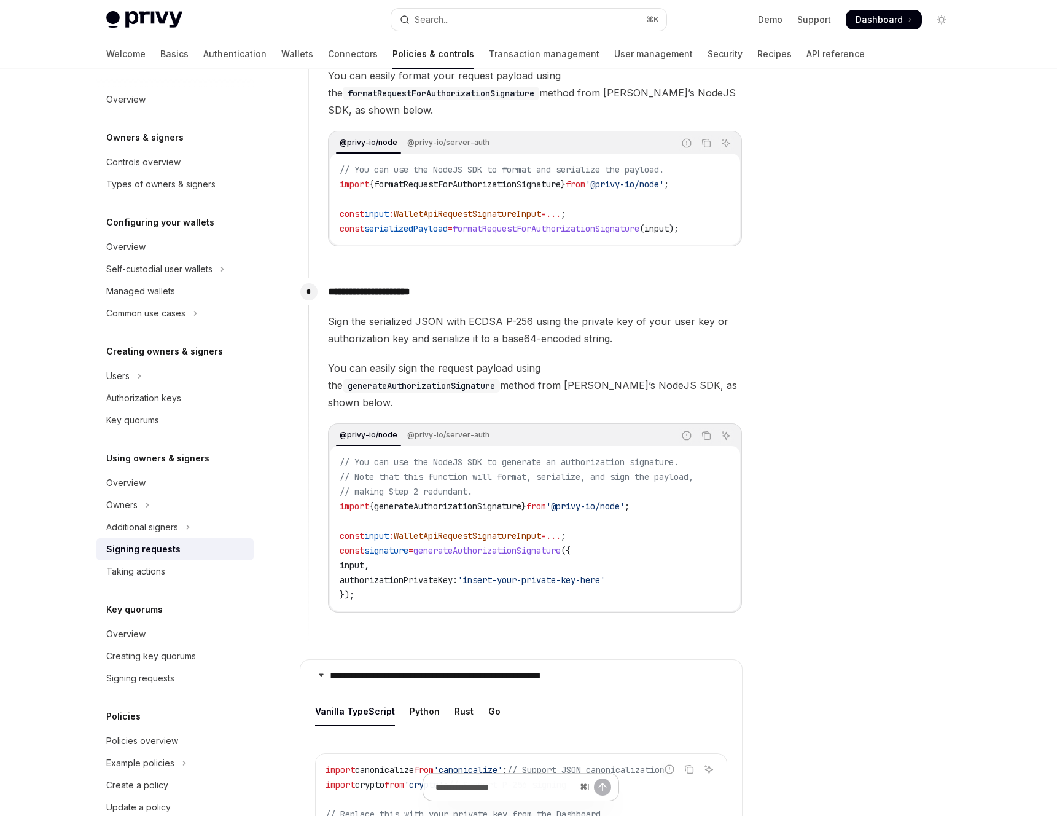
scroll to position [872, 0]
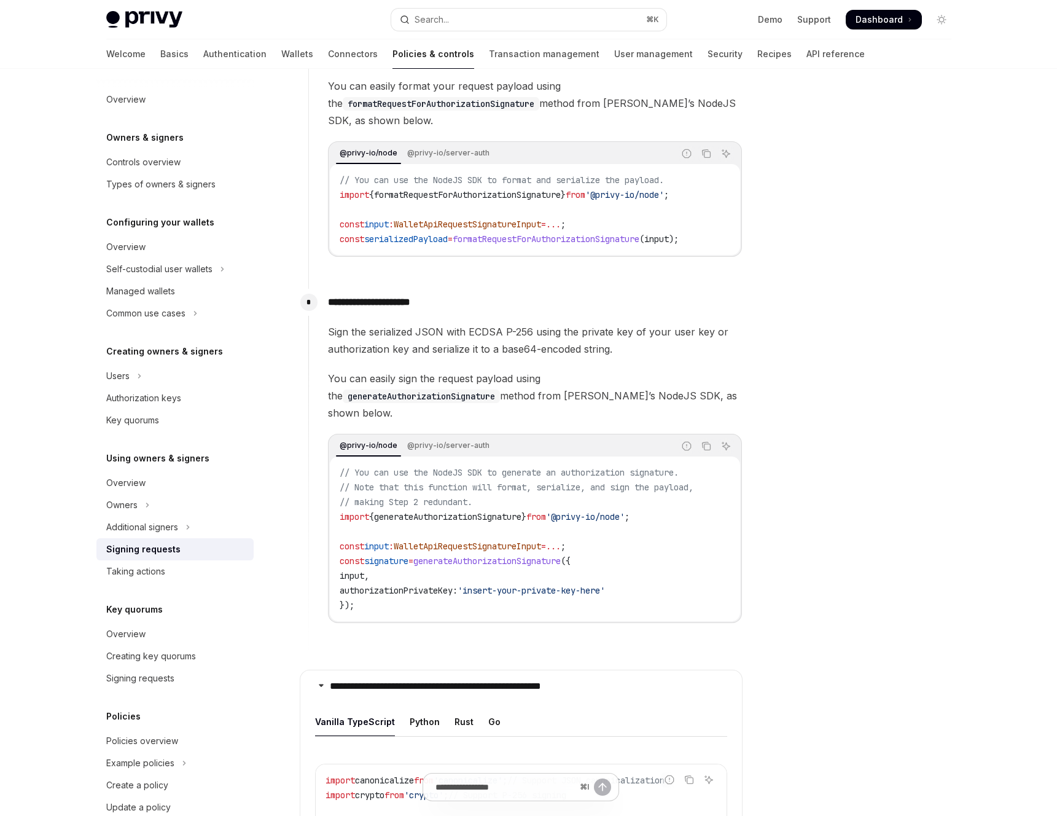
drag, startPoint x: 499, startPoint y: 354, endPoint x: 607, endPoint y: 350, distance: 108.2
click at [607, 350] on span "Sign the serialized JSON with ECDSA P-256 using the private key of your user ke…" at bounding box center [535, 340] width 414 height 34
drag, startPoint x: 609, startPoint y: 351, endPoint x: 499, endPoint y: 350, distance: 110.6
click at [499, 350] on span "Sign the serialized JSON with ECDSA P-256 using the private key of your user ke…" at bounding box center [535, 340] width 414 height 34
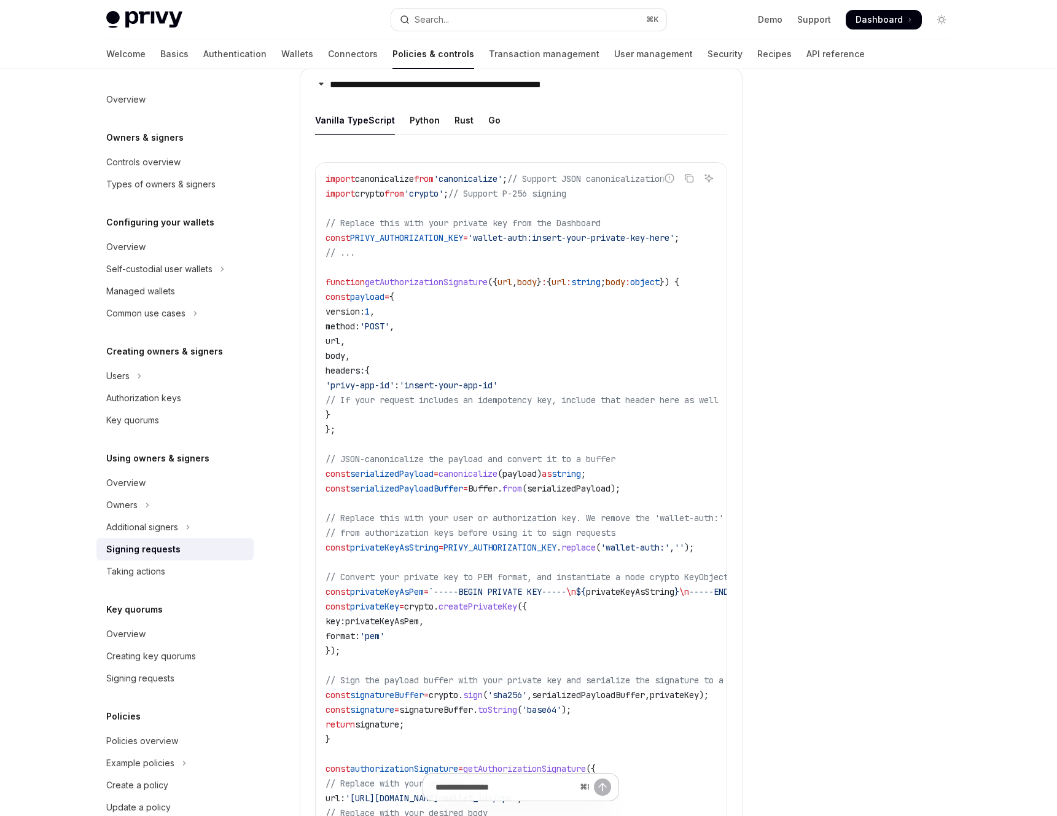
scroll to position [1459, 0]
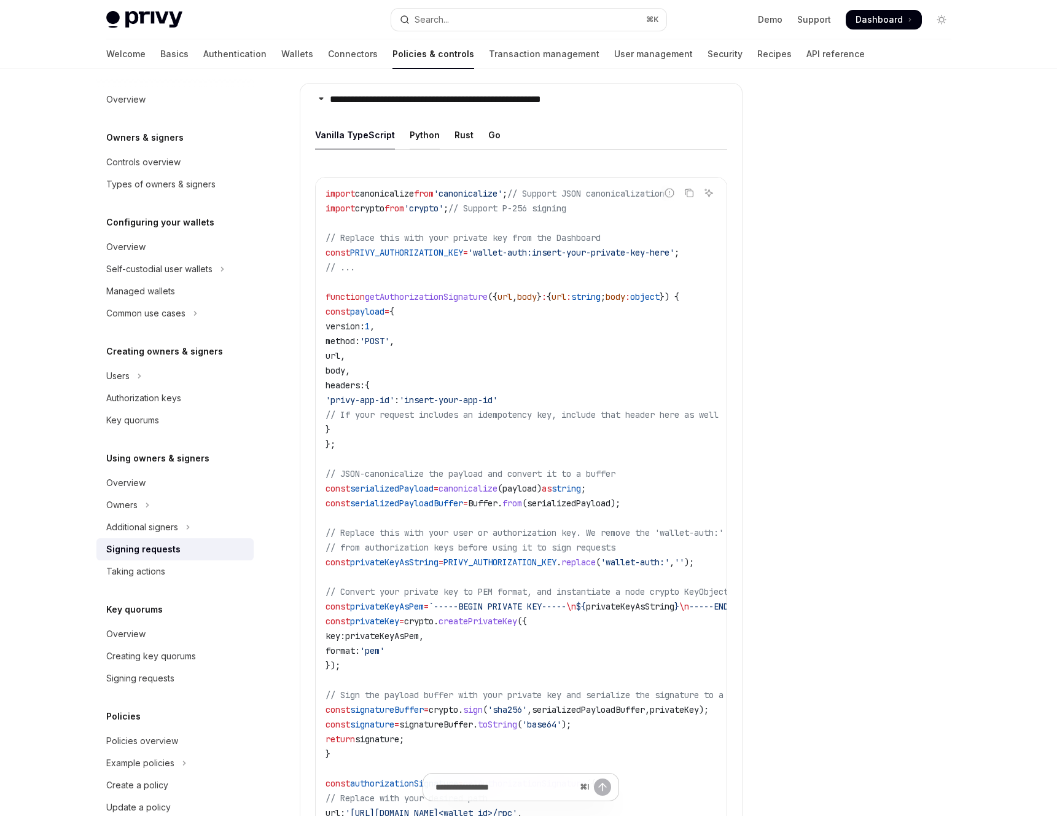
click at [424, 127] on div "Python" at bounding box center [425, 134] width 30 height 29
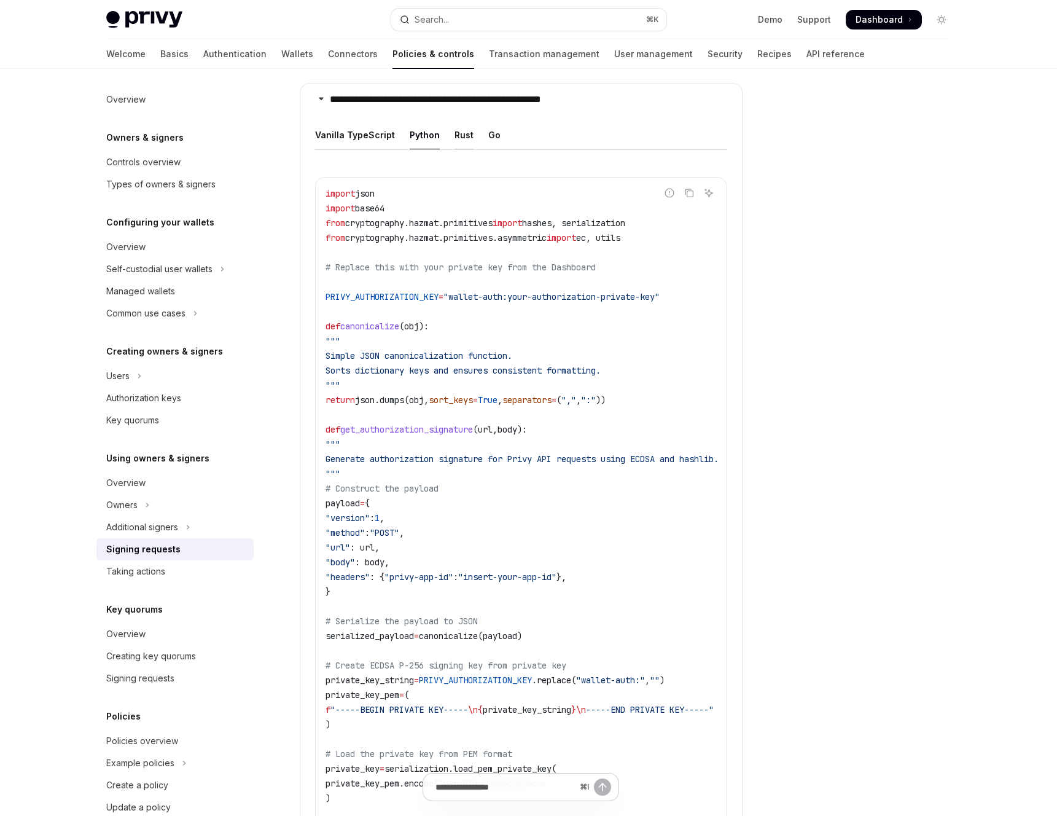
click at [461, 127] on div "Rust" at bounding box center [463, 134] width 19 height 29
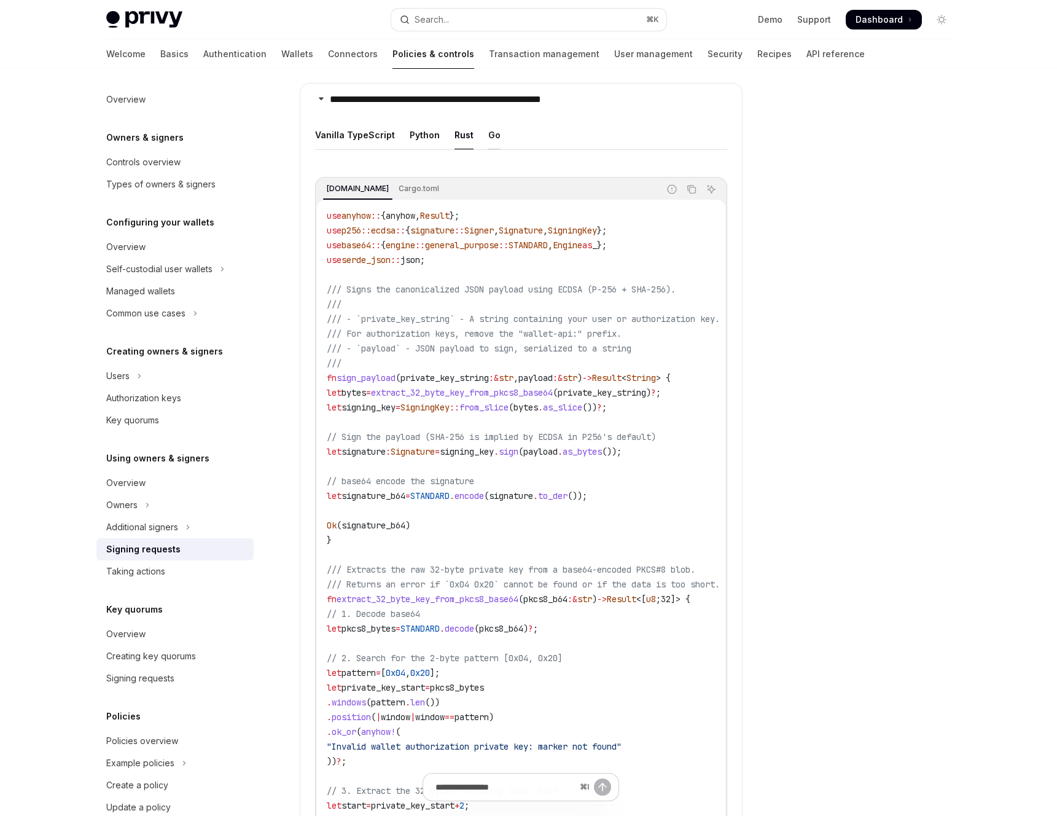
click at [488, 127] on div "Go" at bounding box center [494, 134] width 12 height 29
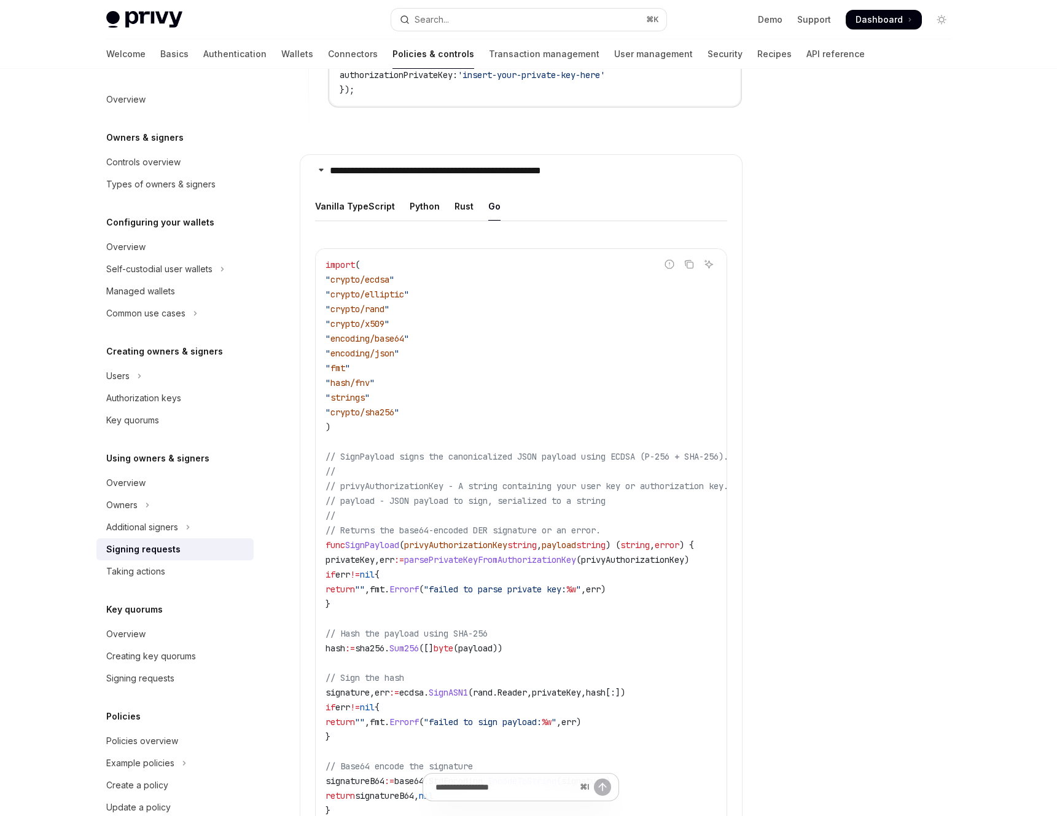
scroll to position [1348, 0]
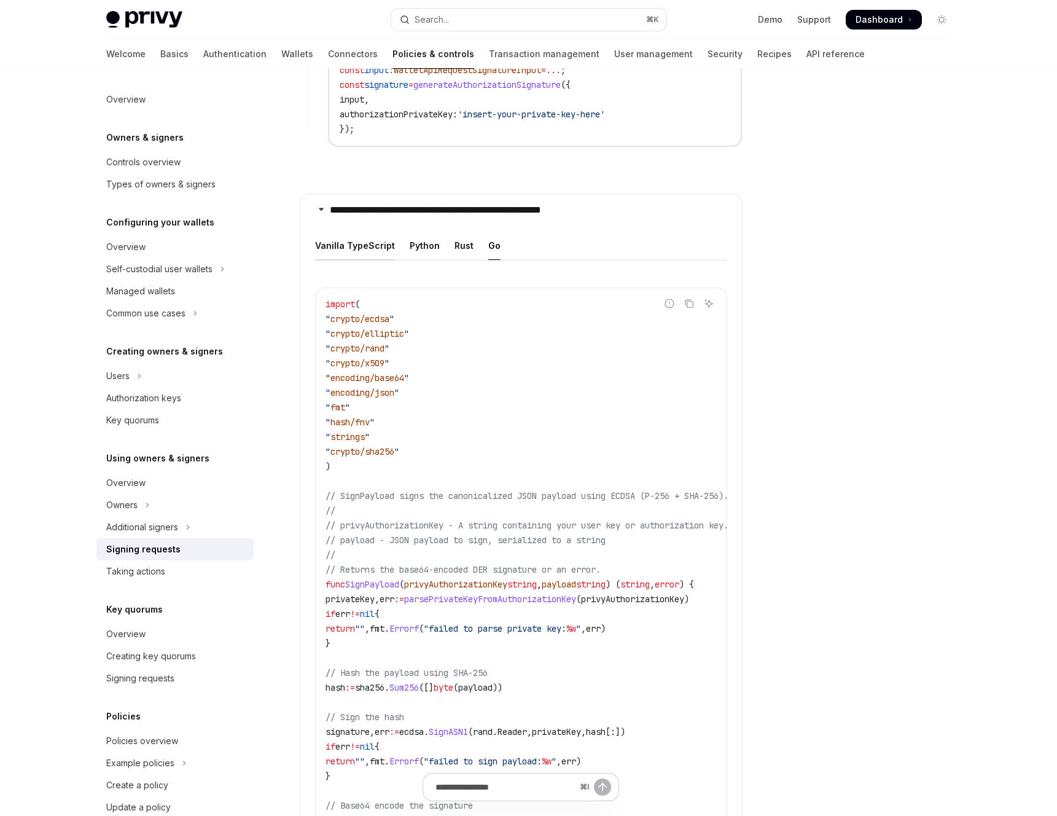
click at [378, 241] on div "Vanilla TypeScript" at bounding box center [355, 245] width 80 height 29
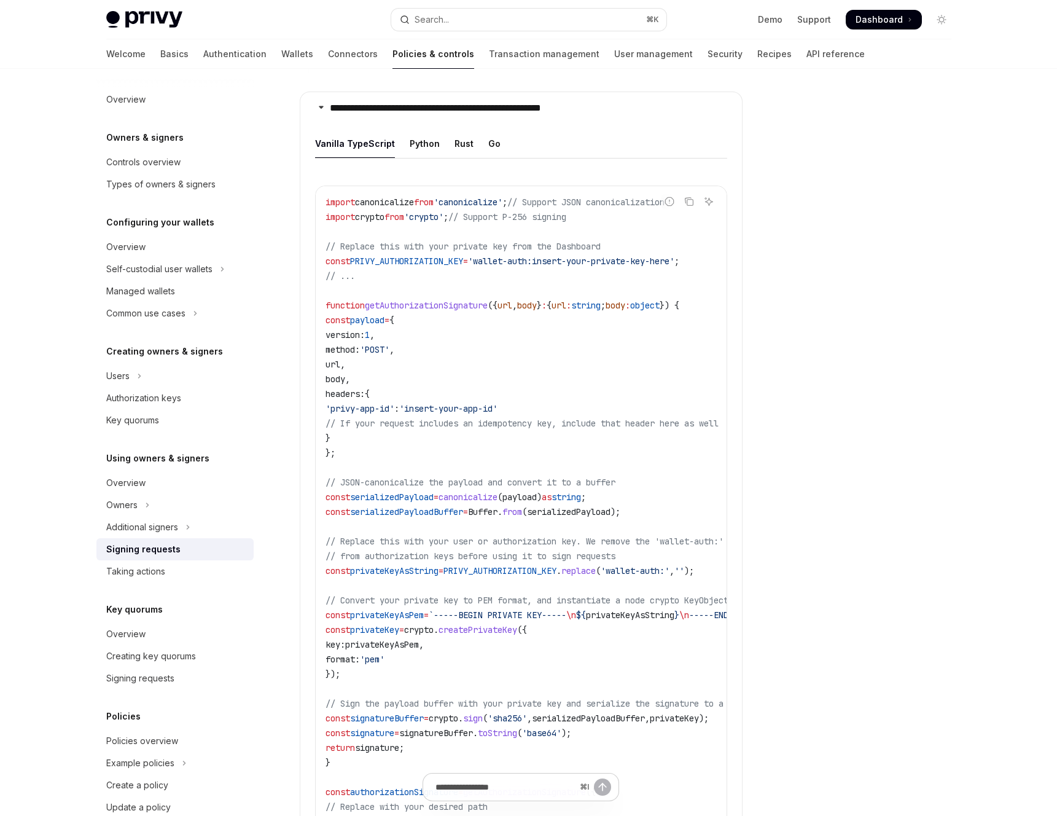
scroll to position [1332, 0]
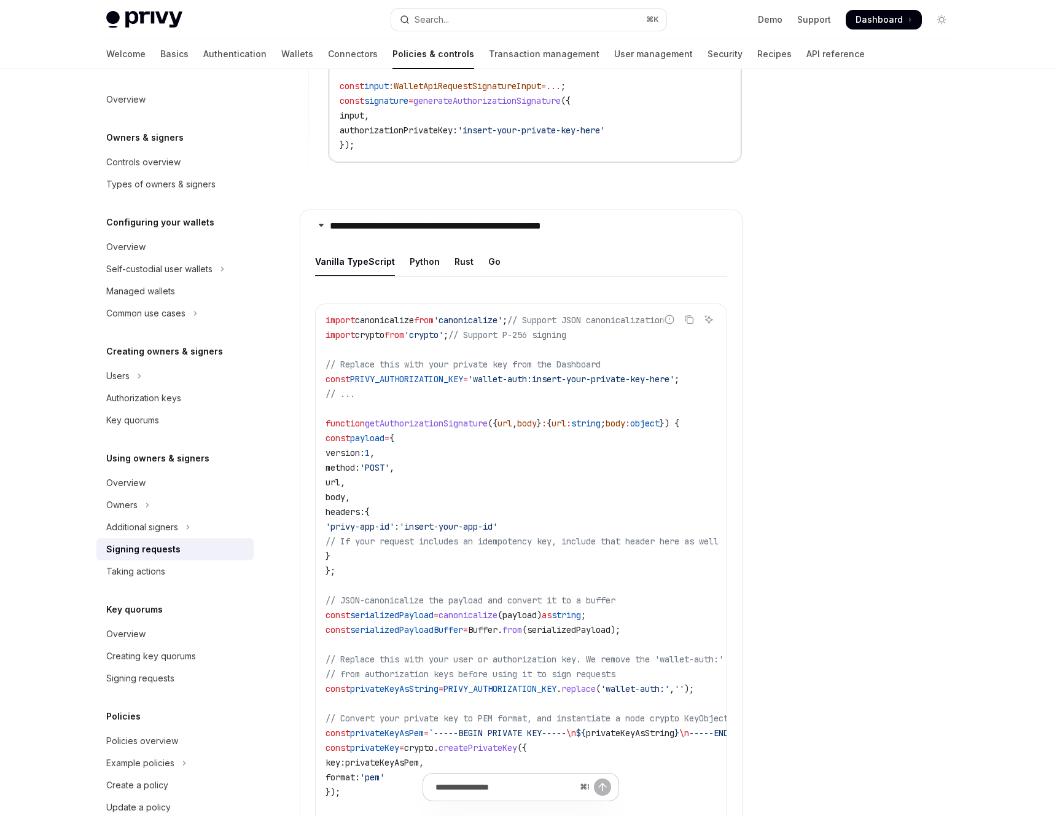
click at [448, 262] on ul "Vanilla TypeScript Python Rust Go" at bounding box center [521, 261] width 412 height 29
click at [456, 257] on div "Rust" at bounding box center [463, 261] width 19 height 29
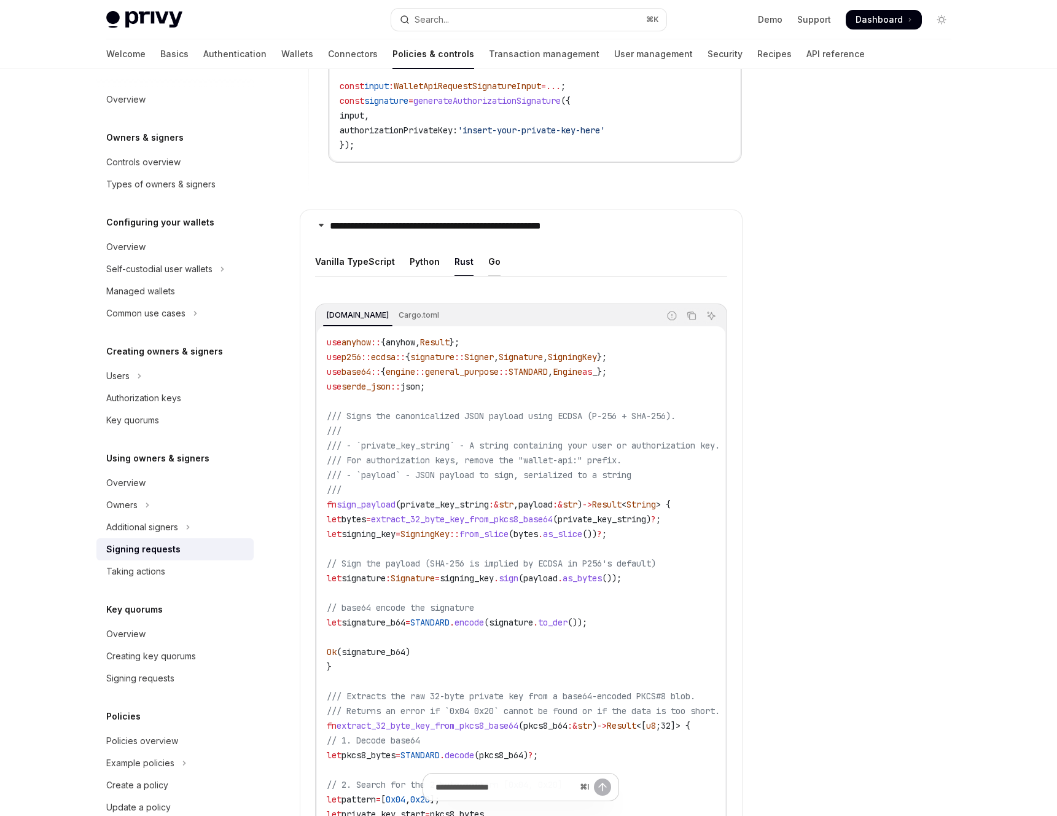
click at [489, 256] on div "Go" at bounding box center [494, 261] width 12 height 29
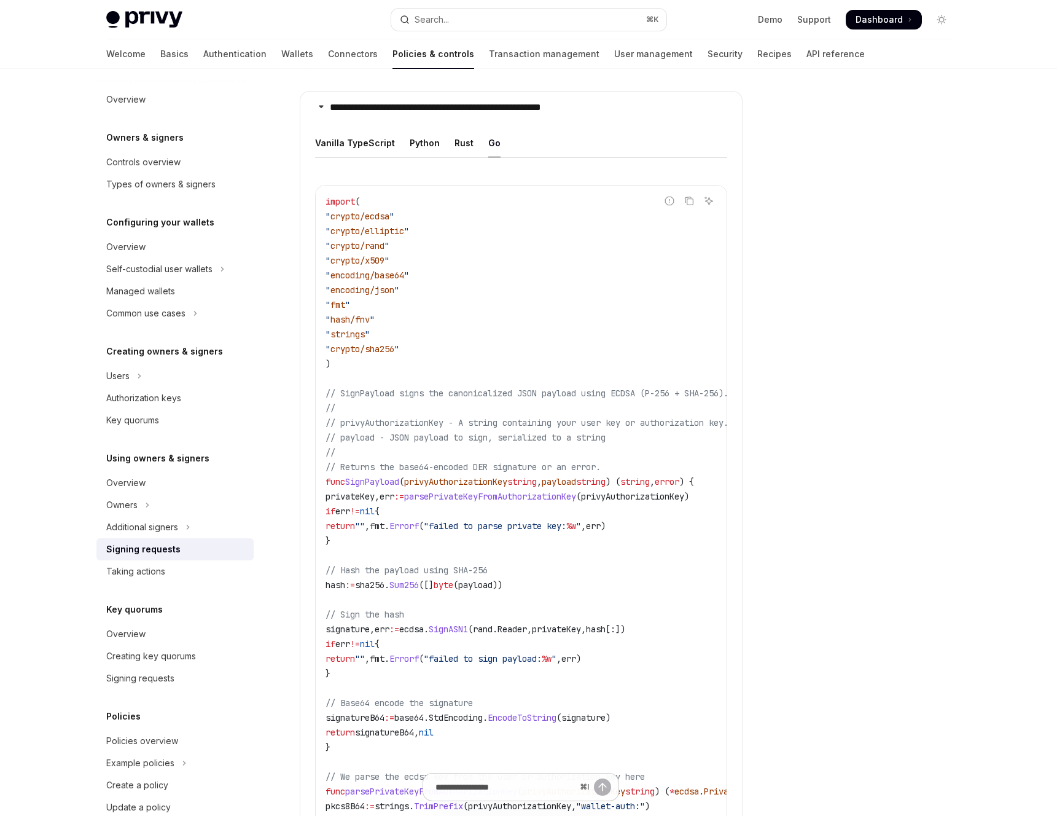
scroll to position [1442, 0]
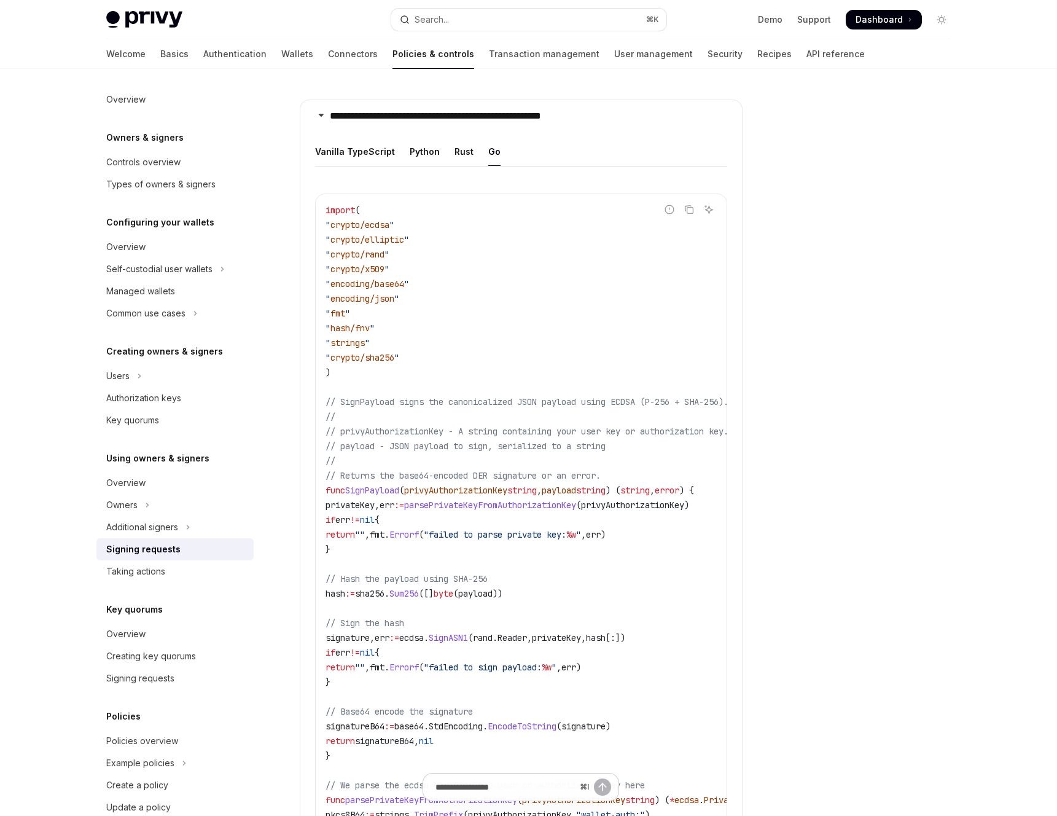
click at [444, 146] on ul "Vanilla TypeScript Python Rust Go" at bounding box center [521, 151] width 412 height 29
click at [454, 146] on div "Rust" at bounding box center [463, 151] width 19 height 29
type textarea "*"
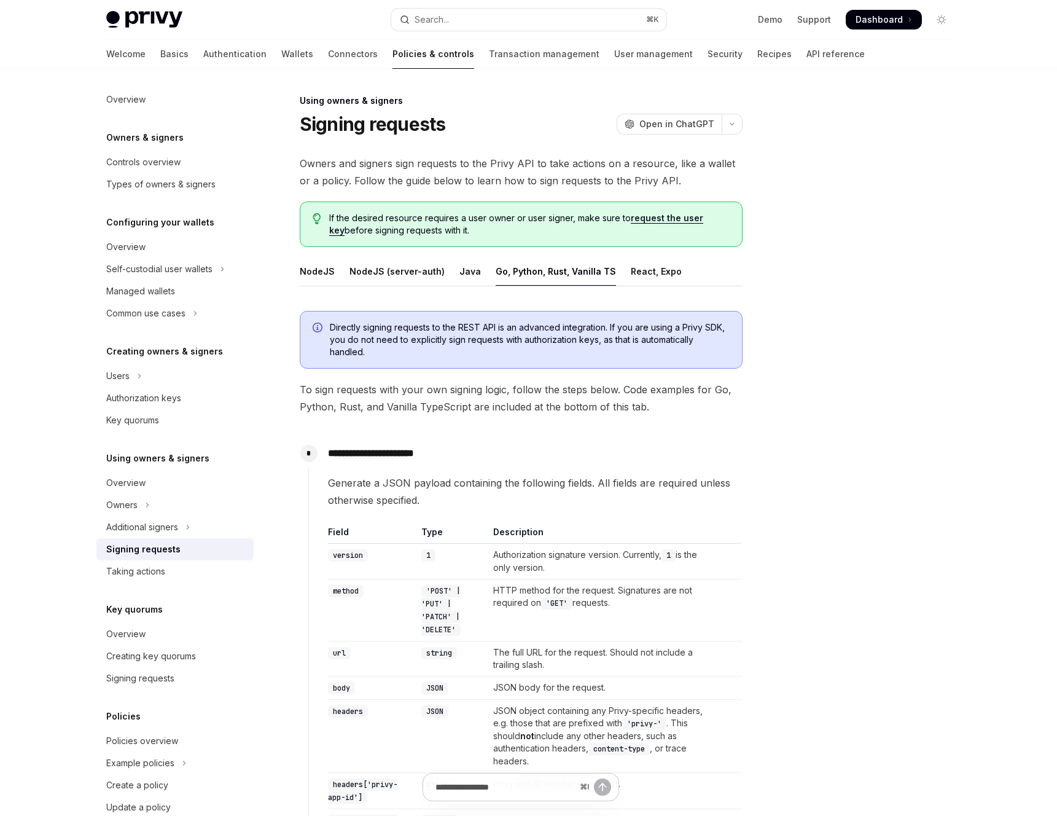
scroll to position [1, 0]
click at [176, 529] on div "Additional signers" at bounding box center [142, 527] width 72 height 15
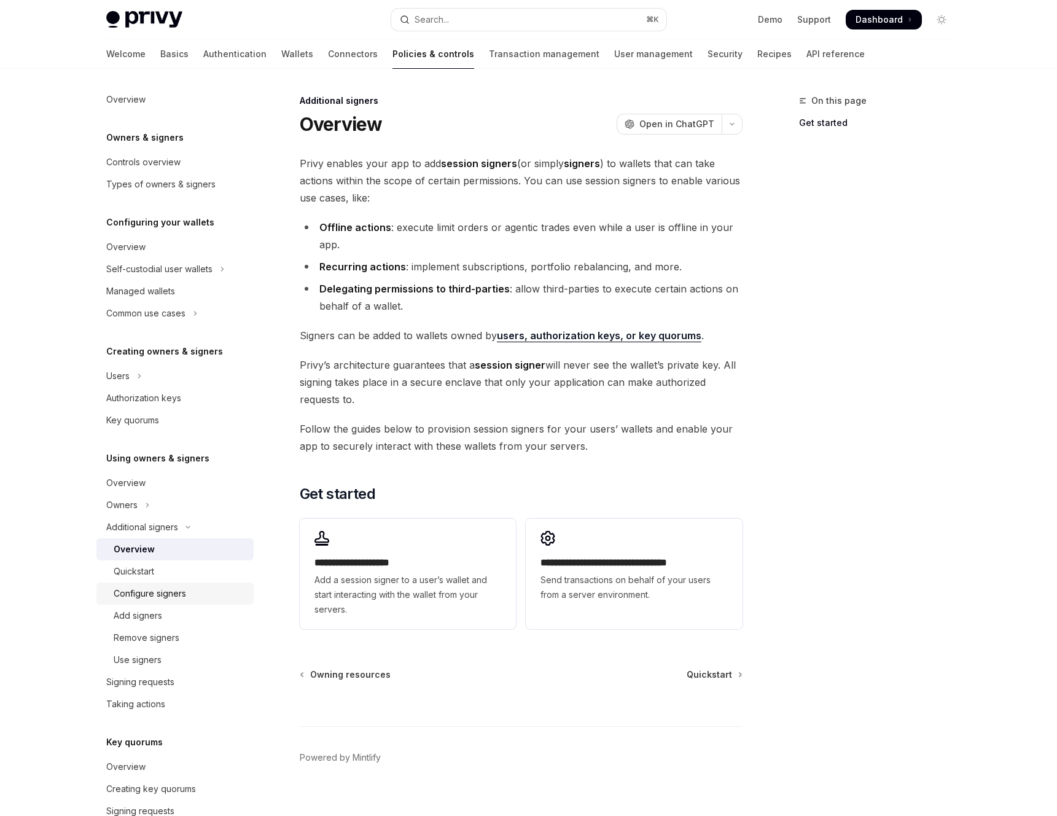
click at [176, 599] on div "Configure signers" at bounding box center [150, 593] width 72 height 15
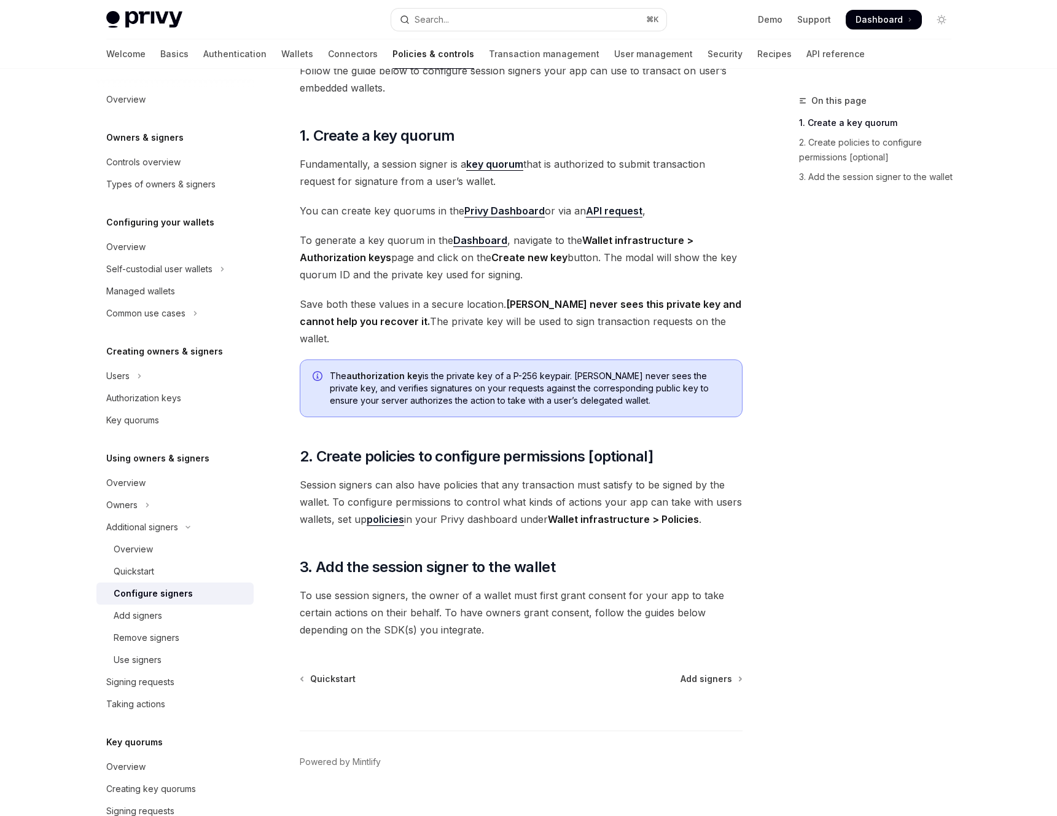
scroll to position [92, 0]
click at [143, 617] on div "Add signers" at bounding box center [138, 615] width 49 height 15
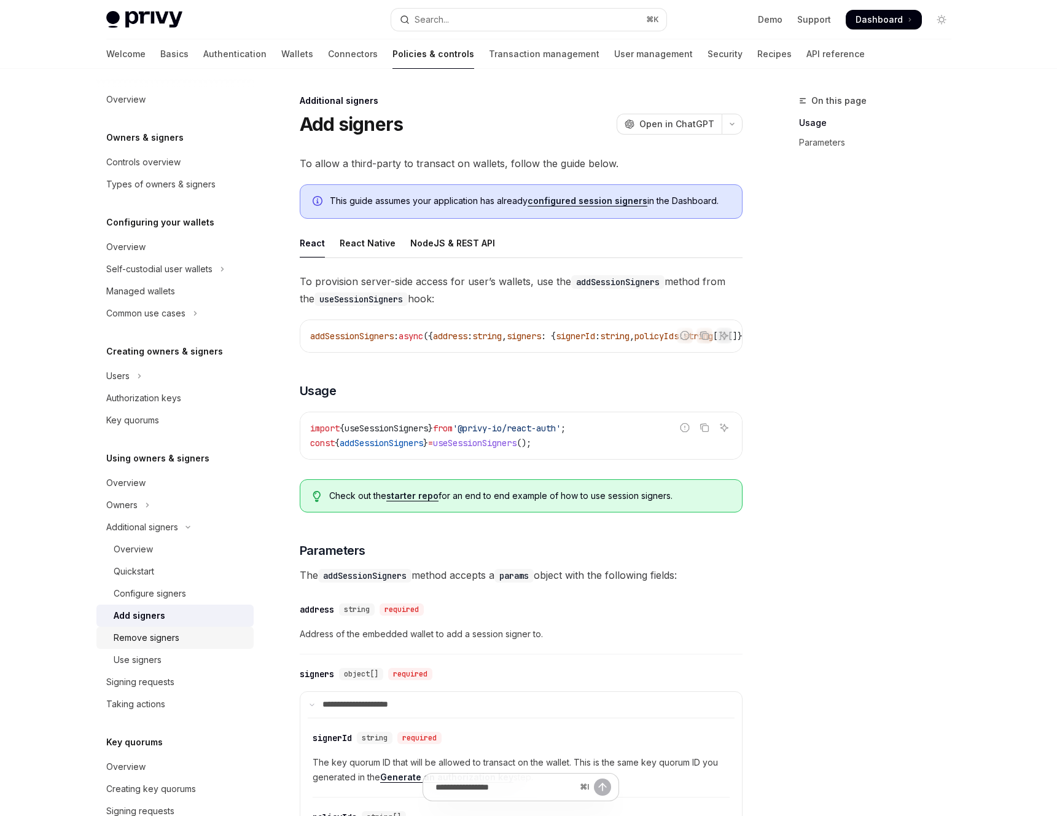
click at [141, 631] on div "Remove signers" at bounding box center [147, 637] width 66 height 15
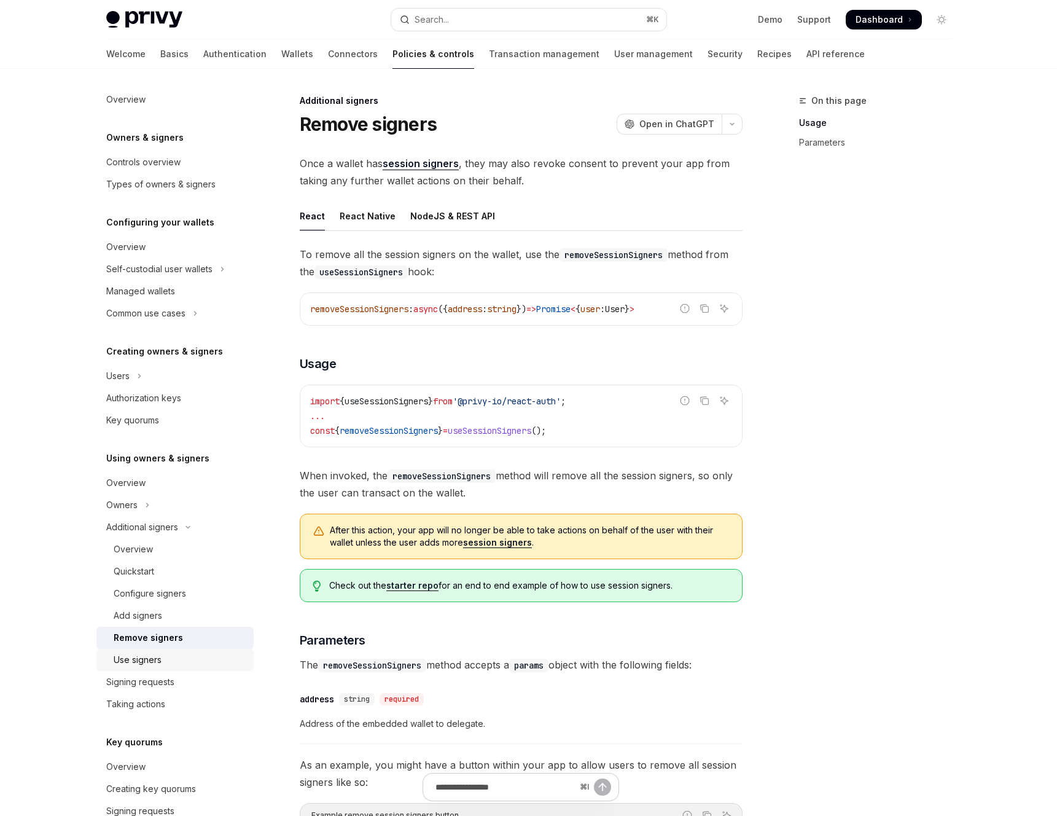
click at [136, 657] on div "Use signers" at bounding box center [138, 659] width 48 height 15
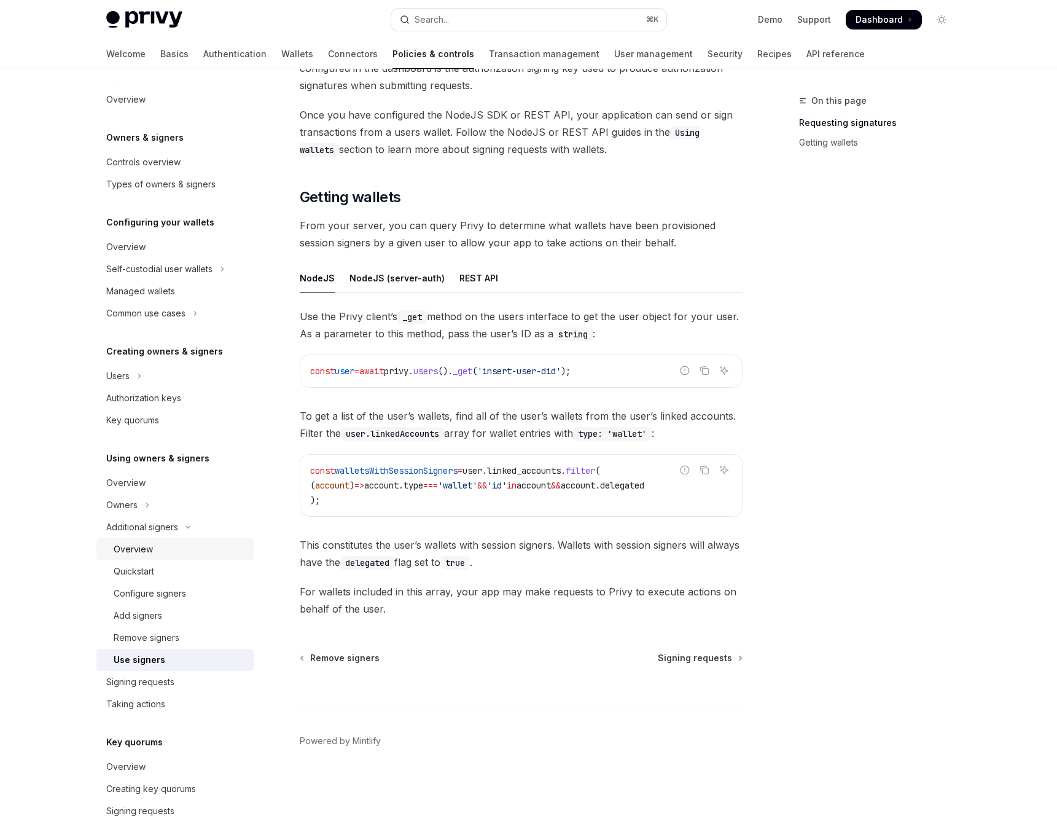
scroll to position [157, 0]
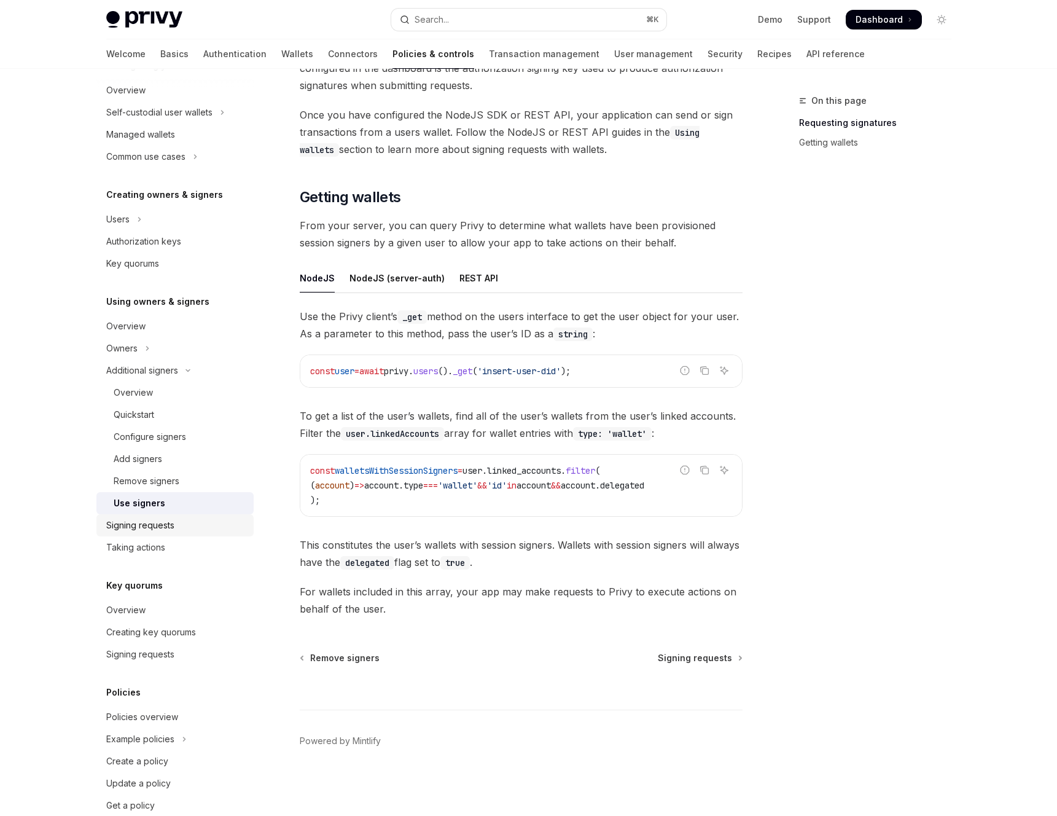
click at [179, 515] on link "Signing requests" at bounding box center [174, 525] width 157 height 22
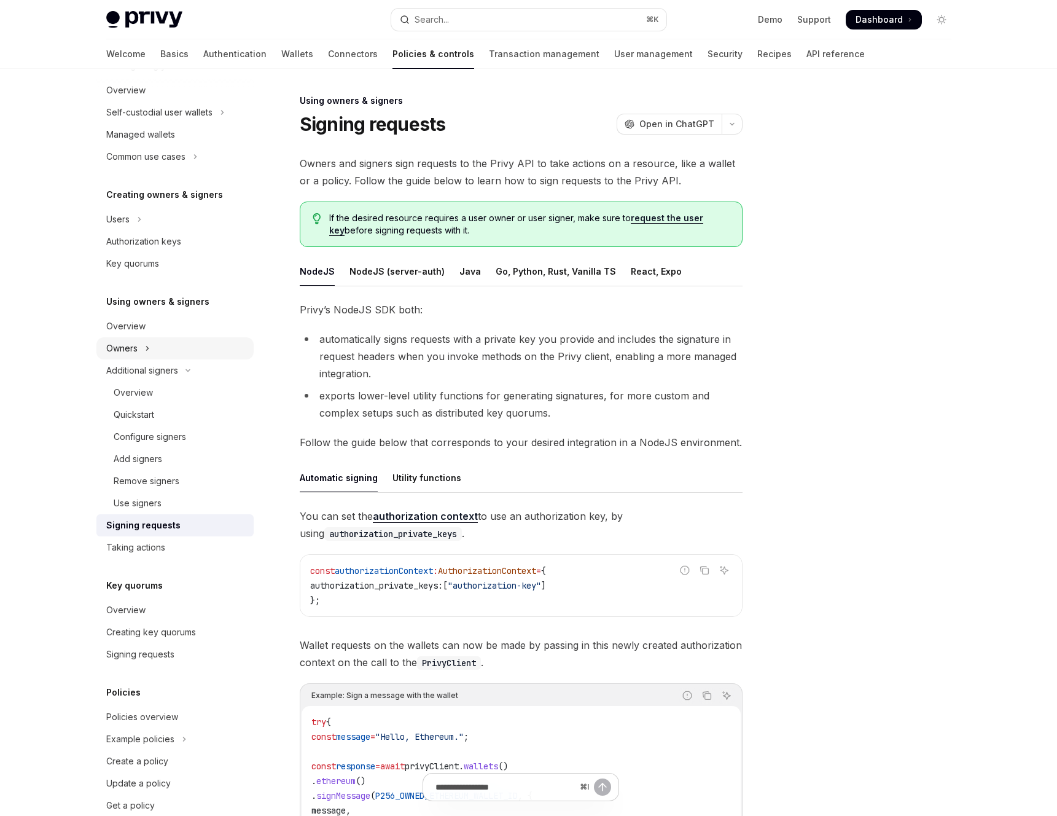
click at [157, 346] on button "Owners" at bounding box center [174, 348] width 157 height 22
type textarea "*"
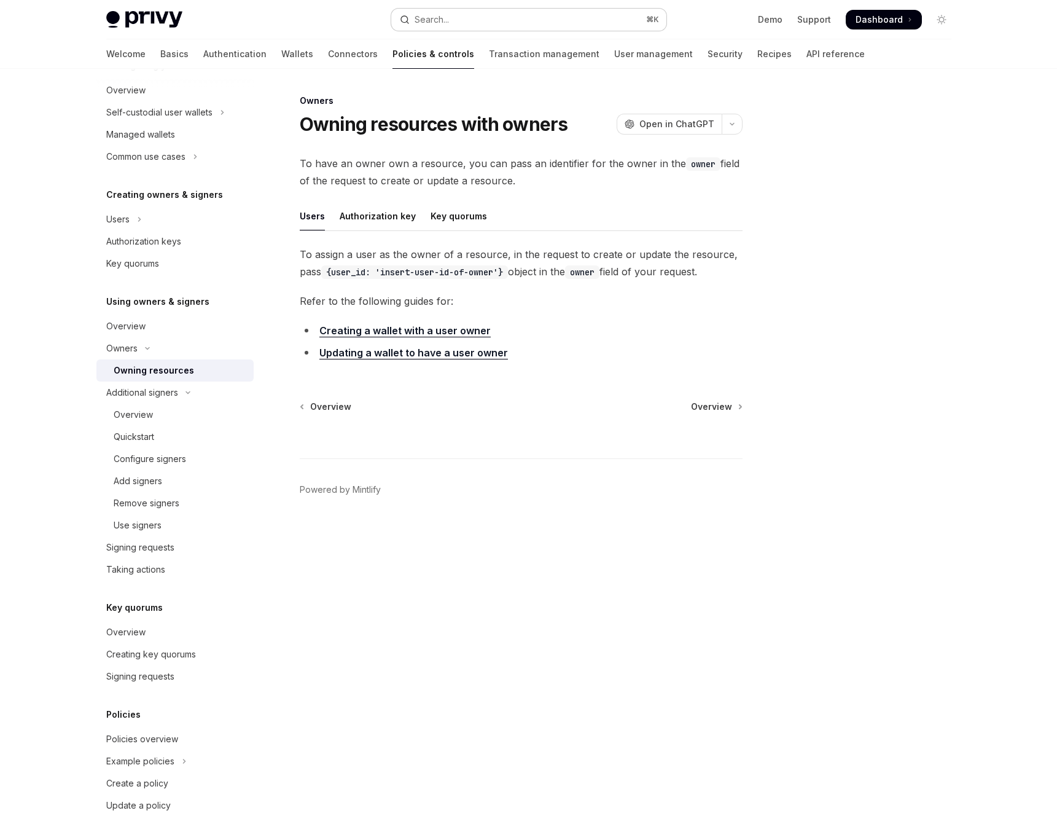
click at [446, 19] on div "Search..." at bounding box center [432, 19] width 34 height 15
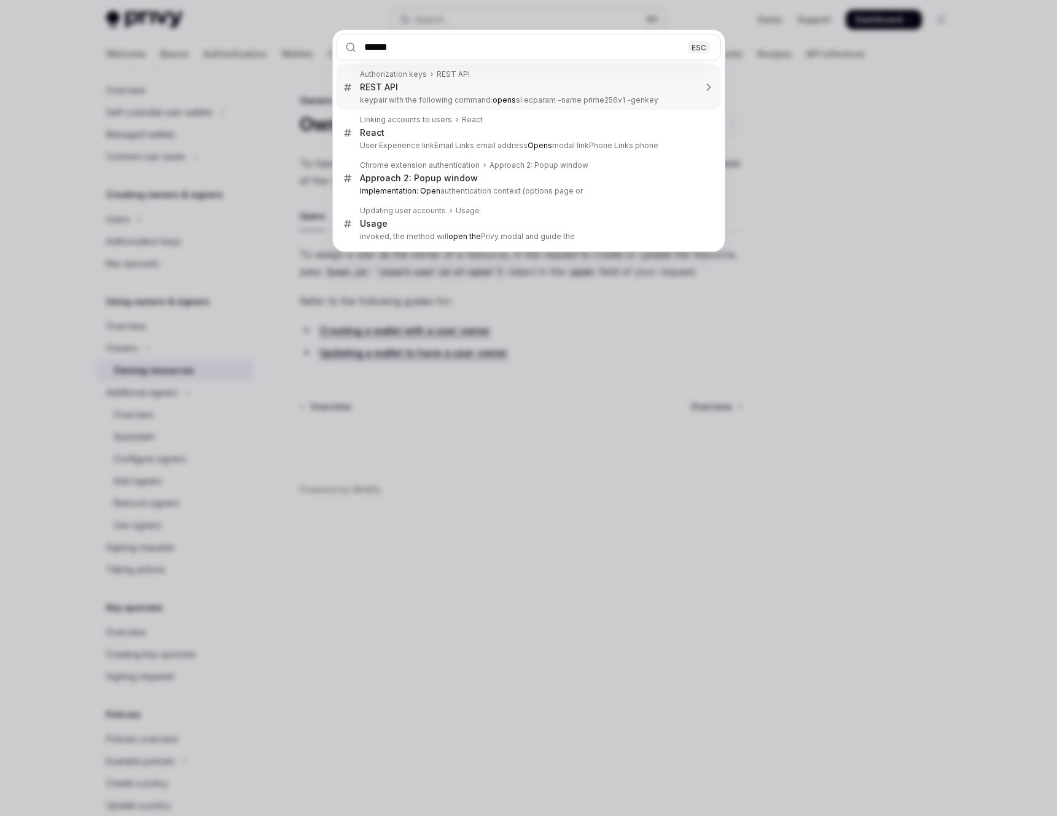
type input "*******"
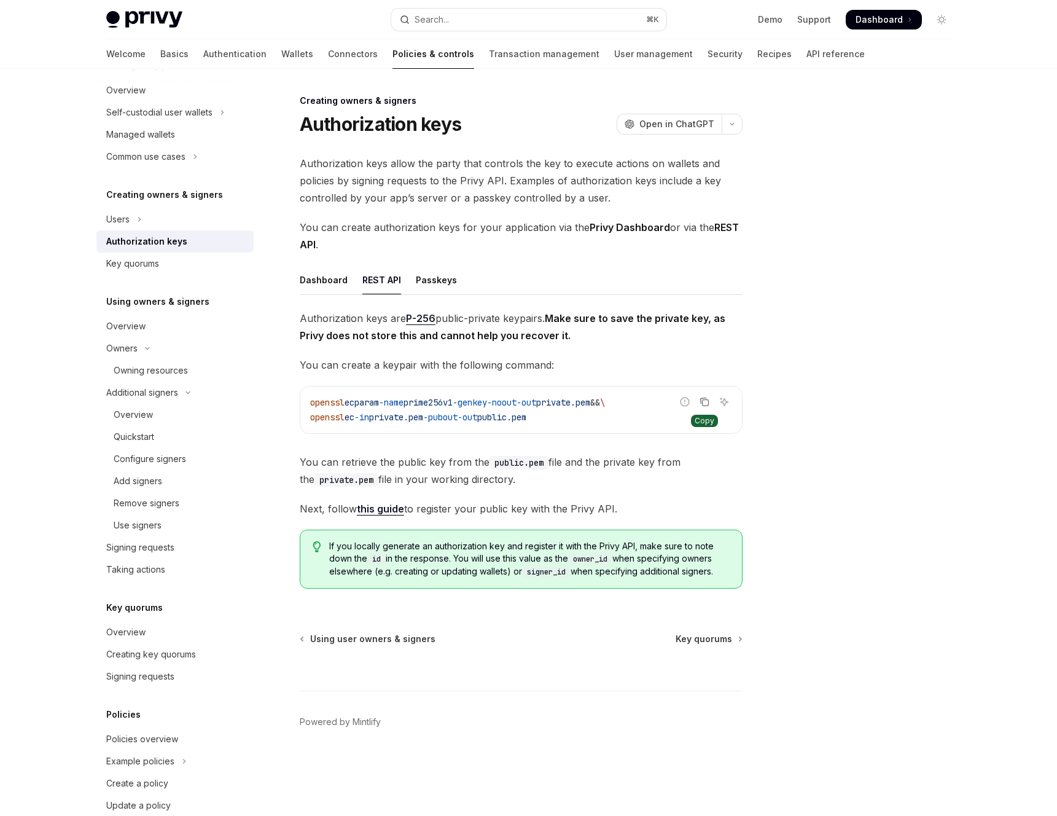
click at [706, 402] on icon "Copy the contents from the code block" at bounding box center [705, 402] width 10 height 10
click at [433, 281] on div "Passkeys" at bounding box center [436, 279] width 41 height 29
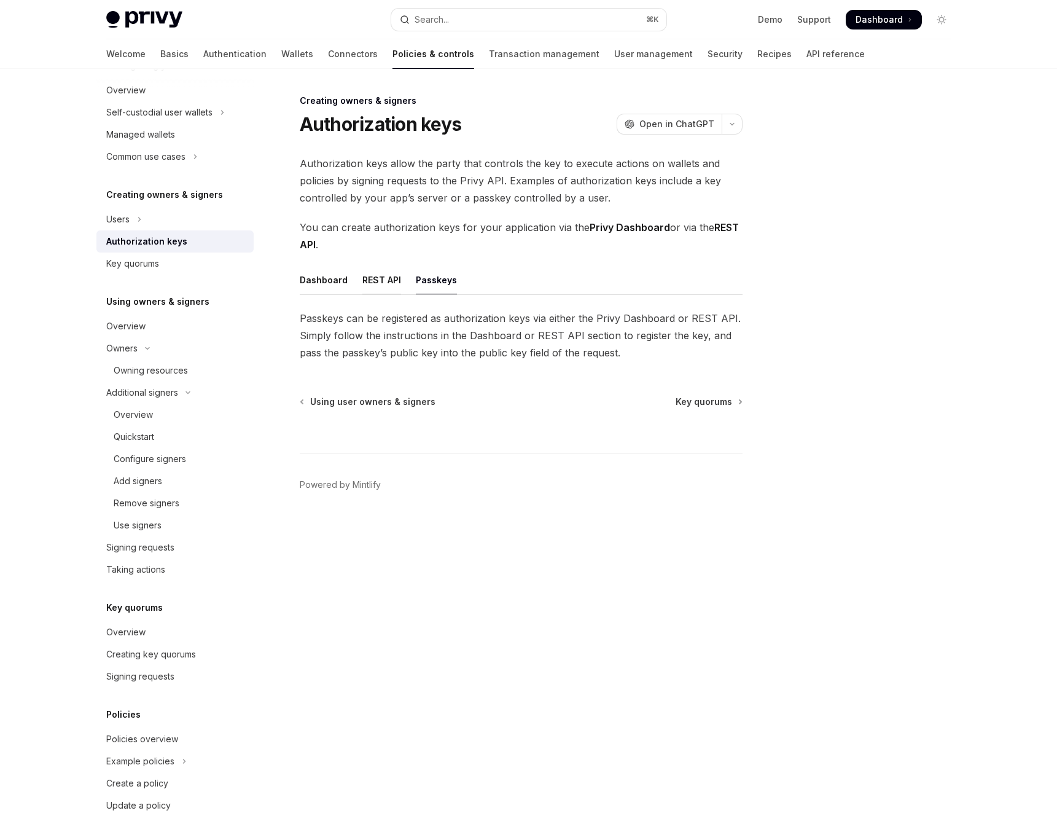
click at [373, 286] on div "REST API" at bounding box center [381, 279] width 39 height 29
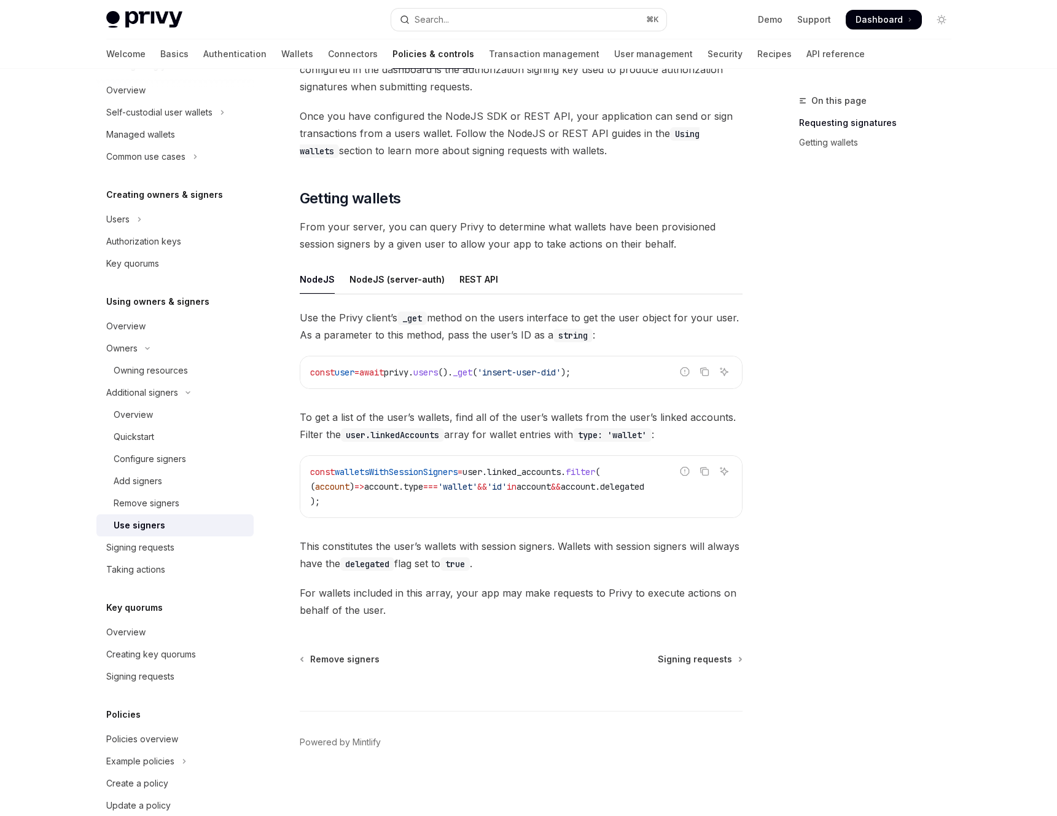
scroll to position [292, 0]
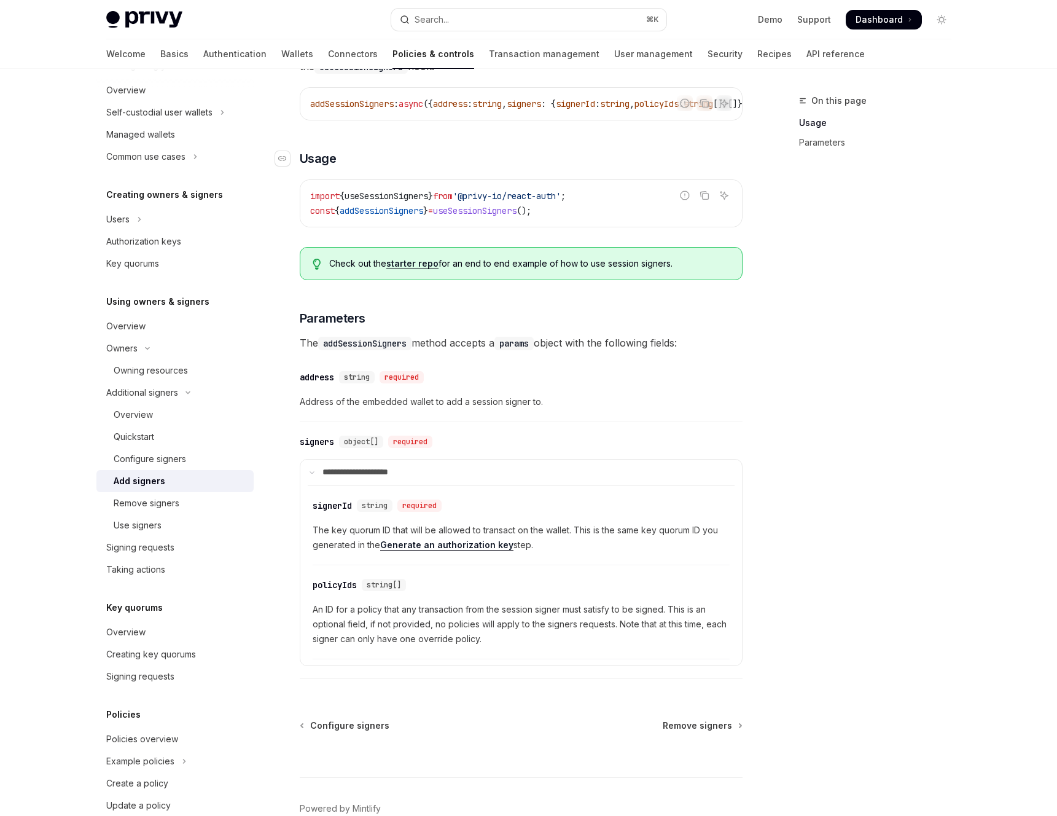
scroll to position [305, 0]
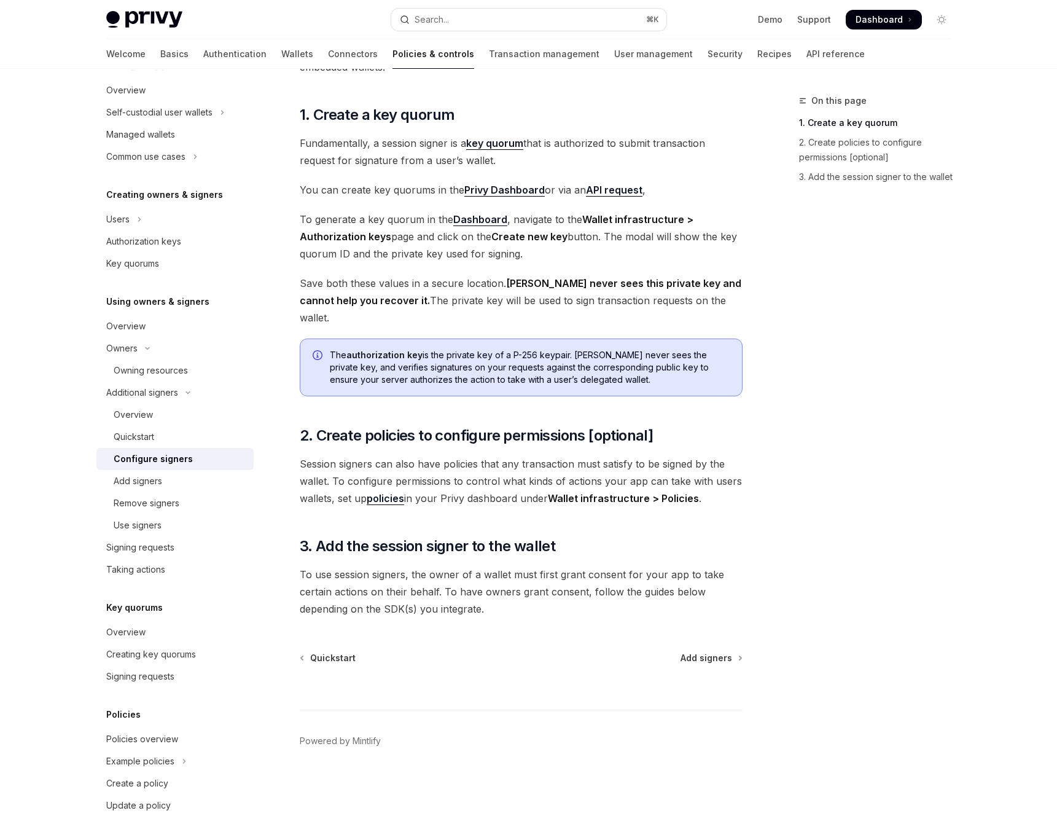
scroll to position [92, 0]
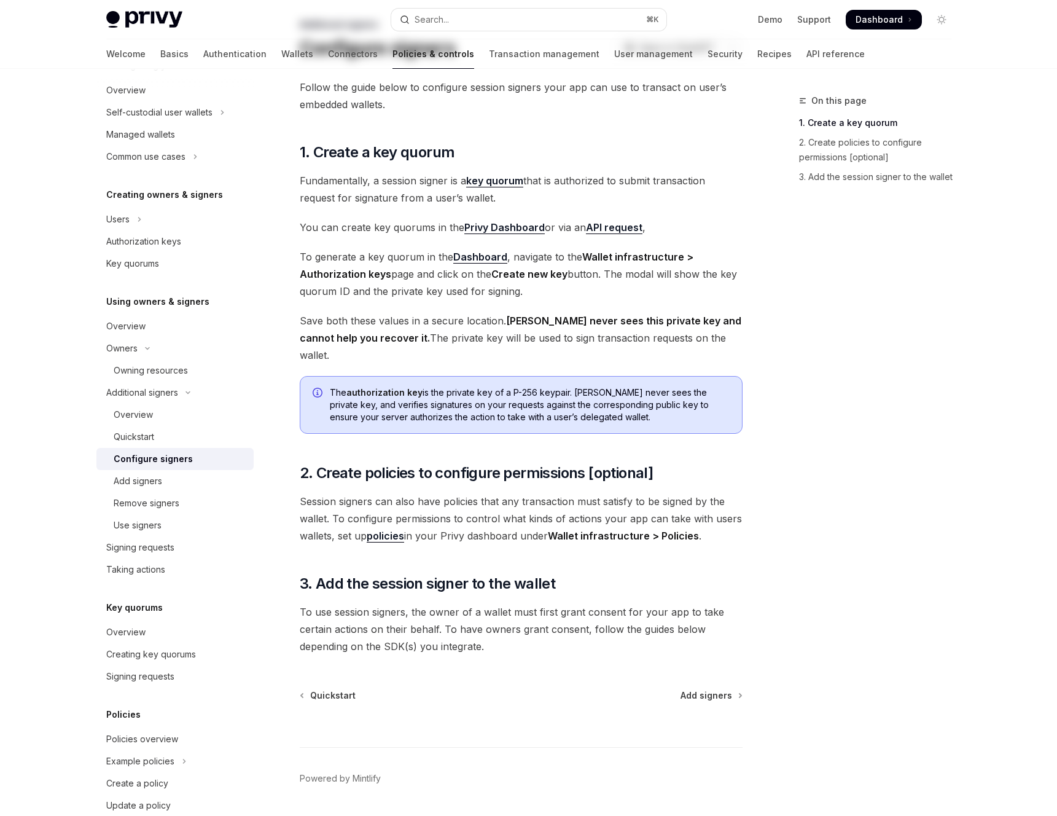
scroll to position [92, 0]
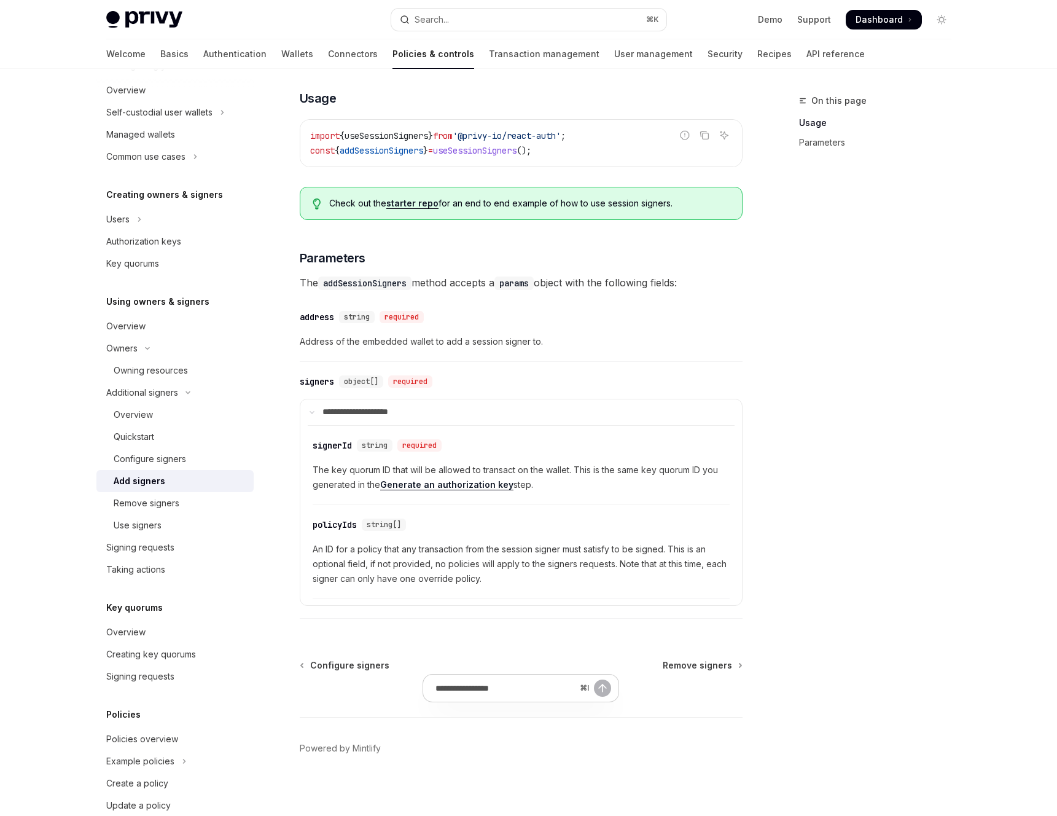
scroll to position [305, 0]
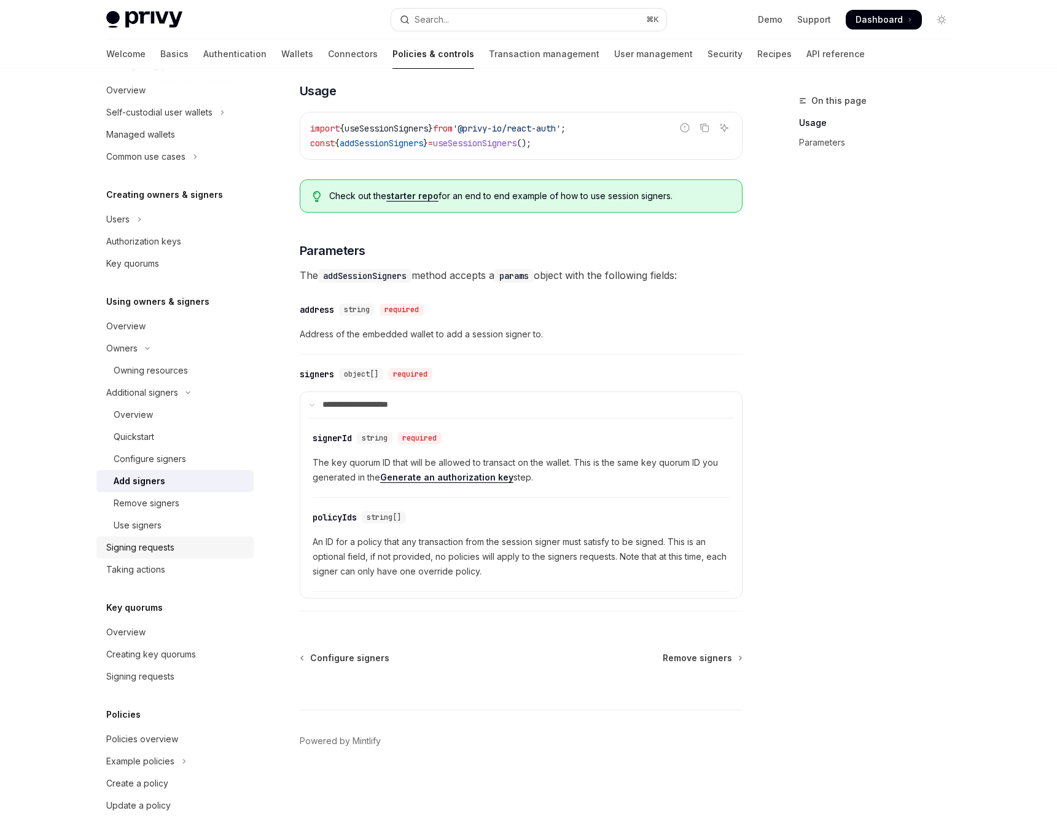
click at [119, 547] on div "Signing requests" at bounding box center [140, 547] width 68 height 15
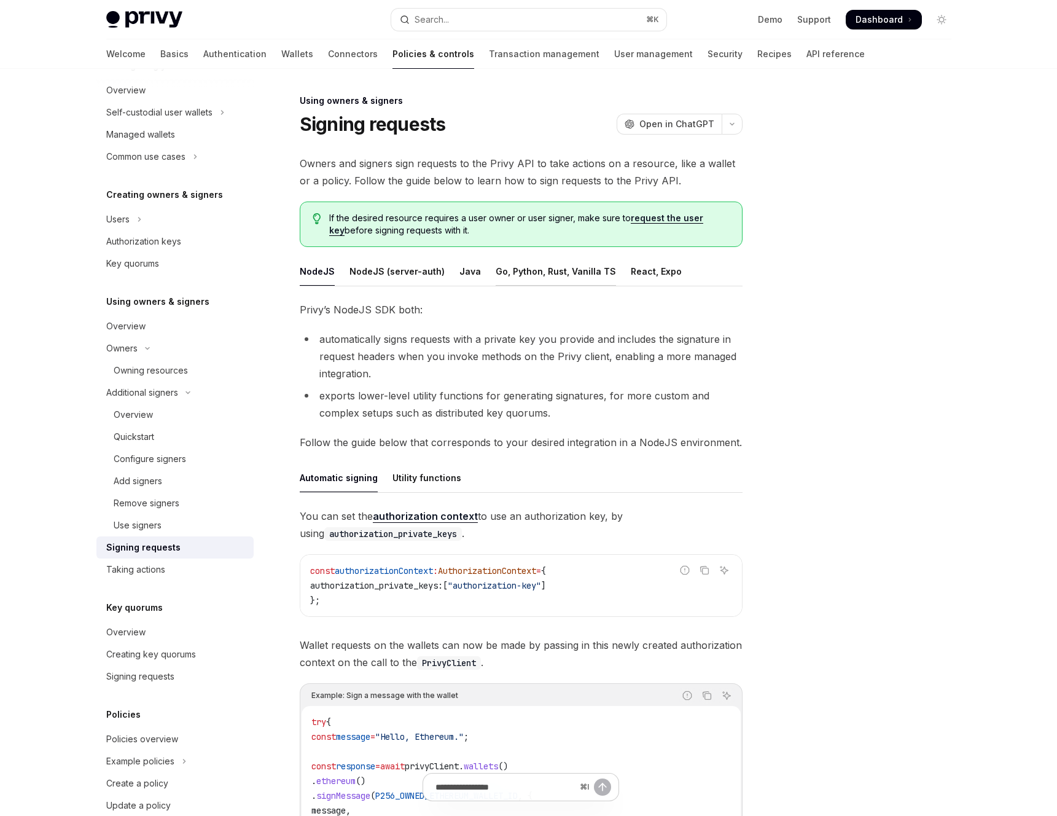
click at [531, 265] on div "Go, Python, Rust, Vanilla TS" at bounding box center [556, 271] width 120 height 29
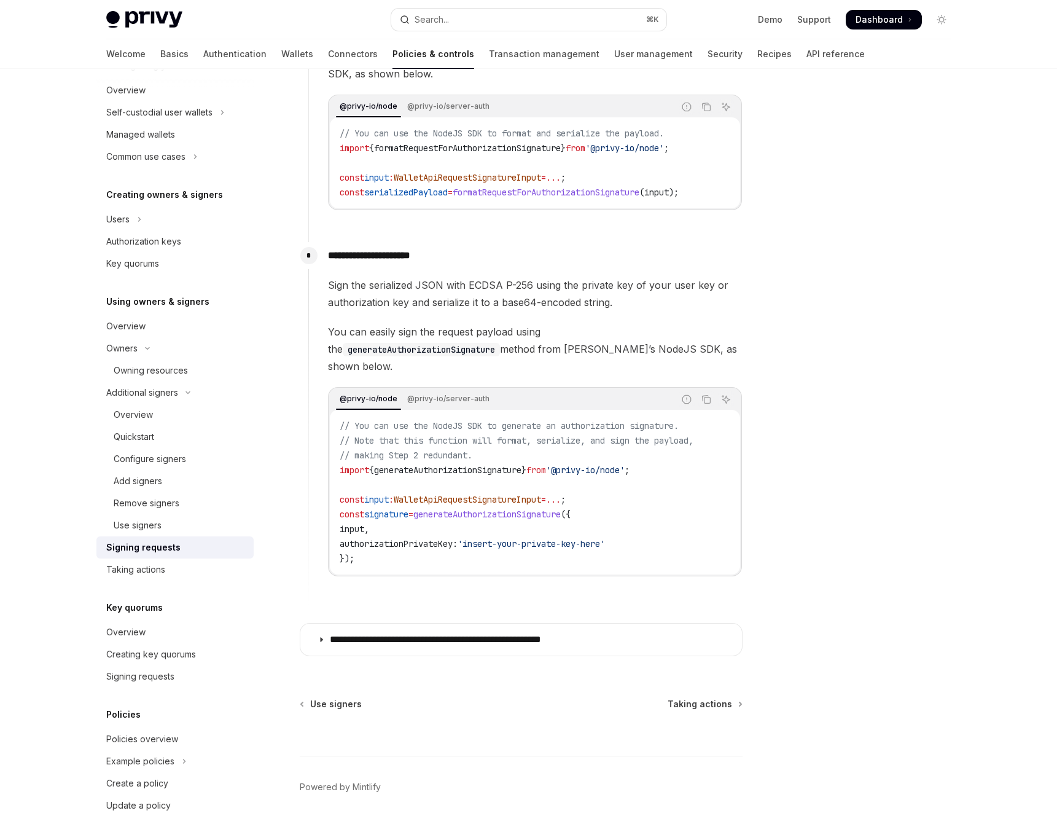
scroll to position [915, 0]
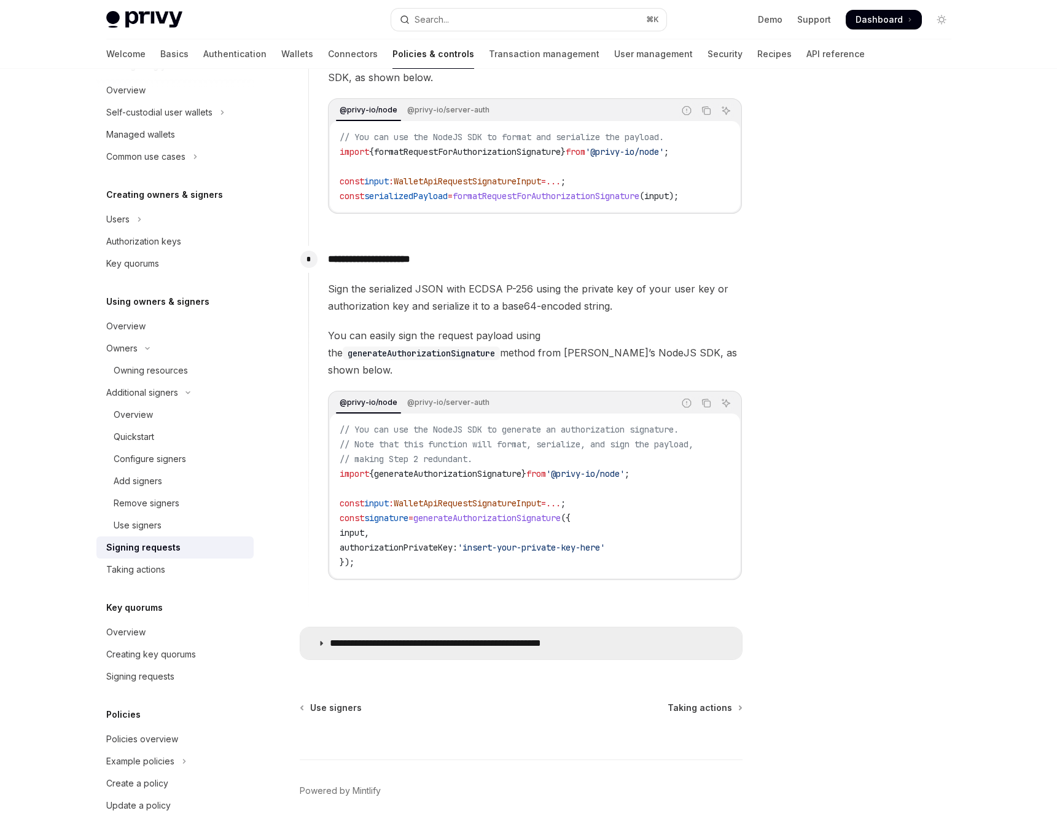
click at [458, 637] on p "**********" at bounding box center [468, 643] width 276 height 12
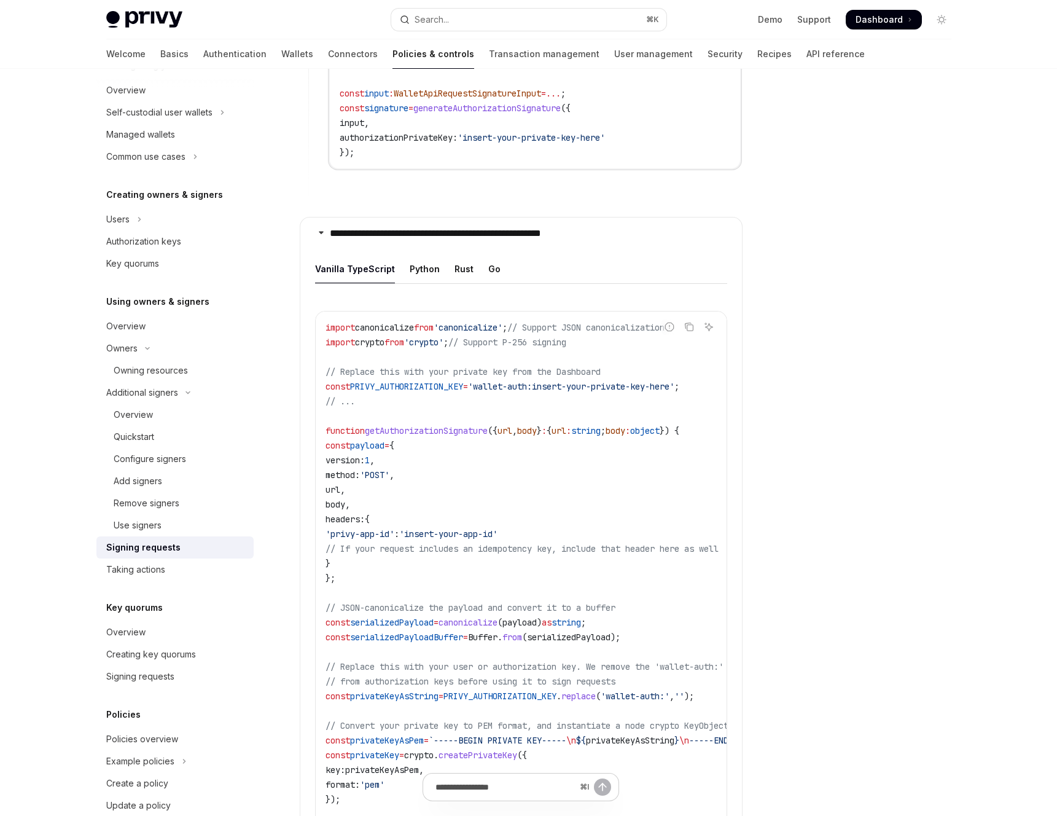
scroll to position [1276, 0]
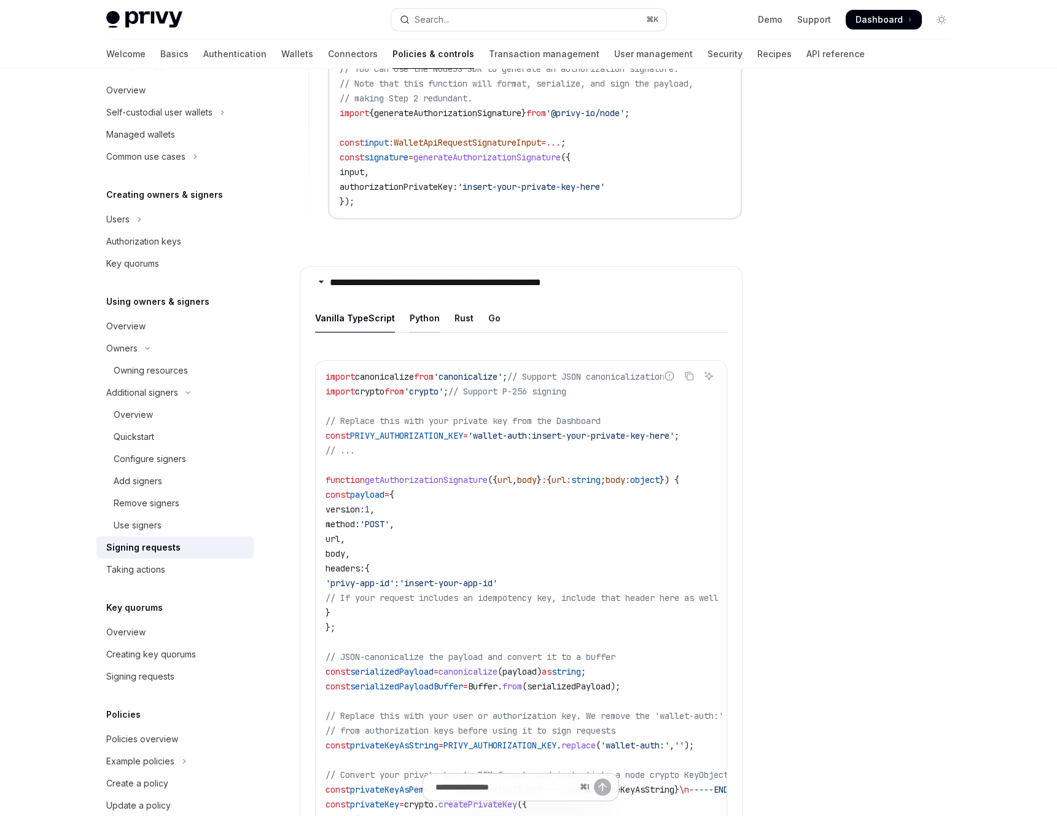
click at [426, 311] on div "Python" at bounding box center [425, 317] width 30 height 29
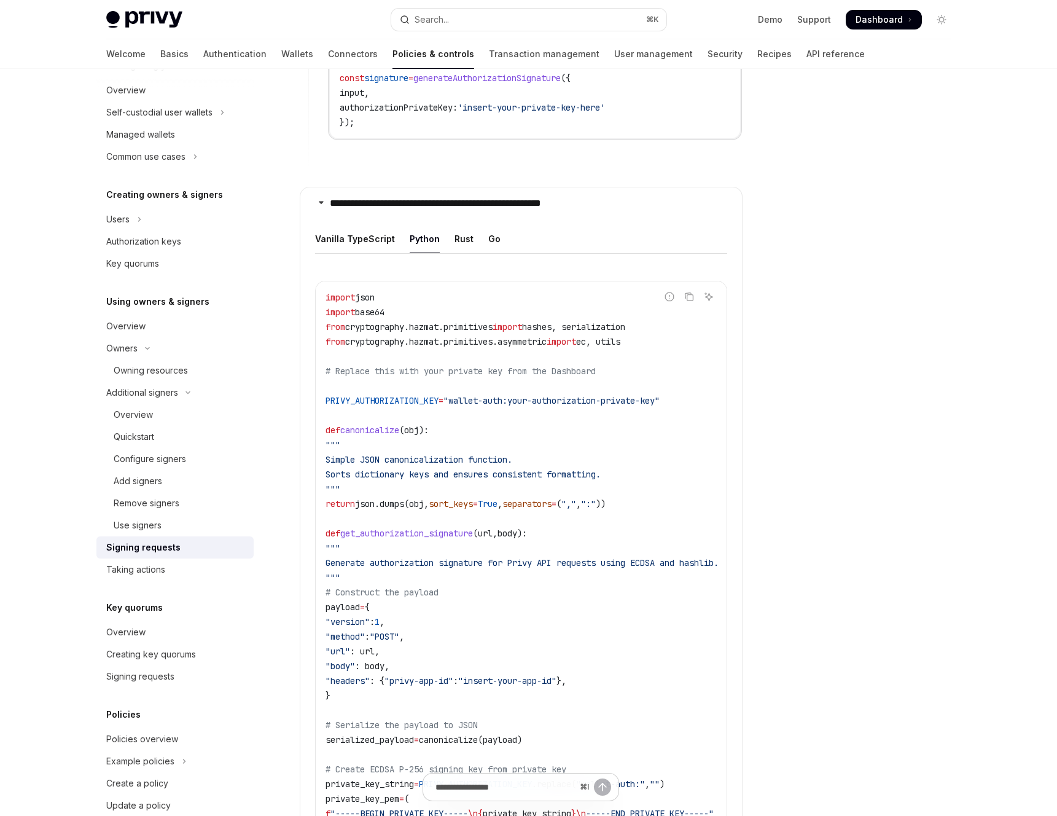
scroll to position [1349, 0]
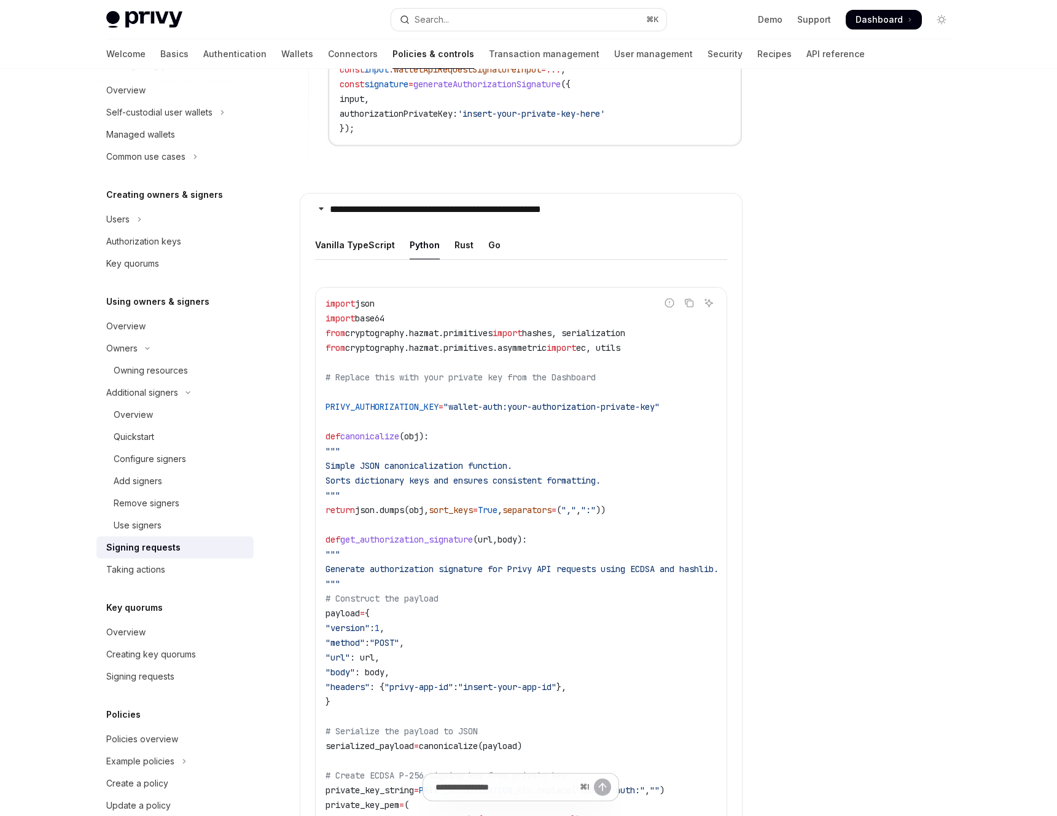
click at [448, 233] on ul "Vanilla TypeScript Python Rust Go" at bounding box center [521, 244] width 412 height 29
click at [456, 236] on div "Rust" at bounding box center [463, 244] width 19 height 29
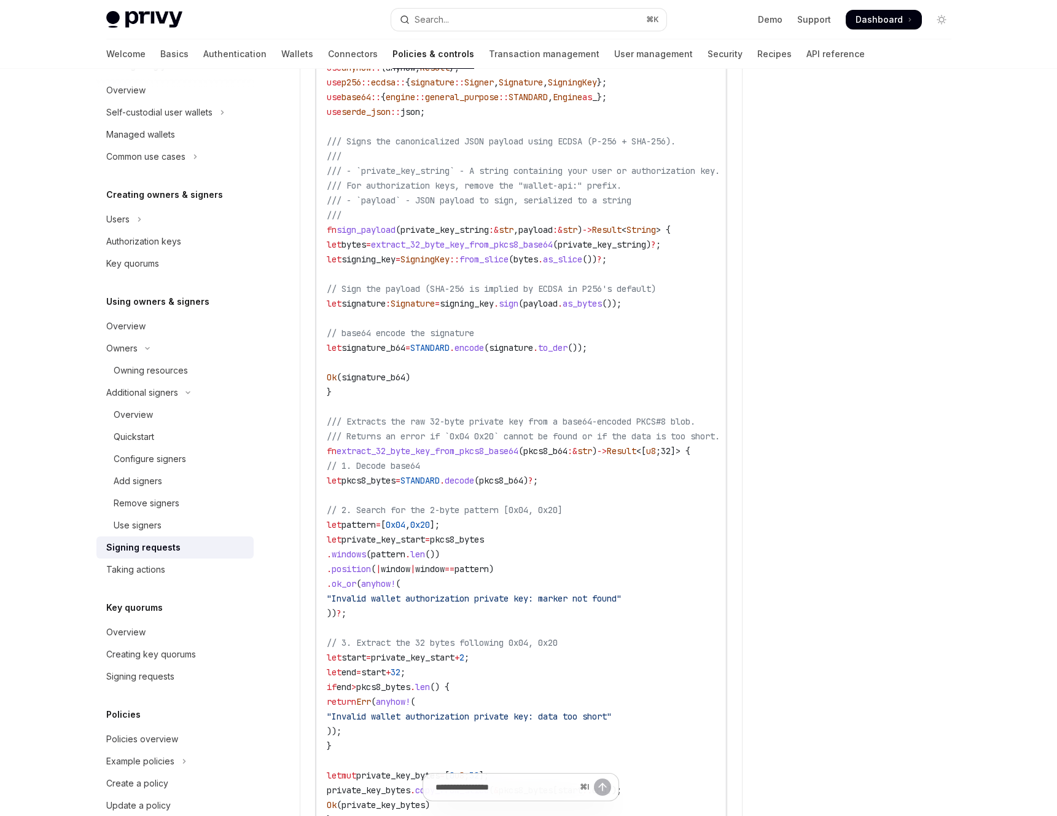
scroll to position [1121, 0]
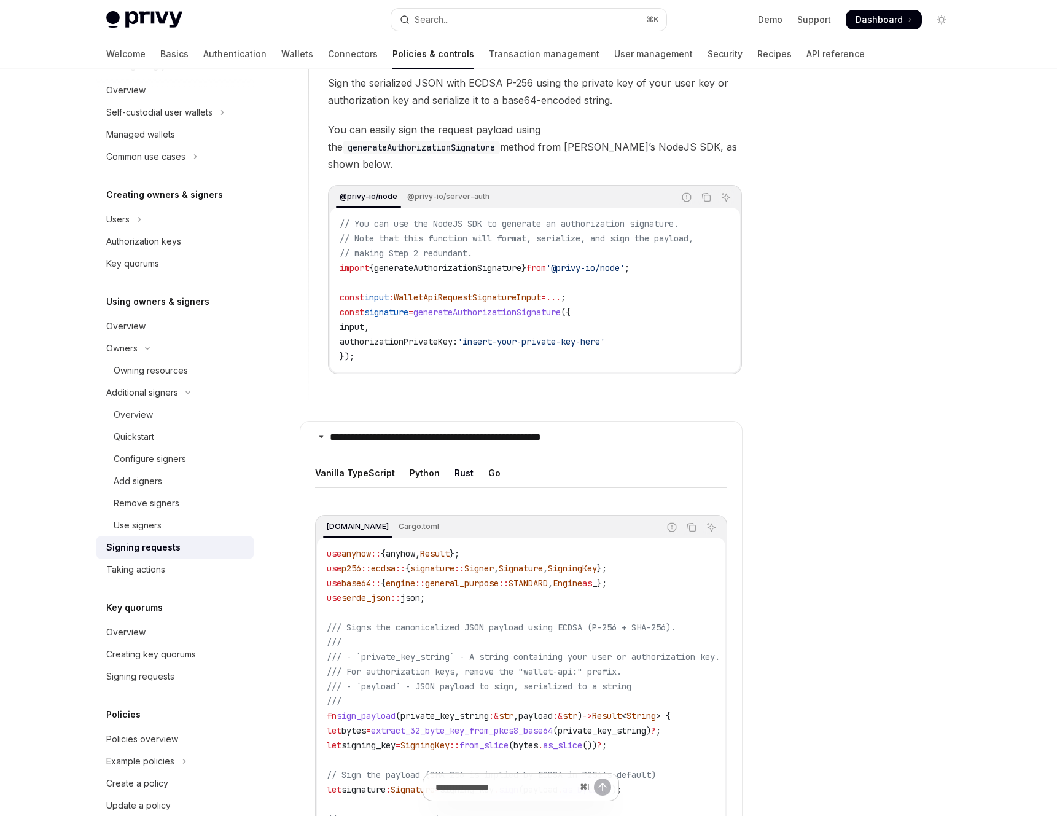
click at [488, 475] on div "Go" at bounding box center [494, 472] width 12 height 29
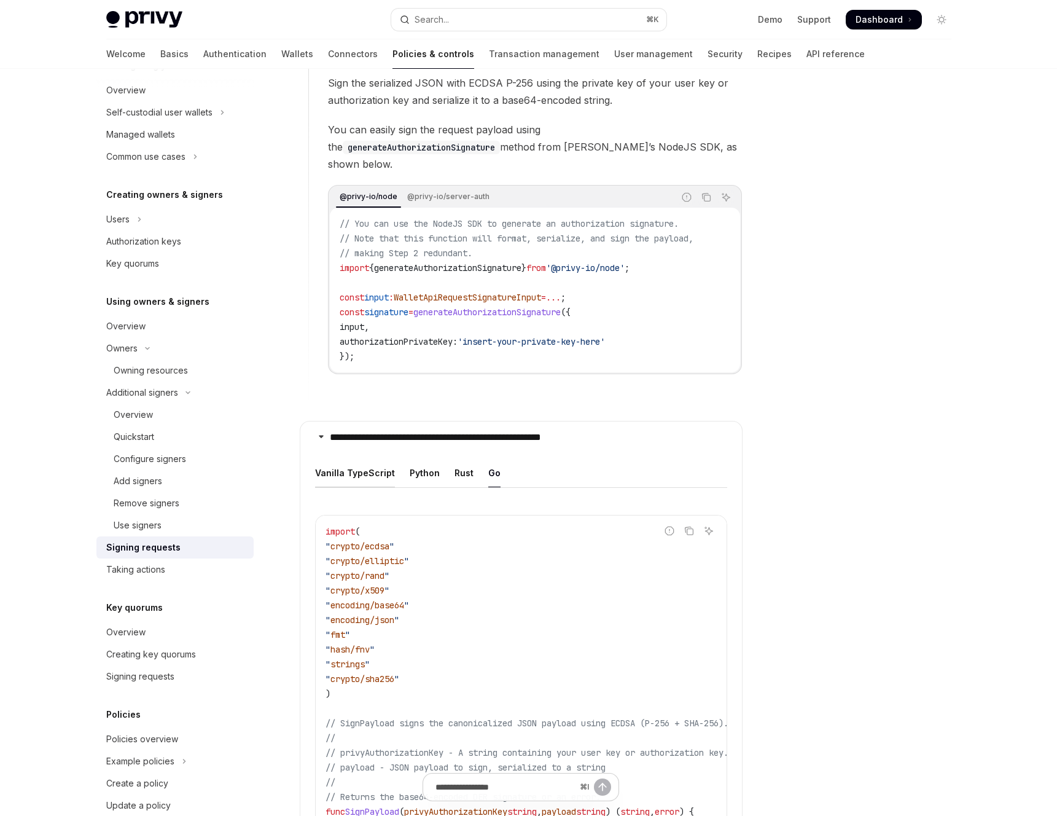
click at [362, 467] on div "Vanilla TypeScript" at bounding box center [355, 472] width 80 height 29
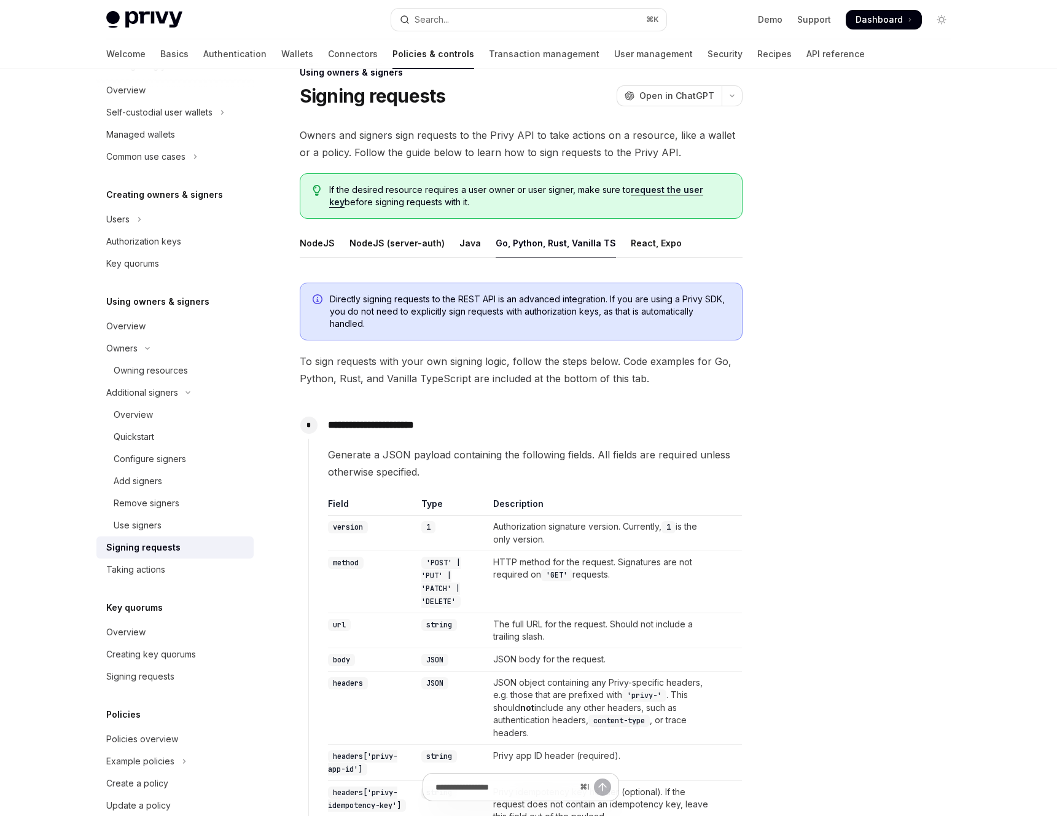
scroll to position [27, 0]
click at [384, 244] on div "NodeJS (server-auth)" at bounding box center [396, 244] width 95 height 29
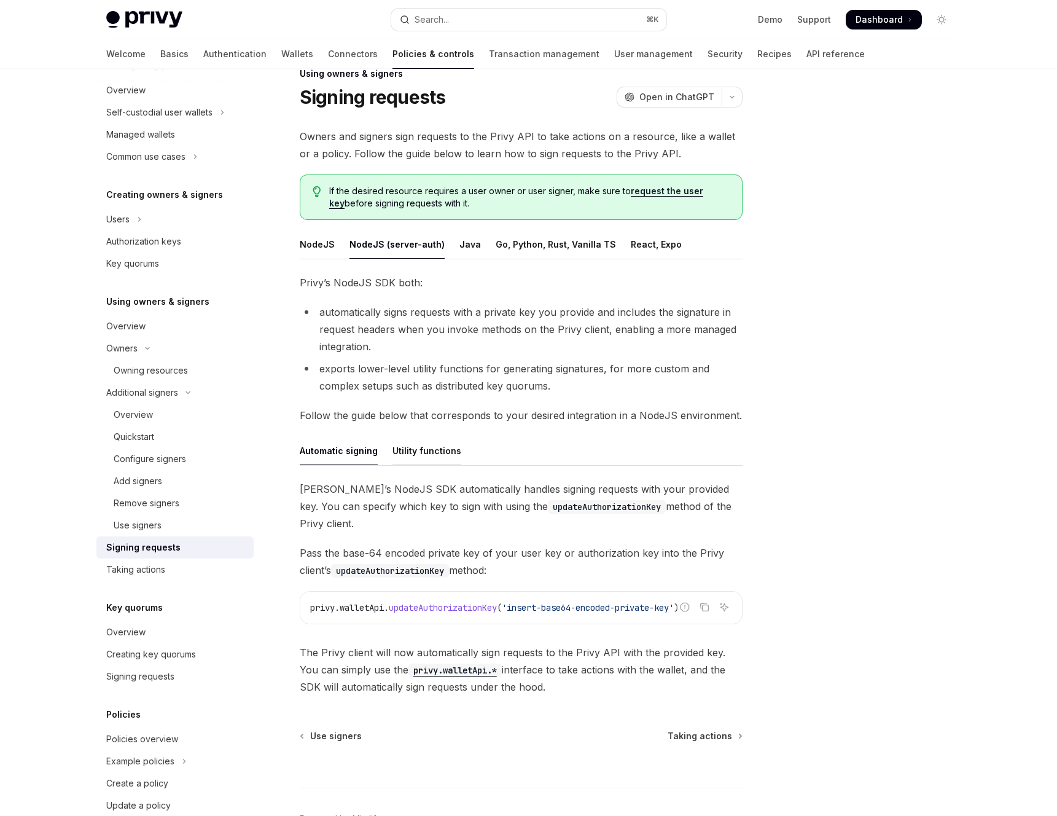
click at [426, 454] on div "Utility functions" at bounding box center [426, 450] width 69 height 29
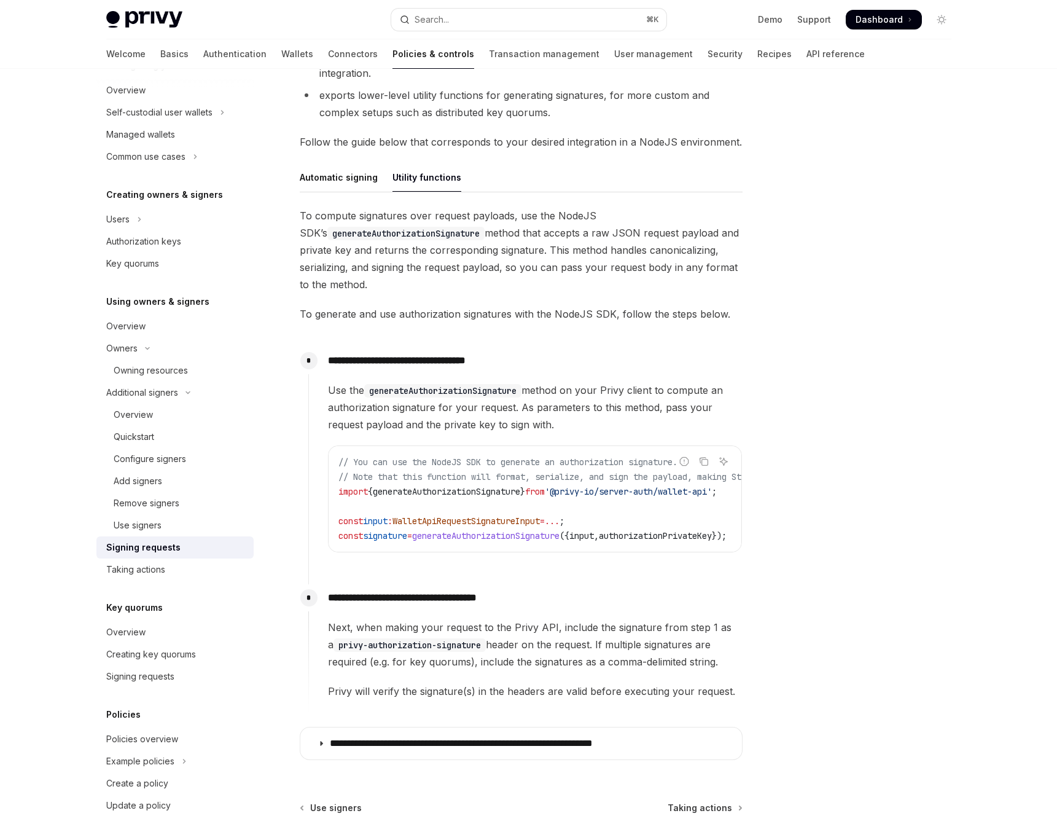
scroll to position [455, 0]
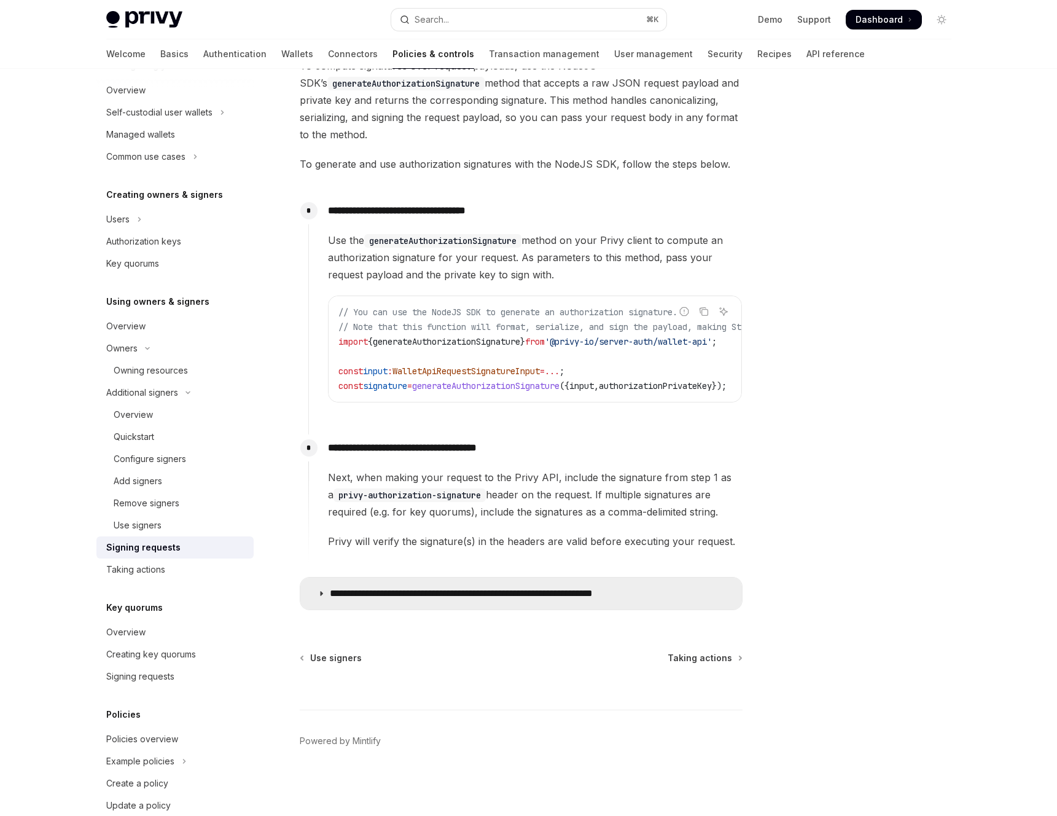
click at [496, 592] on p "**********" at bounding box center [500, 593] width 340 height 12
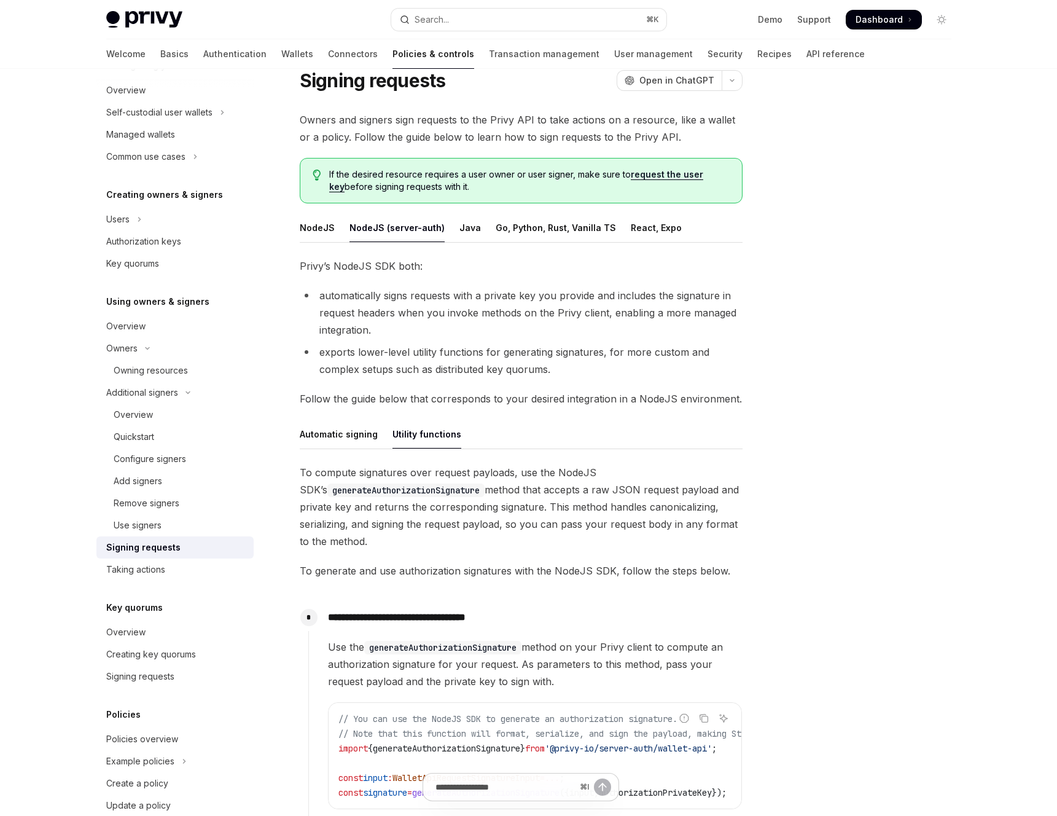
scroll to position [41, 0]
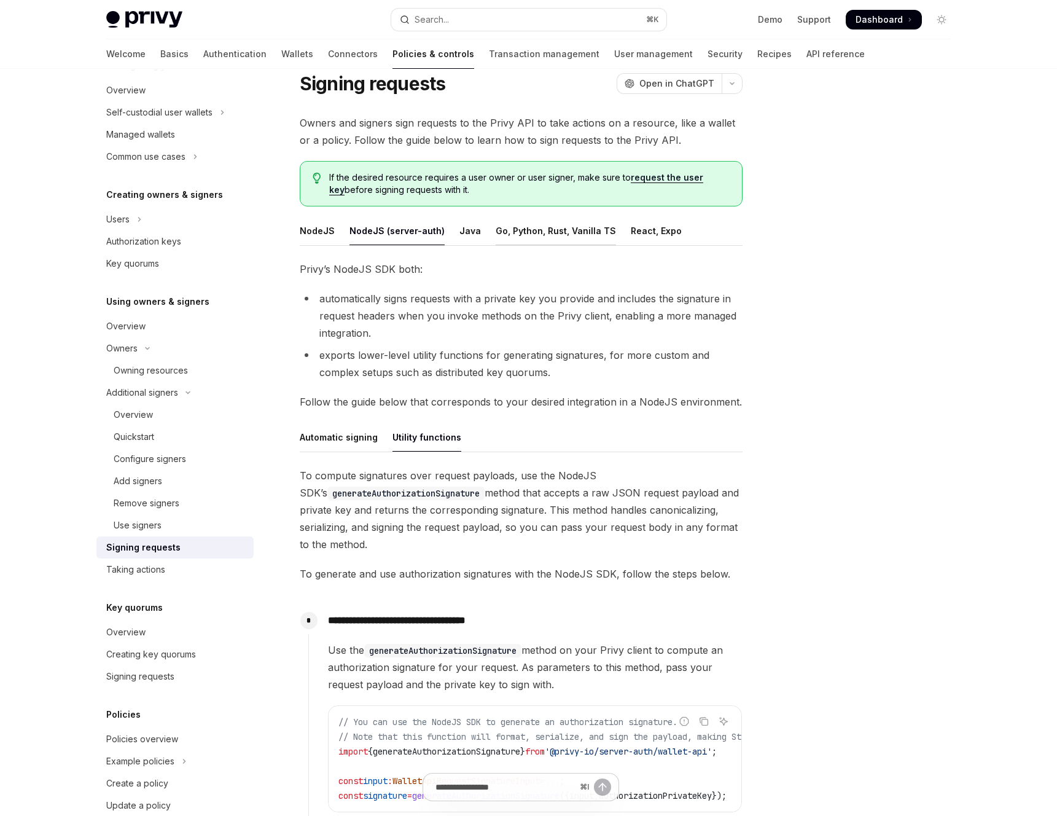
click at [527, 241] on div "Go, Python, Rust, Vanilla TS" at bounding box center [556, 230] width 120 height 29
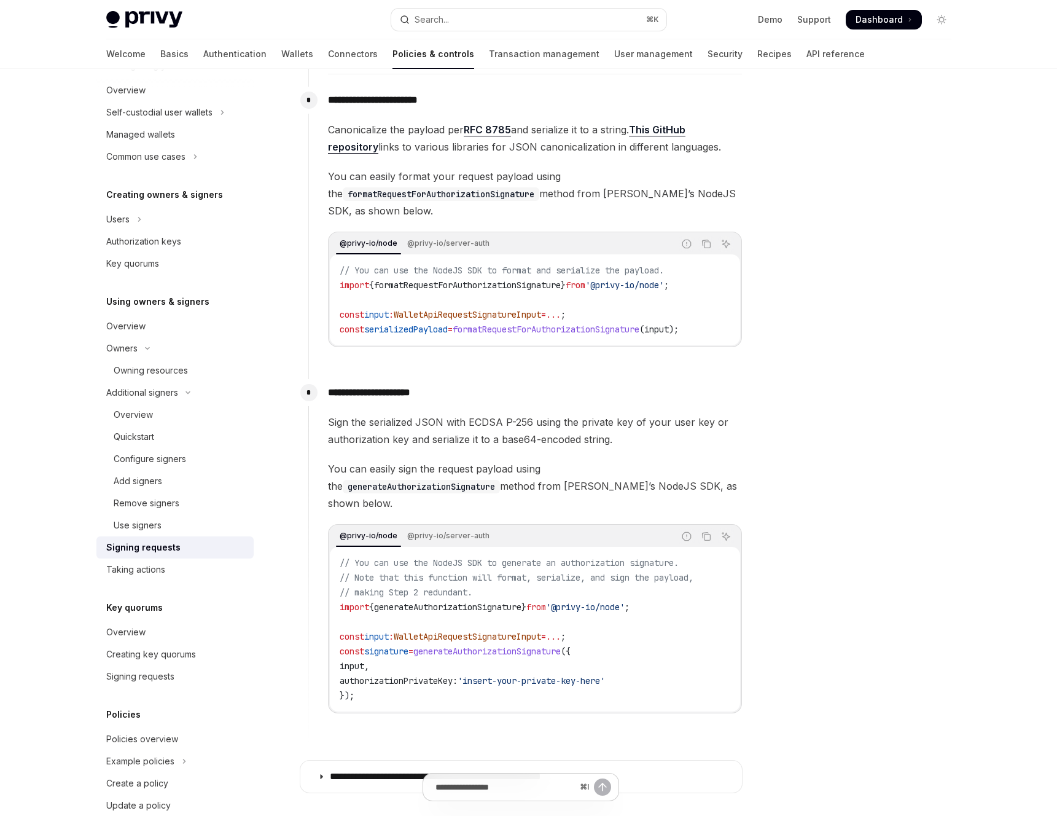
scroll to position [957, 0]
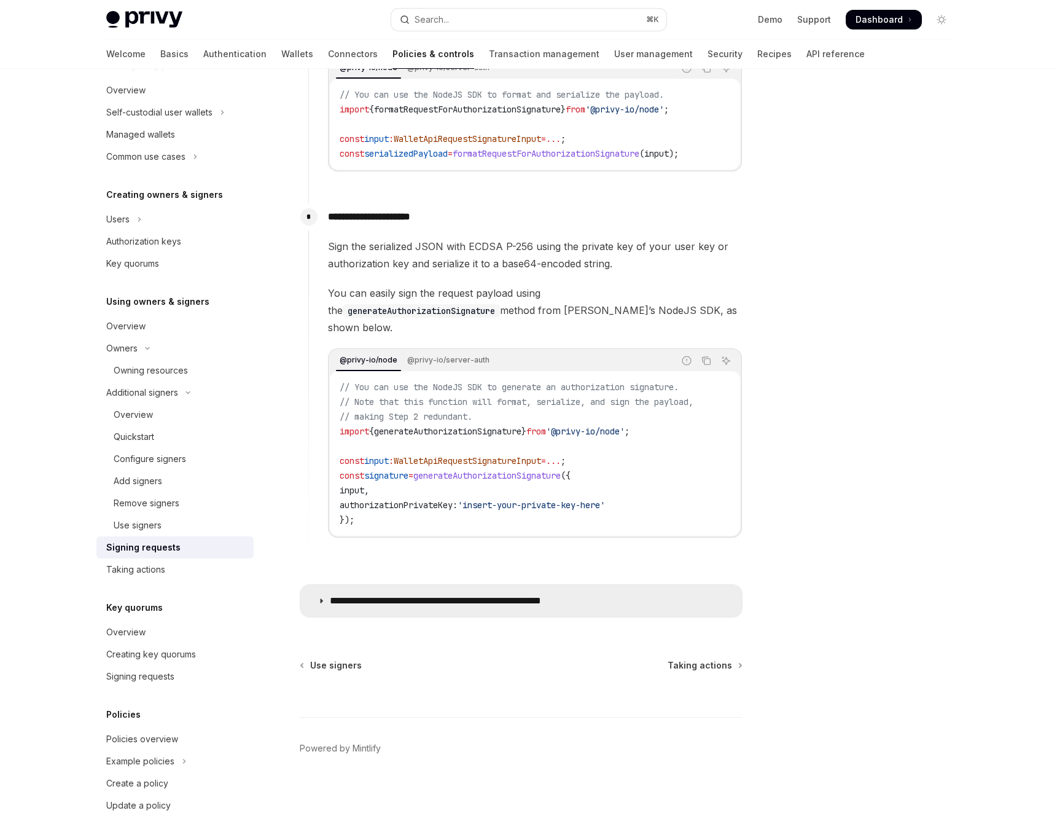
click at [489, 595] on p "**********" at bounding box center [468, 601] width 276 height 12
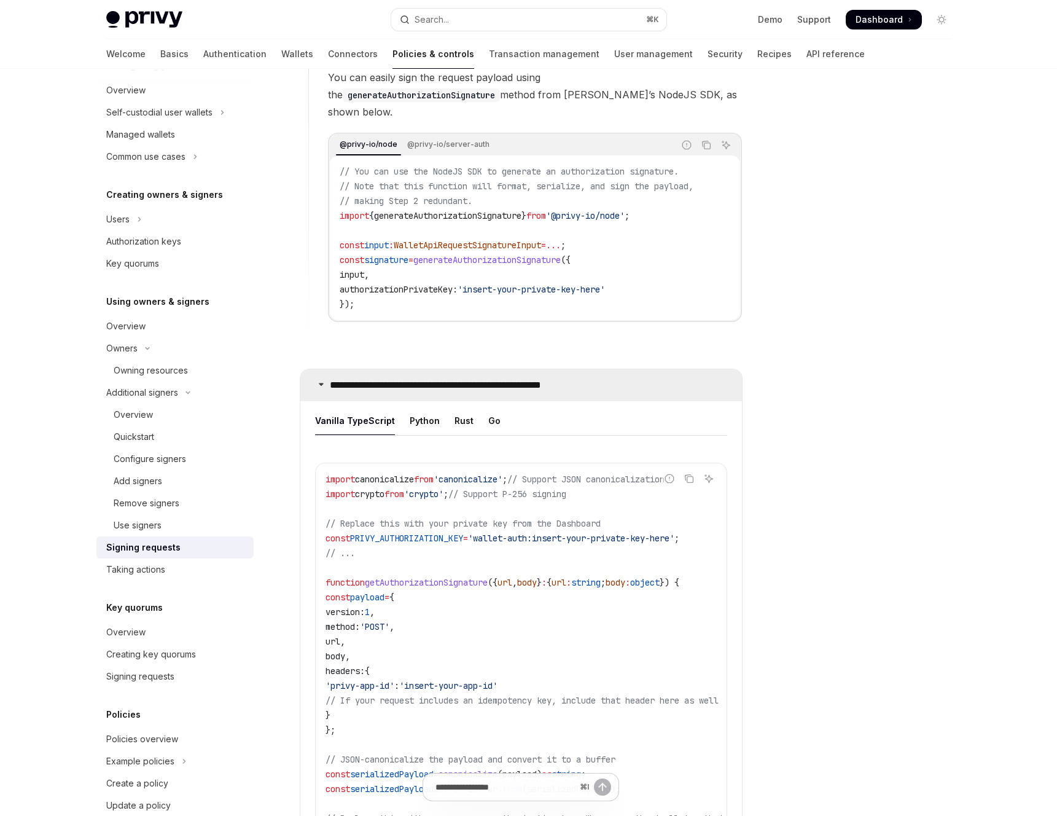
scroll to position [1189, 0]
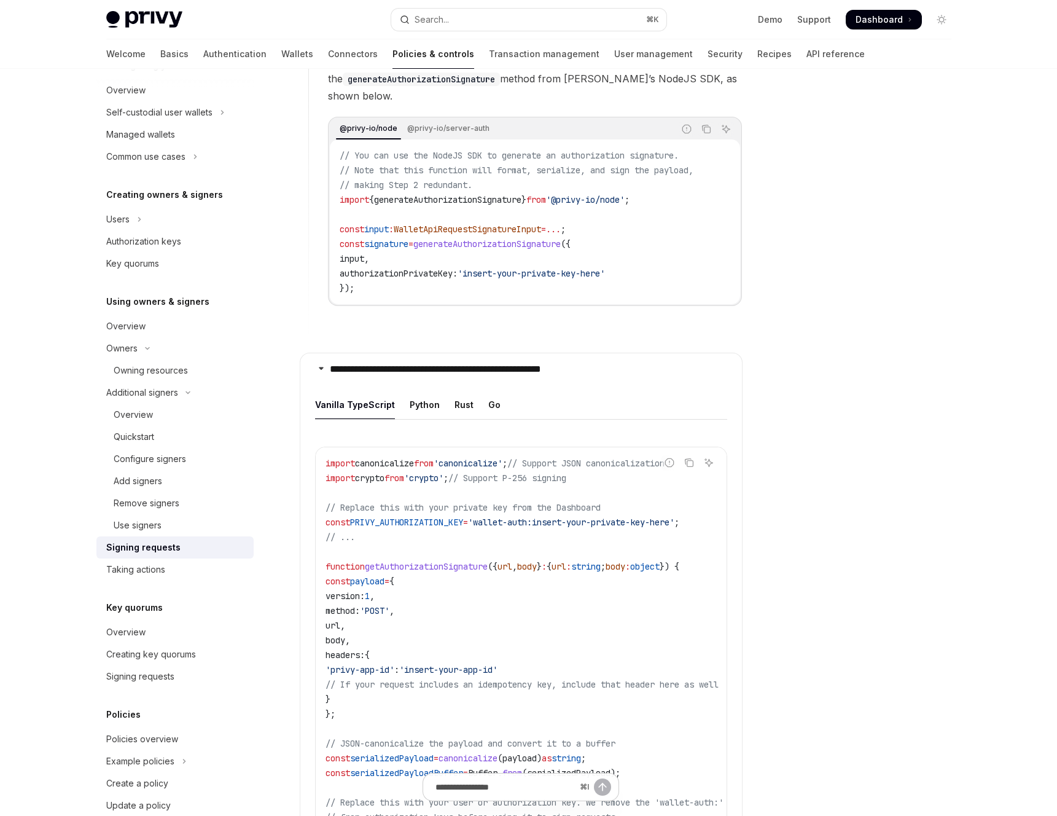
click at [507, 458] on span ";" at bounding box center [504, 463] width 5 height 11
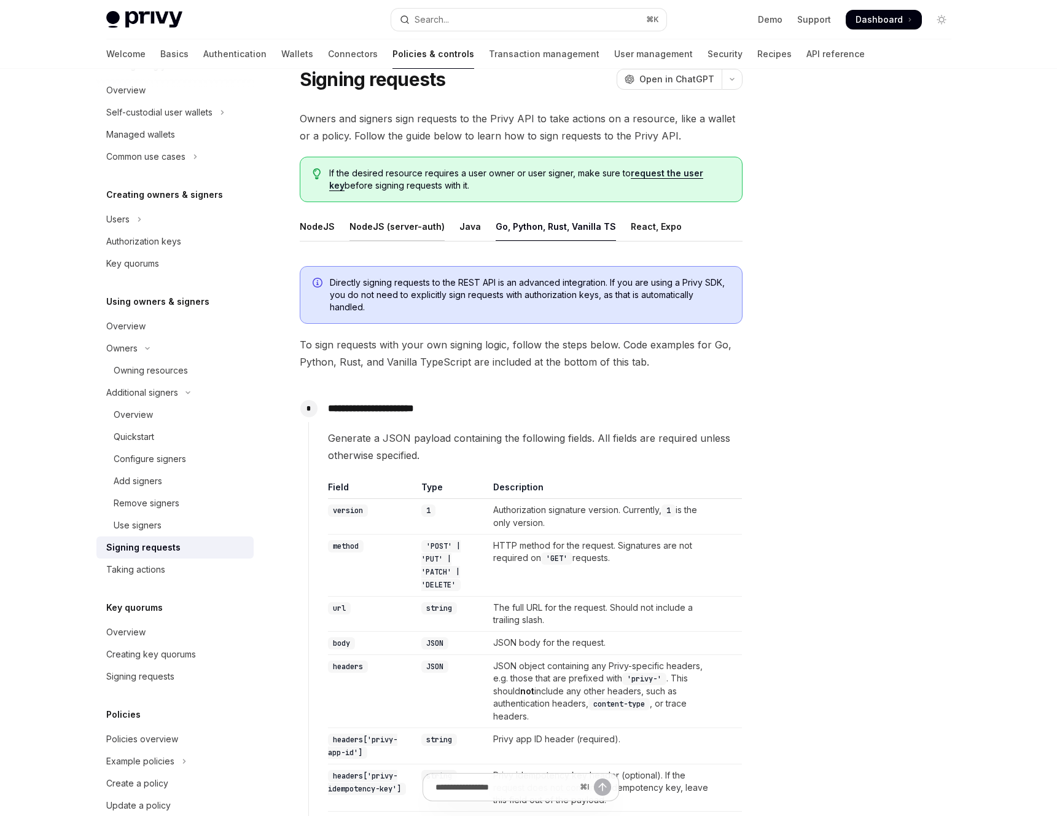
click at [382, 236] on div "NodeJS (server-auth)" at bounding box center [396, 226] width 95 height 29
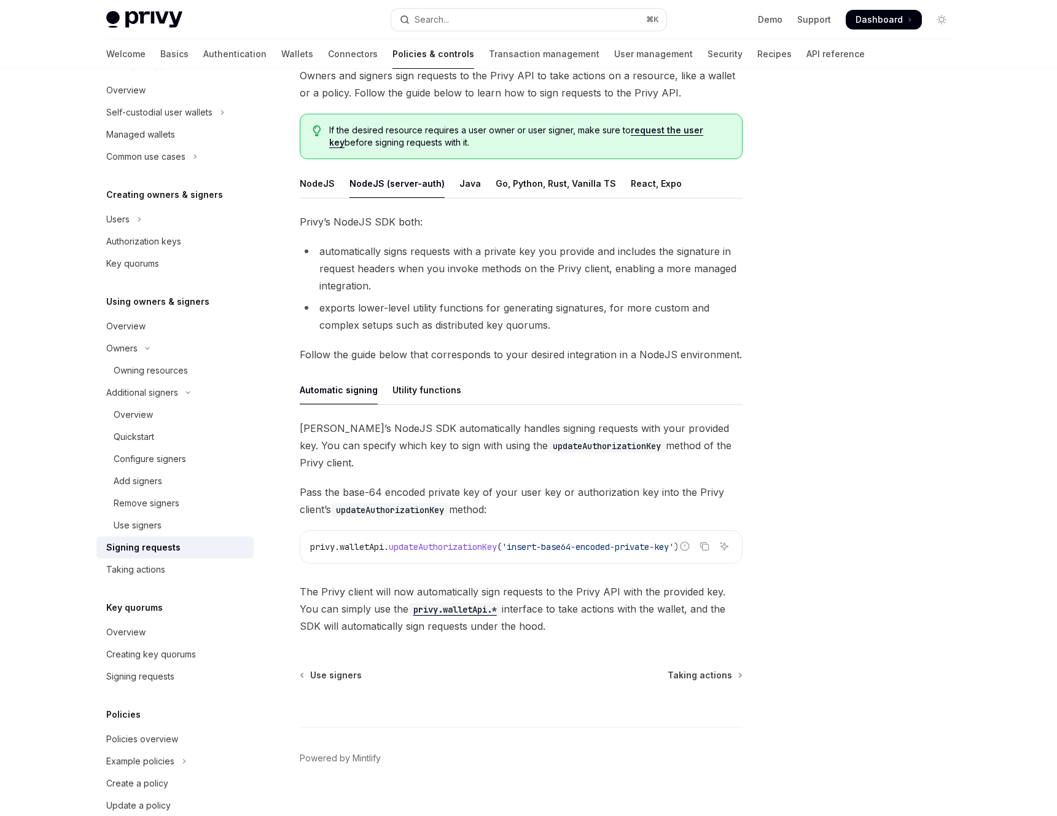
scroll to position [87, 0]
click at [412, 382] on div "Utility functions" at bounding box center [426, 390] width 69 height 29
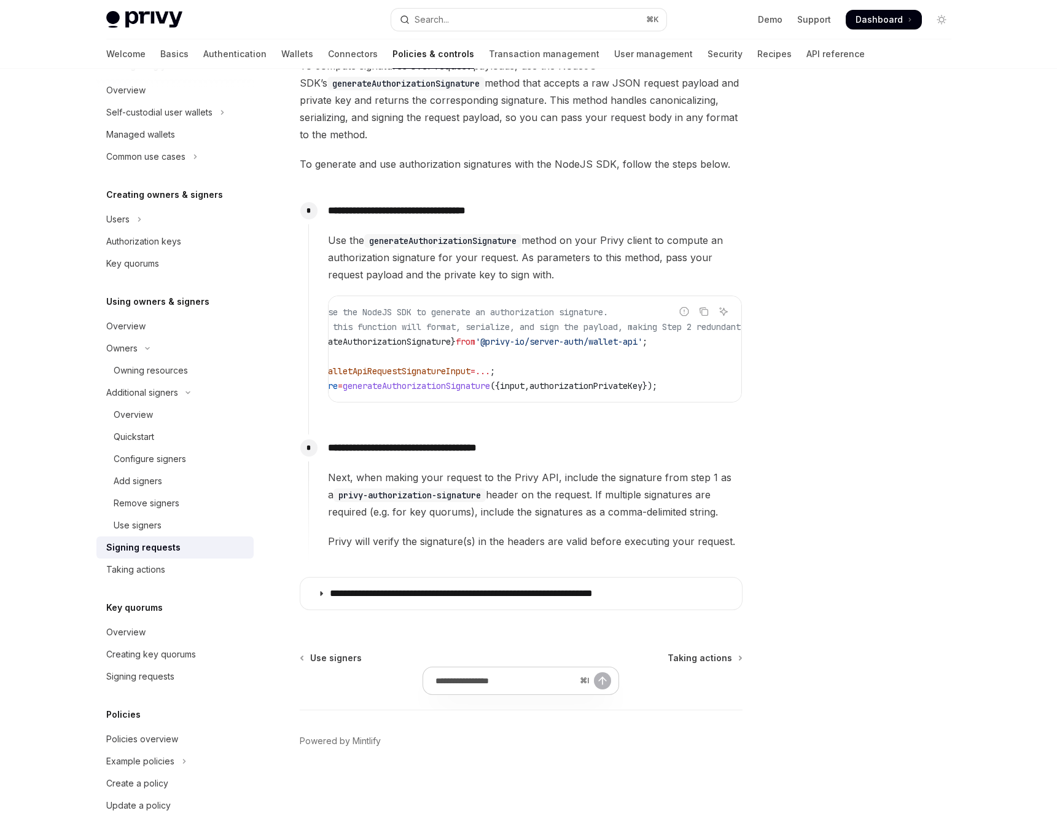
scroll to position [455, 0]
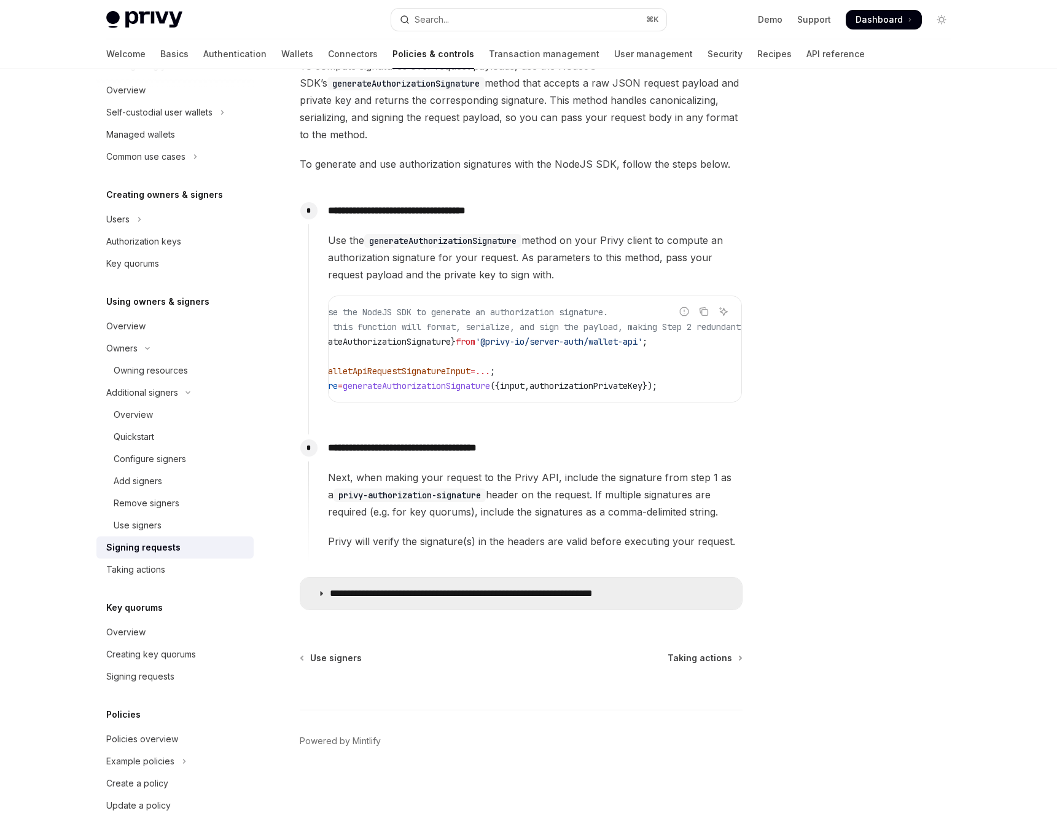
click at [458, 598] on p "**********" at bounding box center [500, 593] width 340 height 12
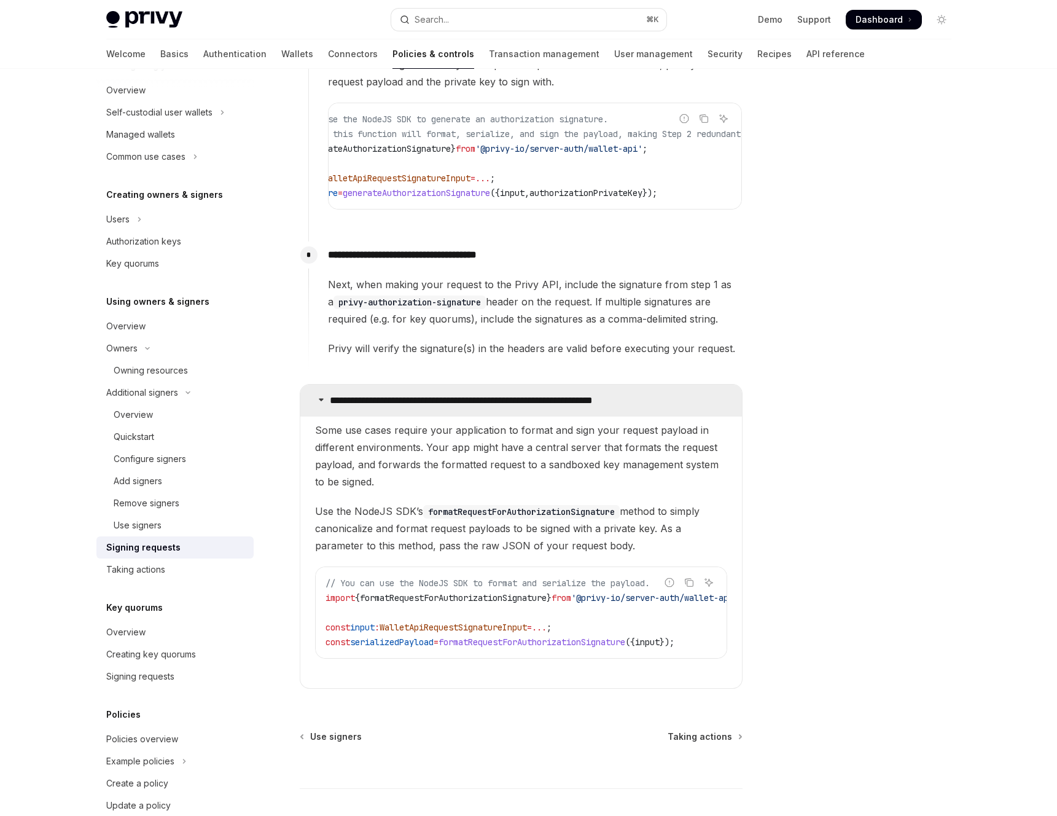
scroll to position [642, 0]
click at [459, 602] on span "formatRequestForAuthorizationSignature" at bounding box center [453, 598] width 187 height 11
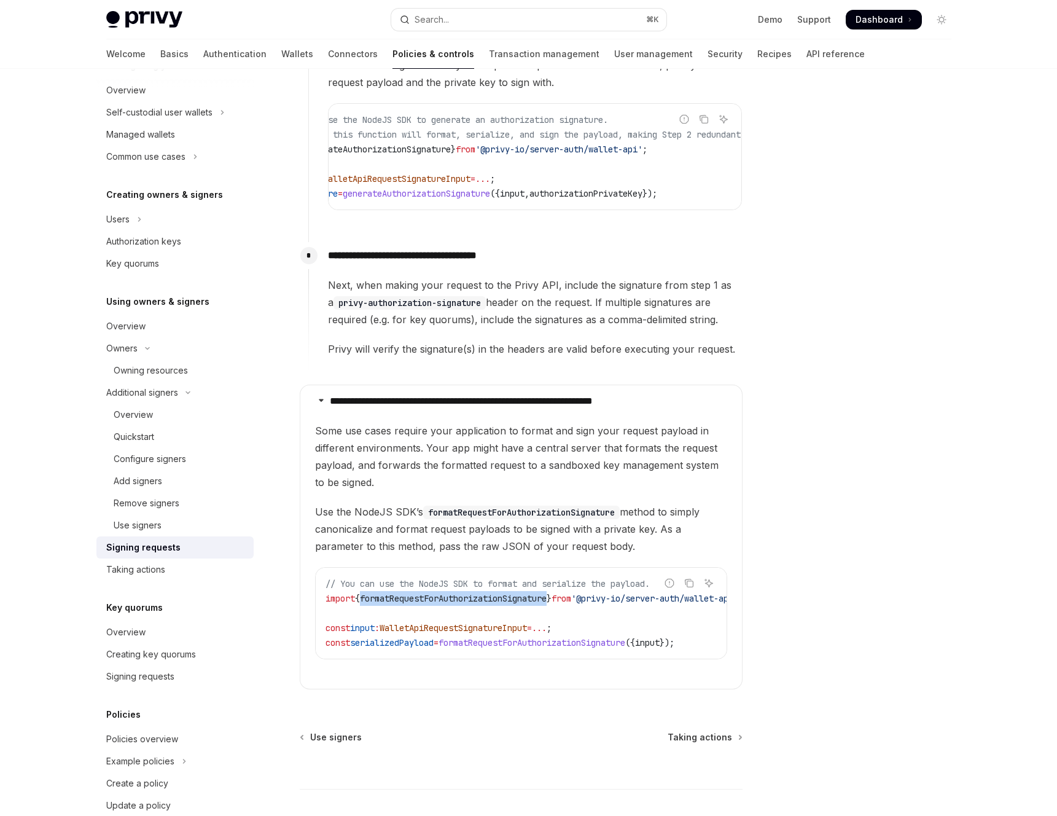
click at [459, 602] on span "formatRequestForAuthorizationSignature" at bounding box center [453, 598] width 187 height 11
copy span "formatRequestForAuthorizationSignature"
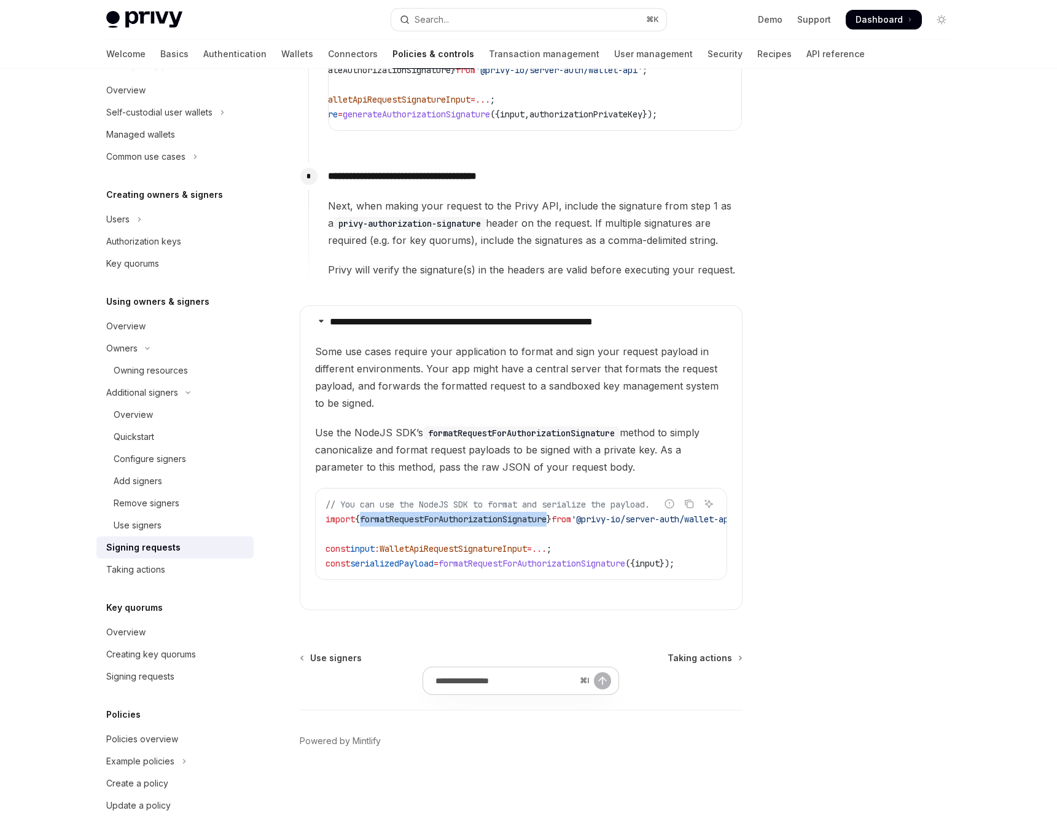
scroll to position [0, 0]
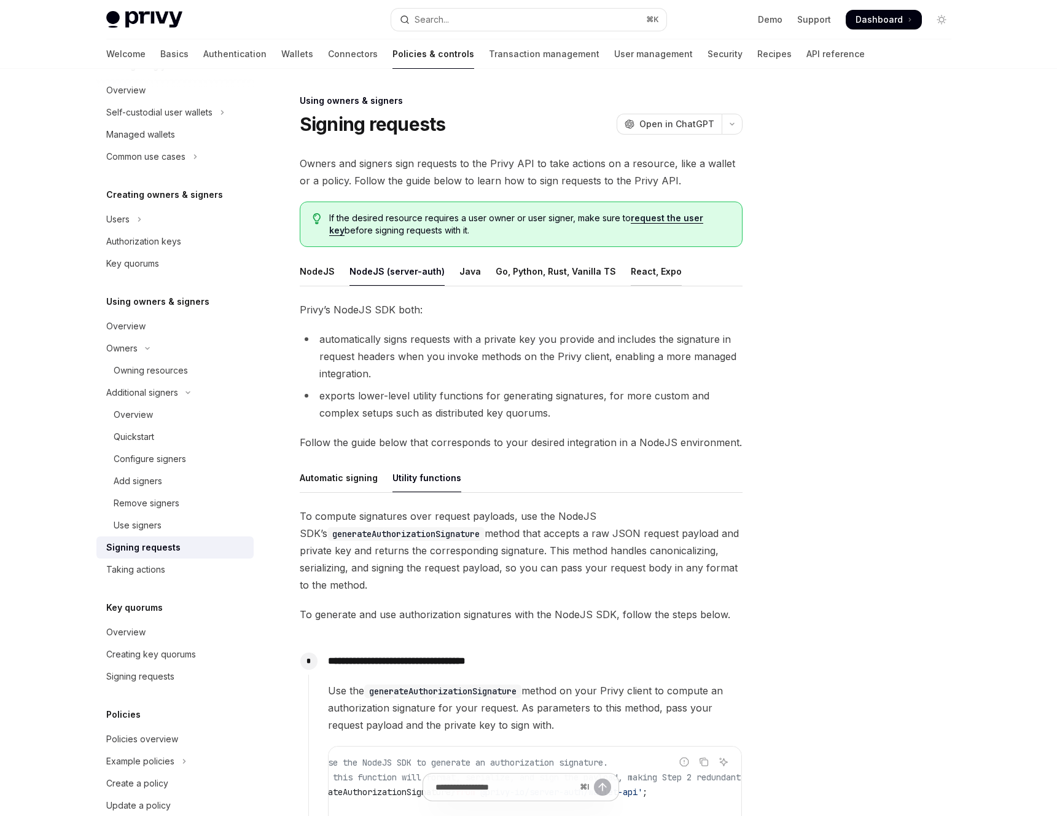
click at [631, 268] on div "React, Expo" at bounding box center [656, 271] width 51 height 29
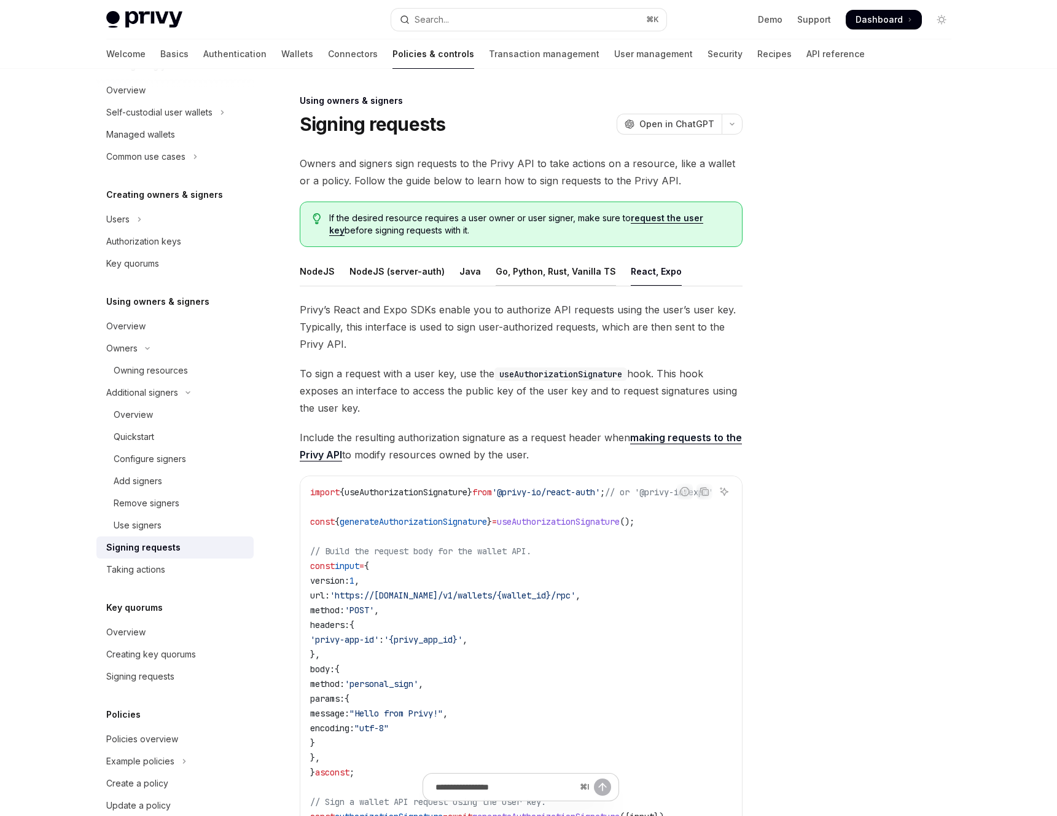
click at [587, 268] on div "Go, Python, Rust, Vanilla TS" at bounding box center [556, 271] width 120 height 29
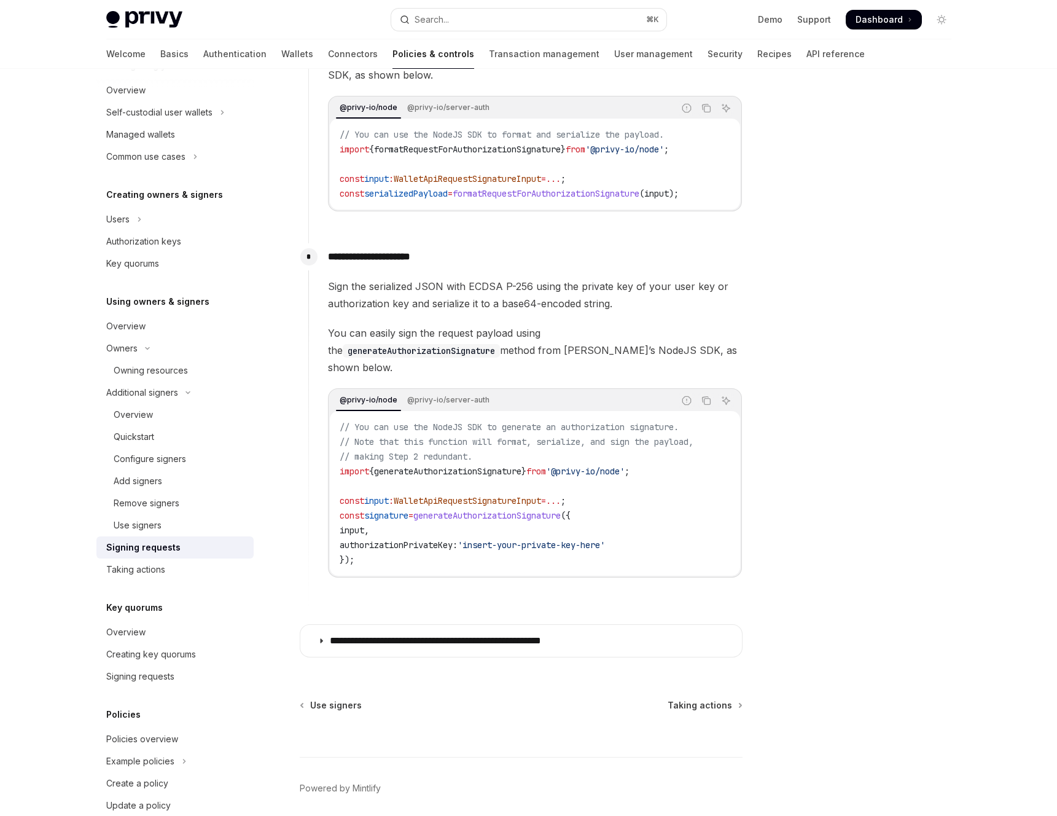
scroll to position [957, 0]
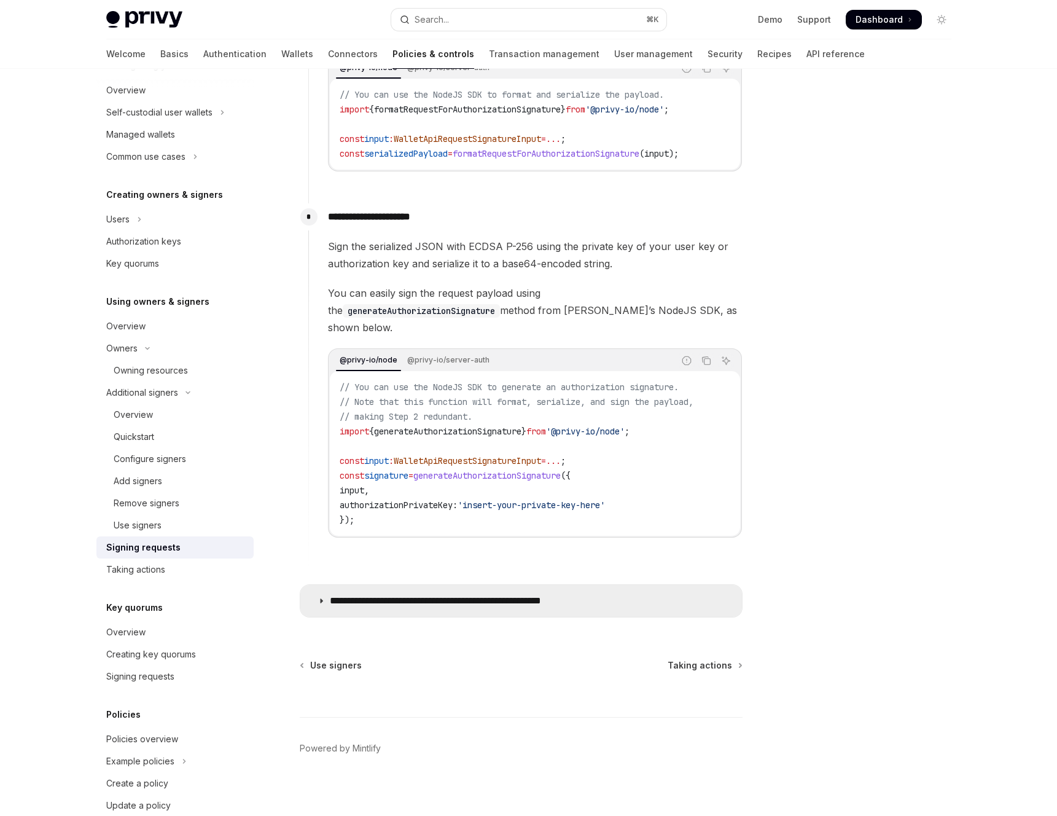
click at [432, 602] on summary "**********" at bounding box center [521, 601] width 442 height 32
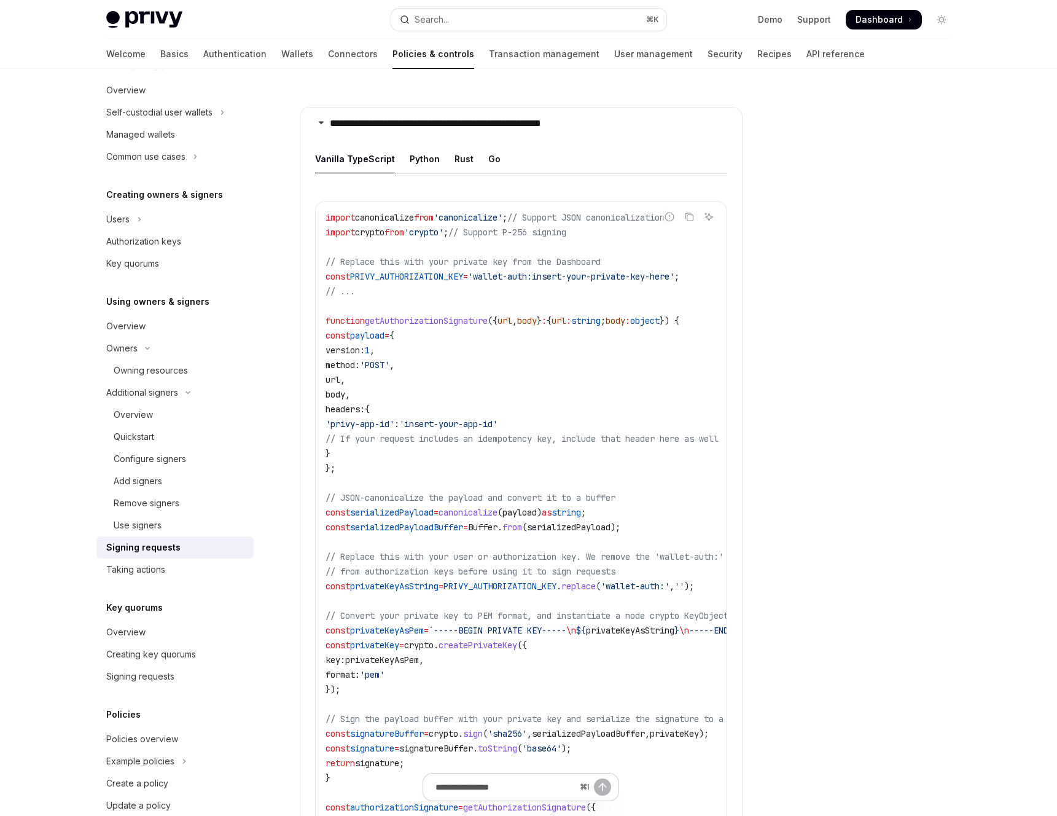
scroll to position [1376, 0]
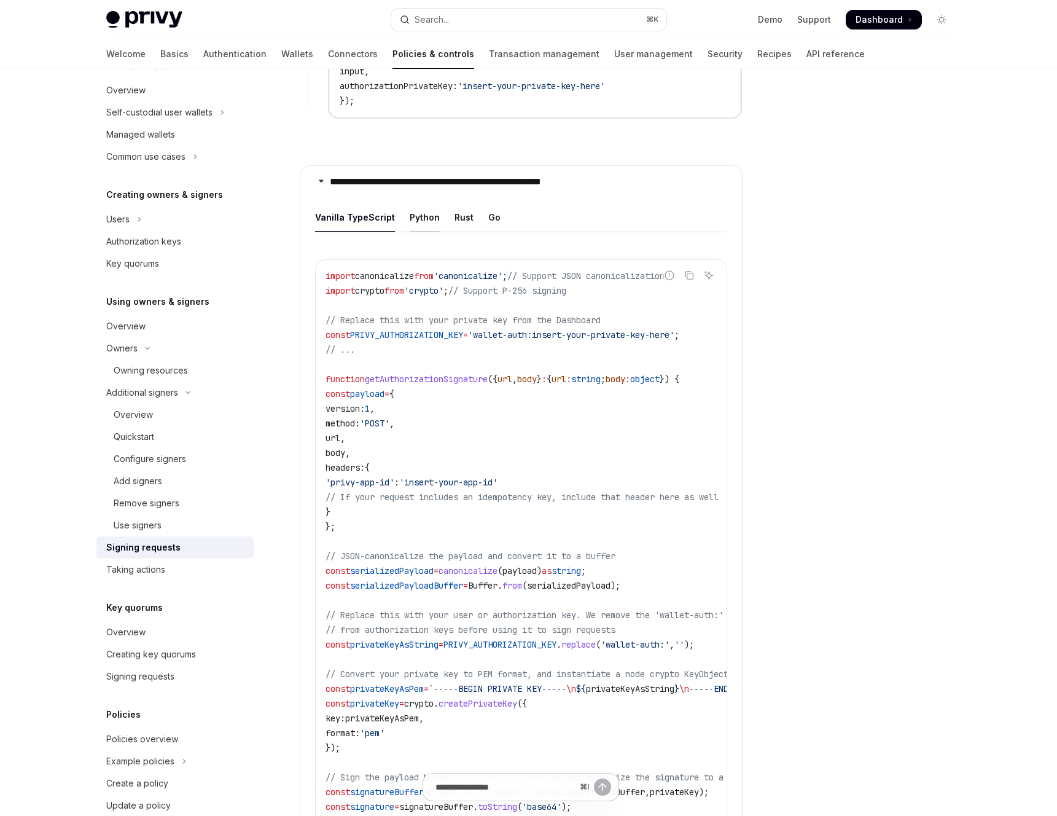
click at [431, 211] on div "Python" at bounding box center [425, 217] width 30 height 29
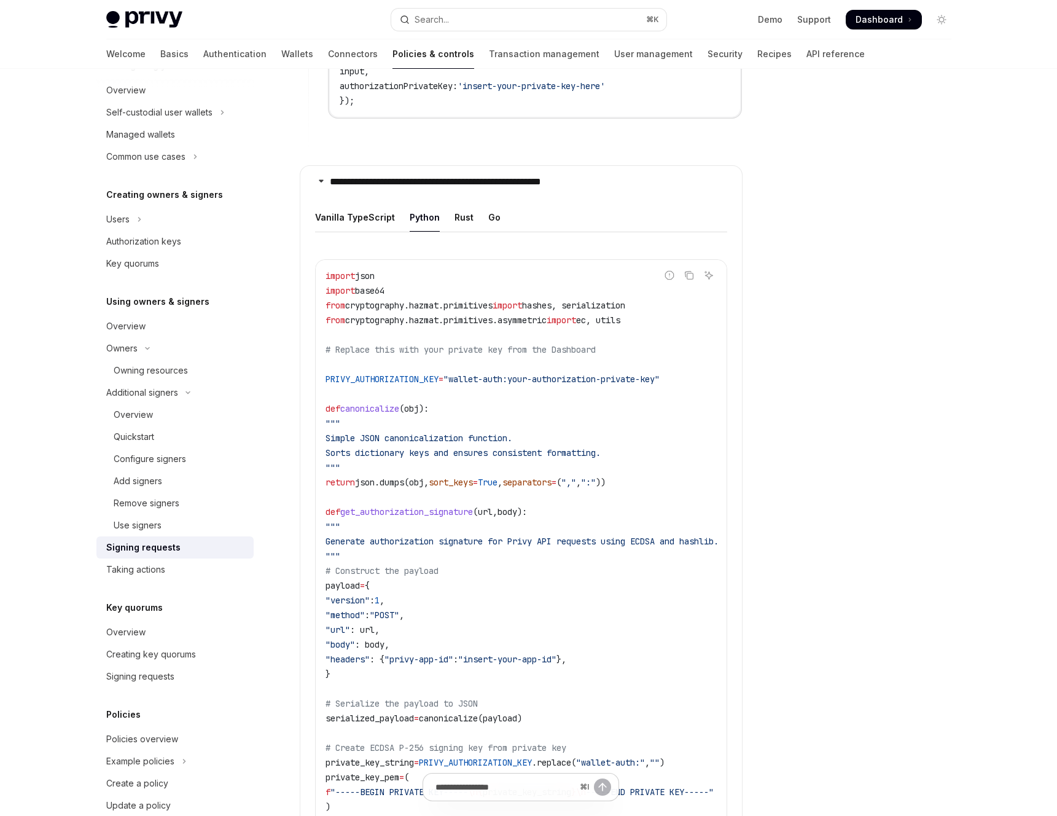
scroll to position [1871, 0]
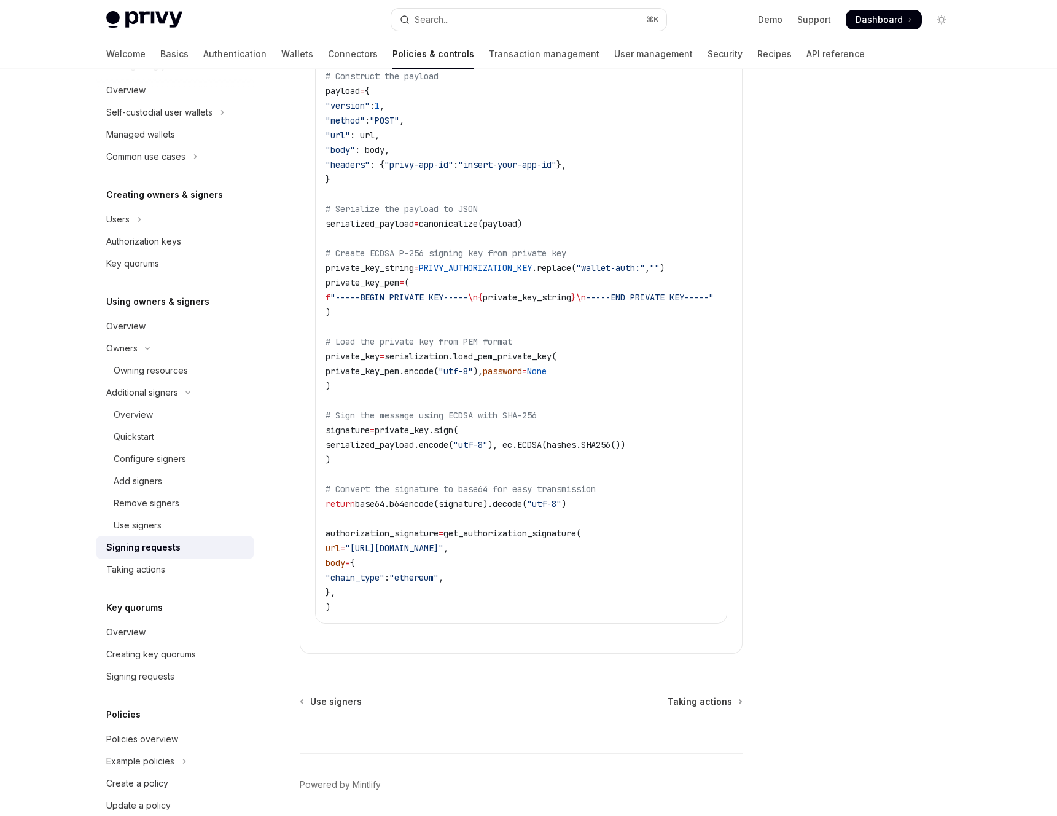
click at [451, 424] on span "private_key.sign(" at bounding box center [417, 429] width 84 height 11
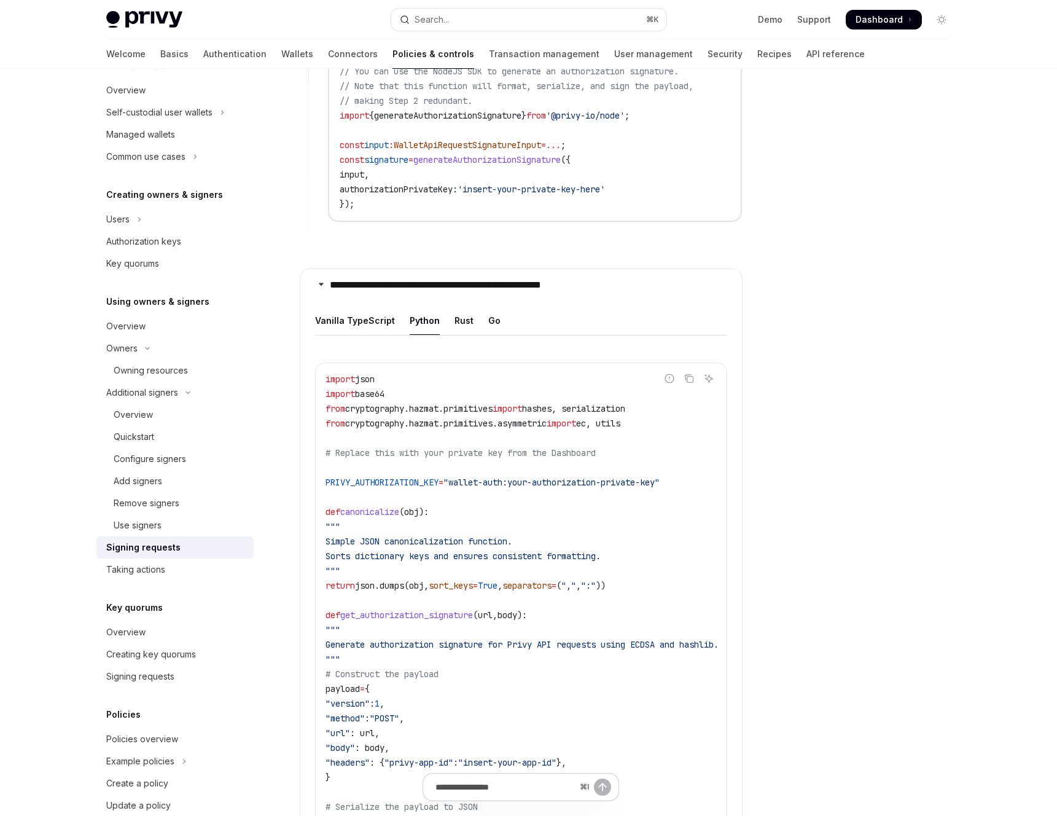
scroll to position [1251, 0]
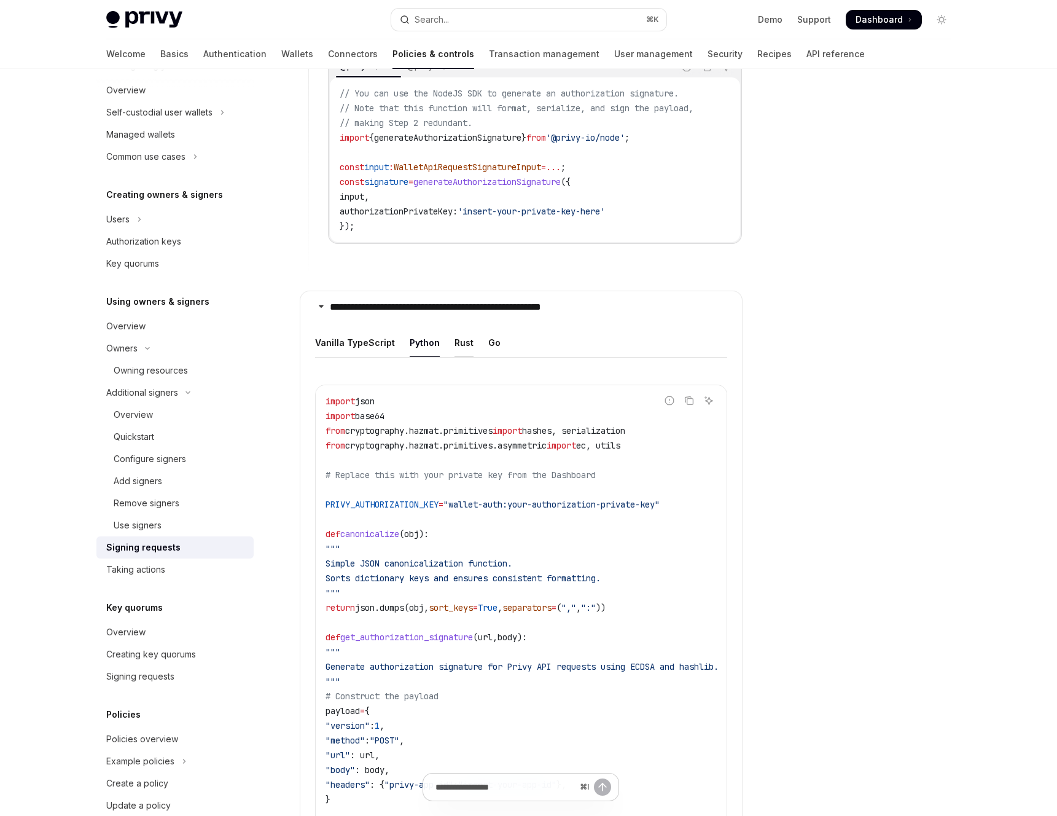
click at [463, 337] on div "Rust" at bounding box center [463, 342] width 19 height 29
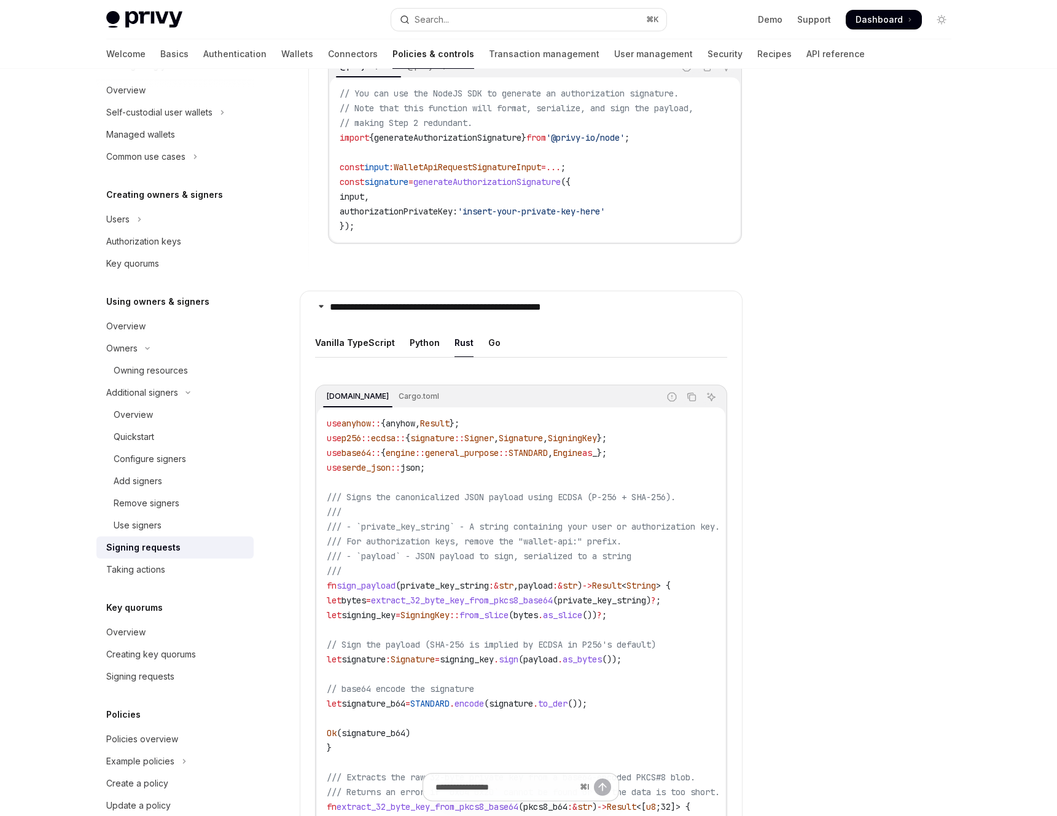
click at [498, 339] on ul "Vanilla TypeScript Python Rust Go" at bounding box center [521, 342] width 412 height 29
click at [492, 337] on div "Go" at bounding box center [494, 342] width 12 height 29
type textarea "*"
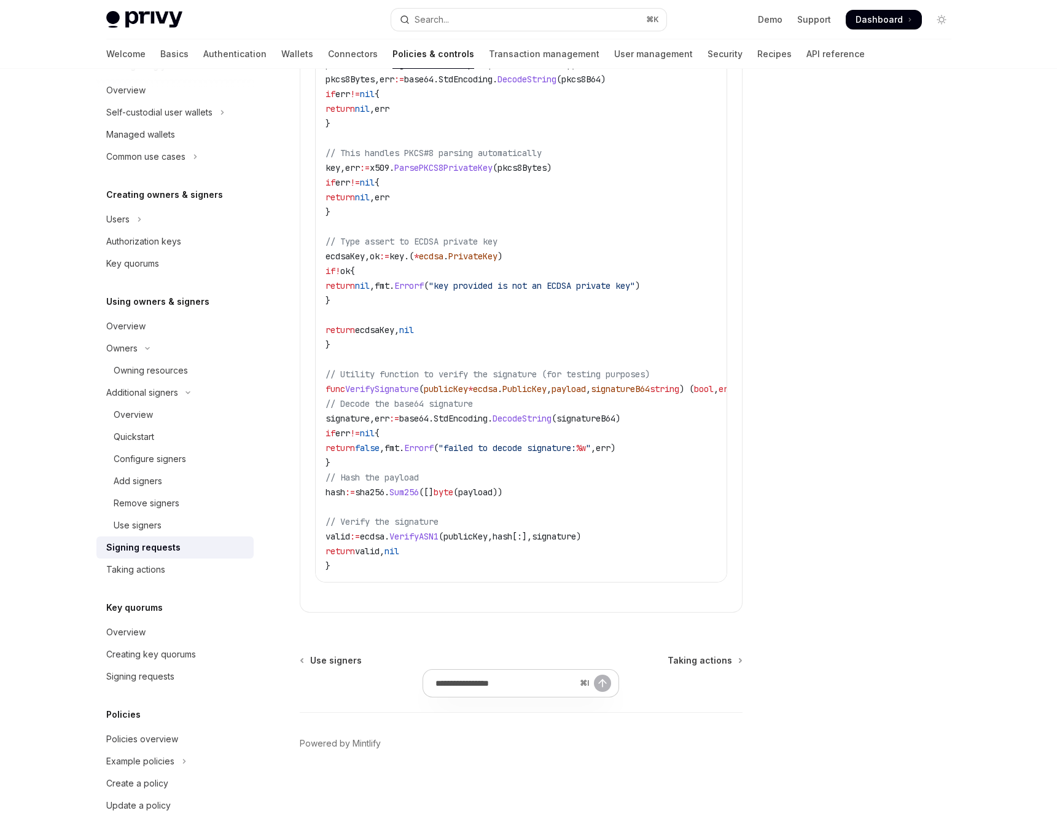
scroll to position [1664, 0]
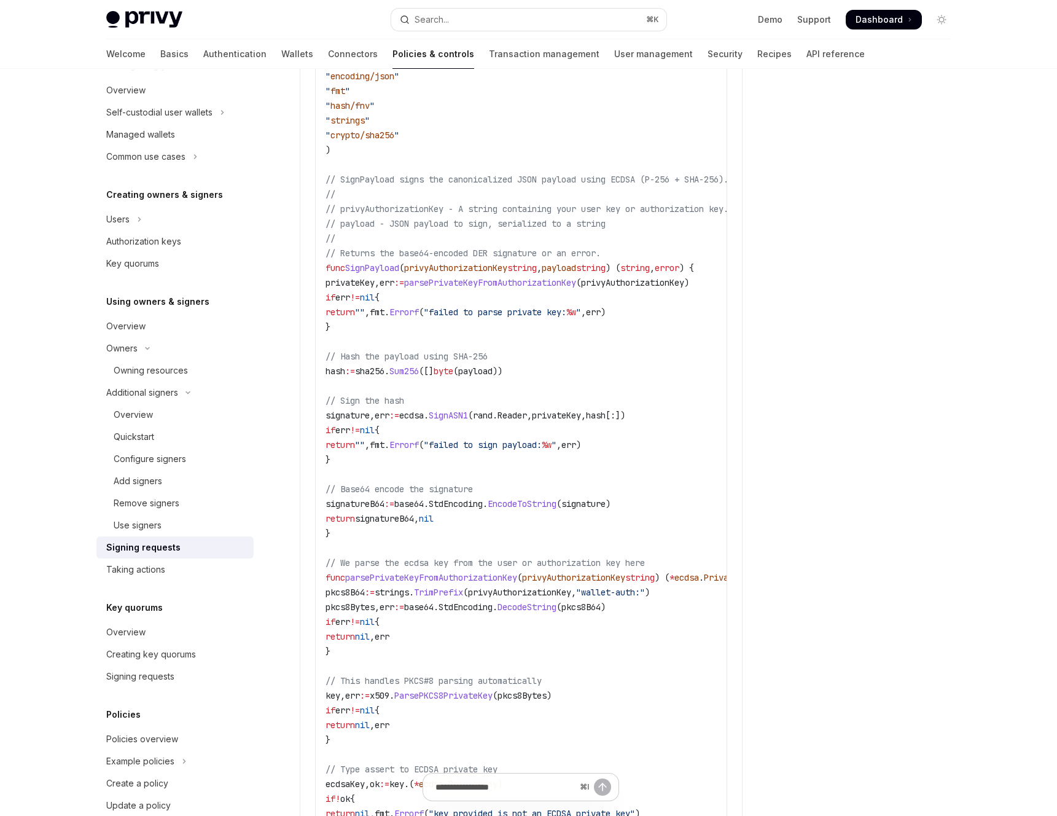
click at [476, 466] on code "import ( " crypto/ecdsa " " crypto/elliptic " " crypto/rand " " crypto/x509 " "…" at bounding box center [576, 540] width 501 height 1120
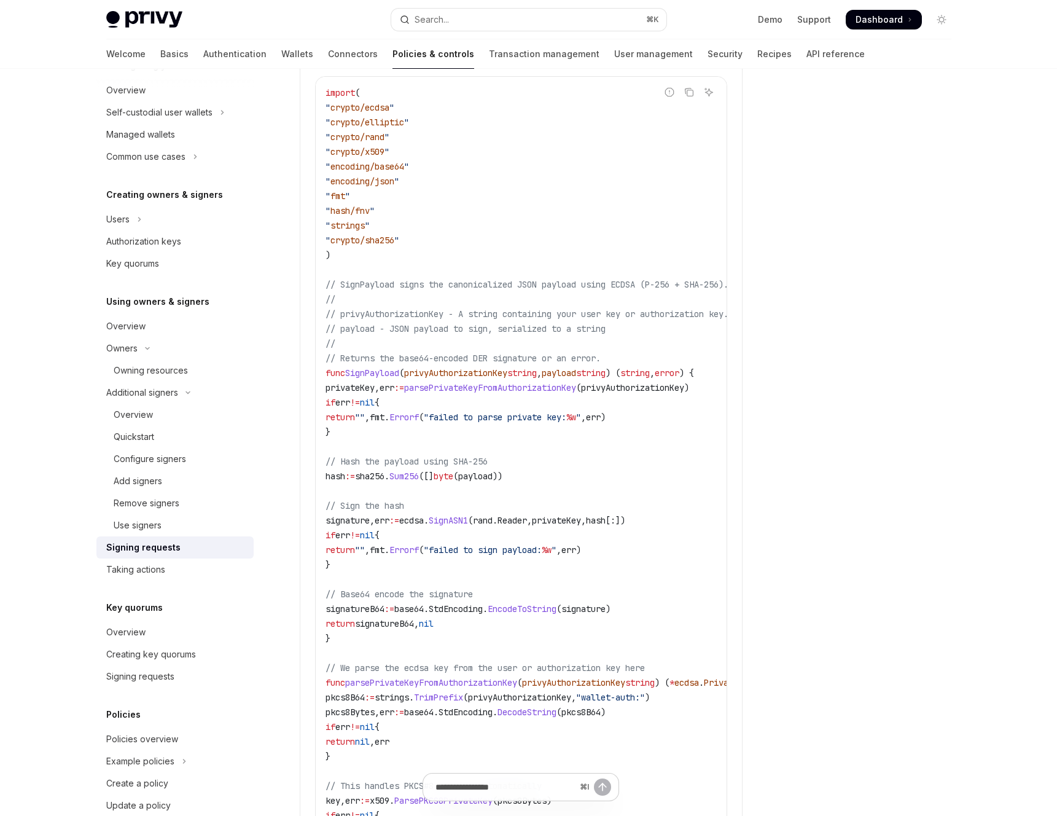
scroll to position [1561, 0]
click at [494, 519] on code "import ( " crypto/ecdsa " " crypto/elliptic " " crypto/rand " " crypto/x509 " "…" at bounding box center [576, 644] width 501 height 1120
click at [547, 528] on code "import ( " crypto/ecdsa " " crypto/elliptic " " crypto/rand " " crypto/x509 " "…" at bounding box center [576, 644] width 501 height 1120
